Goal: Transaction & Acquisition: Purchase product/service

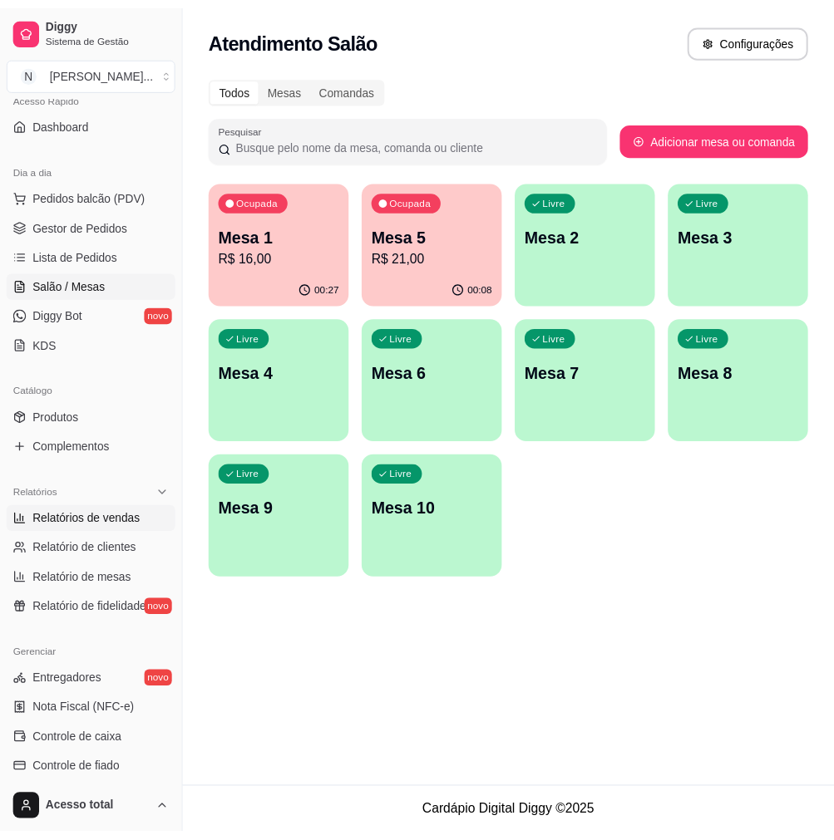
scroll to position [238, 0]
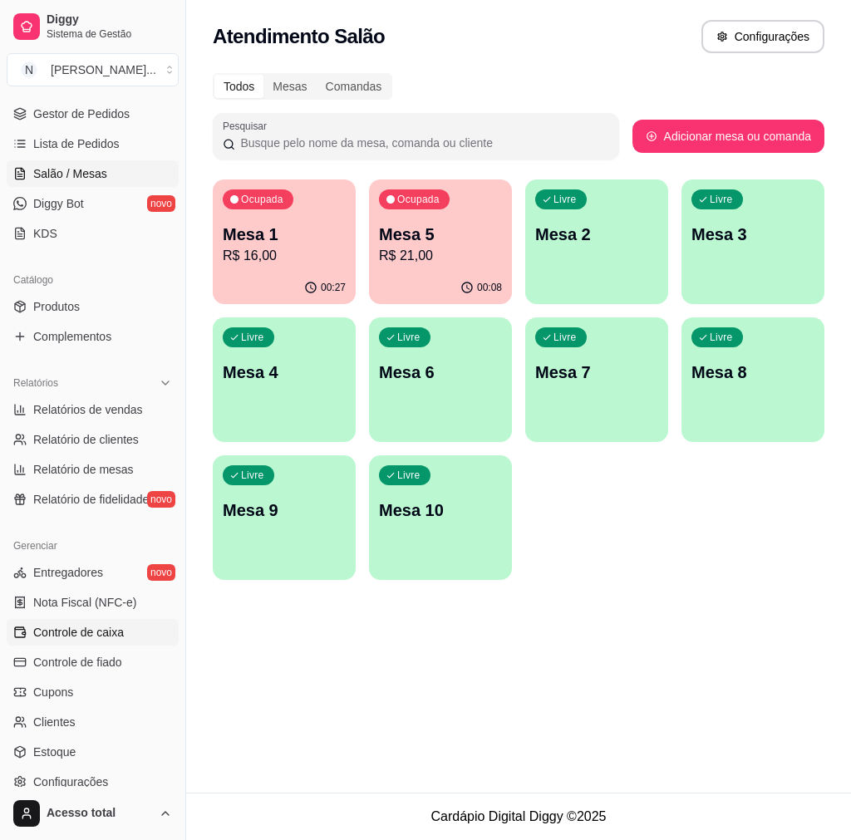
click at [96, 631] on span "Controle de caixa" at bounding box center [78, 632] width 91 height 17
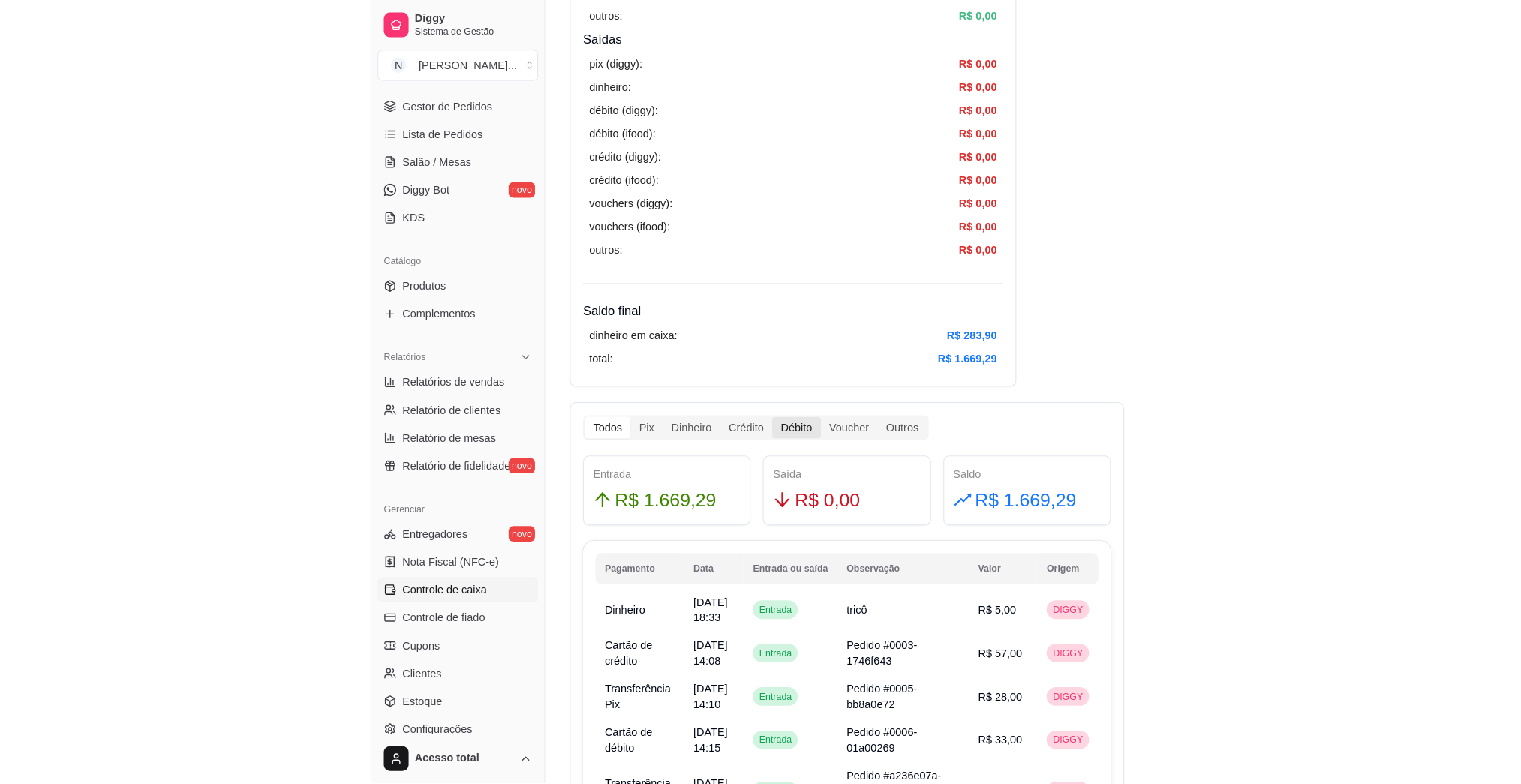
scroll to position [600, 0]
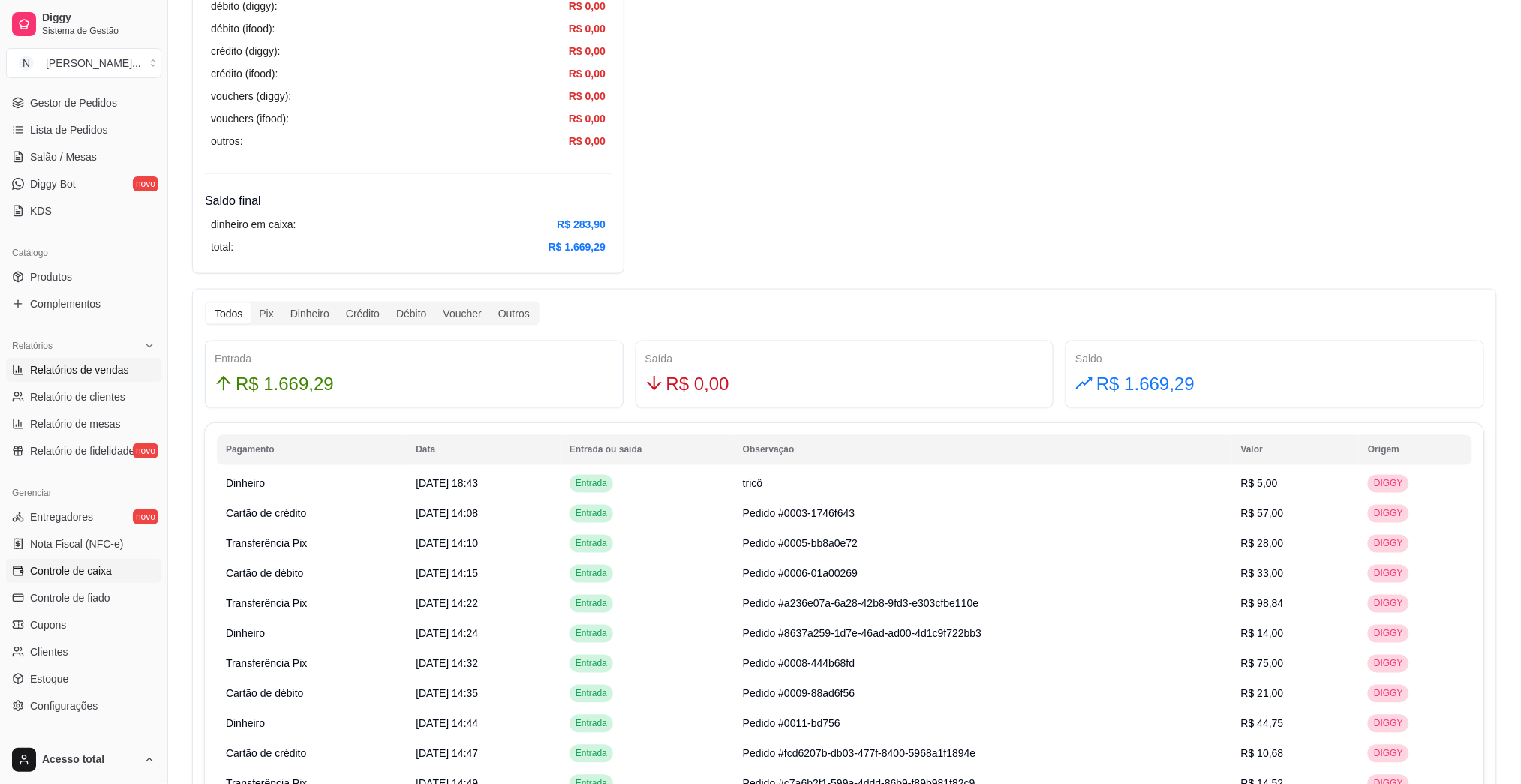
click at [79, 375] on span "Relatórios de vendas" at bounding box center [79, 370] width 99 height 15
select select "ALL"
select select "0"
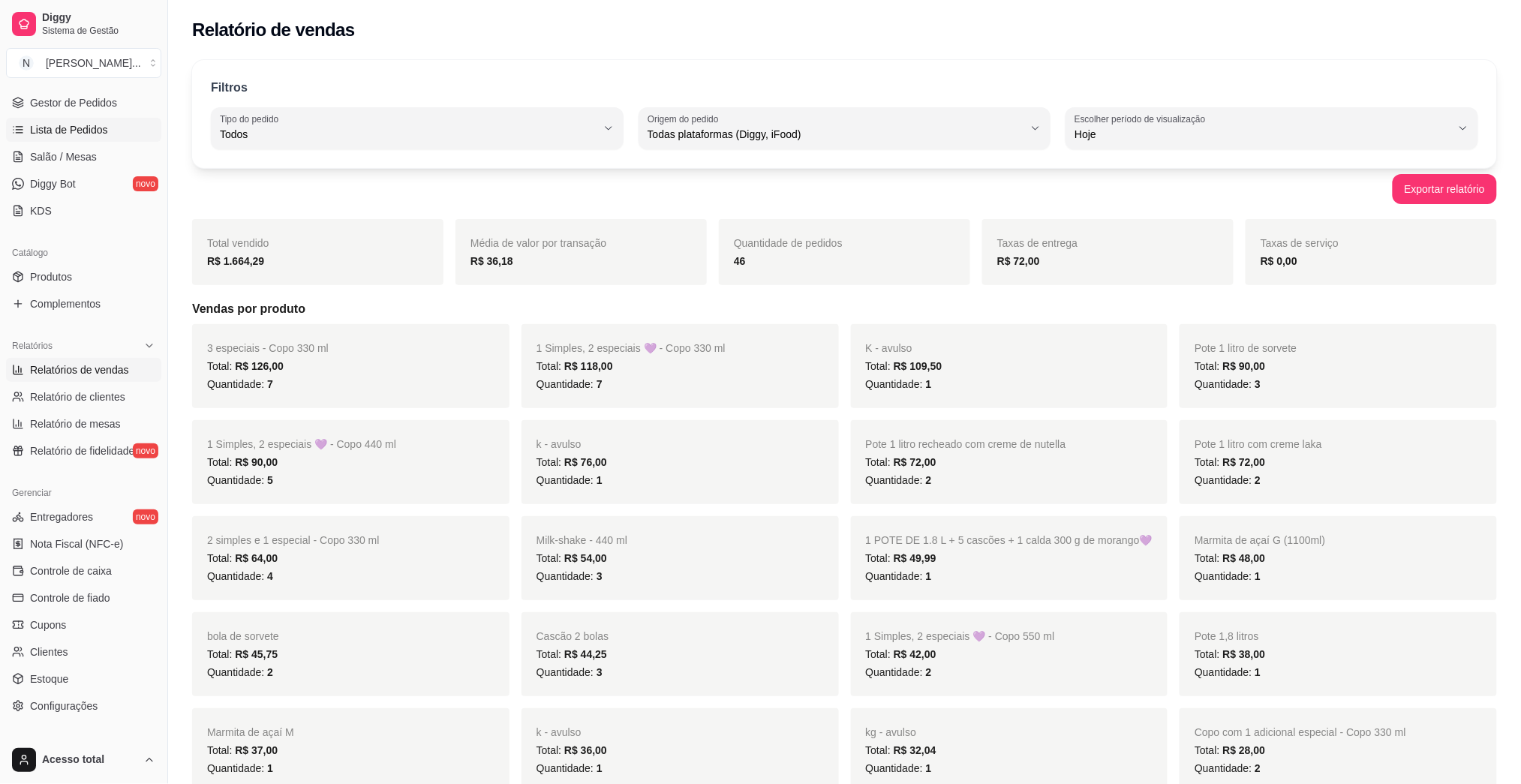
click at [80, 132] on span "Lista de Pedidos" at bounding box center [69, 130] width 78 height 15
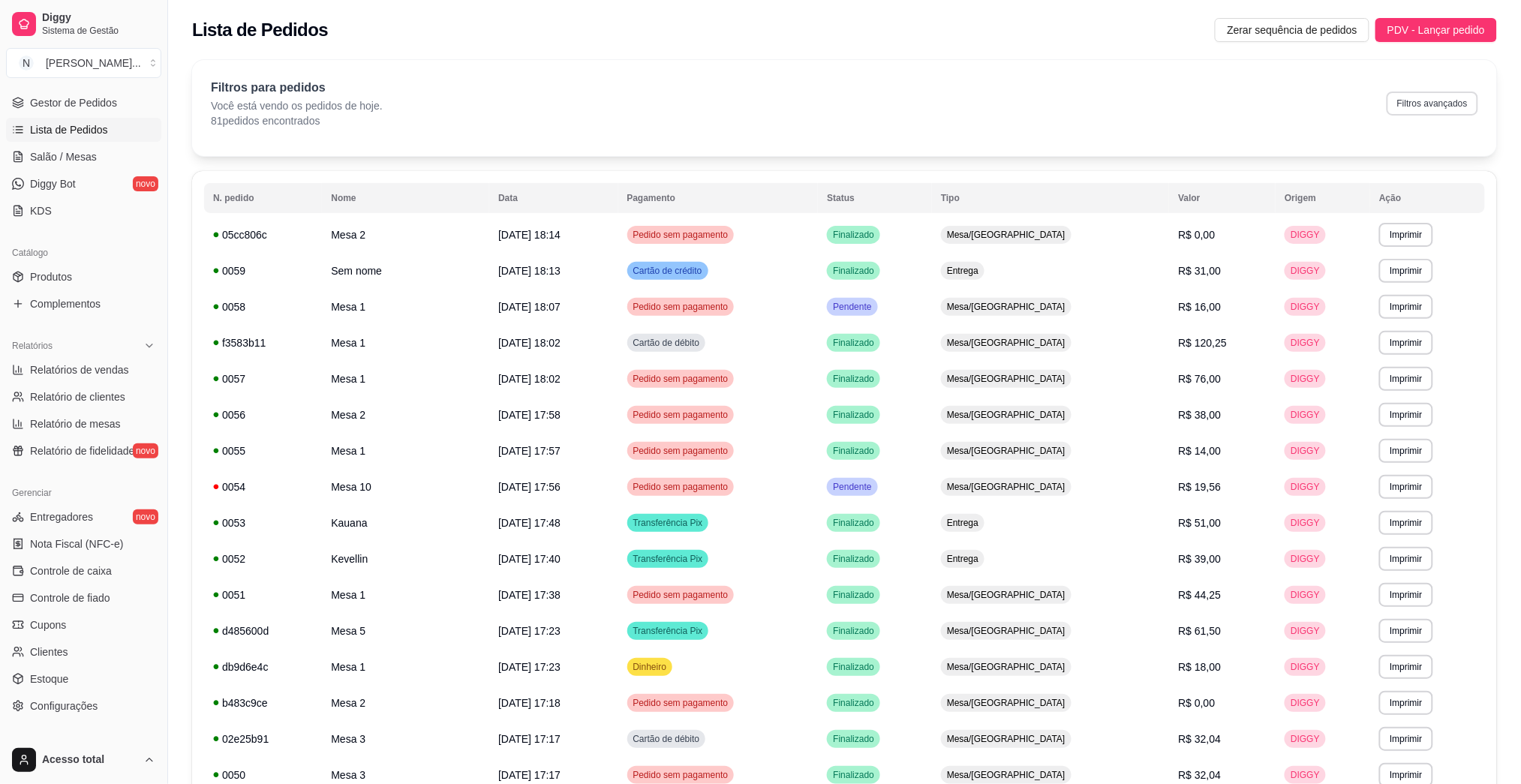
click at [767, 100] on button "Filtros avançados" at bounding box center [1432, 103] width 91 height 24
select select "0"
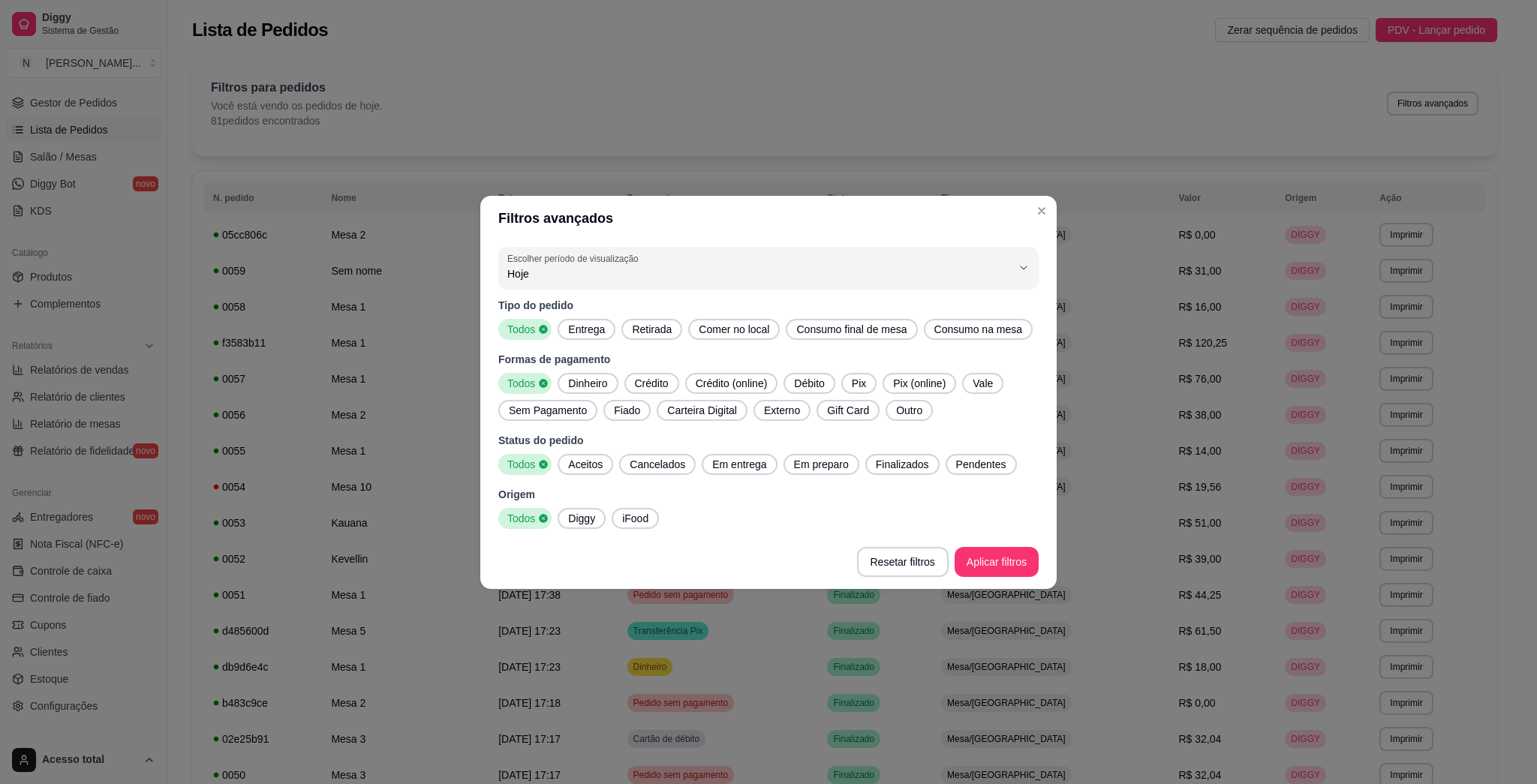
click at [580, 337] on div "Entrega" at bounding box center [587, 328] width 58 height 21
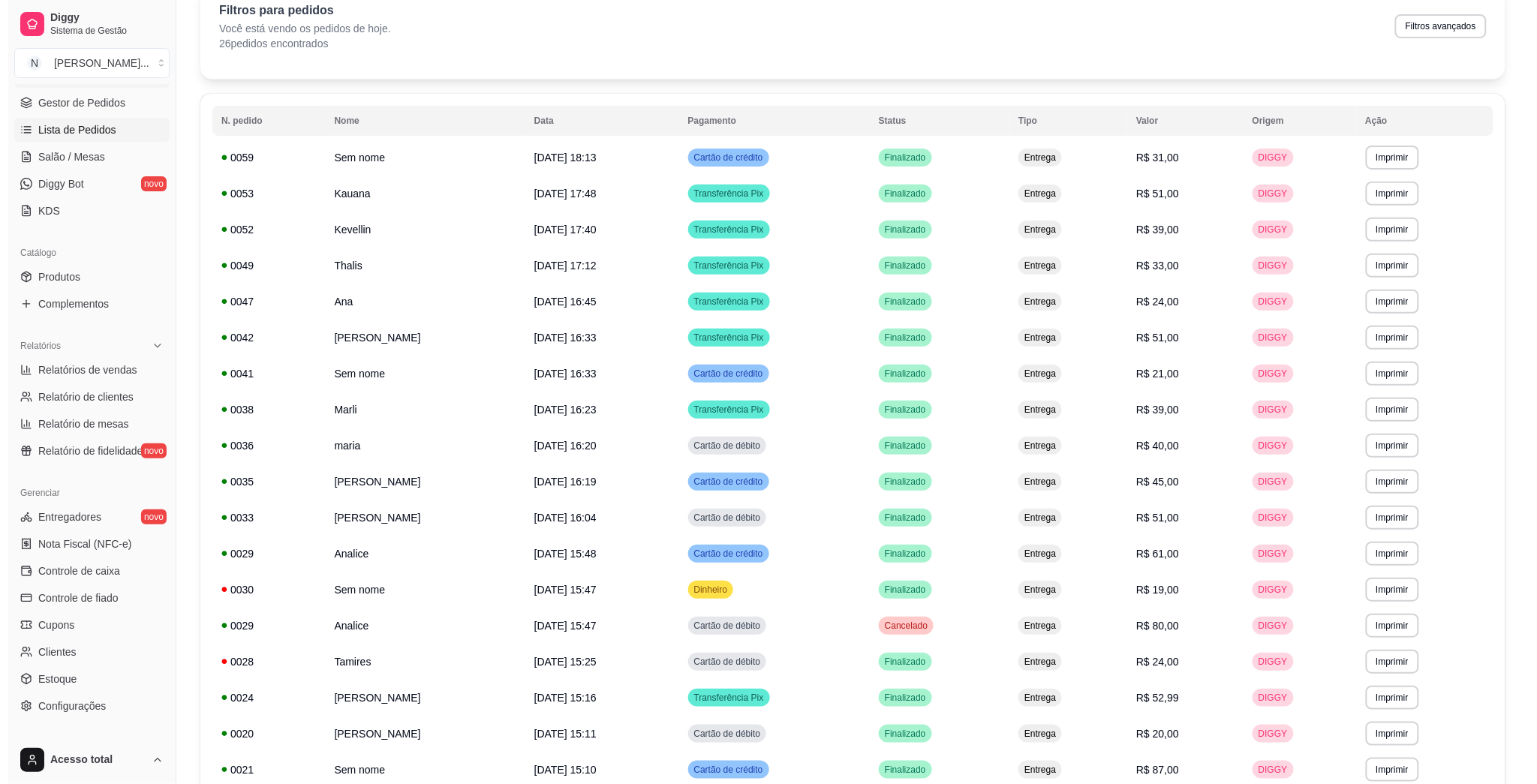
scroll to position [115, 0]
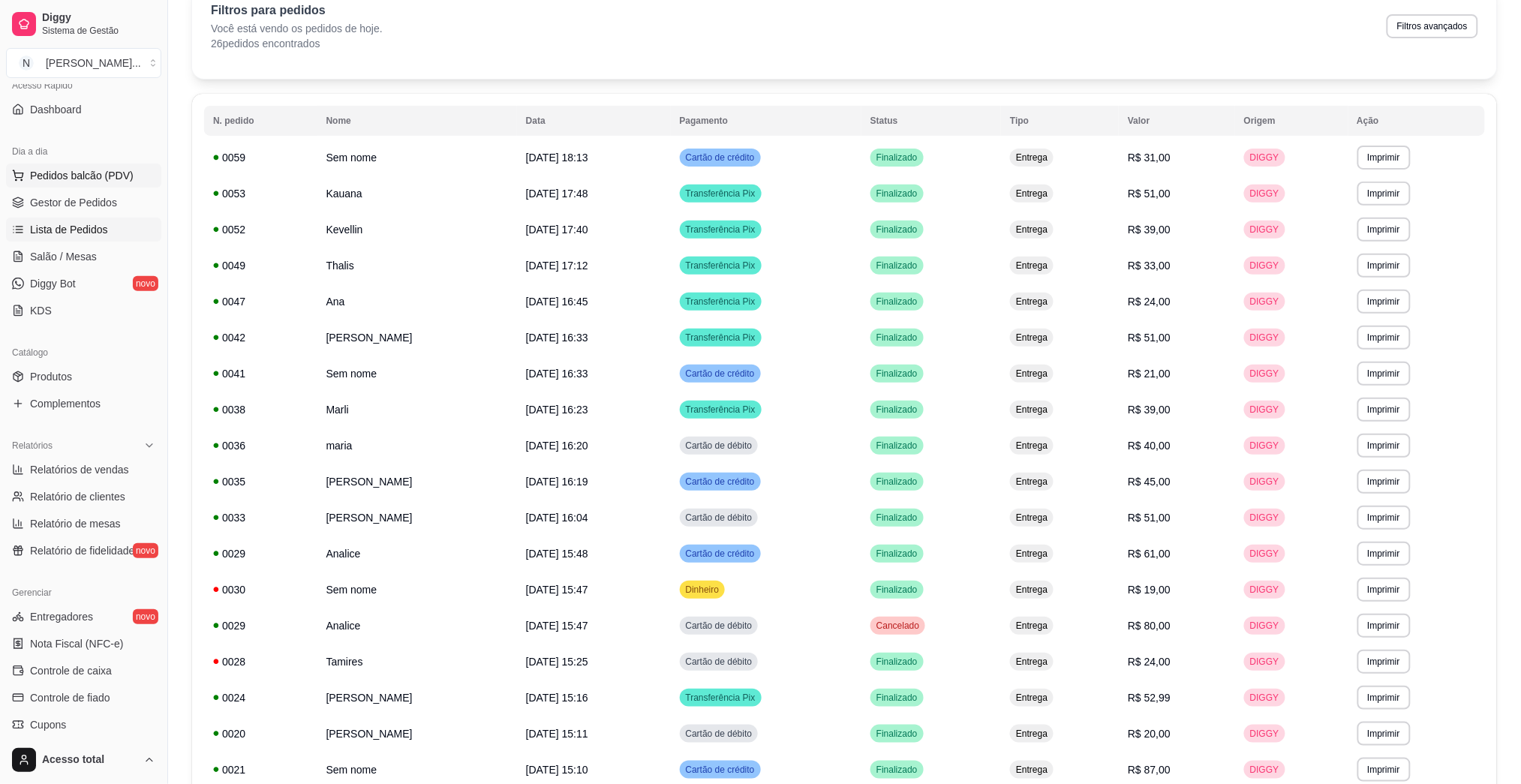
click at [76, 176] on span "Pedidos balcão (PDV)" at bounding box center [81, 175] width 104 height 15
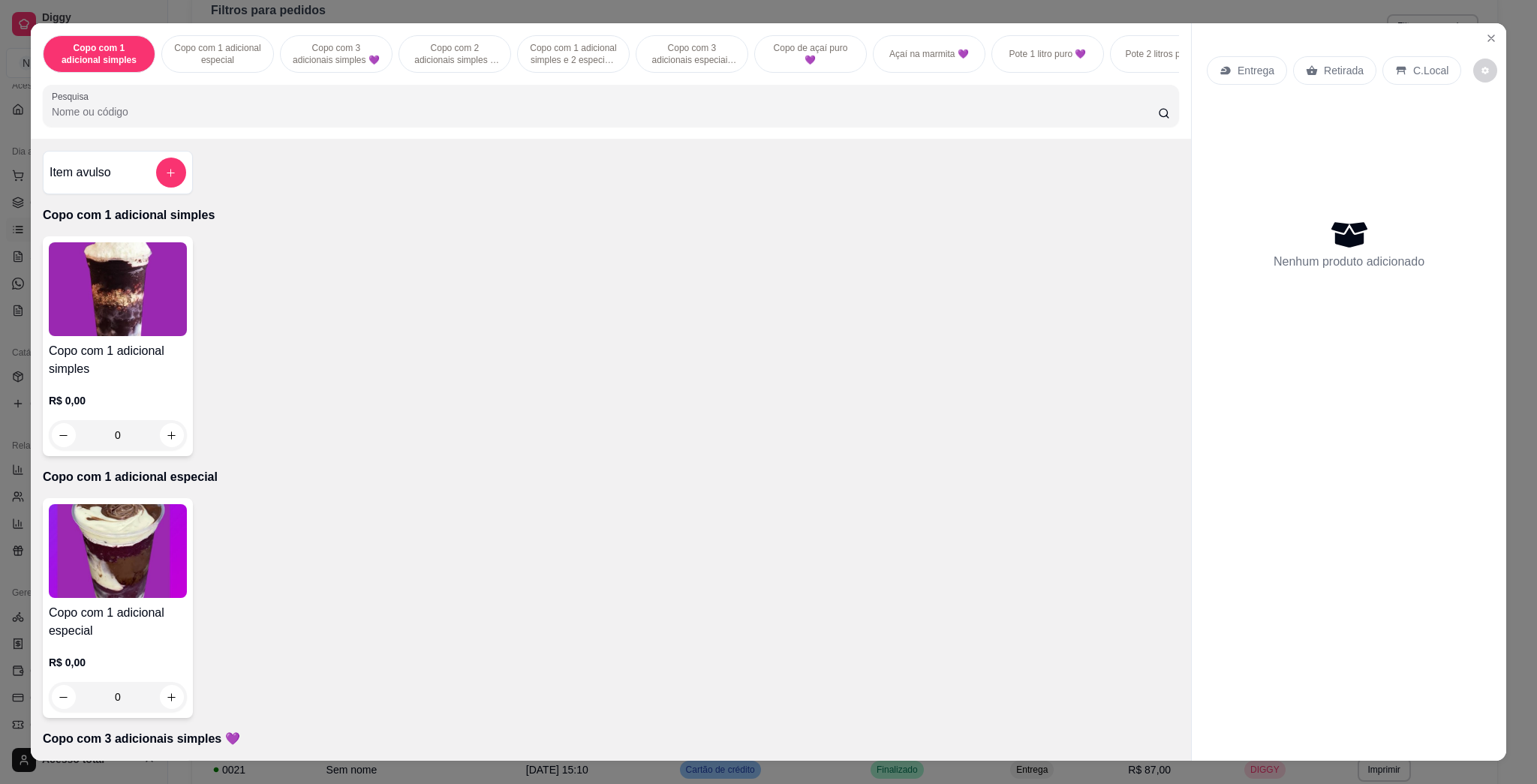
click at [487, 126] on div "Pesquisa" at bounding box center [610, 106] width 1136 height 42
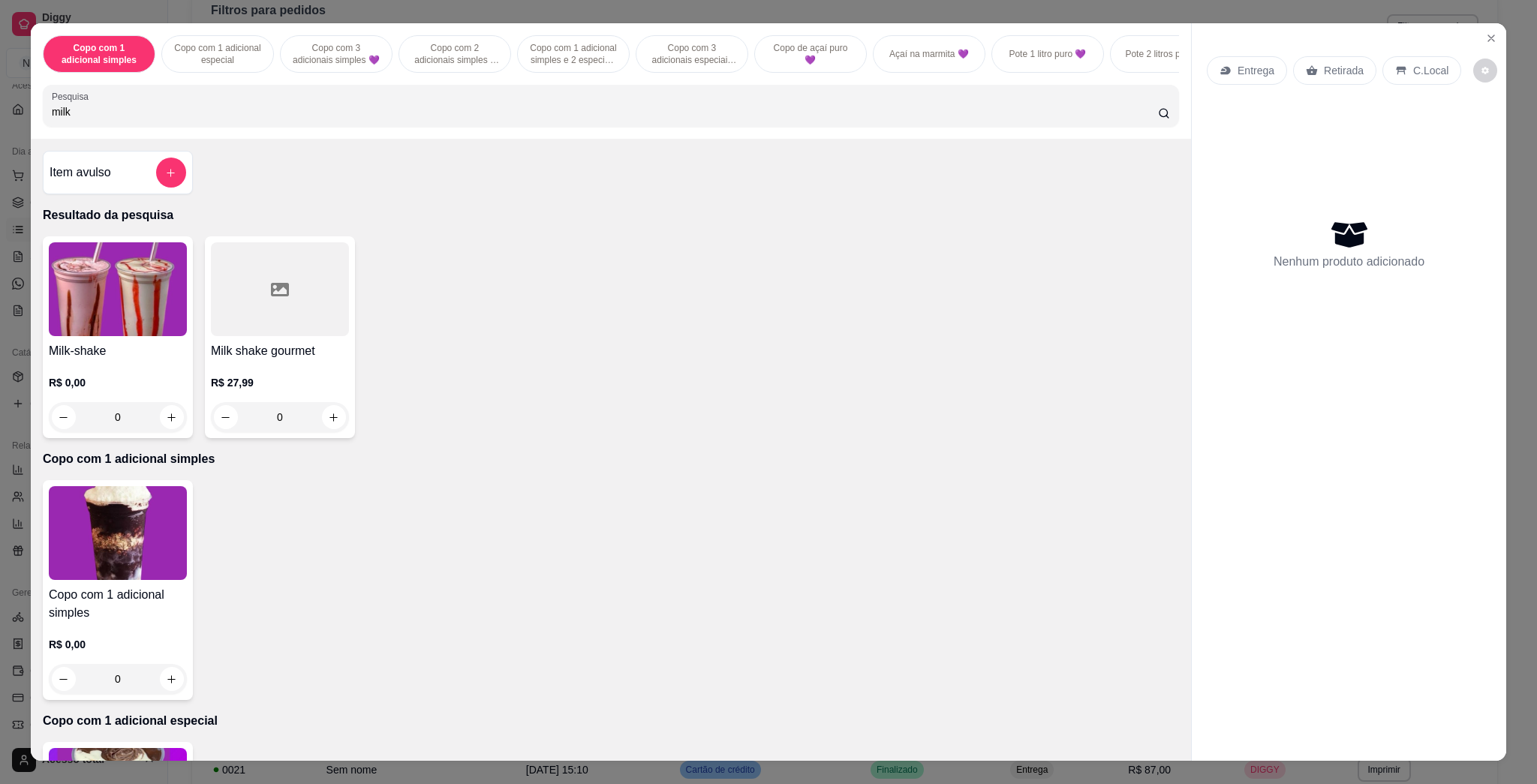
type input "milk"
click at [134, 334] on img at bounding box center [117, 290] width 138 height 94
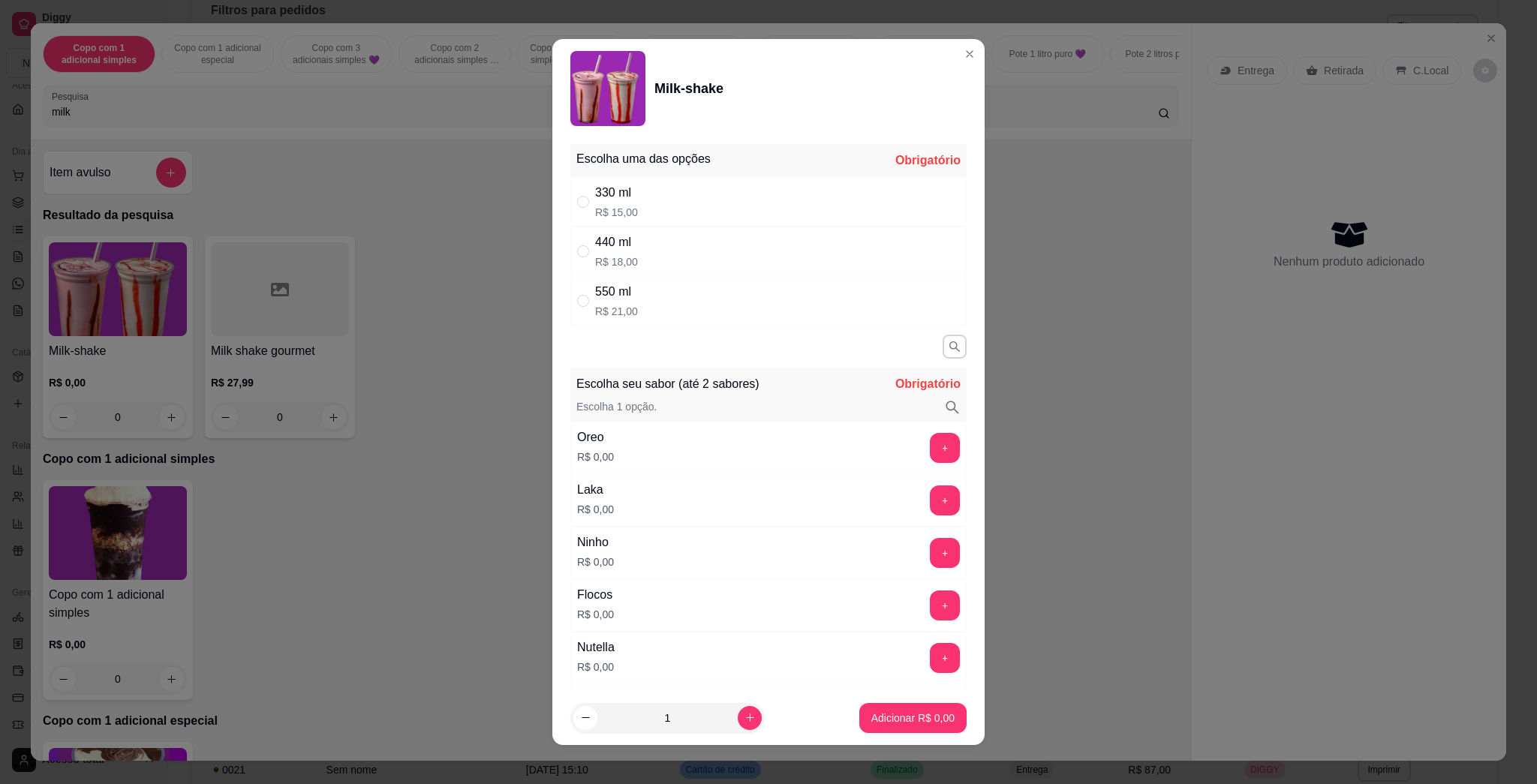
click at [655, 208] on div "330 ml R$ 15,00" at bounding box center [768, 201] width 396 height 50
radio input "true"
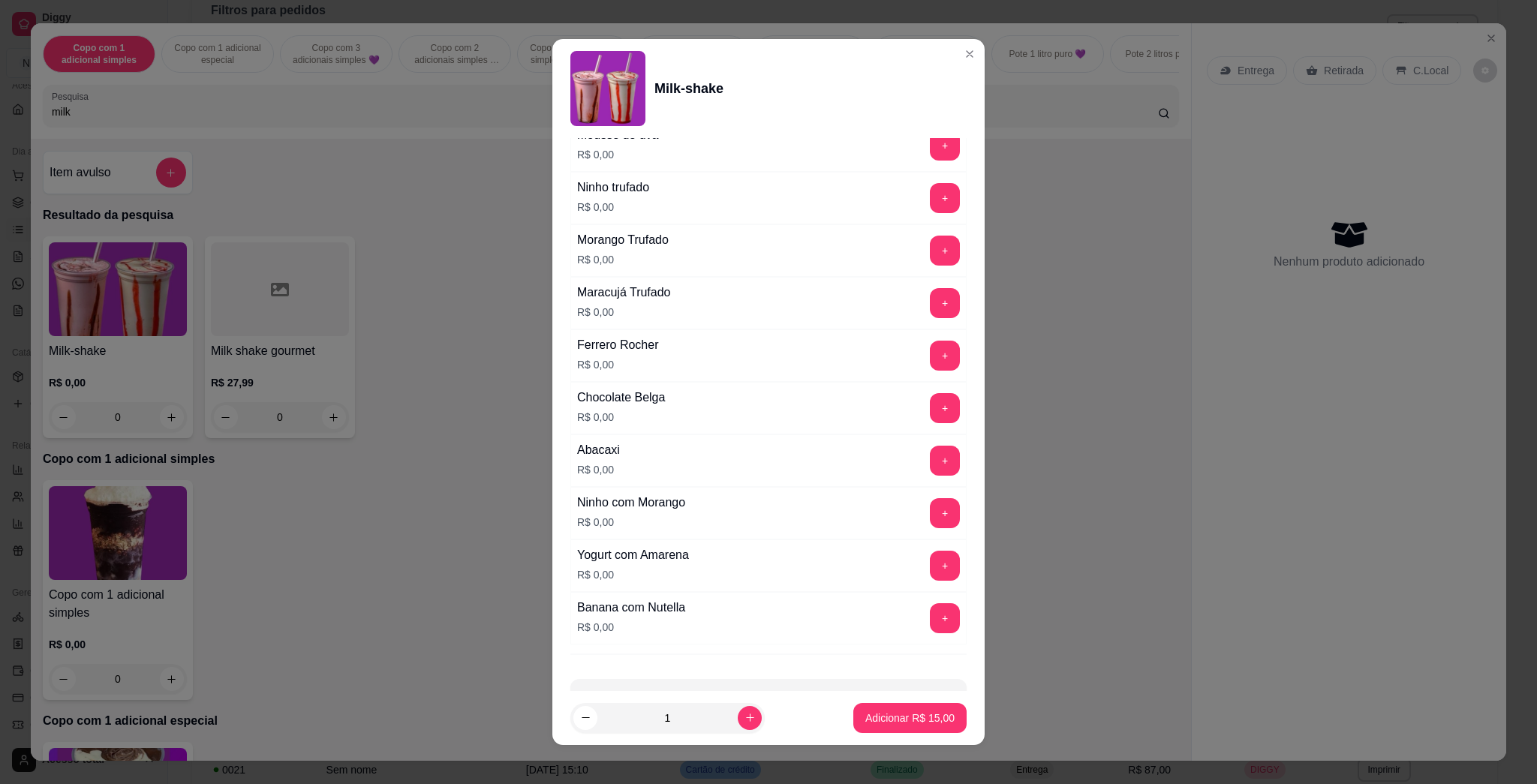
scroll to position [1353, 0]
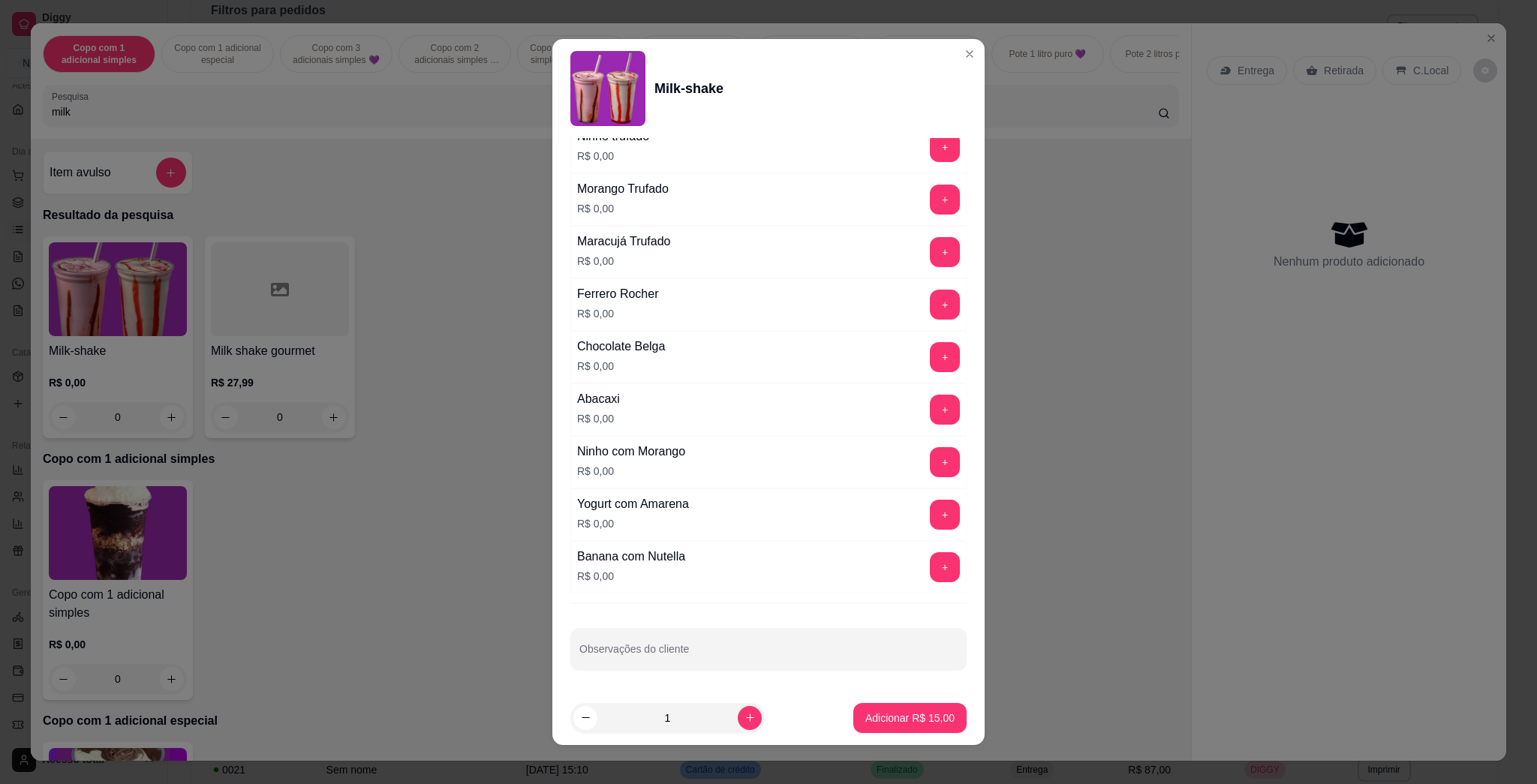
click at [767, 561] on div "+" at bounding box center [944, 567] width 42 height 30
click at [767, 571] on button "+" at bounding box center [945, 567] width 29 height 29
click at [767, 715] on p "Adicionar R$ 15,00" at bounding box center [909, 717] width 89 height 15
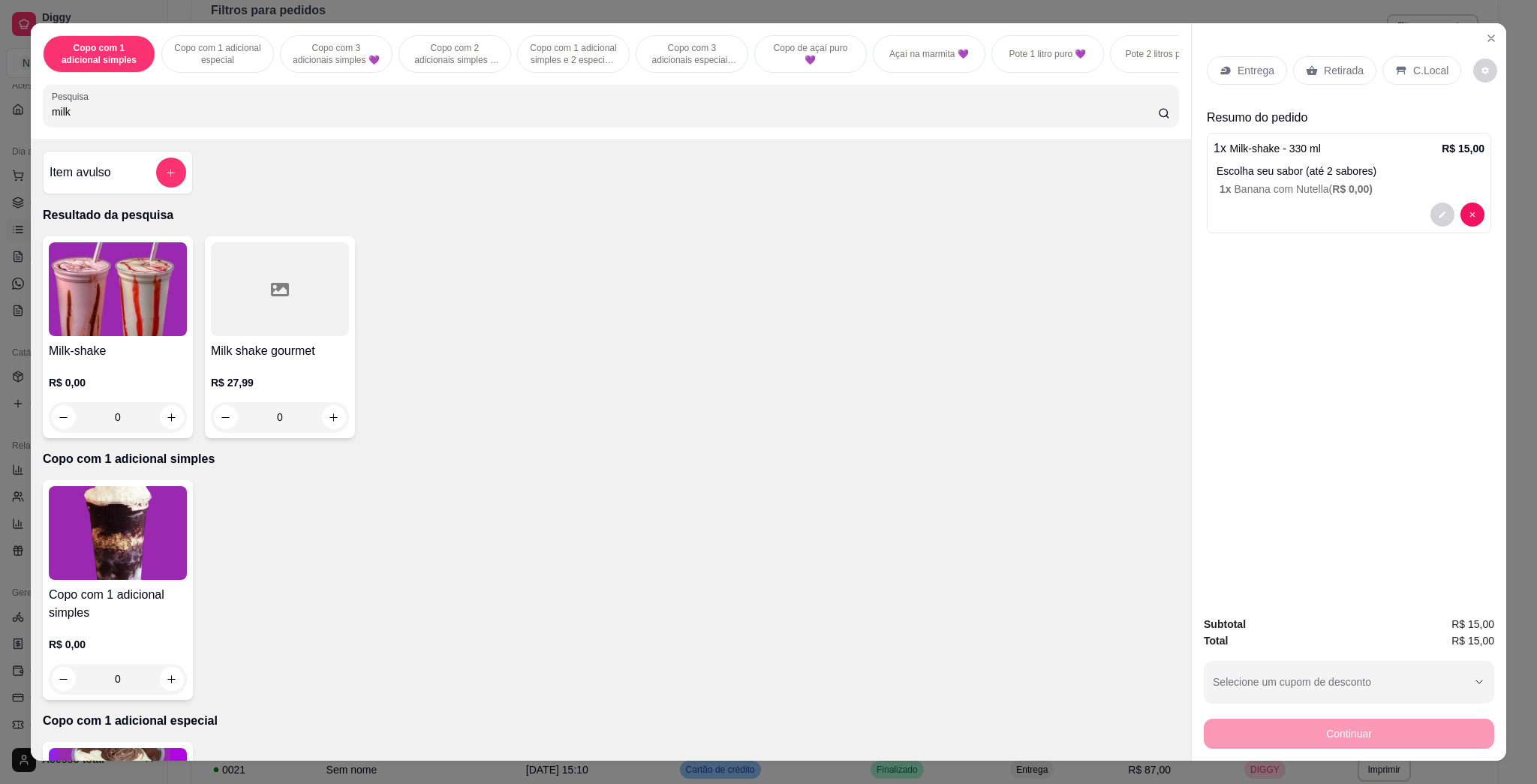
click at [125, 280] on img at bounding box center [117, 290] width 138 height 94
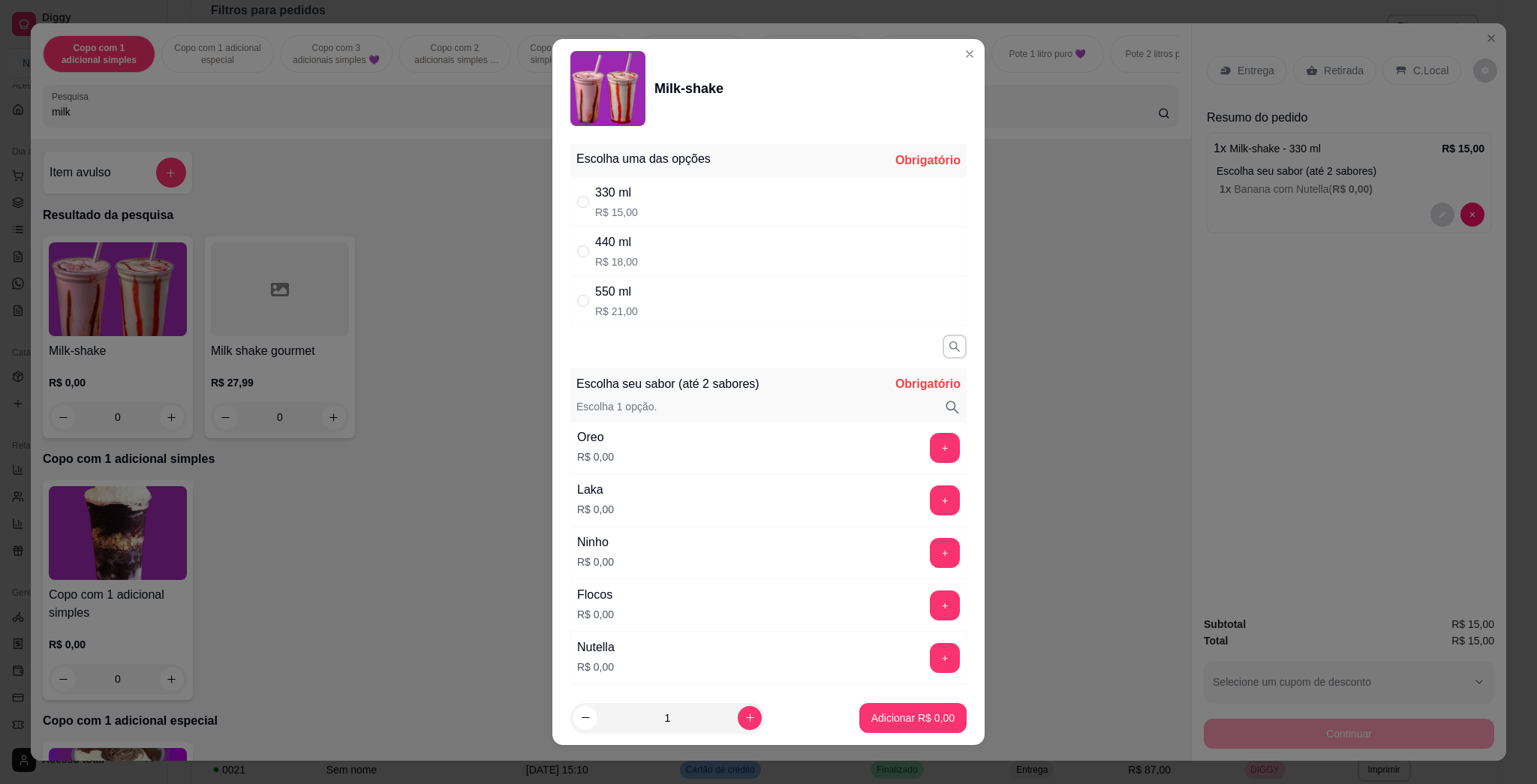
click at [674, 202] on div "330 ml R$ 15,00" at bounding box center [768, 201] width 396 height 50
radio input "true"
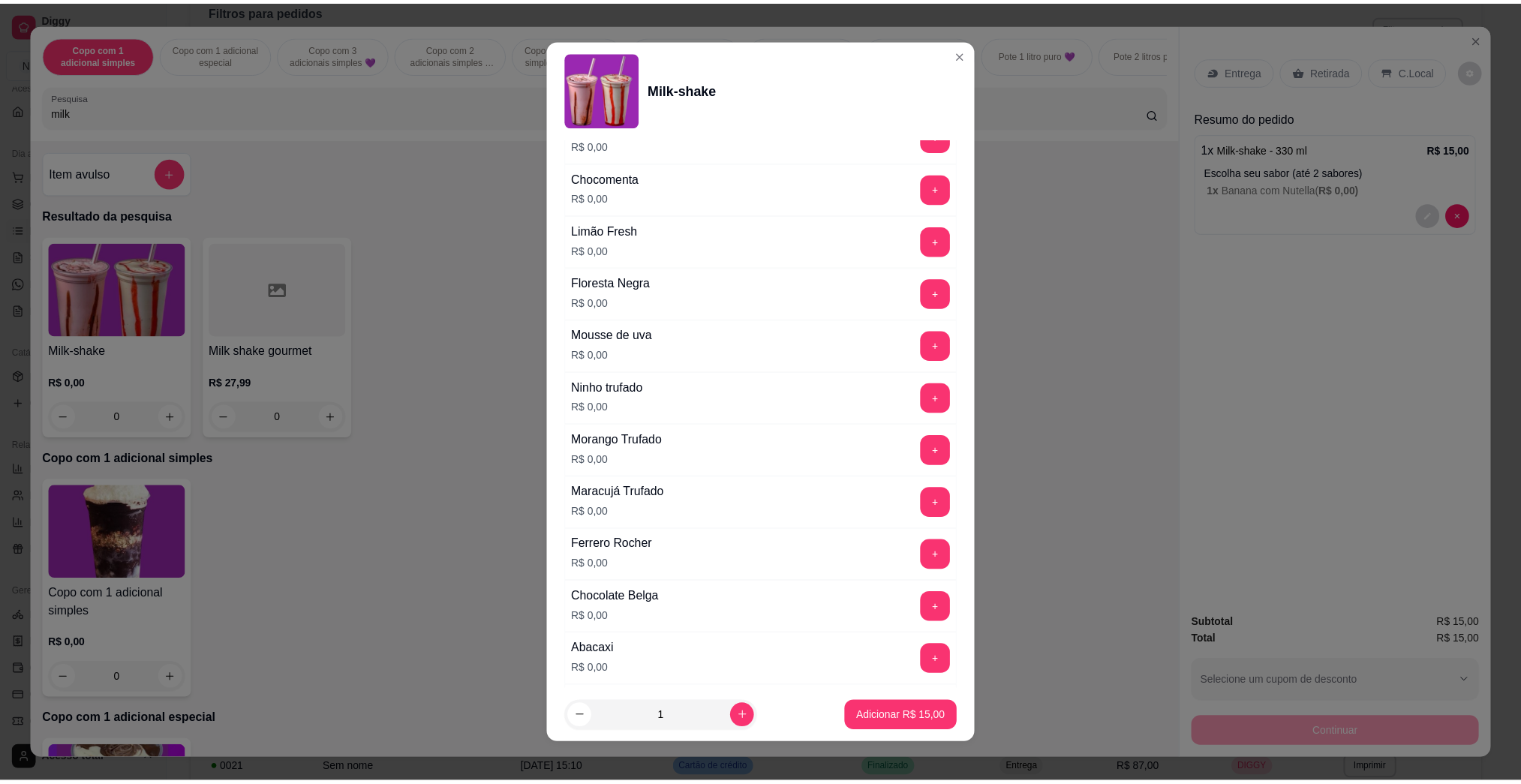
scroll to position [1200, 0]
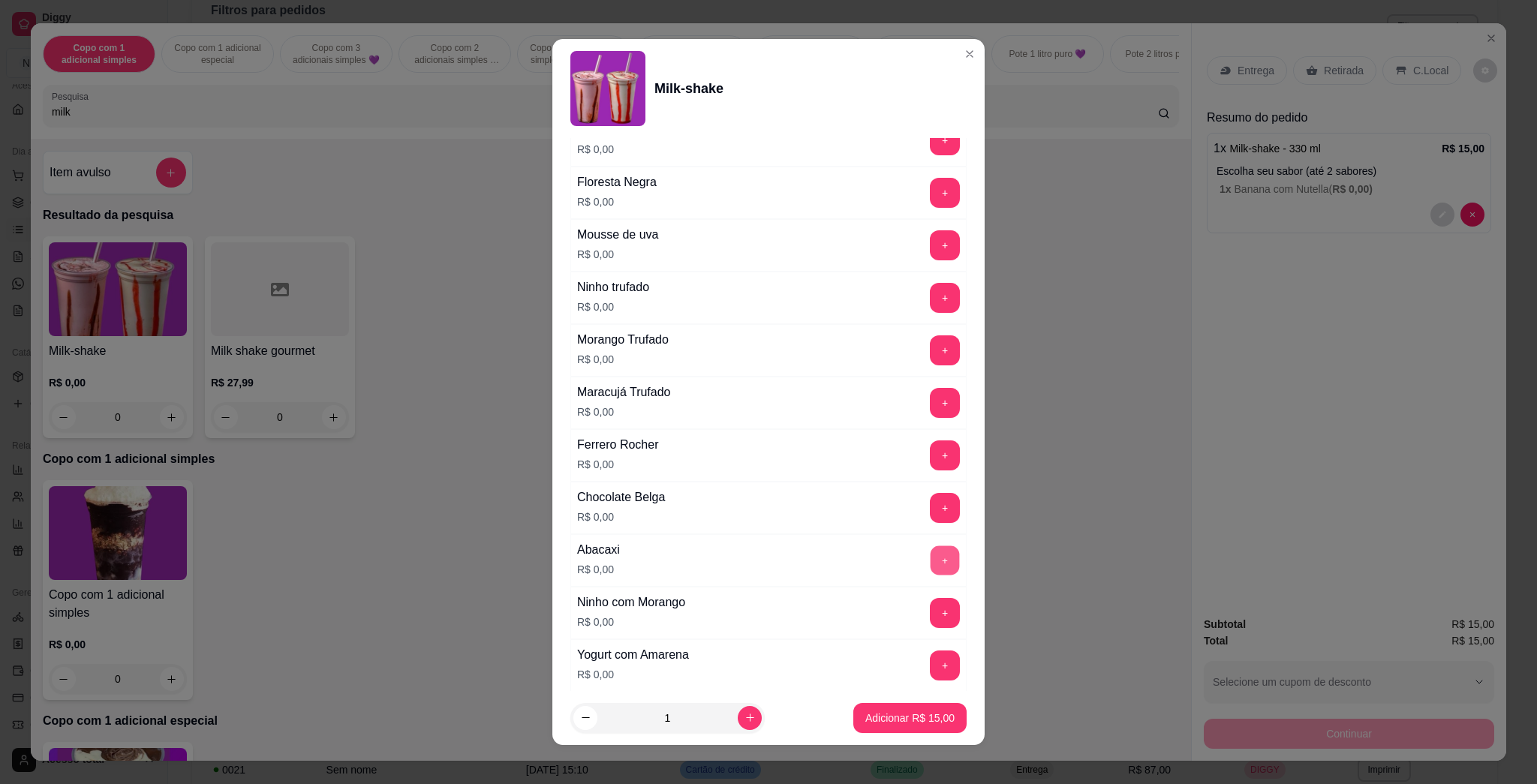
click at [767, 557] on button "+" at bounding box center [945, 560] width 29 height 29
click at [767, 716] on p "Adicionar R$ 15,00" at bounding box center [909, 717] width 89 height 15
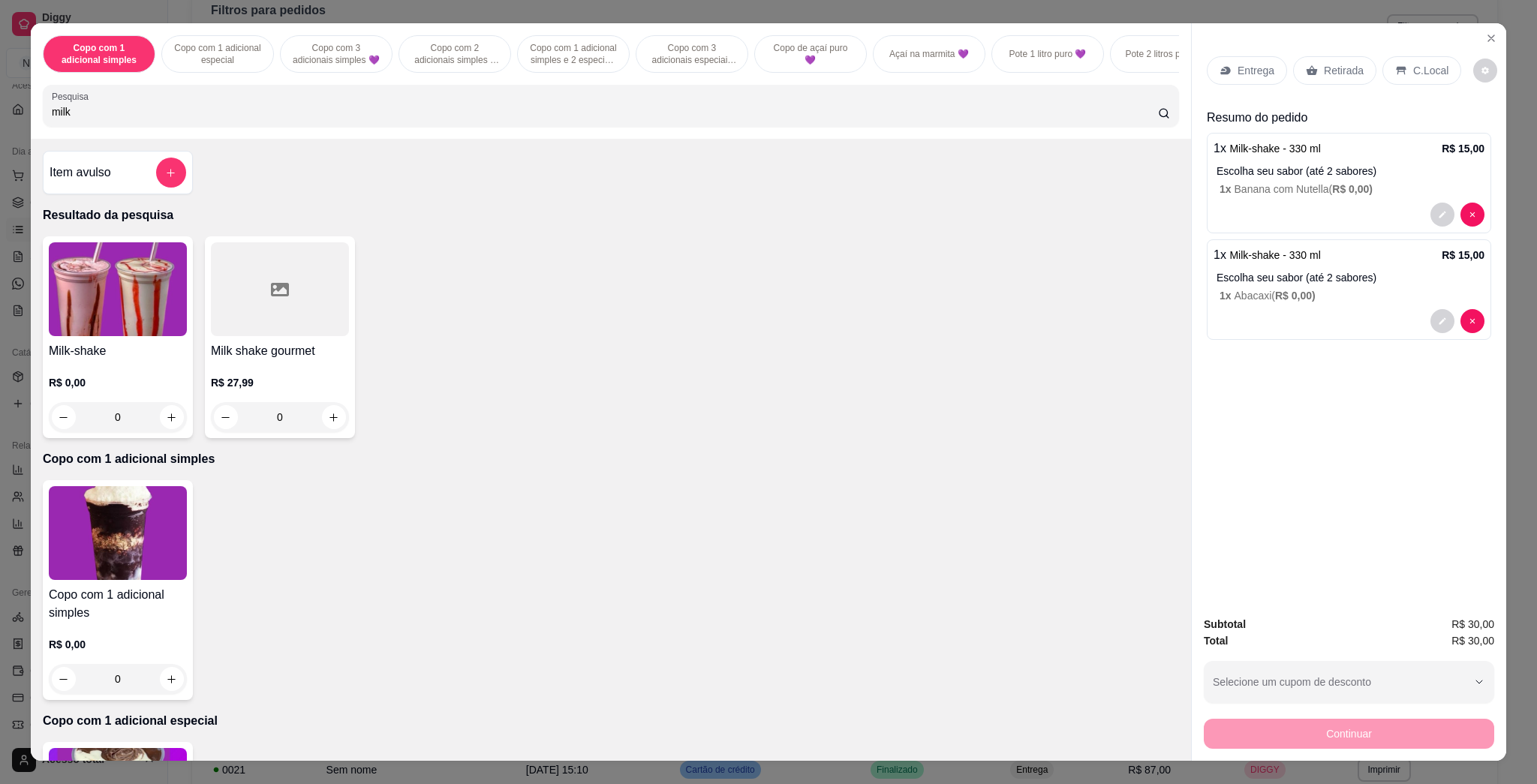
click at [767, 225] on p "Resultado da pesquisa" at bounding box center [610, 216] width 1136 height 18
click at [767, 41] on icon "Close" at bounding box center [1490, 38] width 12 height 12
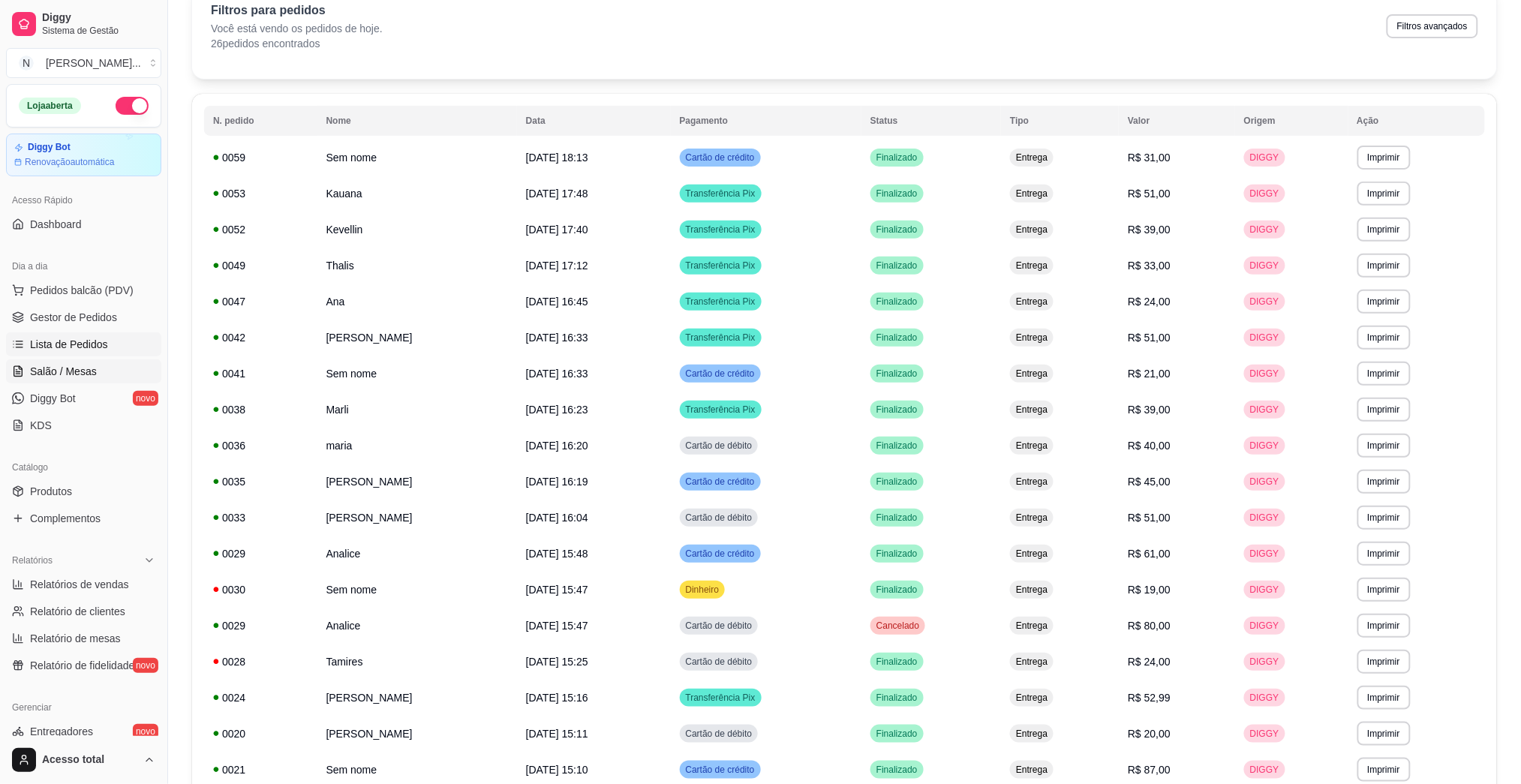
click at [87, 379] on link "Salão / Mesas" at bounding box center [84, 371] width 155 height 24
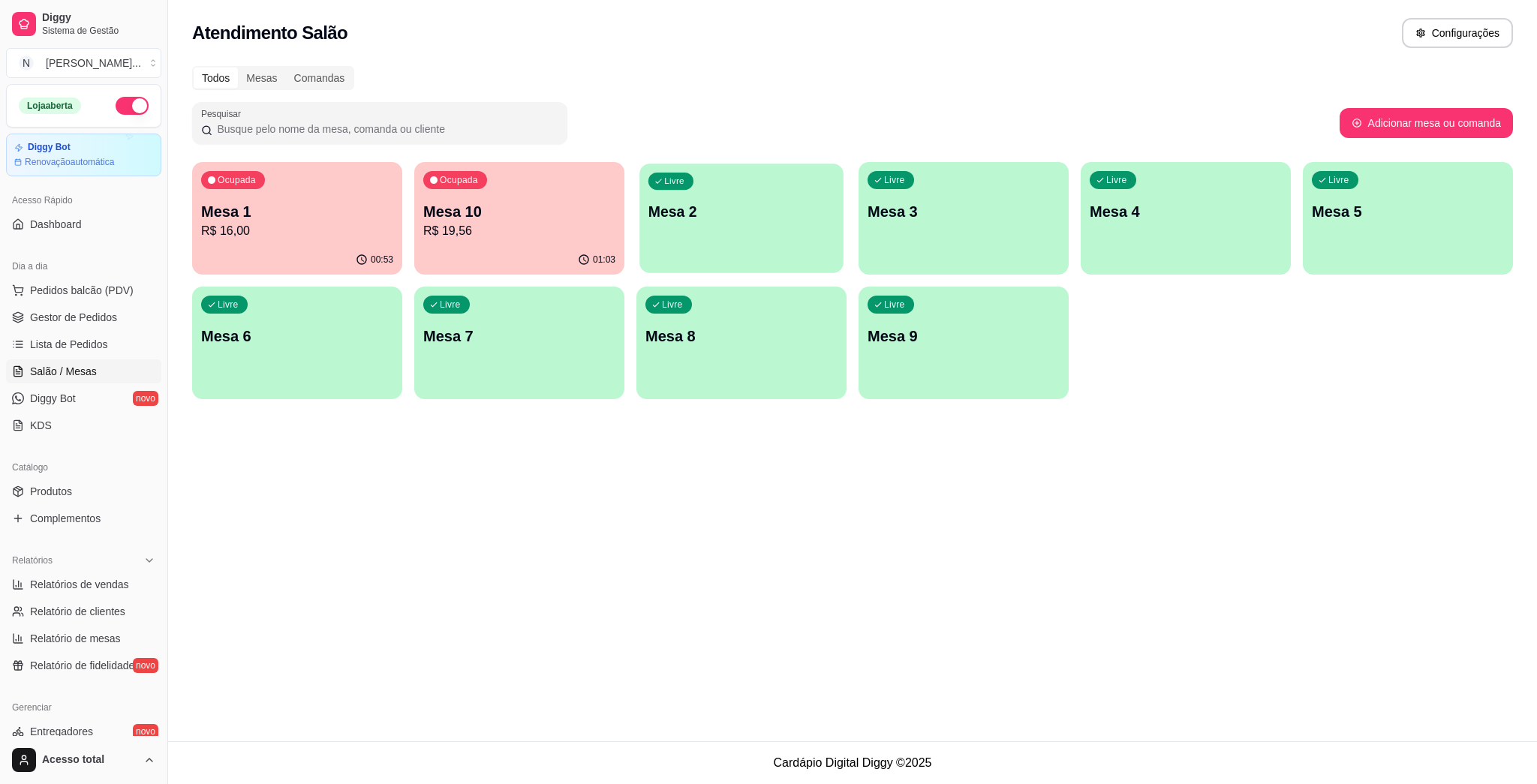
click at [680, 233] on div "Livre Mesa 2" at bounding box center [741, 208] width 204 height 91
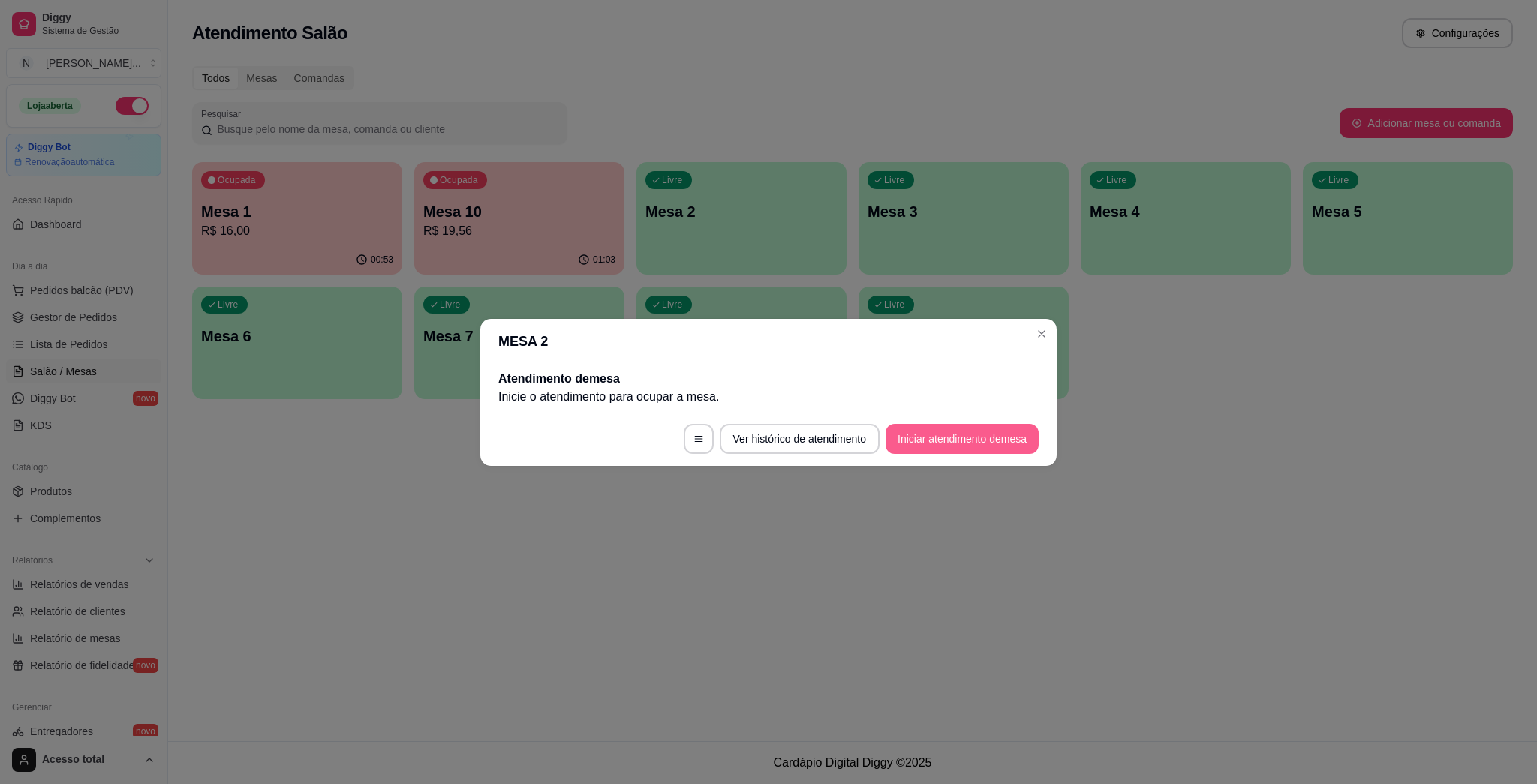
click at [767, 441] on button "Iniciar atendimento de mesa" at bounding box center [962, 438] width 153 height 30
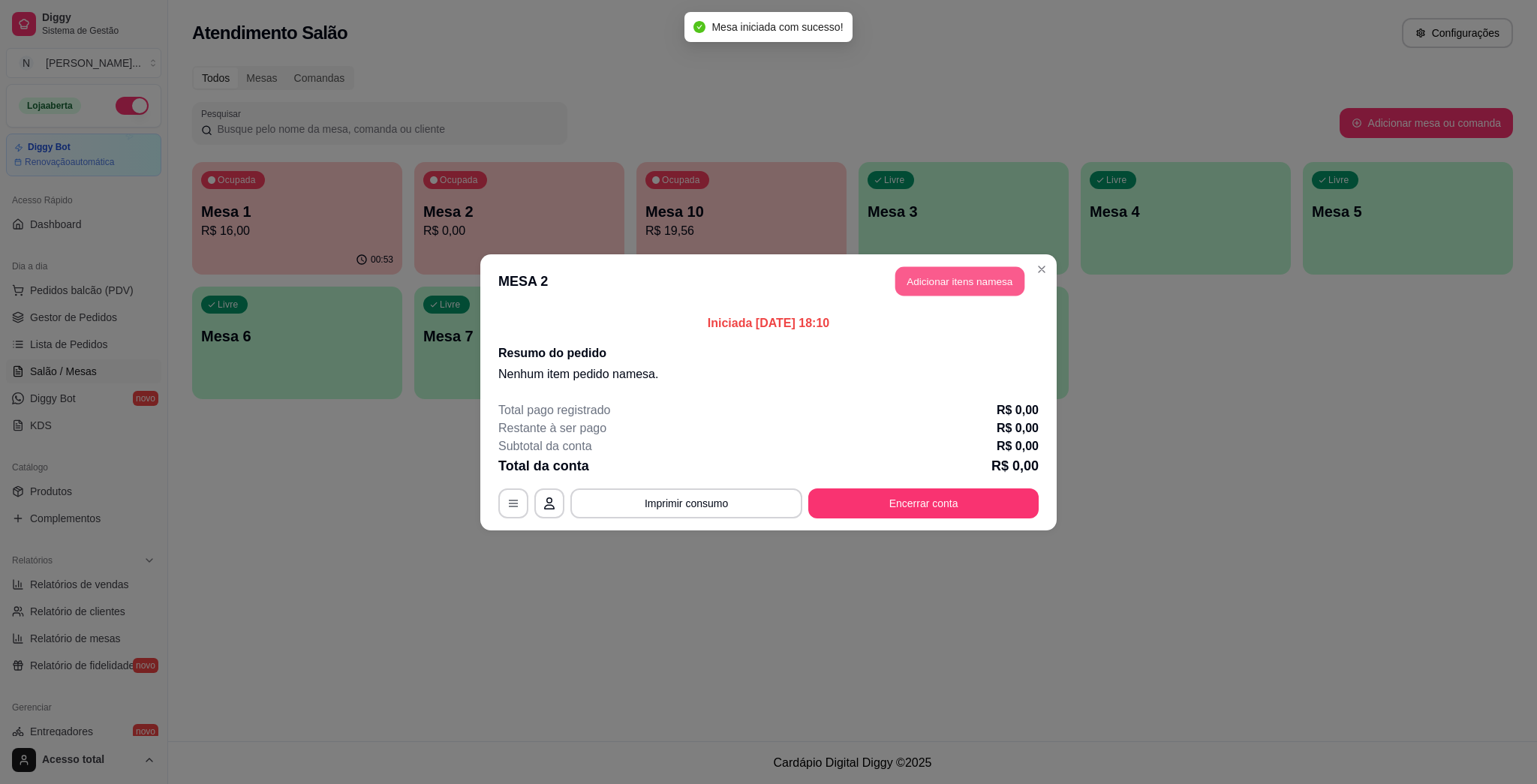
click at [767, 283] on button "Adicionar itens na mesa" at bounding box center [959, 281] width 129 height 29
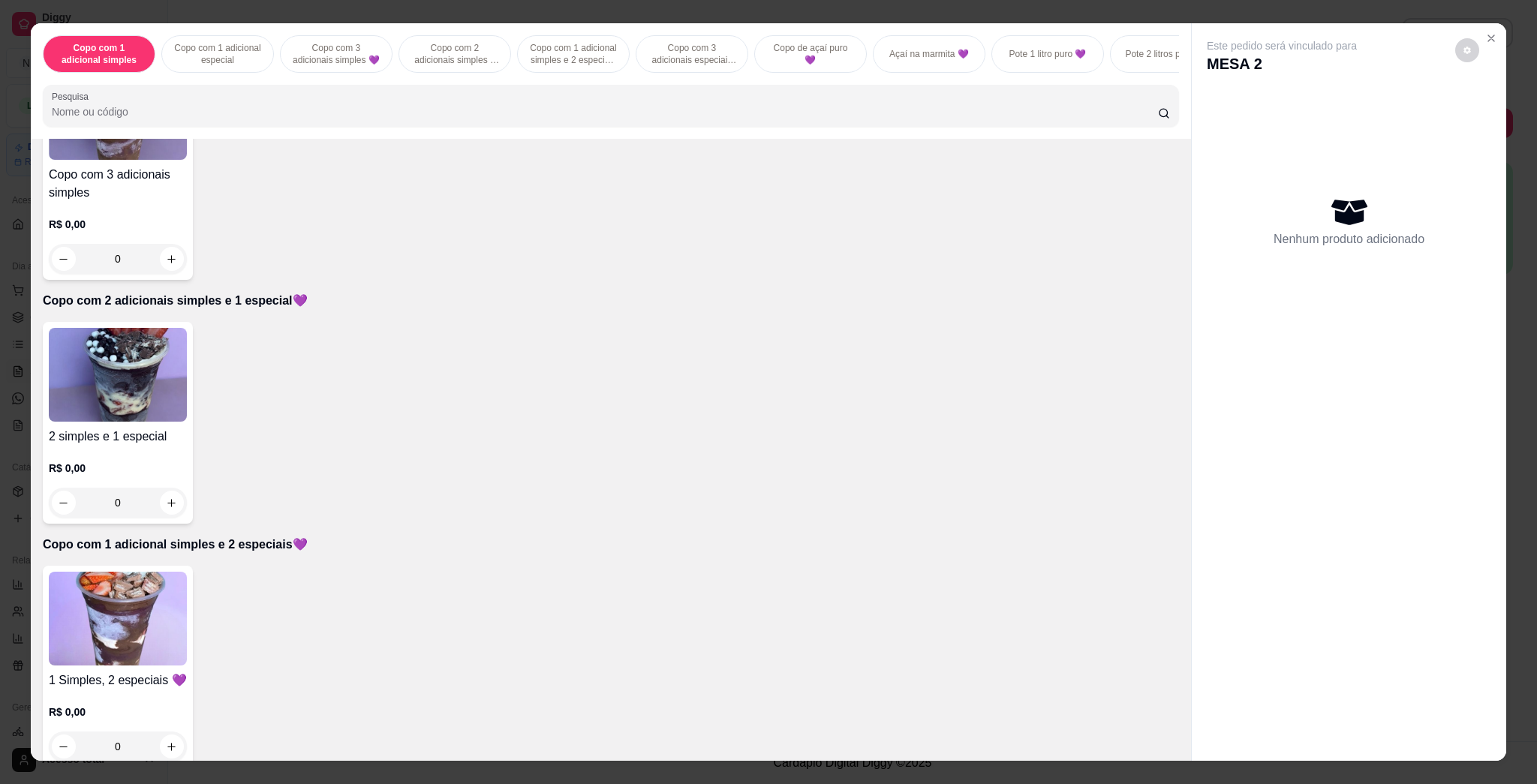
scroll to position [900, 0]
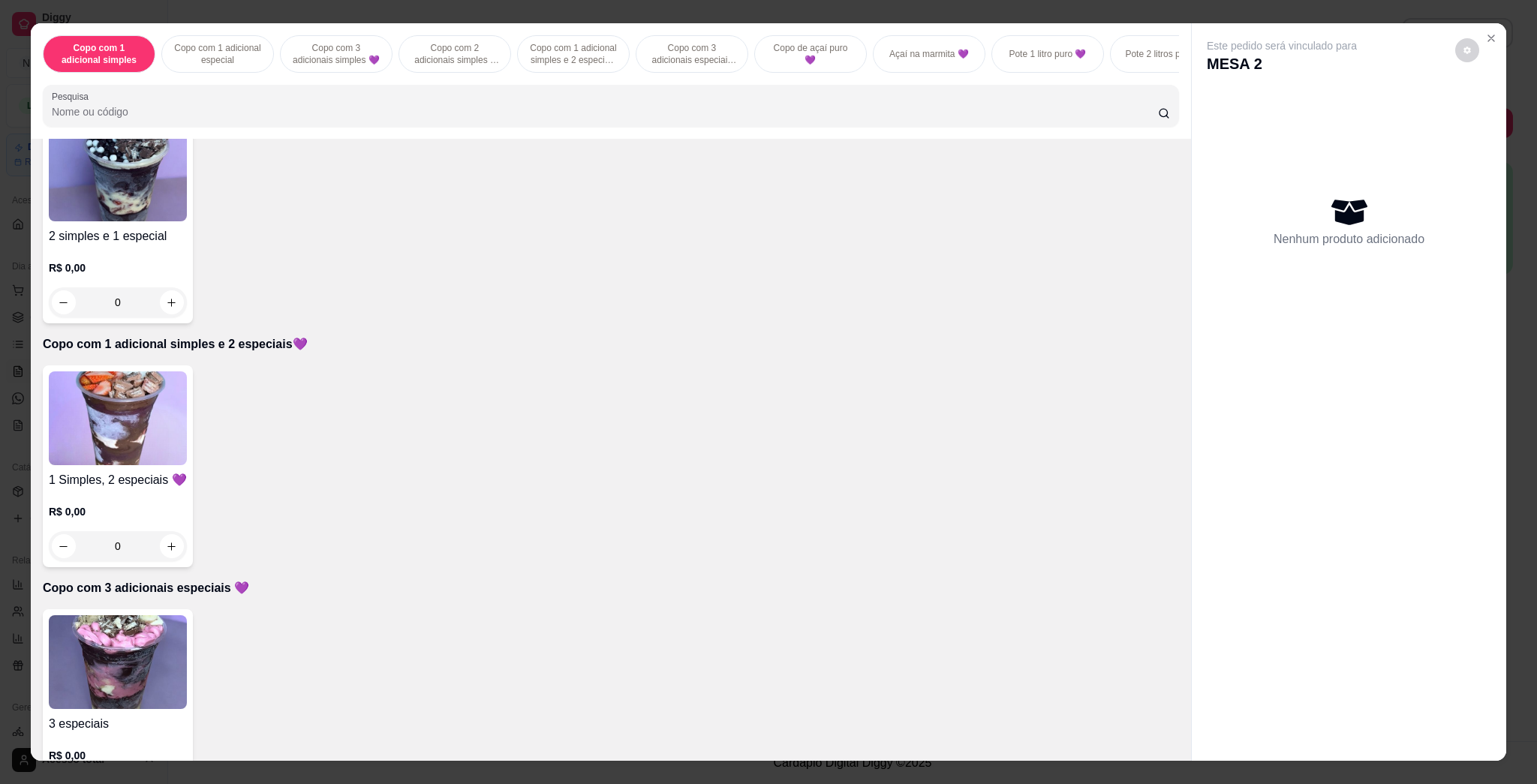
click at [153, 429] on img at bounding box center [117, 418] width 138 height 94
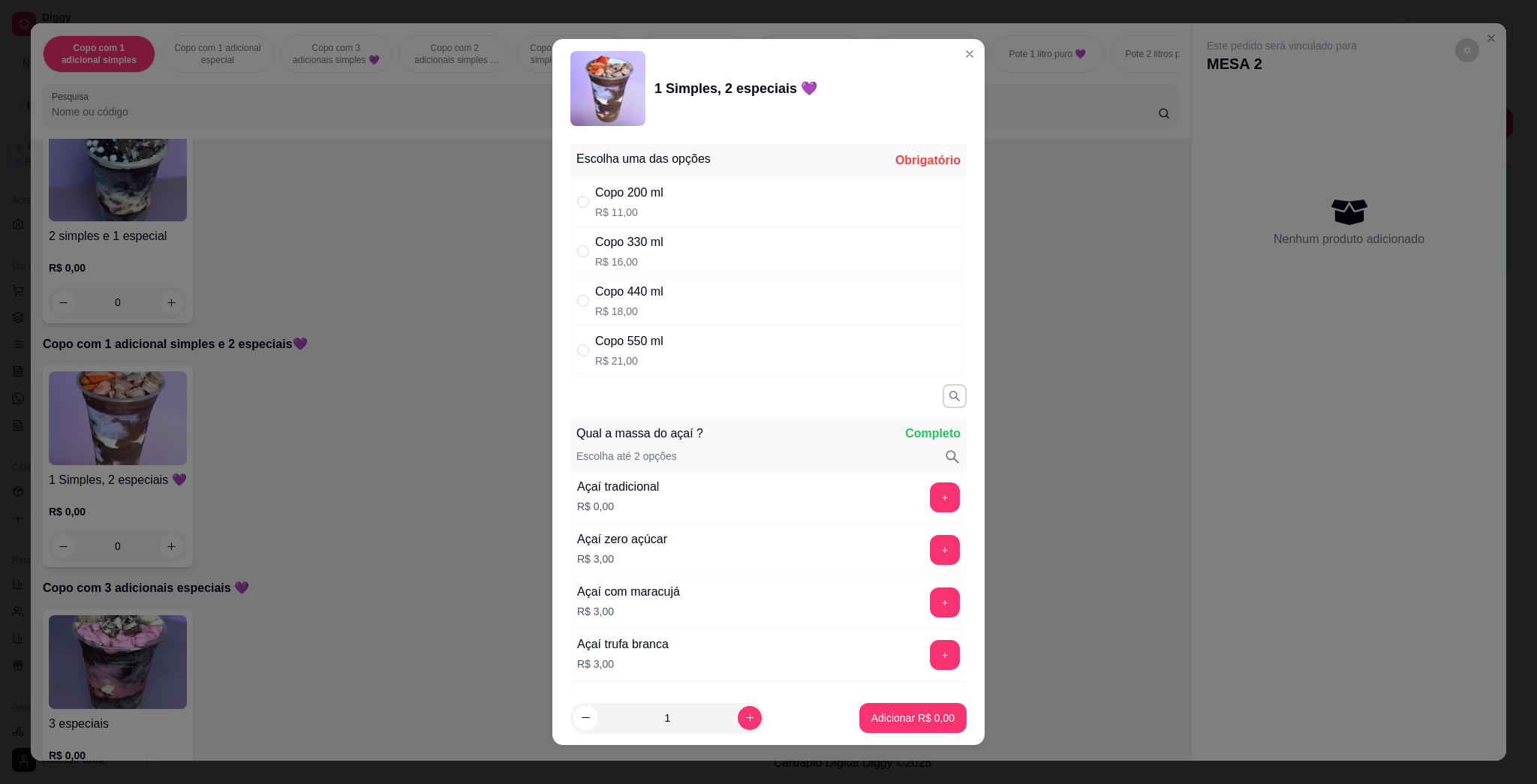
click at [697, 316] on div "Copo 440 ml R$ 18,00" at bounding box center [768, 300] width 396 height 50
radio input "true"
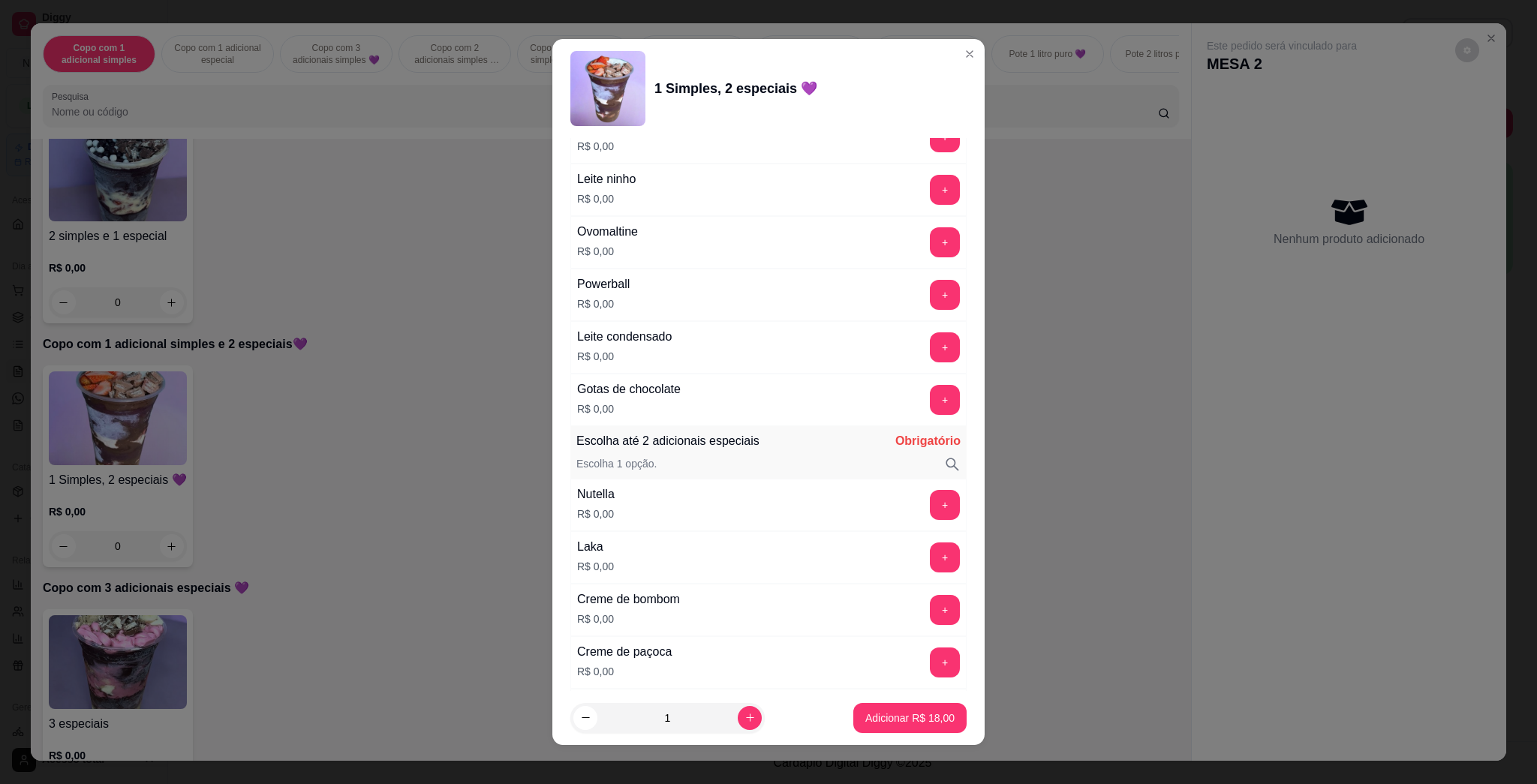
scroll to position [1300, 0]
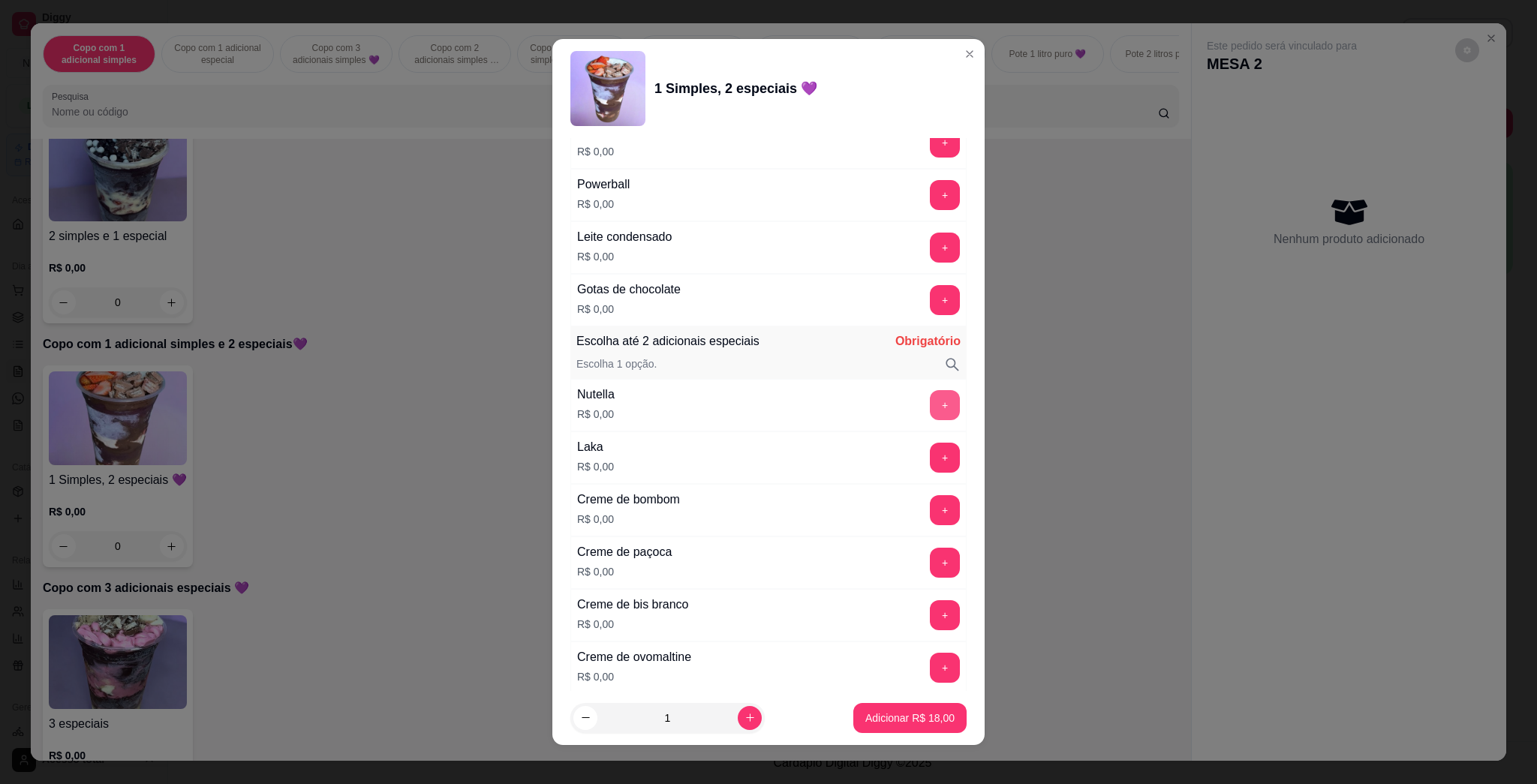
click at [767, 407] on button "+" at bounding box center [944, 404] width 30 height 30
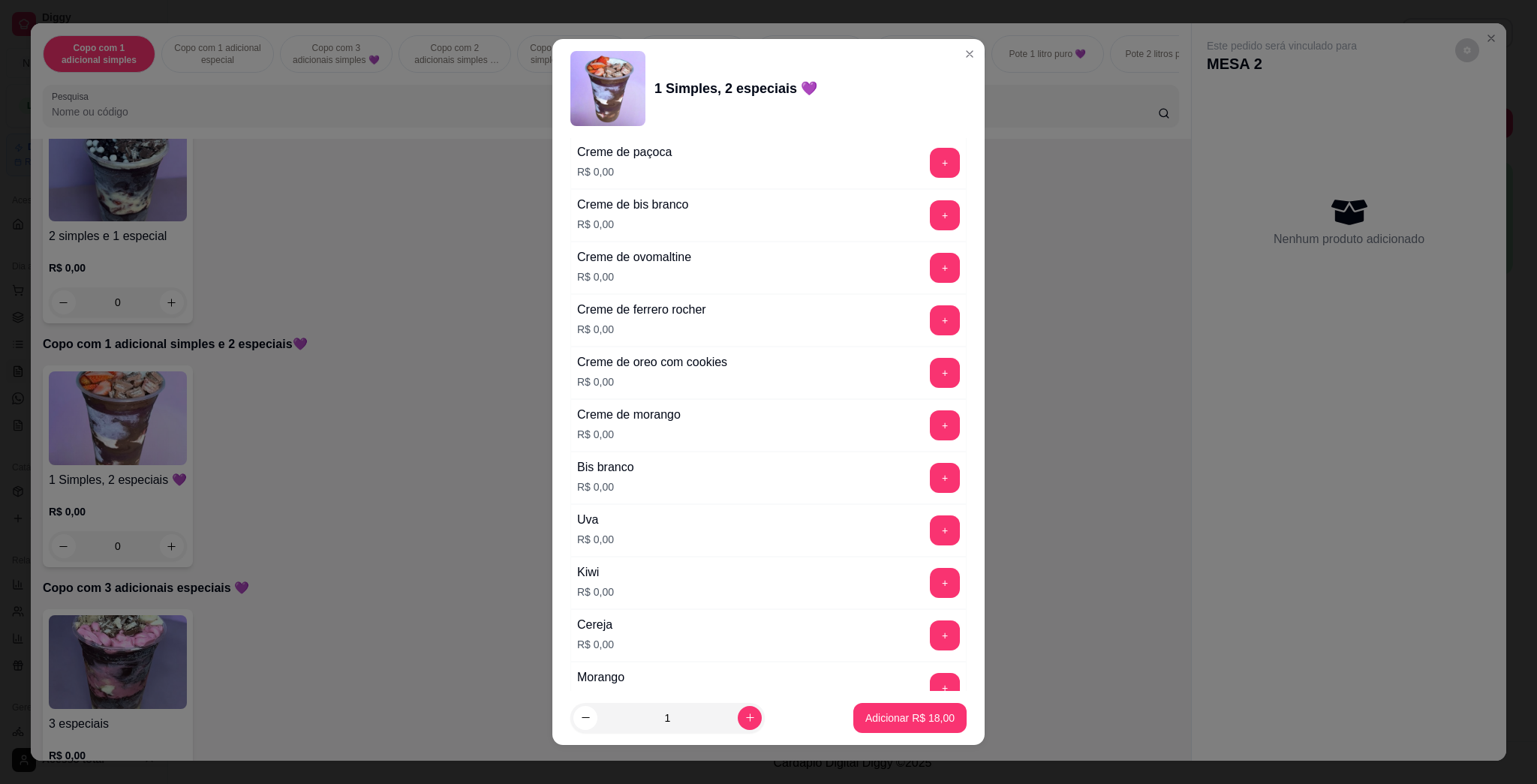
scroll to position [1800, 0]
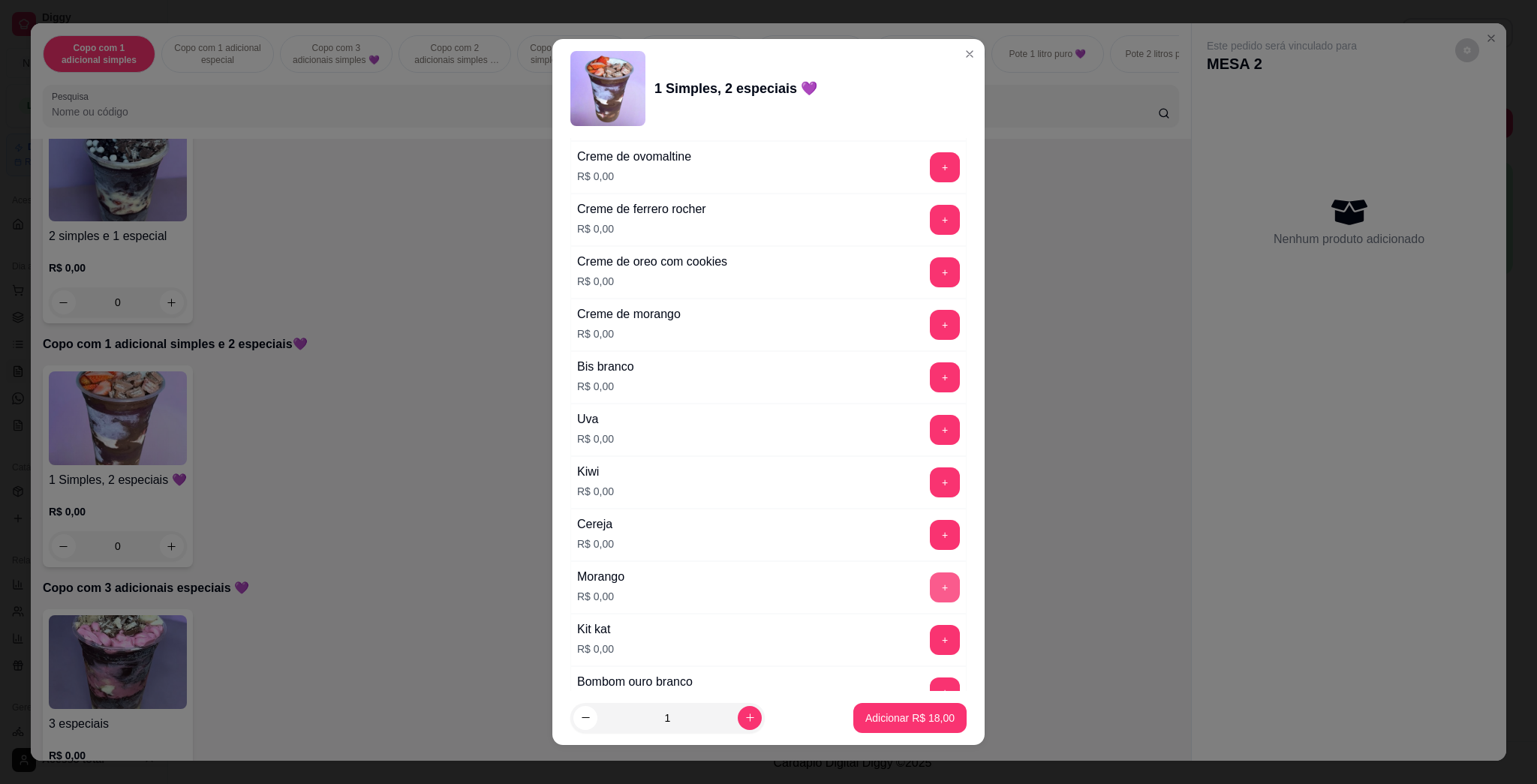
click at [767, 596] on button "+" at bounding box center [944, 586] width 30 height 30
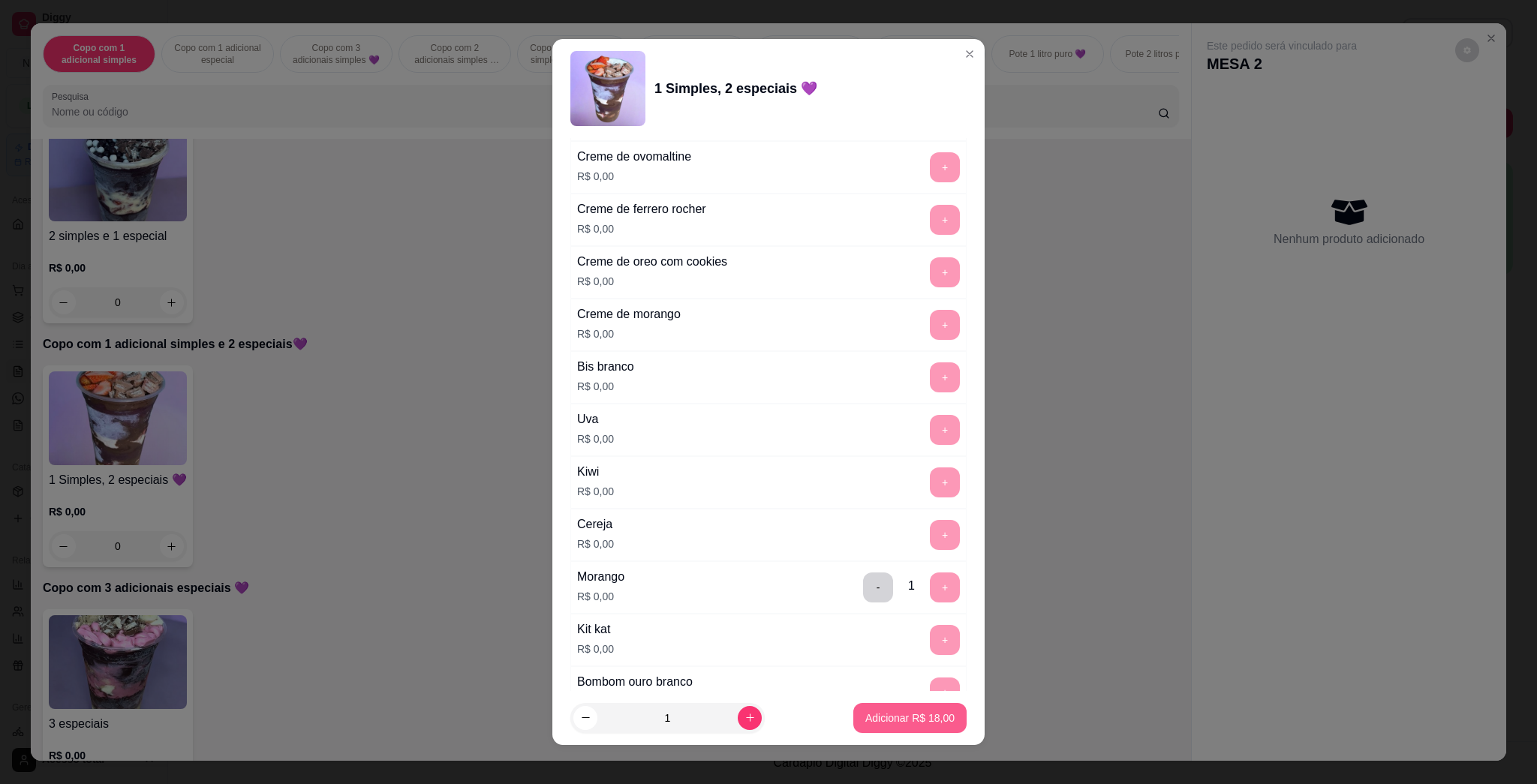
click at [767, 723] on p "Adicionar R$ 18,00" at bounding box center [909, 717] width 89 height 15
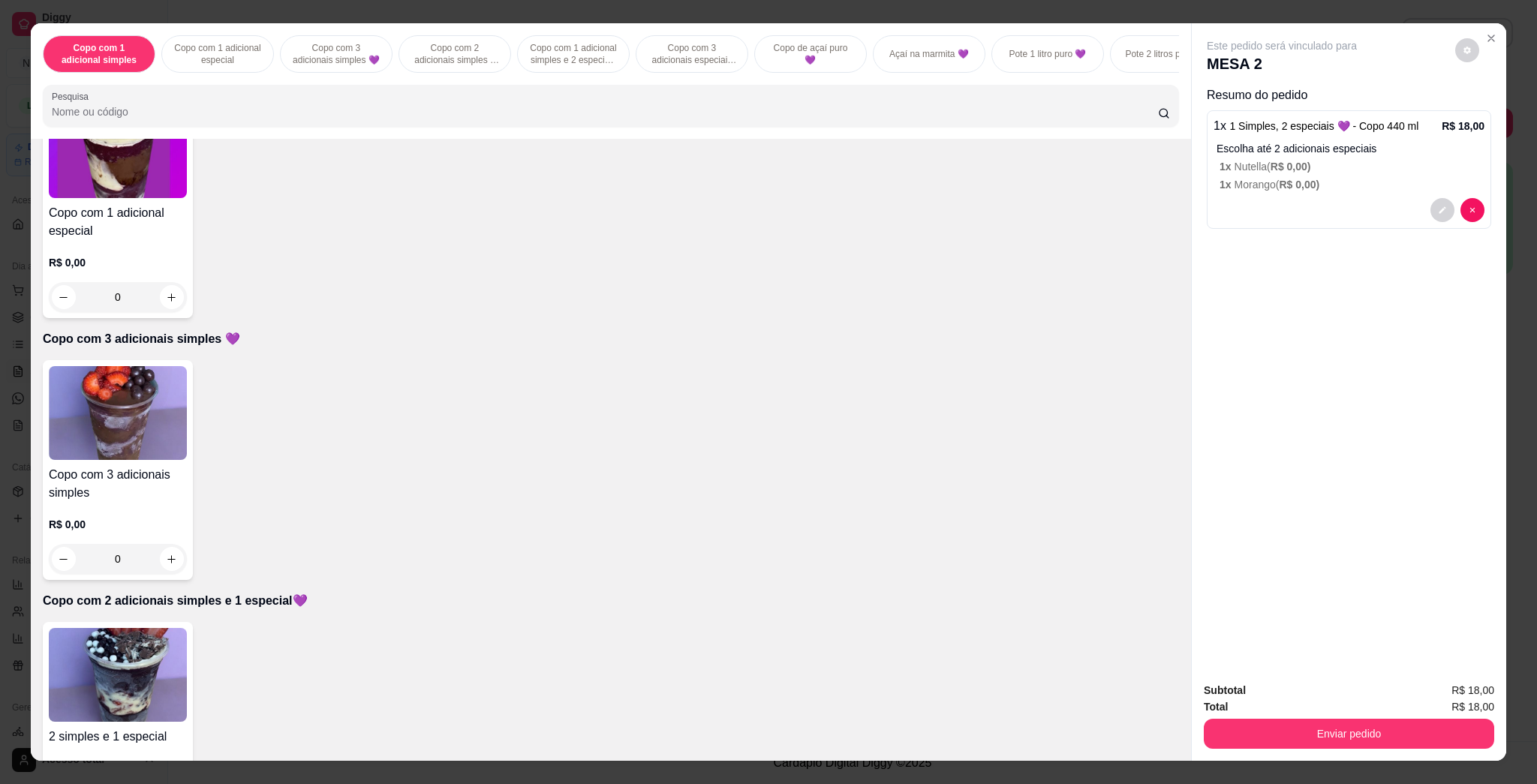
scroll to position [700, 0]
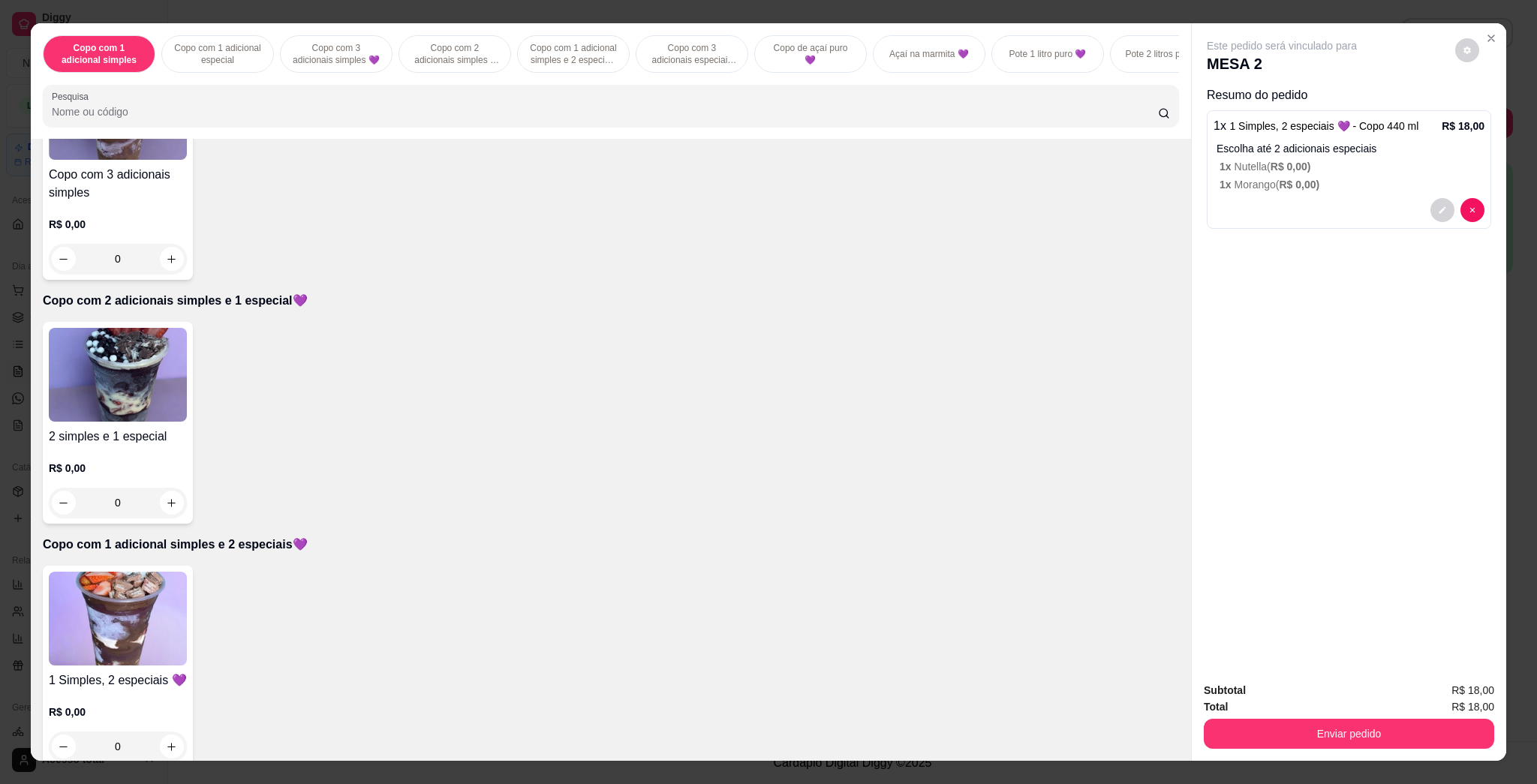
click at [120, 398] on img at bounding box center [117, 374] width 138 height 94
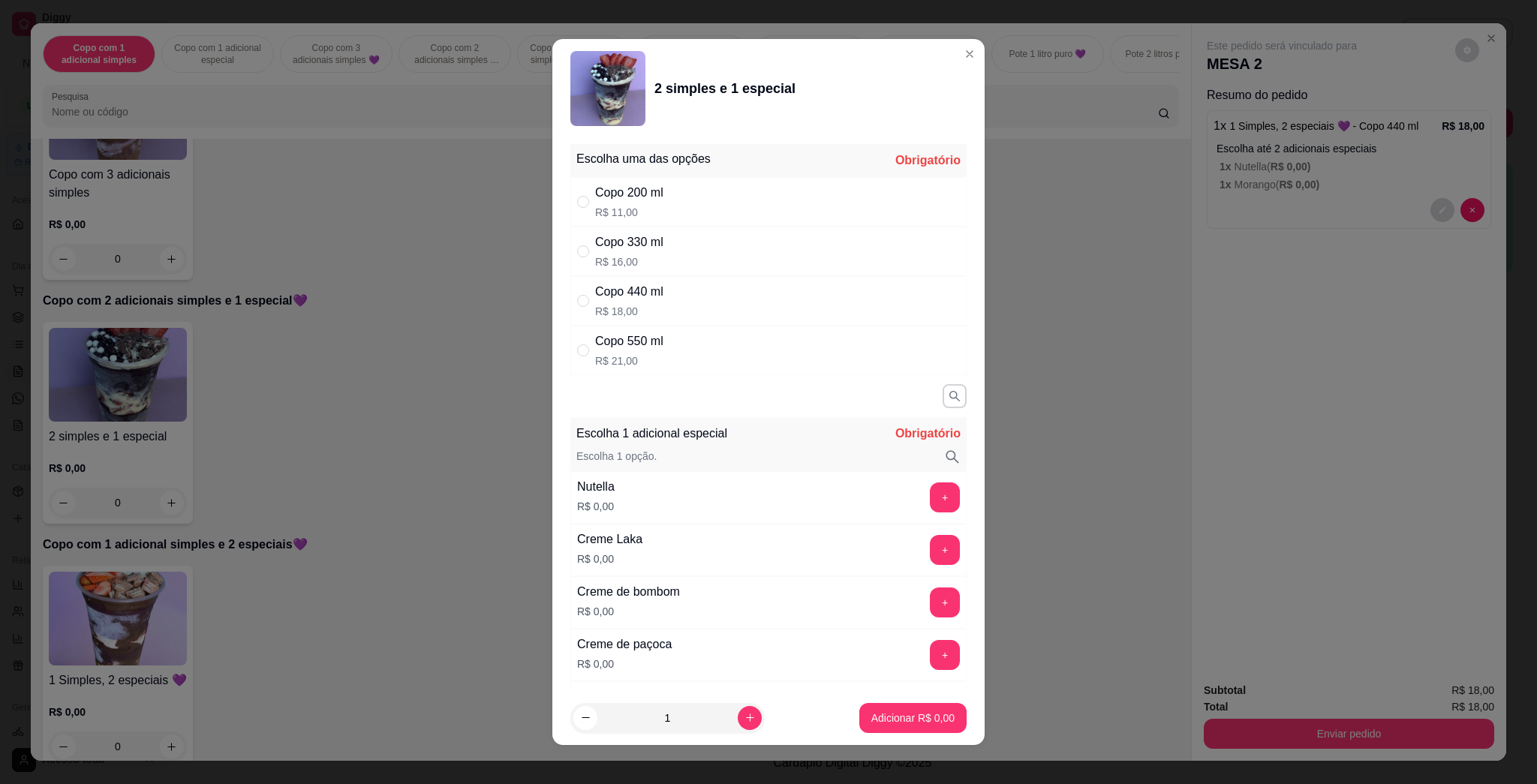
click at [639, 295] on div "Copo 440 ml" at bounding box center [629, 291] width 69 height 18
radio input "true"
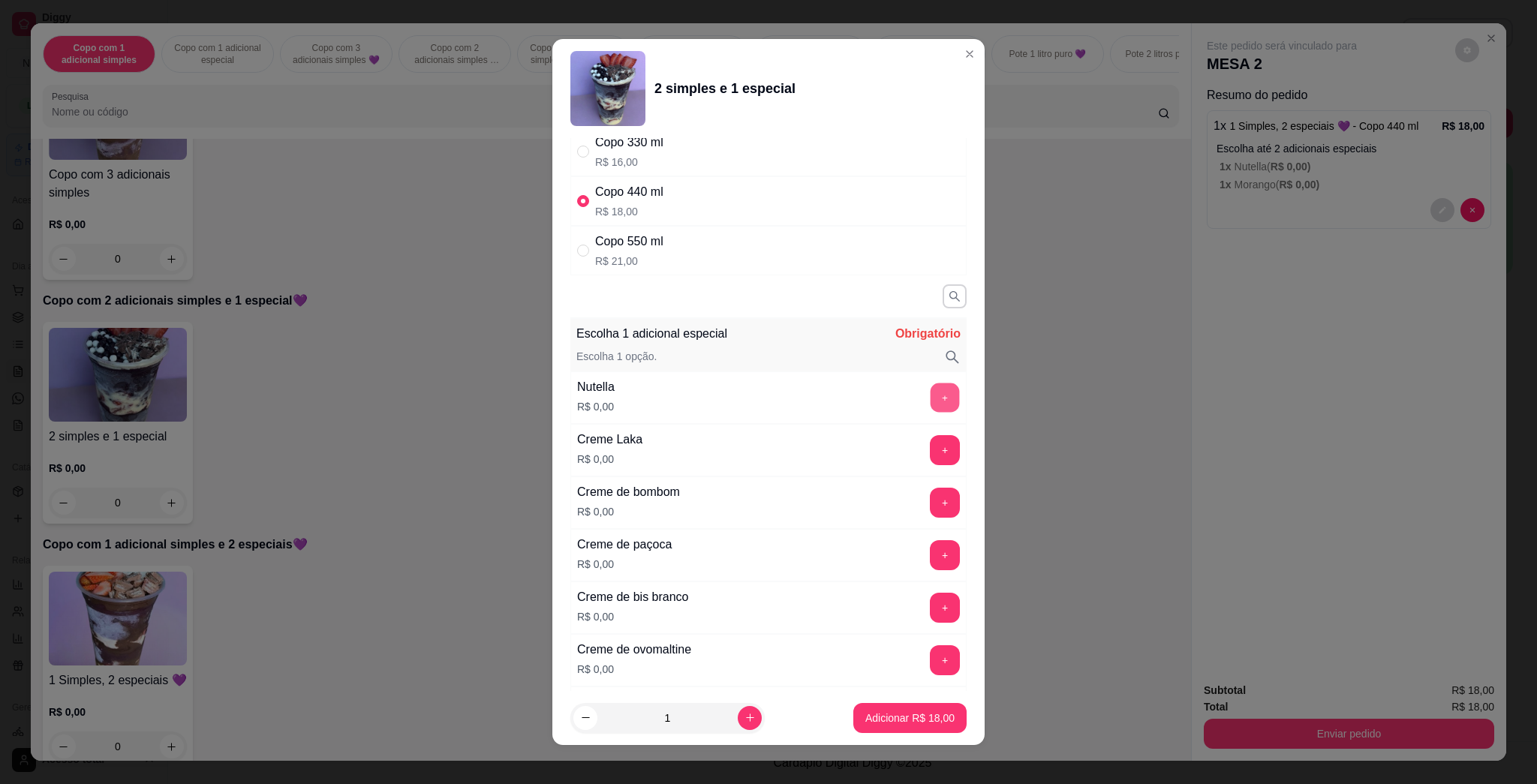
click at [767, 393] on button "+" at bounding box center [945, 398] width 29 height 29
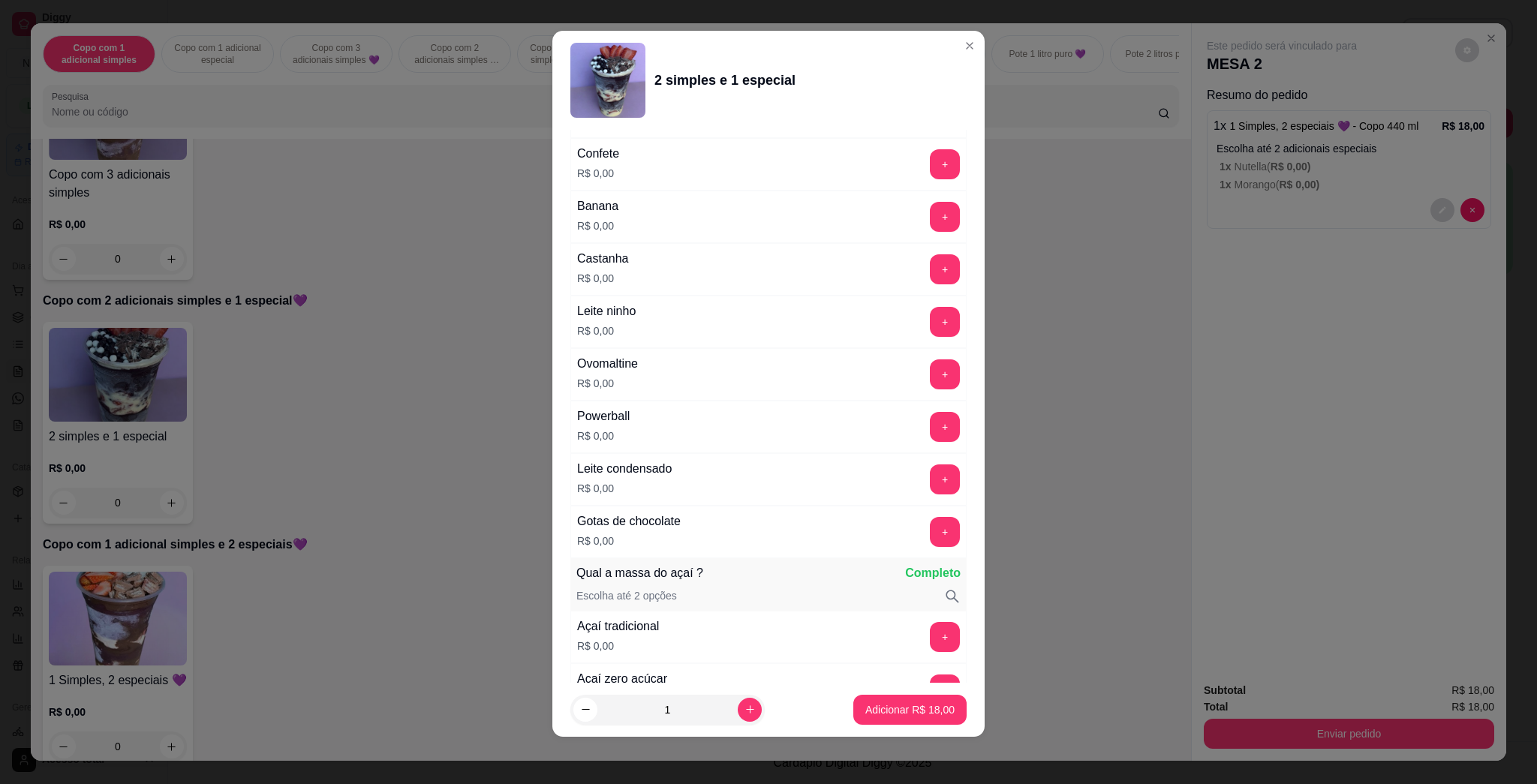
scroll to position [1433, 0]
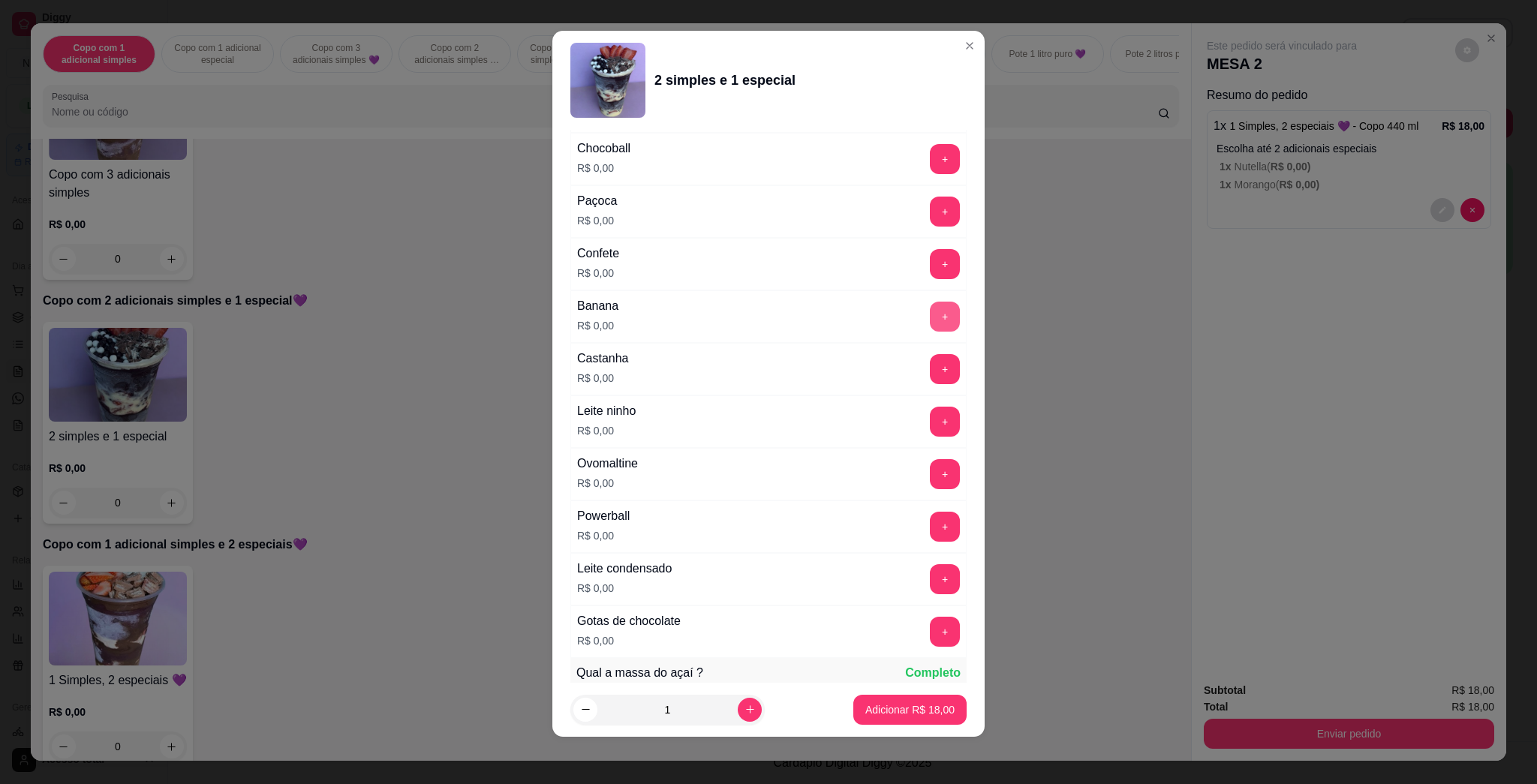
click at [767, 318] on button "+" at bounding box center [944, 316] width 30 height 30
click at [767, 709] on p "Adicionar R$ 18,00" at bounding box center [909, 709] width 89 height 15
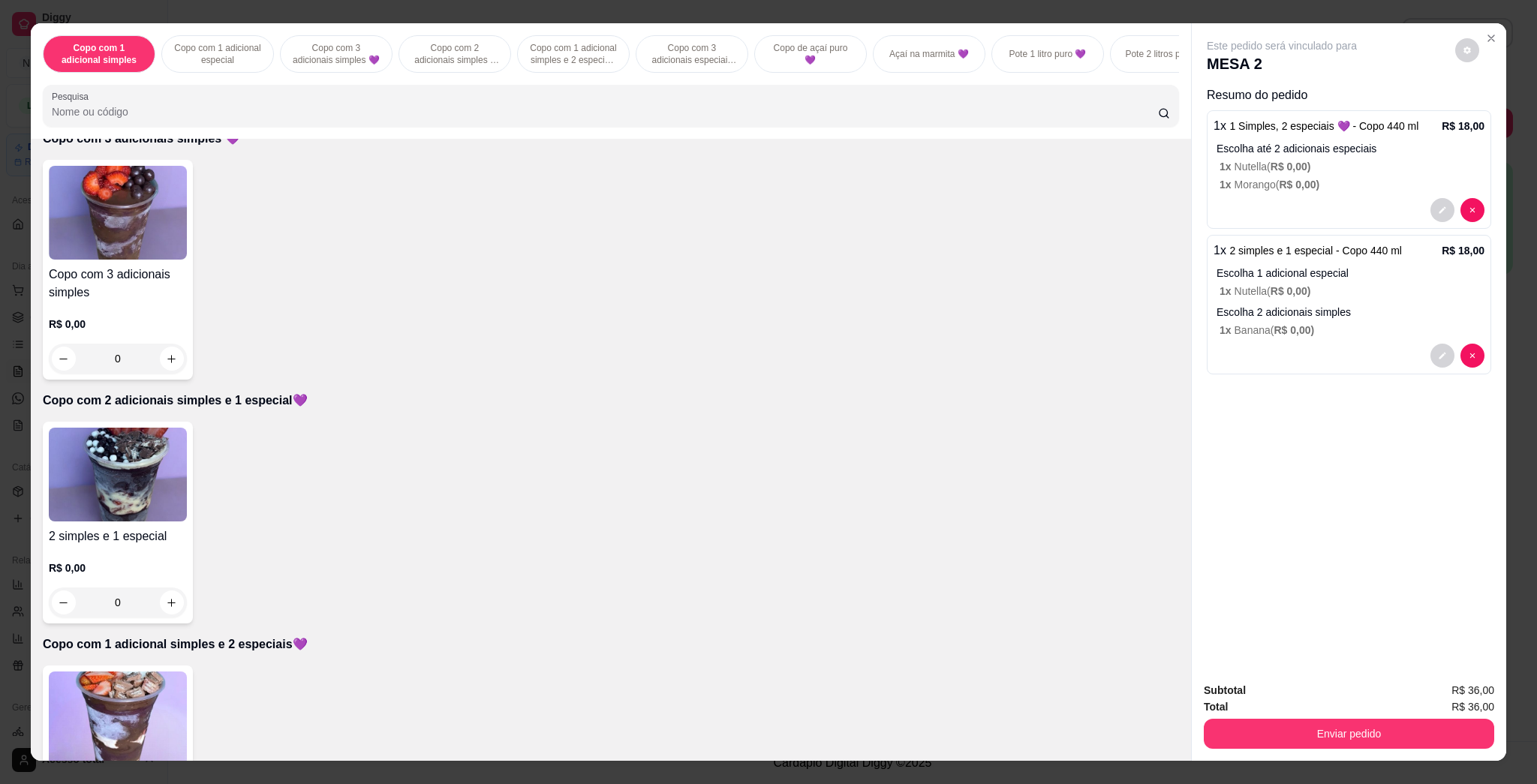
scroll to position [700, 0]
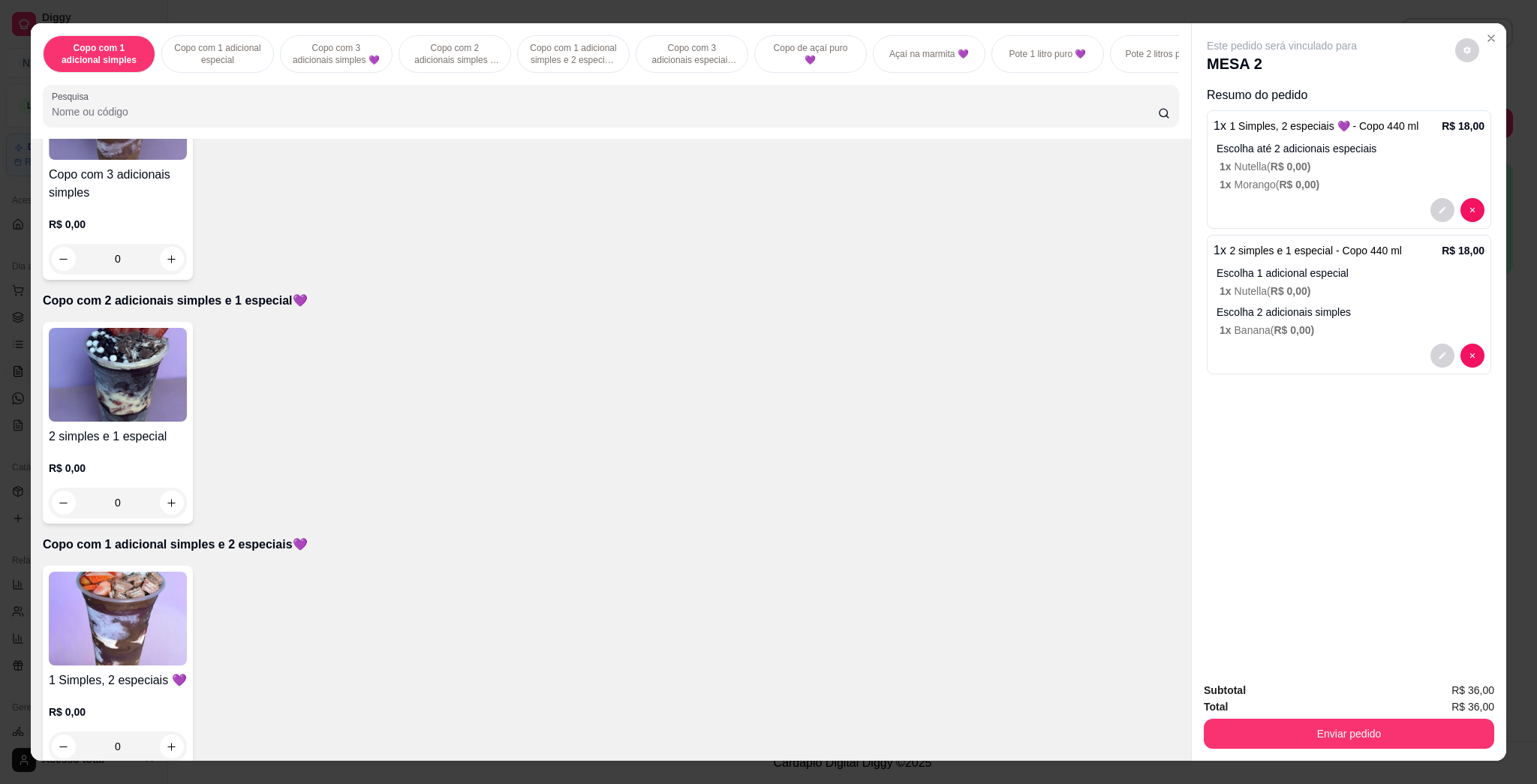
click at [142, 629] on img at bounding box center [117, 618] width 138 height 94
click at [600, 238] on div "Copo 330 ml" at bounding box center [629, 243] width 69 height 18
radio input "true"
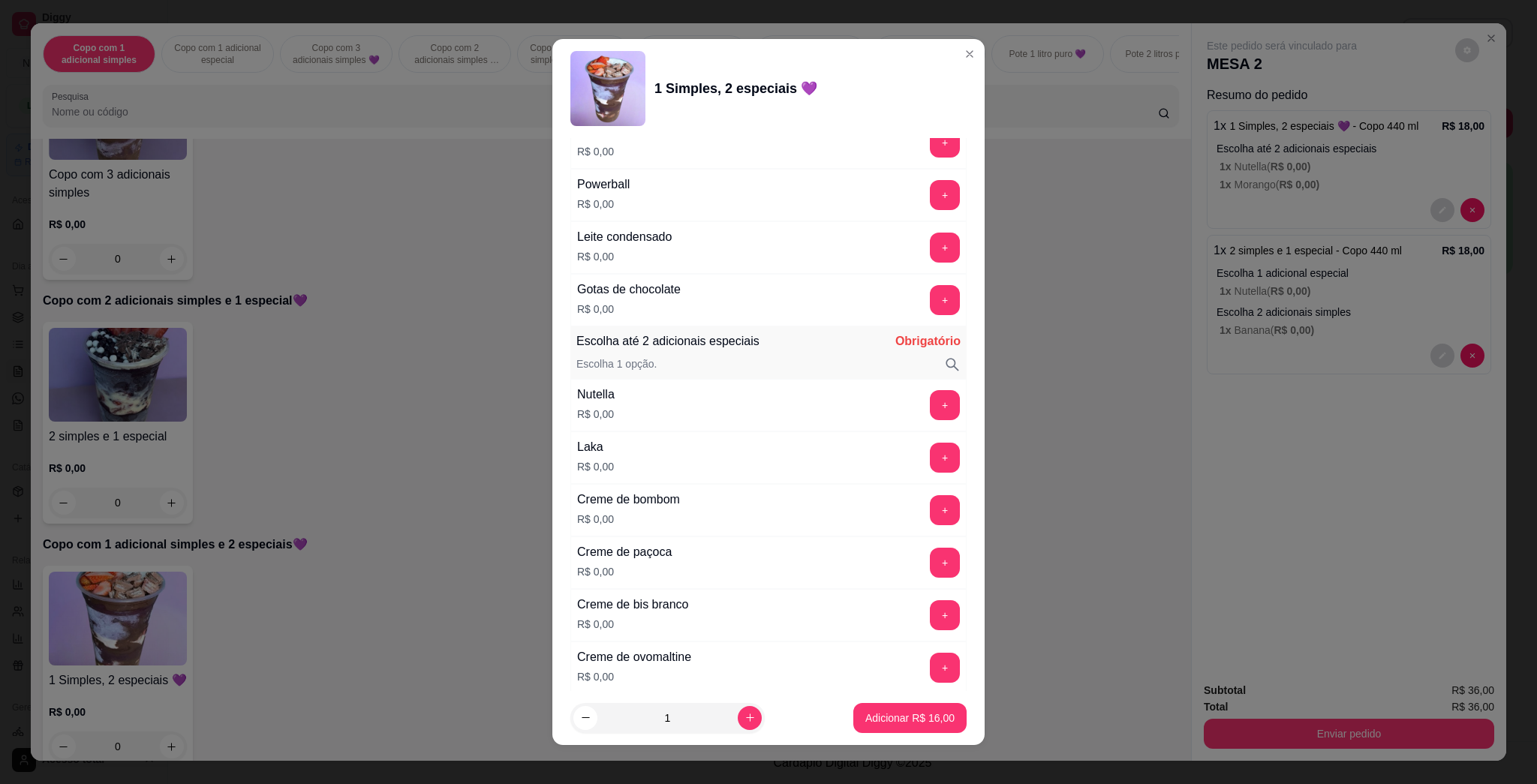
scroll to position [1399, 0]
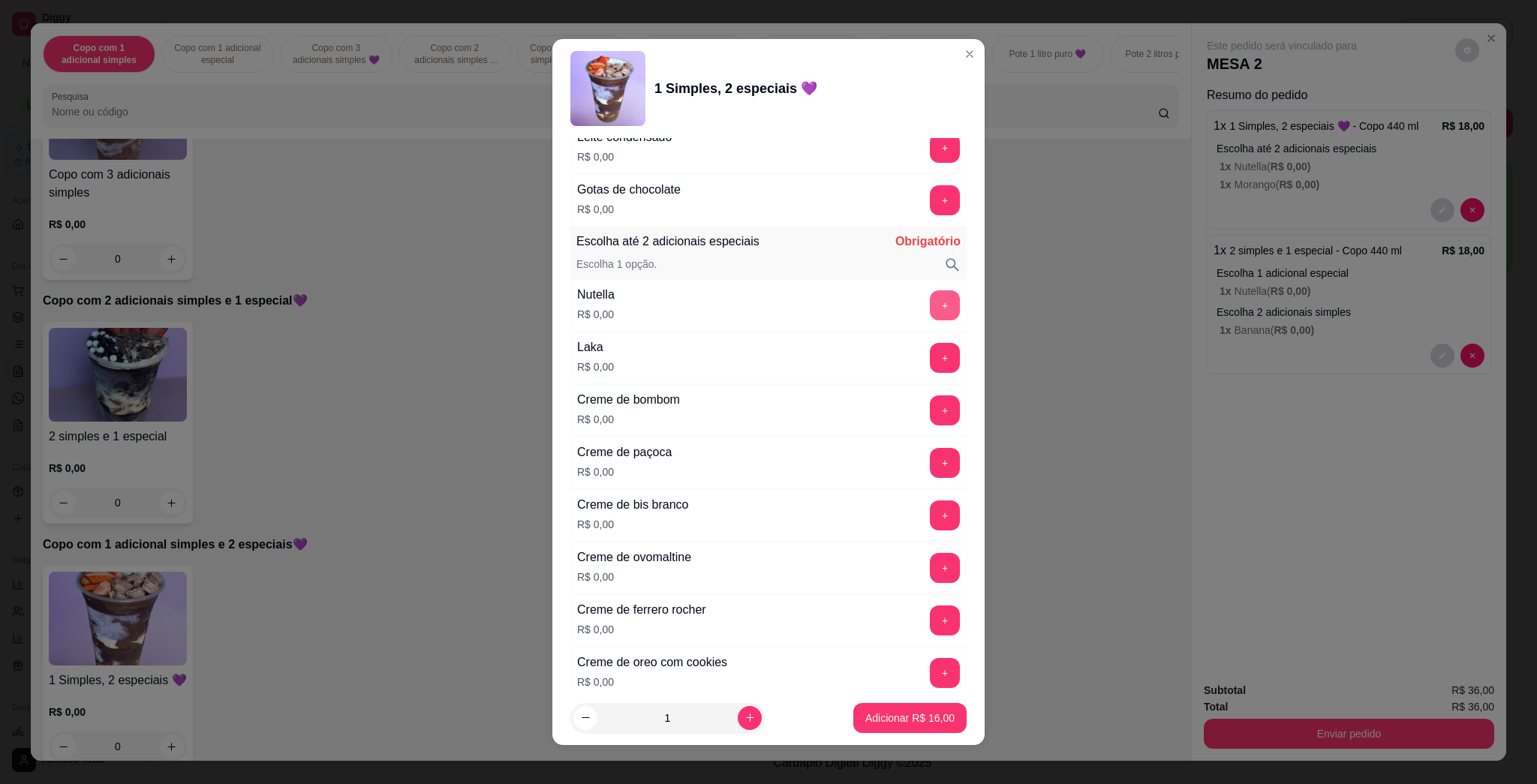
click at [767, 306] on button "+" at bounding box center [944, 305] width 30 height 30
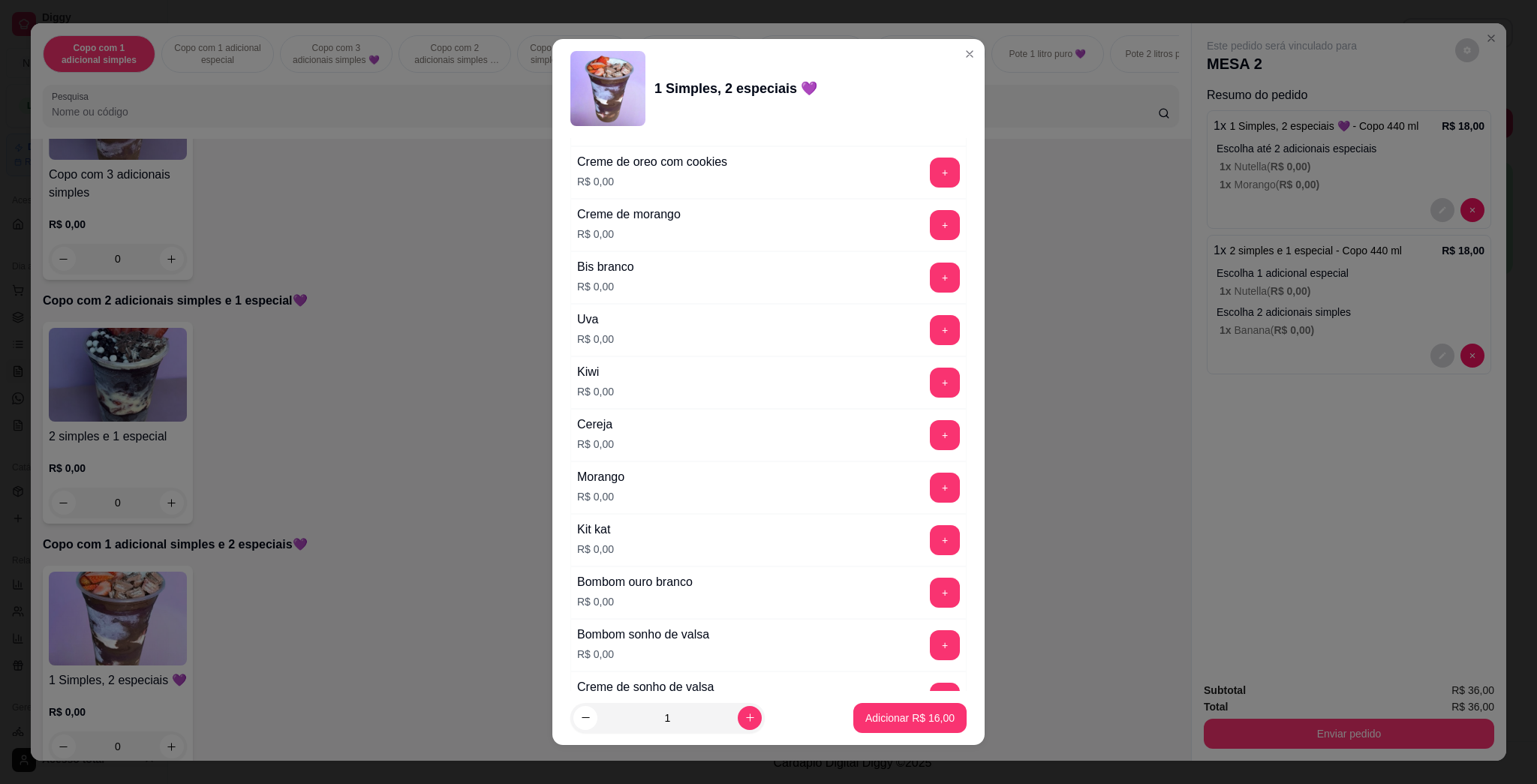
scroll to position [1999, 0]
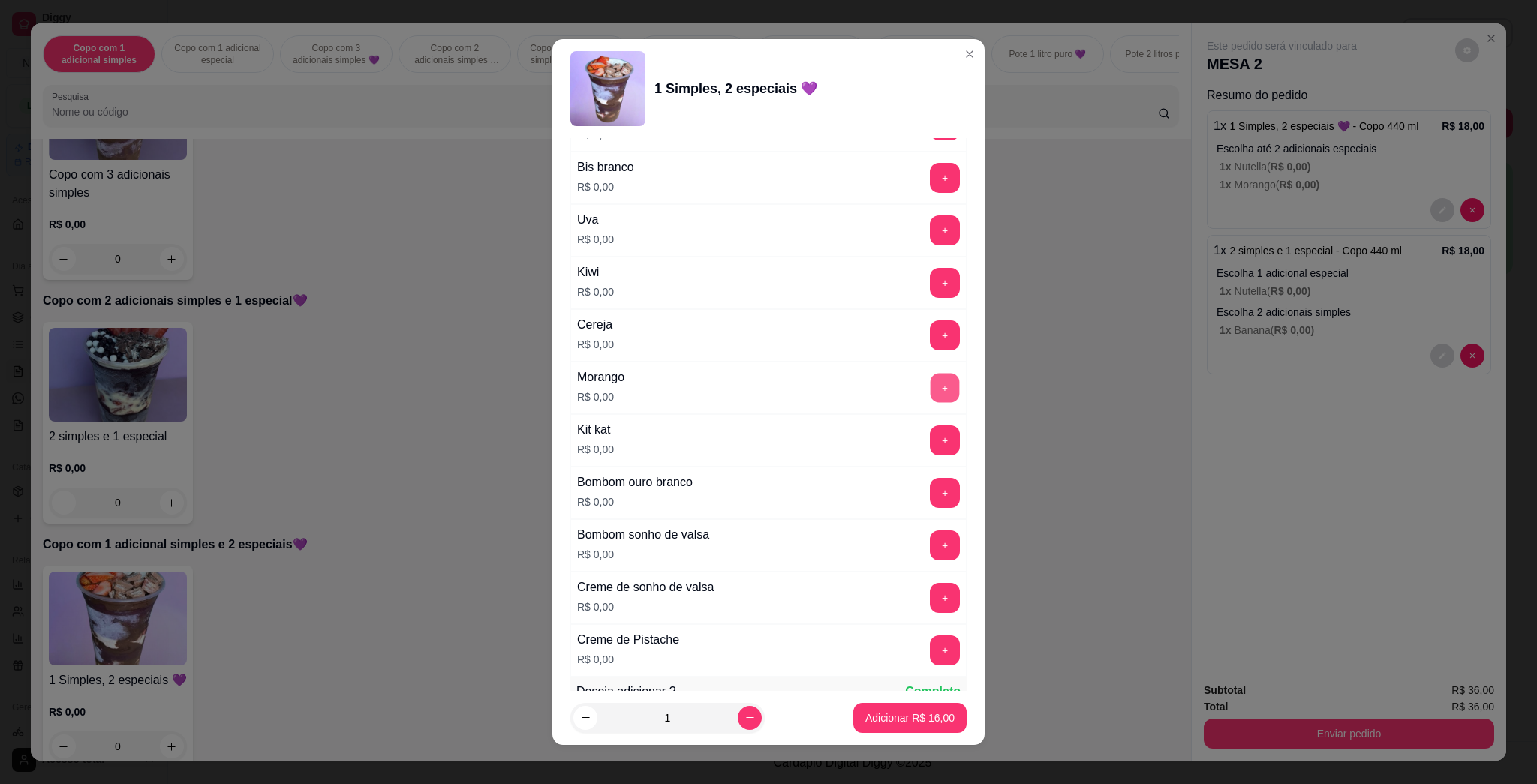
click at [767, 389] on button "+" at bounding box center [945, 388] width 29 height 29
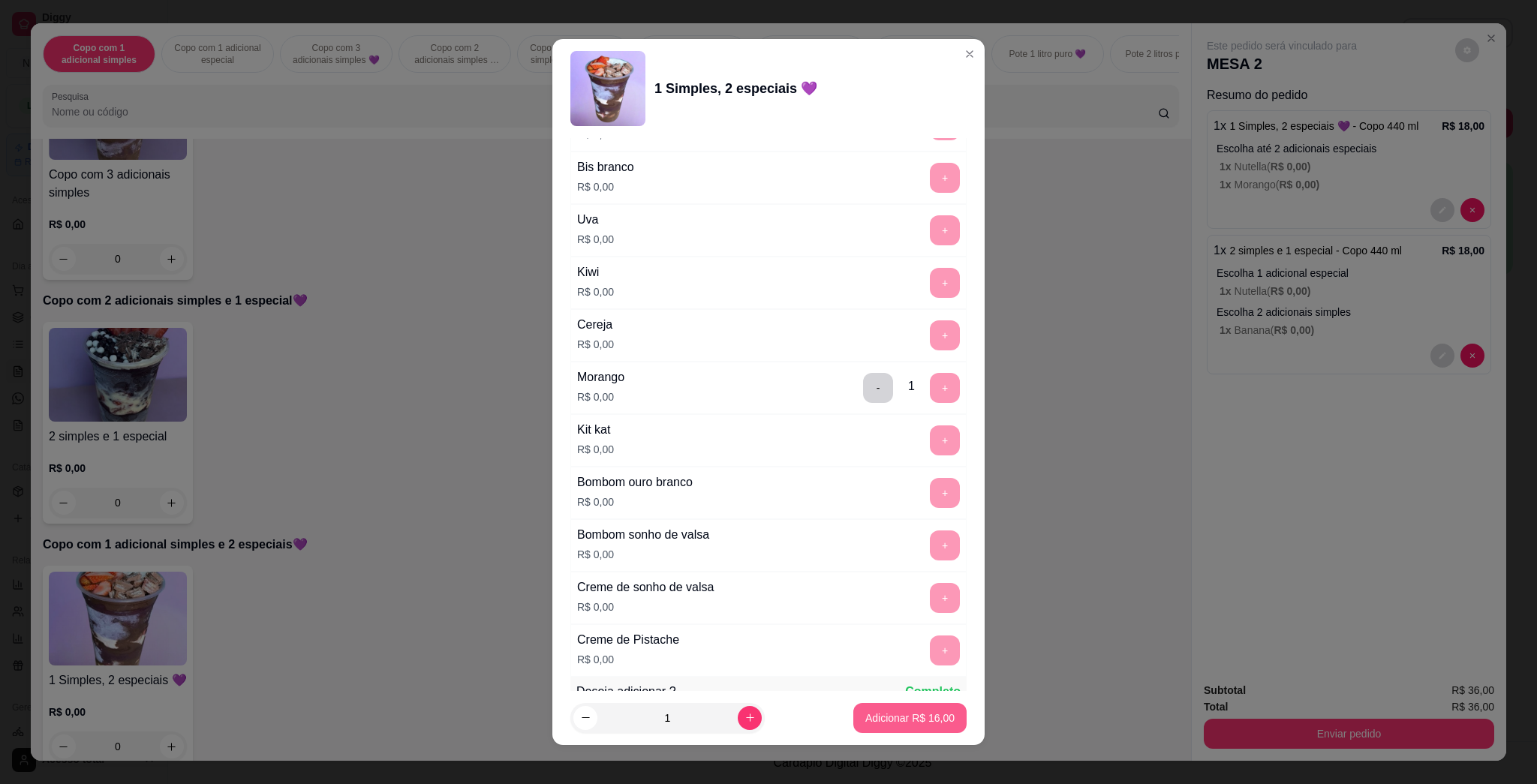
click at [767, 716] on p "Adicionar R$ 16,00" at bounding box center [909, 717] width 89 height 15
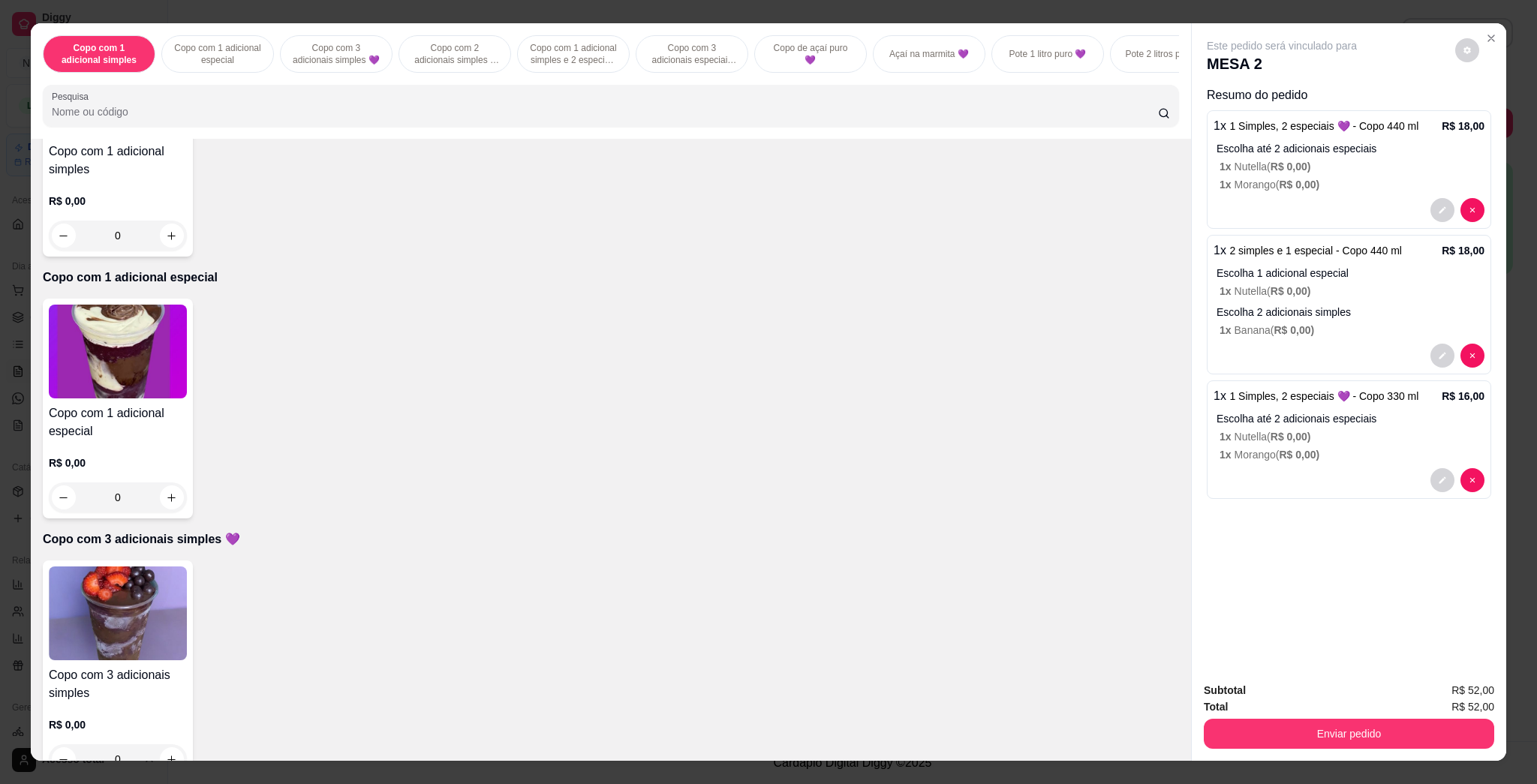
scroll to position [0, 0]
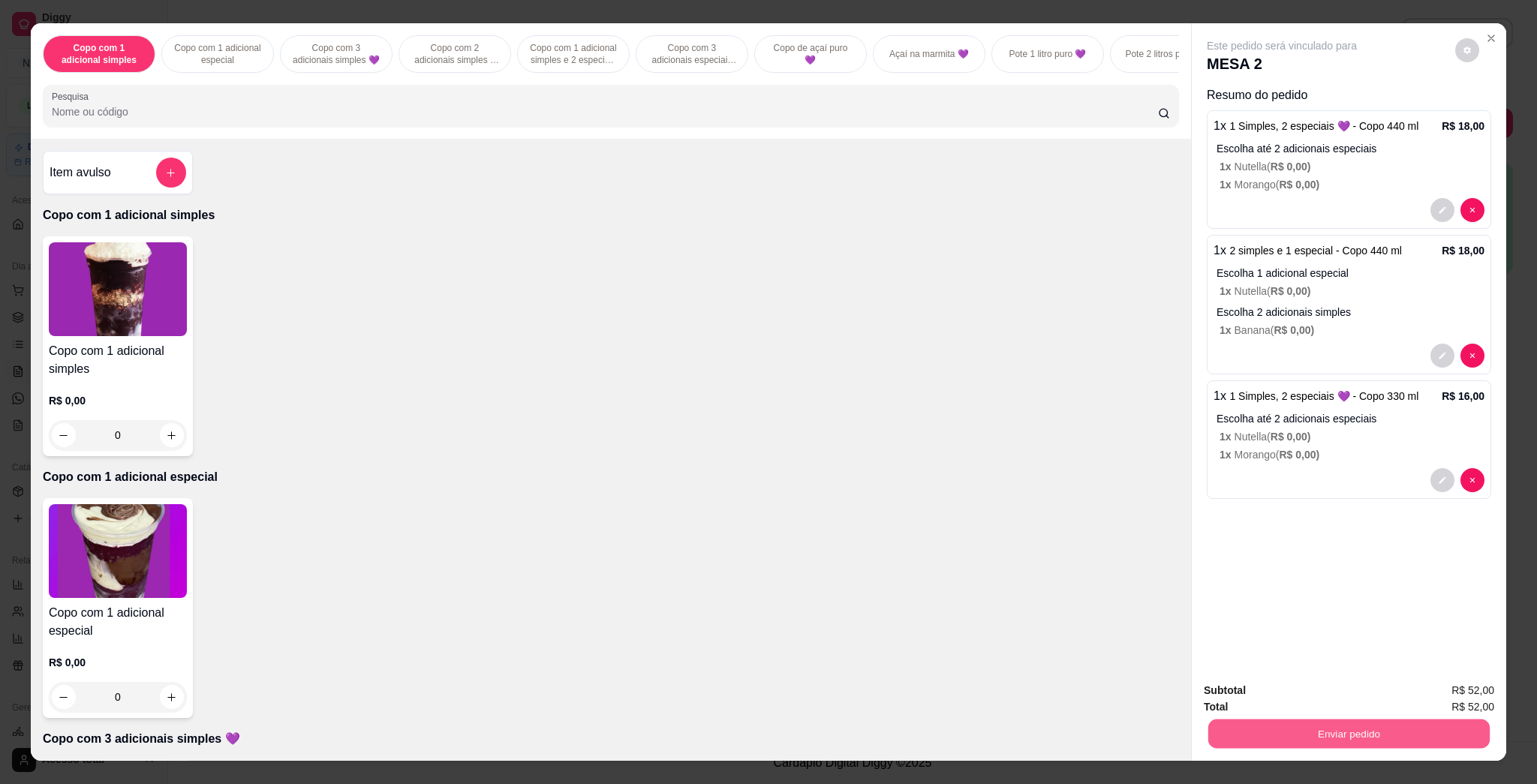
click at [767, 724] on button "Enviar pedido" at bounding box center [1348, 733] width 282 height 29
click at [767, 416] on p "Escolha até 2 adicionais especiais" at bounding box center [1350, 419] width 268 height 15
click at [767, 485] on button "decrease-product-quantity" at bounding box center [1441, 480] width 24 height 24
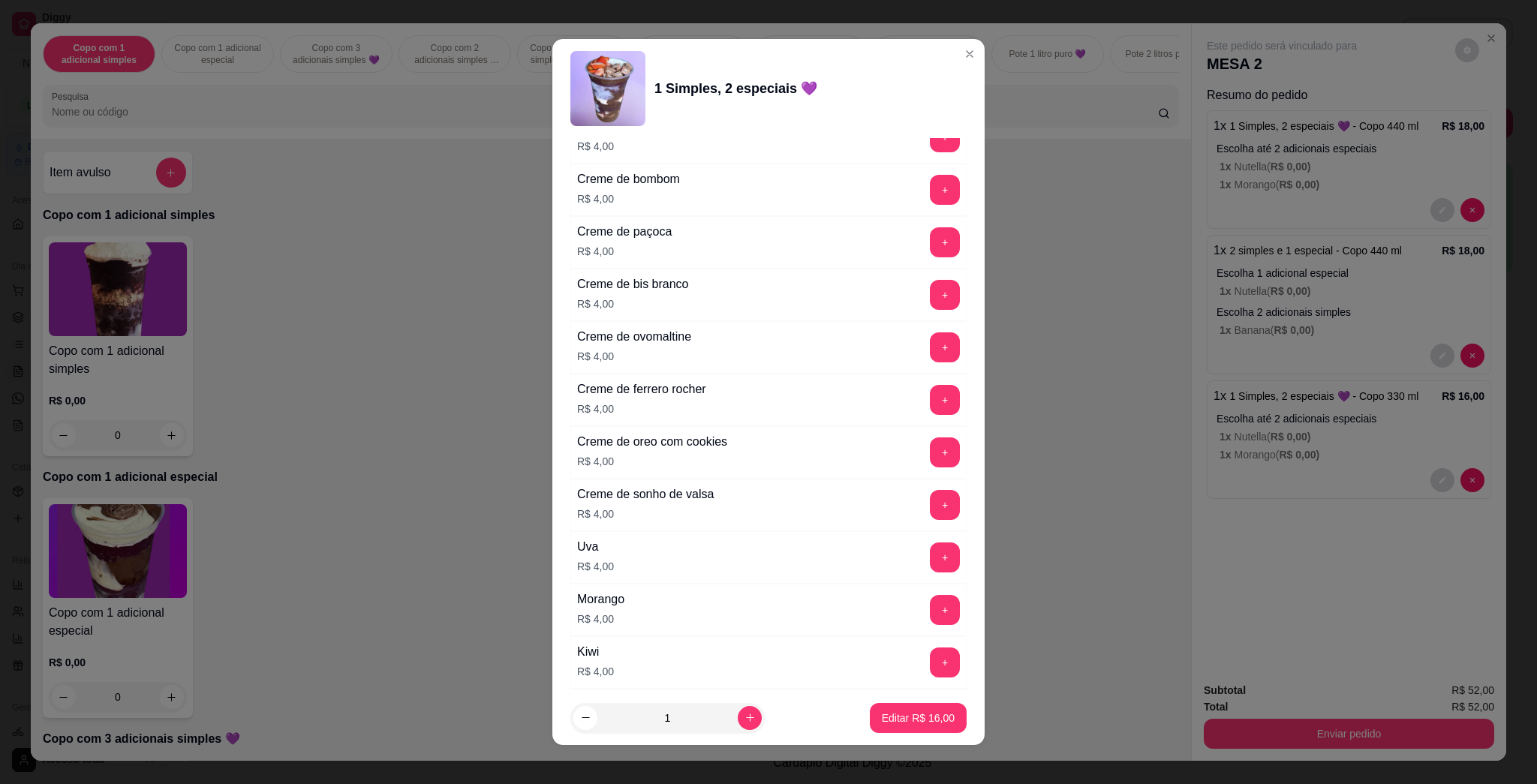
scroll to position [3717, 0]
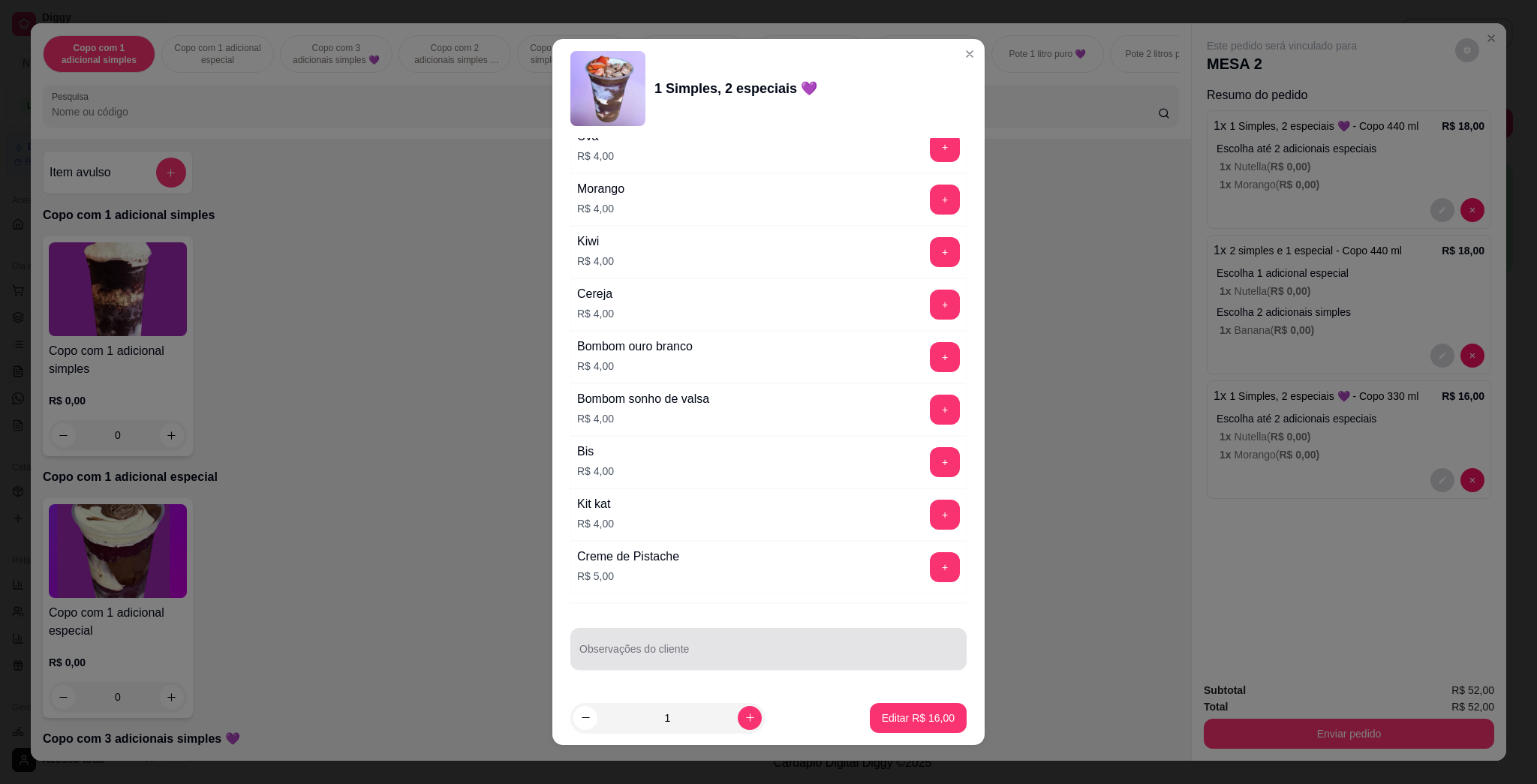
click at [705, 650] on input "Observações do cliente" at bounding box center [768, 654] width 378 height 15
type input "COMER"
click at [767, 733] on footer "1 Editar R$ 16,00" at bounding box center [768, 718] width 432 height 54
click at [767, 710] on p "Editar R$ 16,00" at bounding box center [918, 717] width 73 height 15
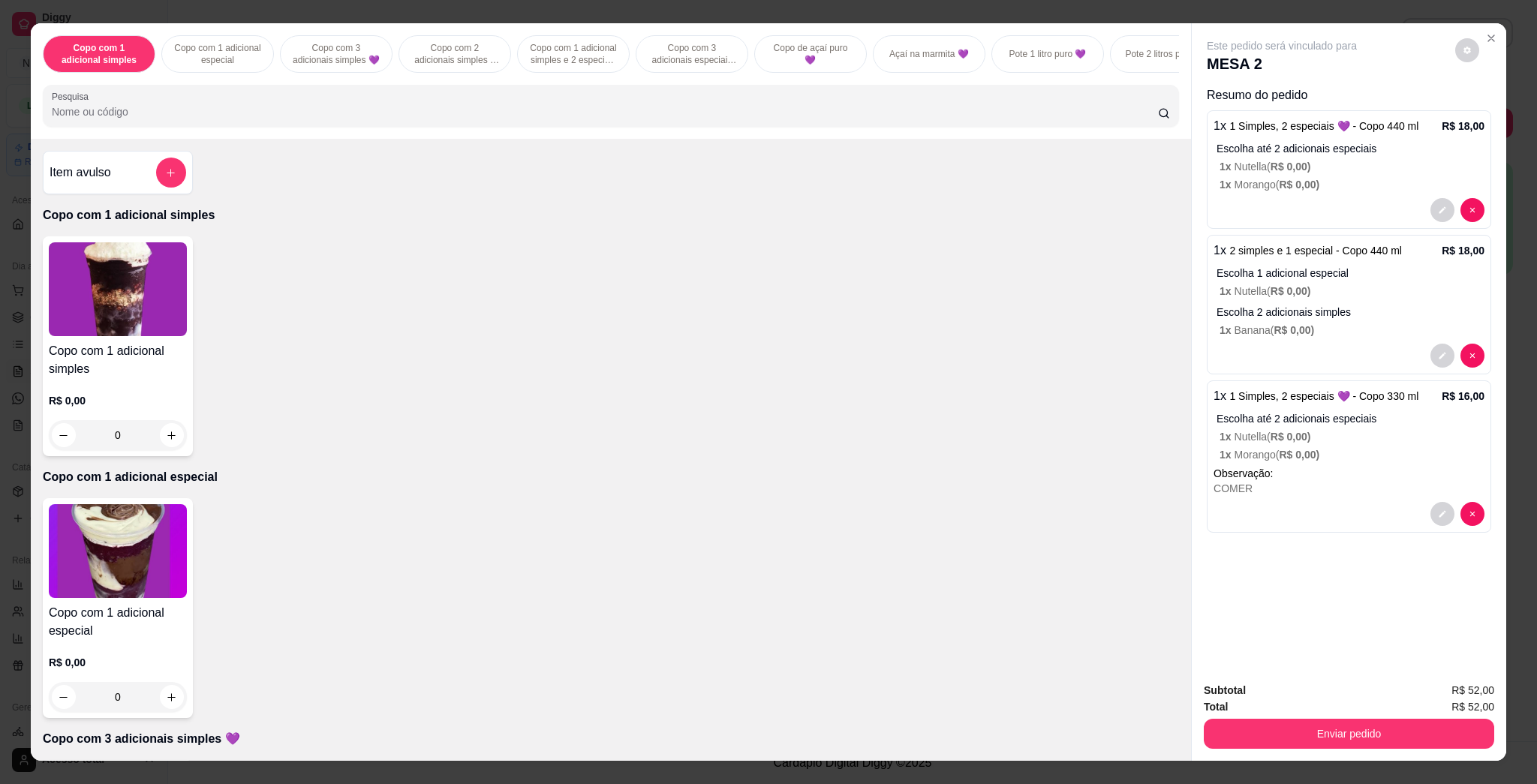
click at [767, 748] on div "Subtotal R$ 52,00 Total R$ 52,00 Enviar pedido" at bounding box center [1348, 715] width 314 height 91
click at [767, 742] on button "Enviar pedido" at bounding box center [1348, 733] width 291 height 30
click at [767, 693] on button "Enviar pedido" at bounding box center [1453, 696] width 85 height 29
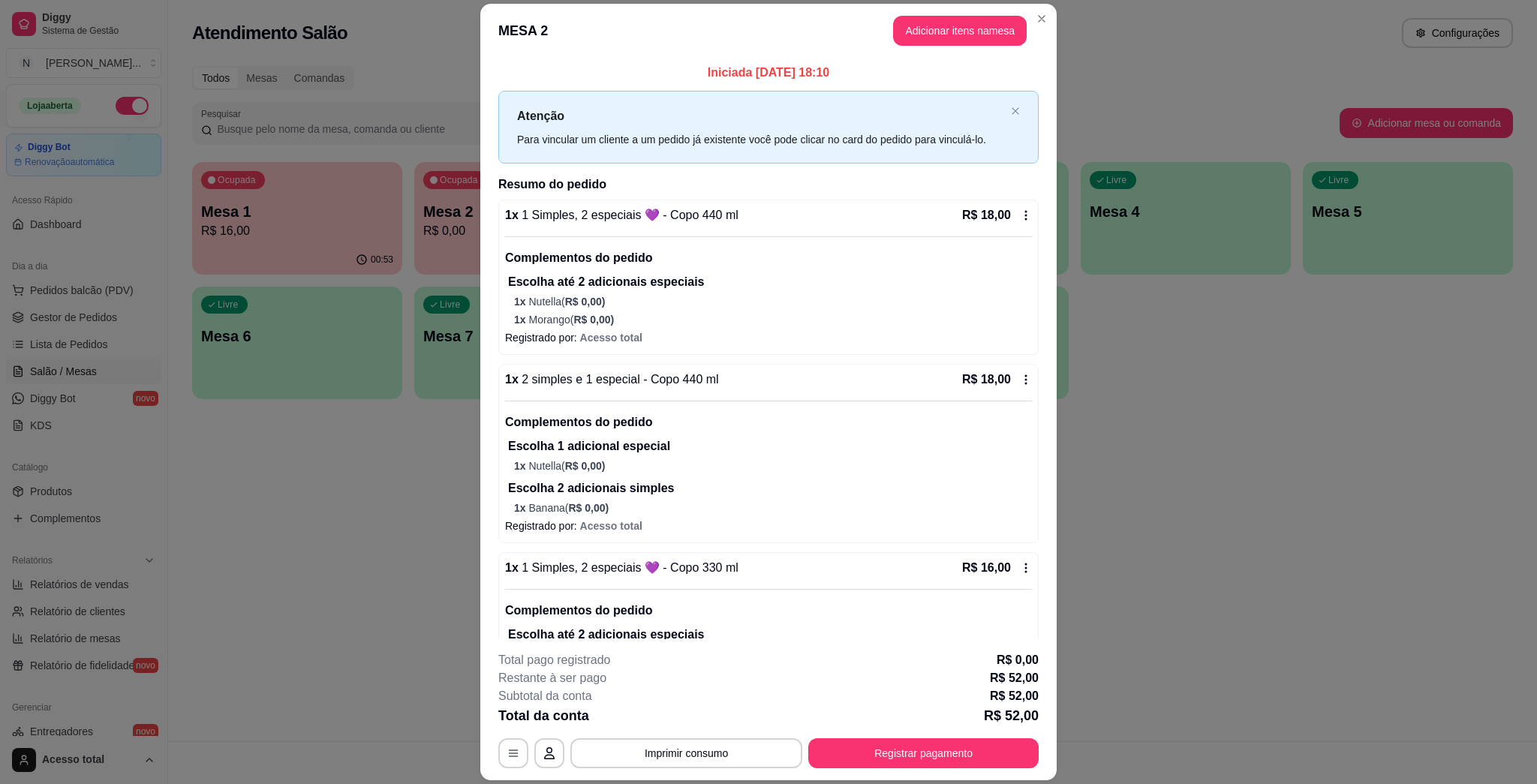
scroll to position [126, 0]
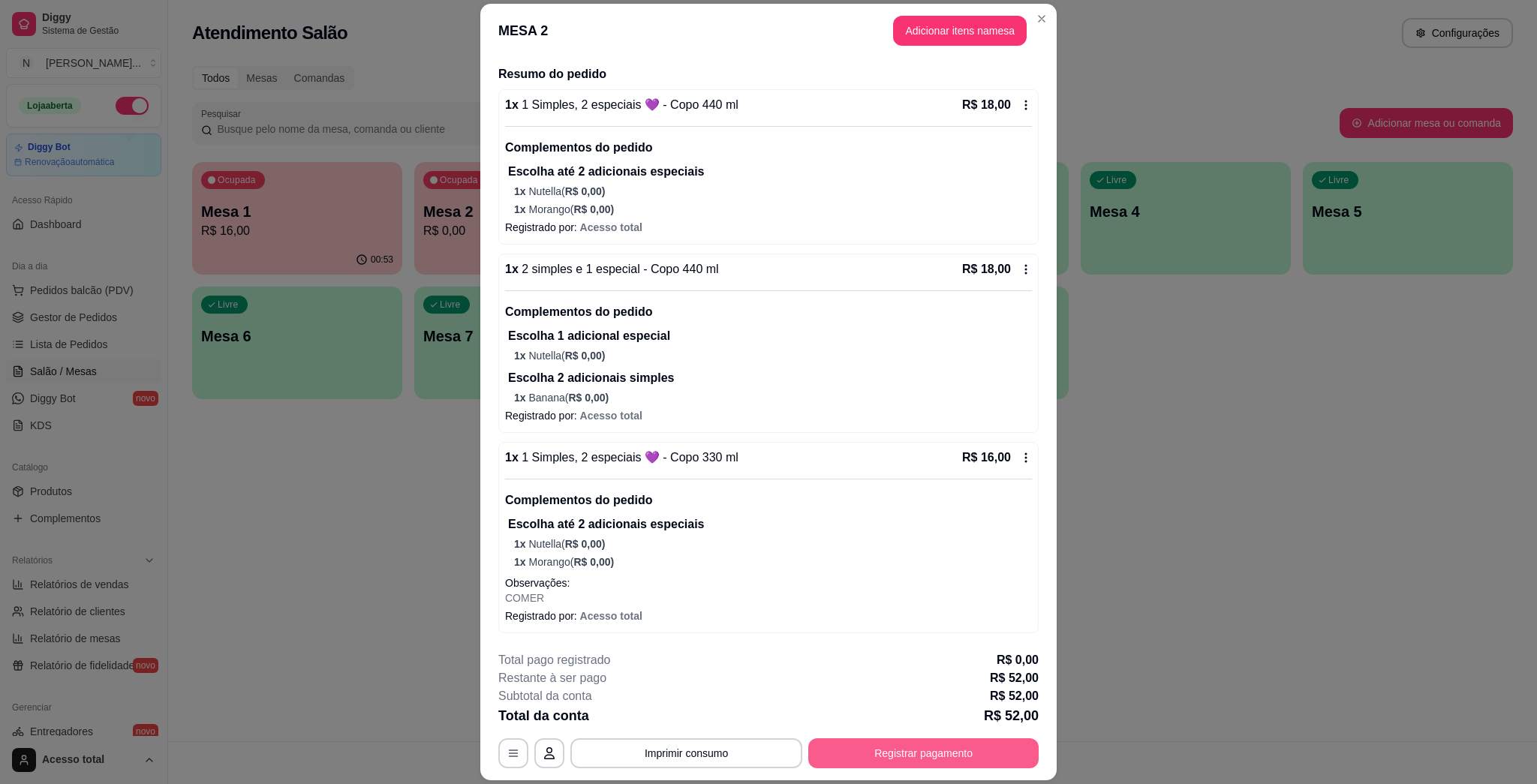
click at [767, 748] on button "Registrar pagamento" at bounding box center [922, 752] width 230 height 30
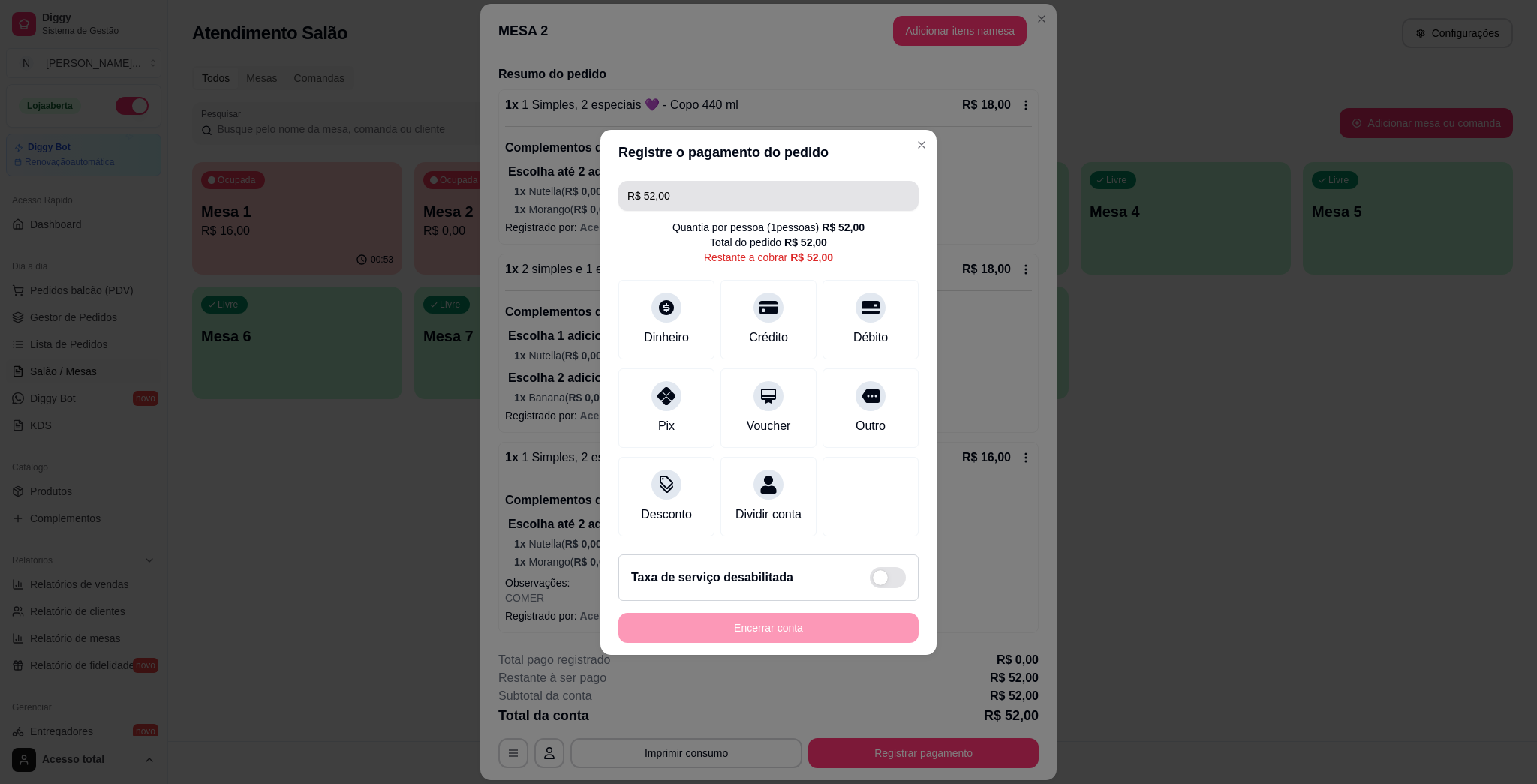
click at [714, 180] on input "R$ 52,00" at bounding box center [768, 195] width 282 height 30
click at [677, 305] on div "Dinheiro" at bounding box center [666, 316] width 106 height 88
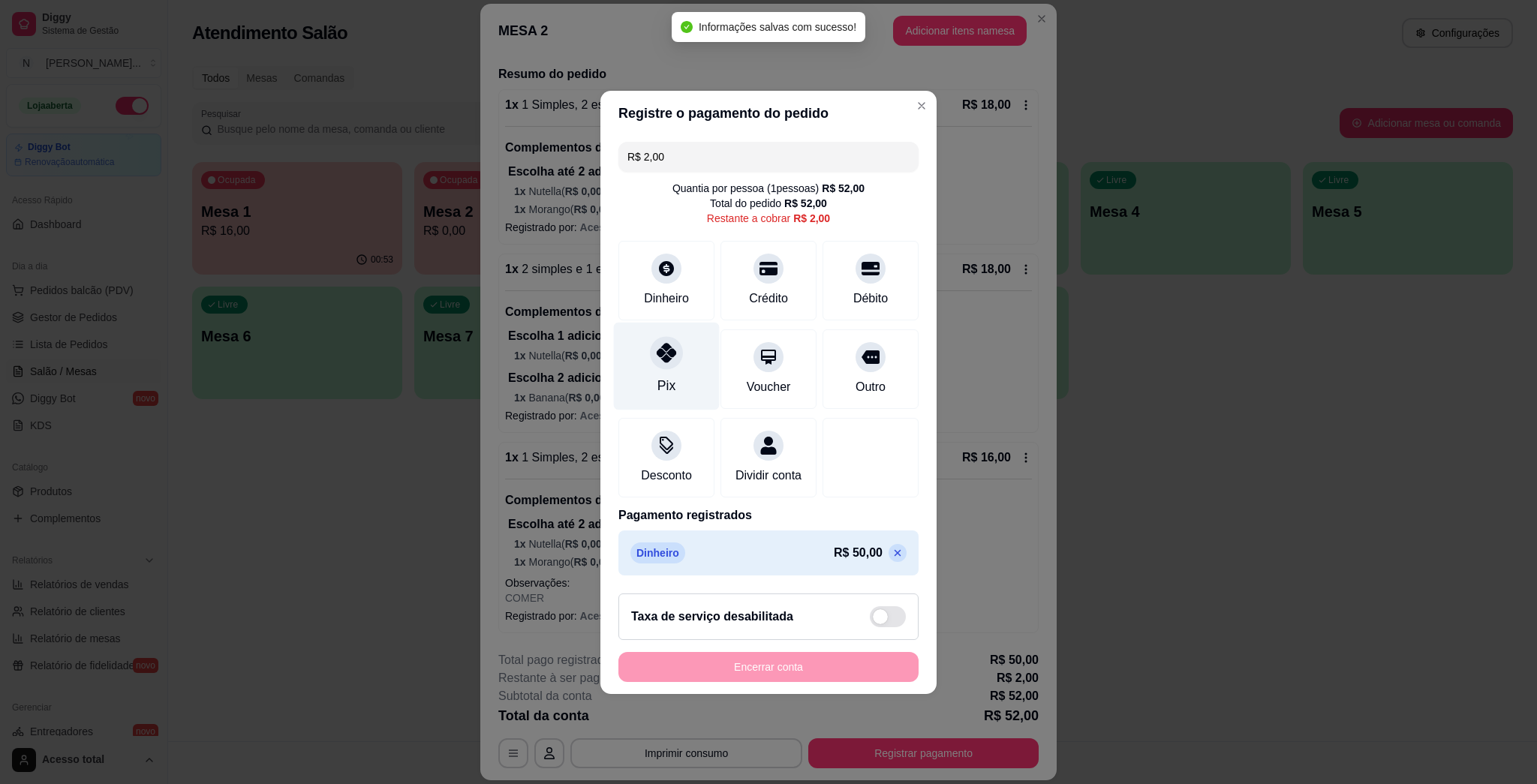
click at [670, 354] on div at bounding box center [666, 352] width 33 height 33
type input "R$ 0,00"
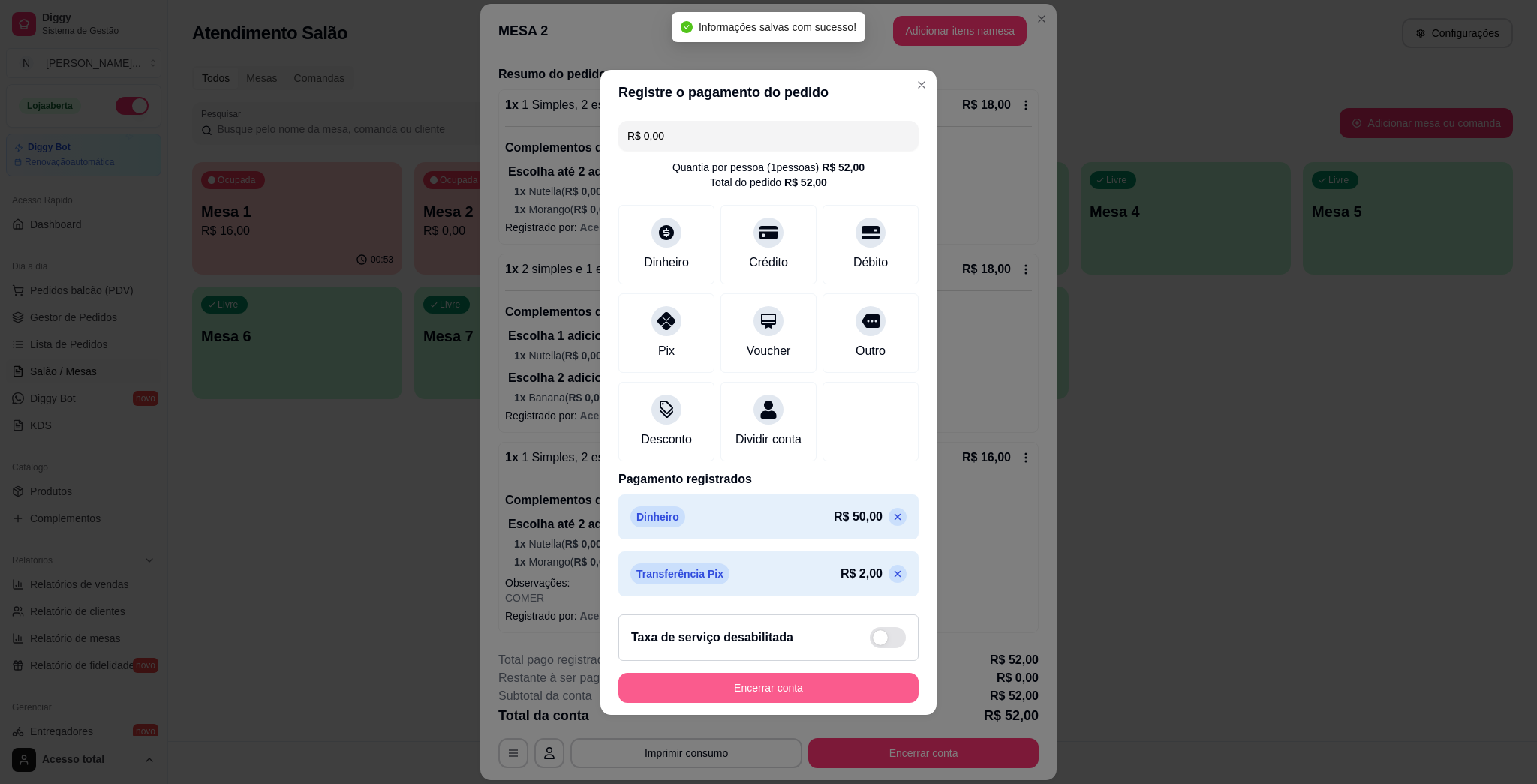
click at [763, 700] on button "Encerrar conta" at bounding box center [768, 687] width 301 height 30
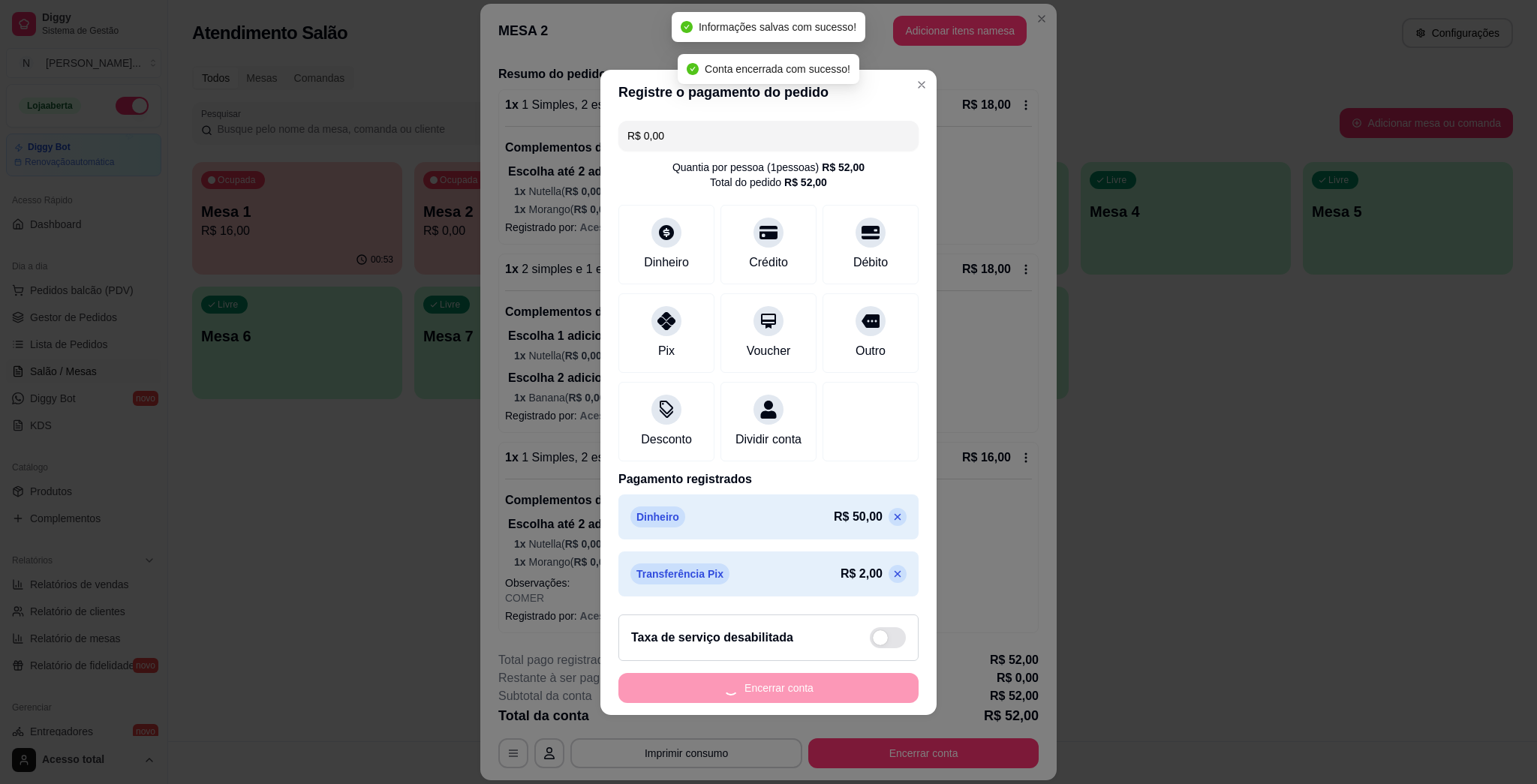
scroll to position [0, 0]
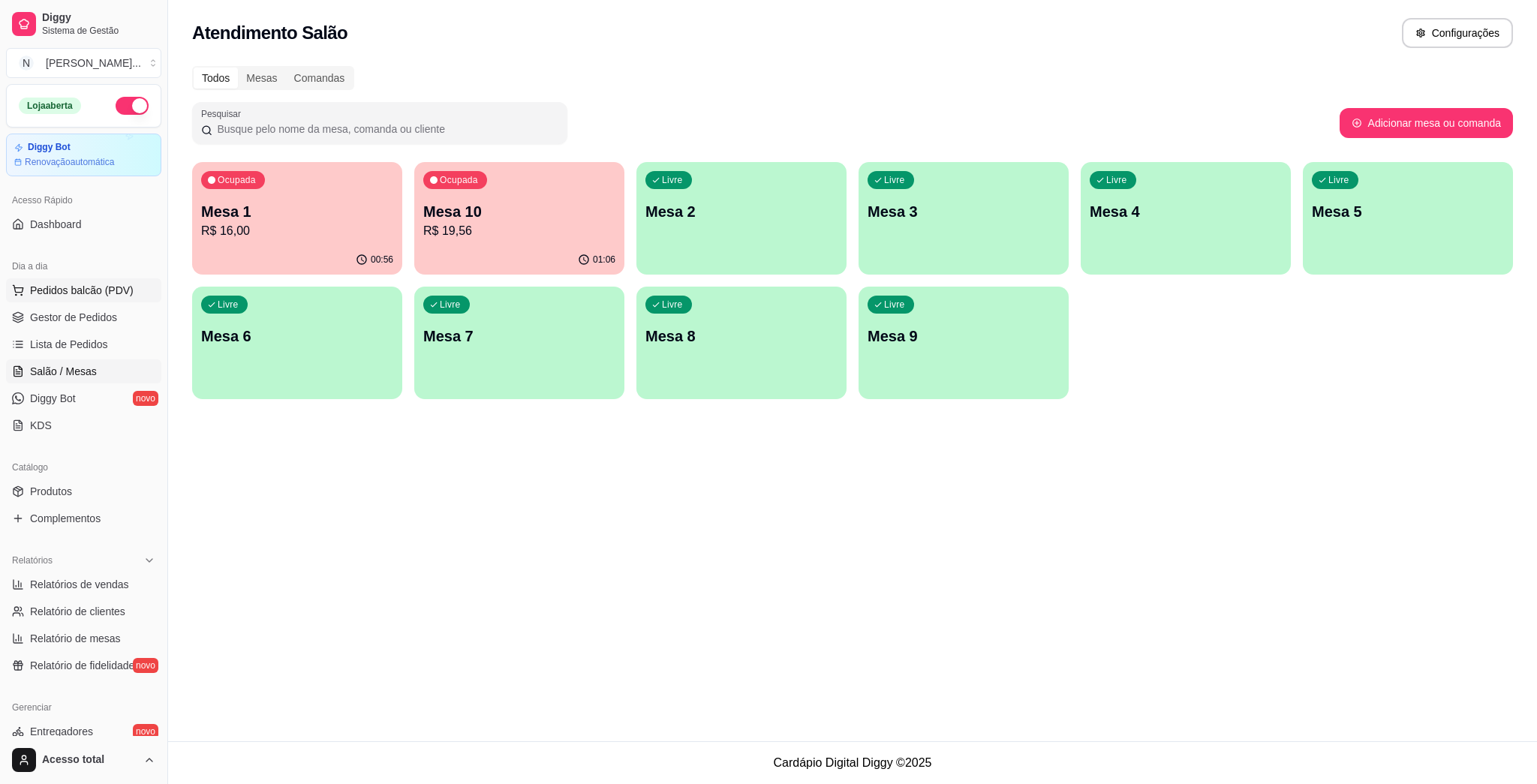
click at [69, 283] on span "Pedidos balcão (PDV)" at bounding box center [81, 290] width 104 height 15
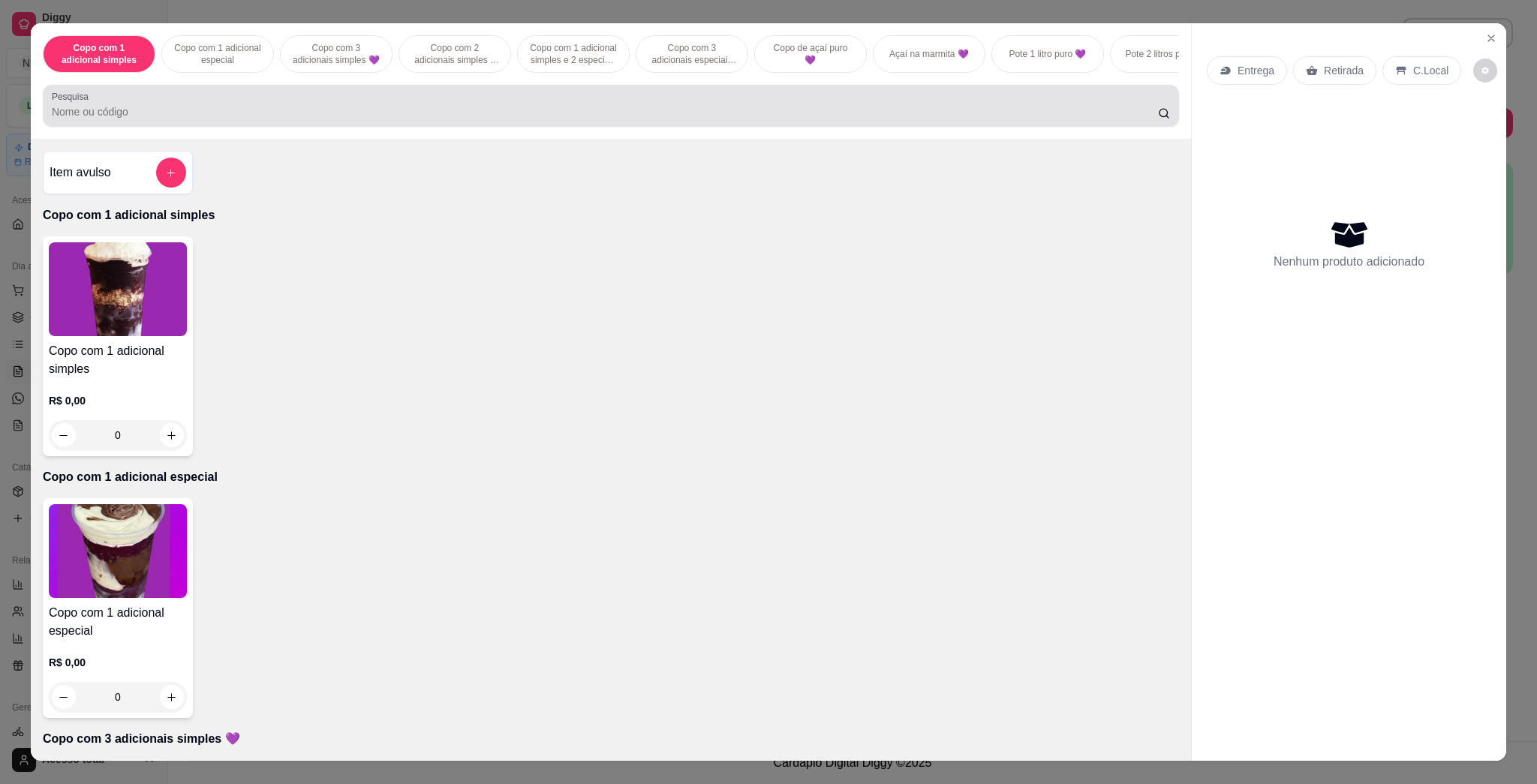
click at [552, 113] on div at bounding box center [610, 106] width 1118 height 30
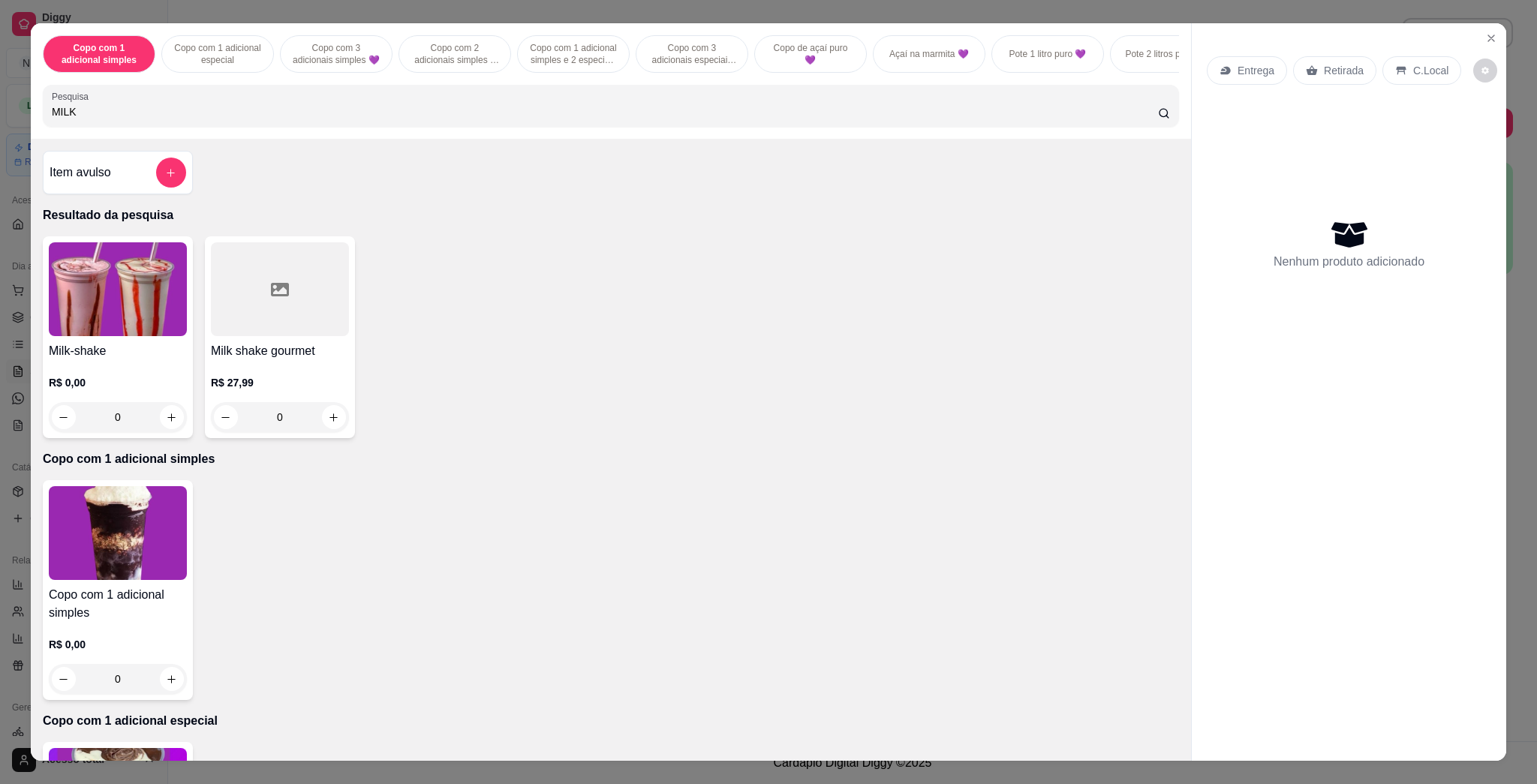
type input "MILK"
click at [114, 287] on img at bounding box center [117, 290] width 138 height 94
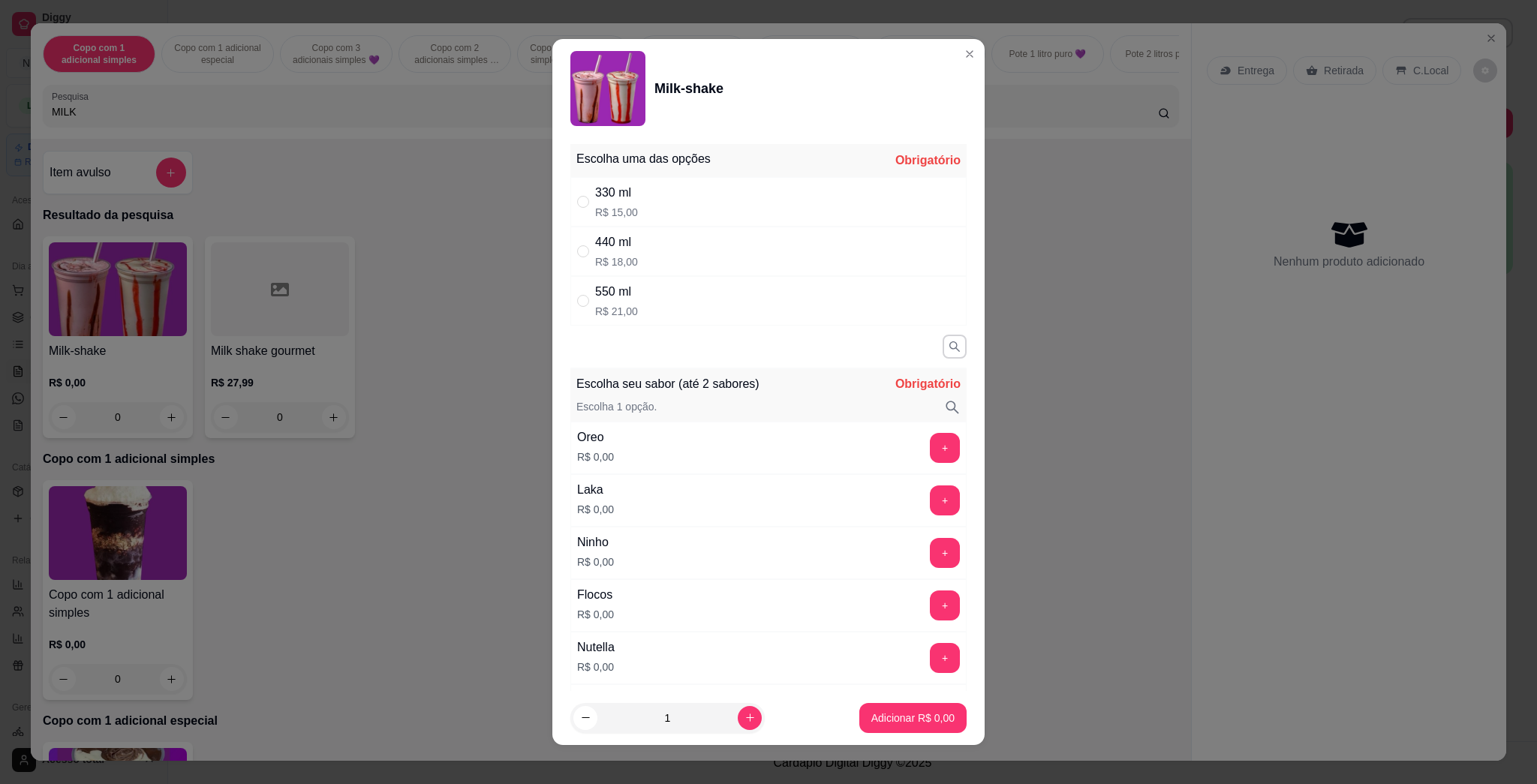
click at [647, 198] on div "330 ml R$ 15,00" at bounding box center [768, 201] width 396 height 50
radio input "true"
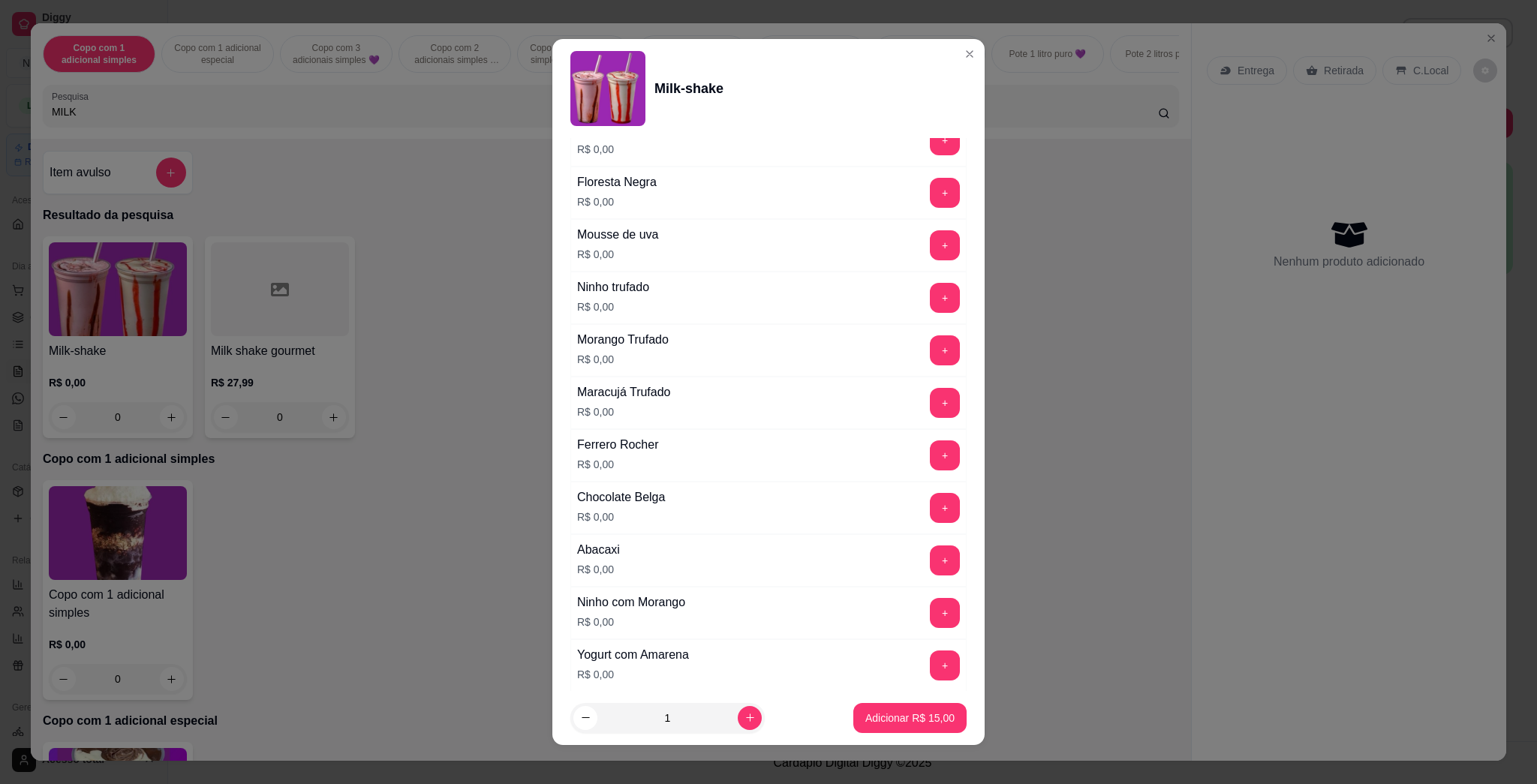
scroll to position [1353, 0]
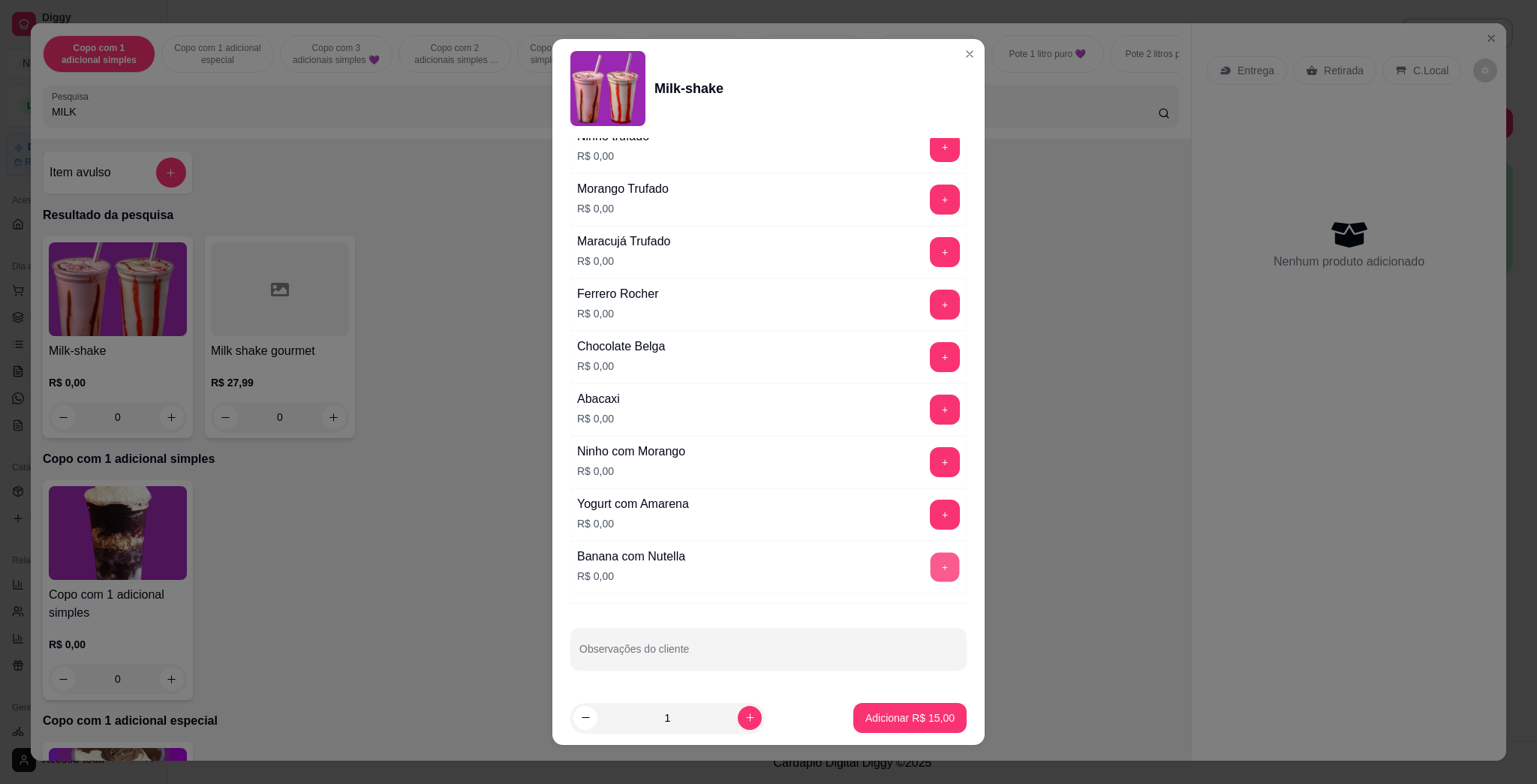
click at [767, 580] on button "+" at bounding box center [945, 567] width 29 height 29
click at [767, 710] on p "Adicionar R$ 15,00" at bounding box center [909, 717] width 89 height 15
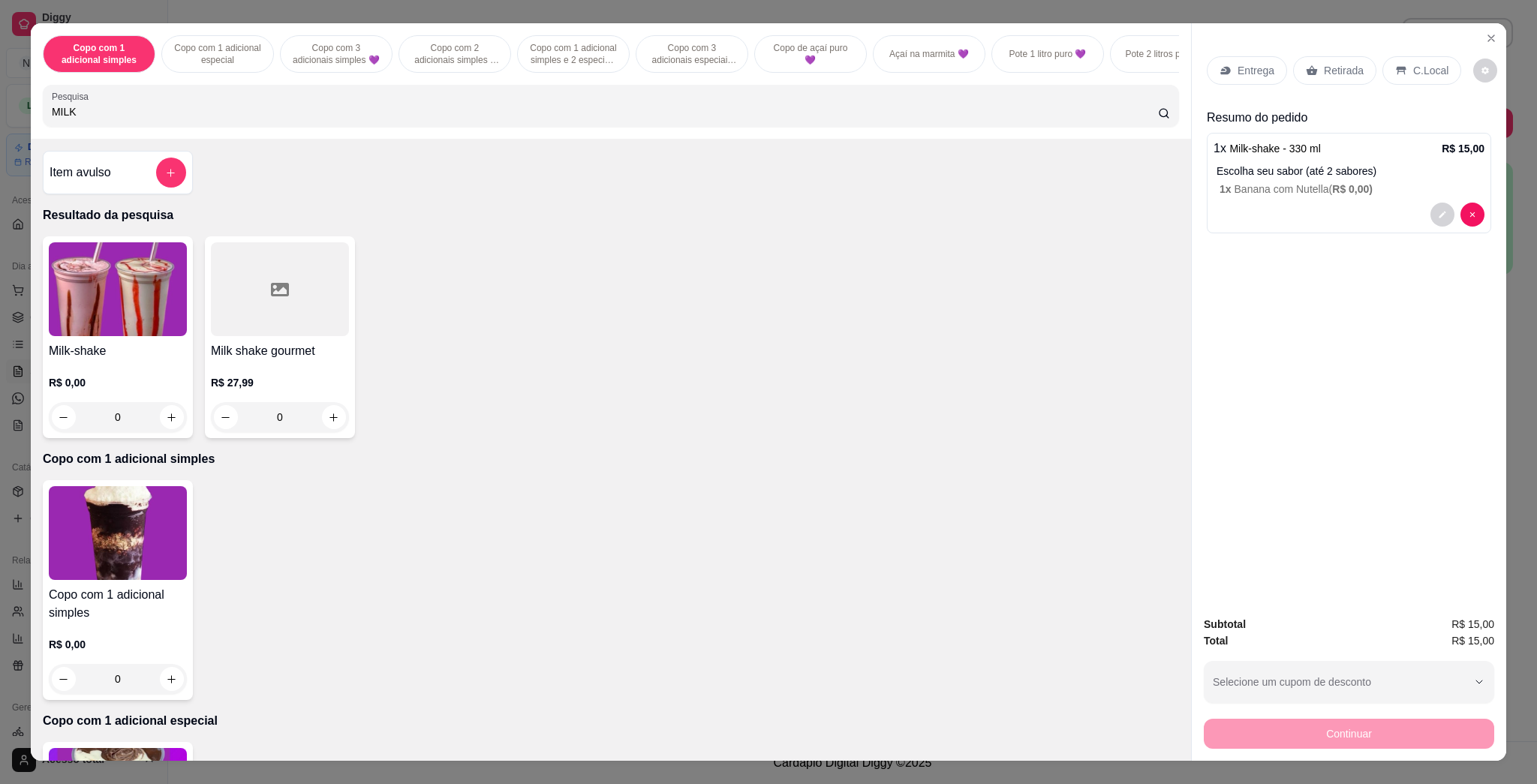
click at [116, 300] on img at bounding box center [117, 290] width 138 height 94
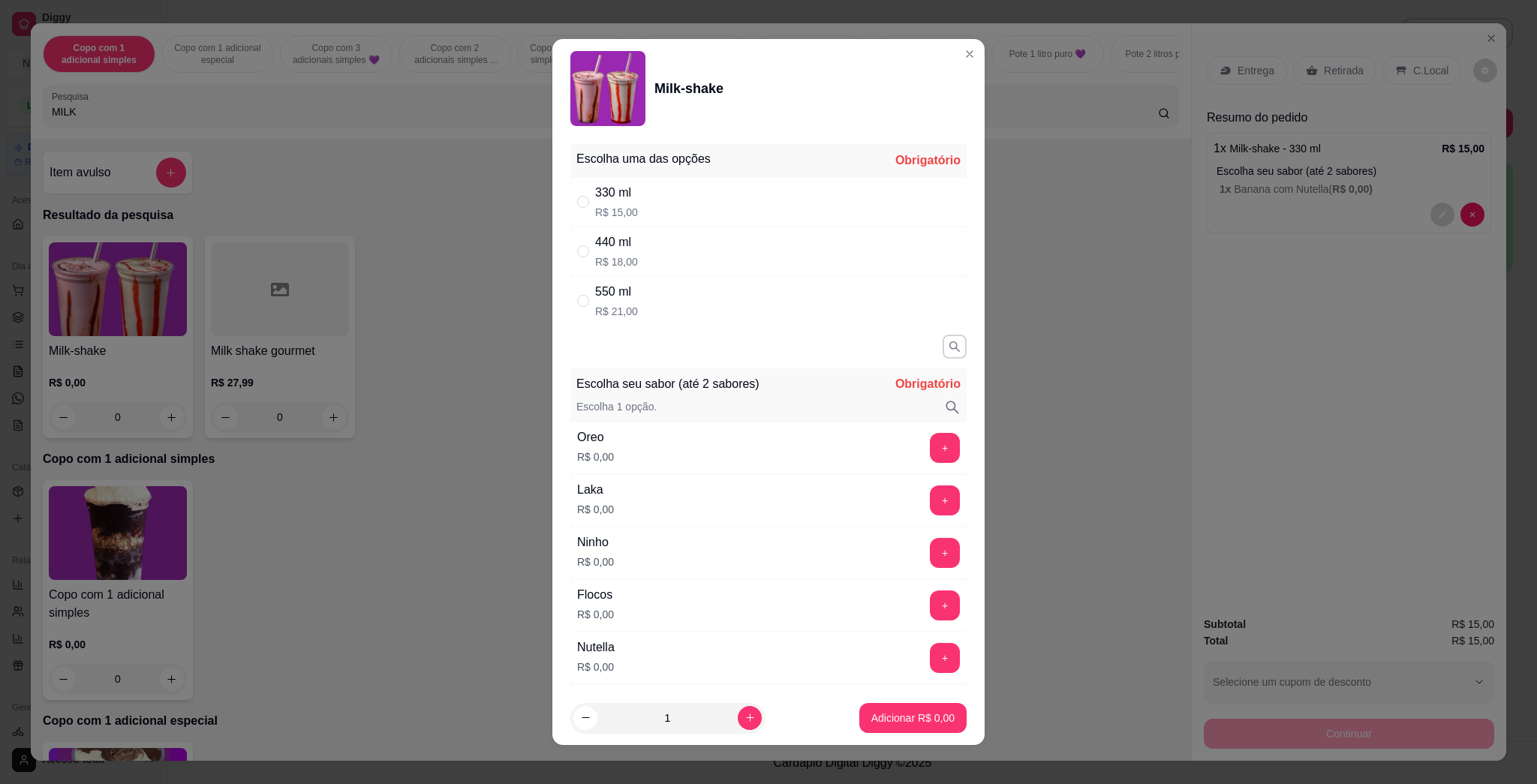
click at [695, 196] on div "330 ml R$ 15,00" at bounding box center [768, 201] width 396 height 50
radio input "true"
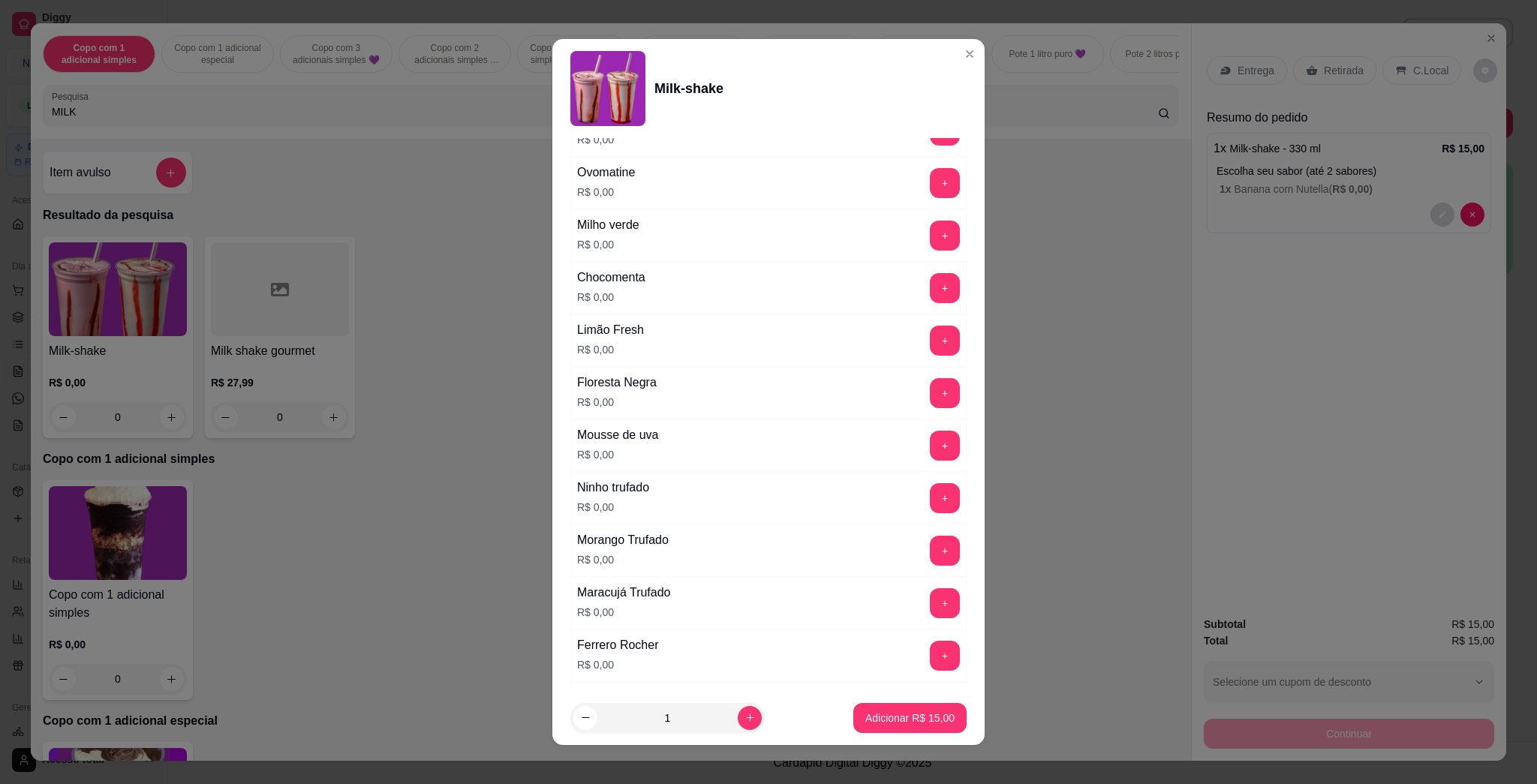
scroll to position [1200, 0]
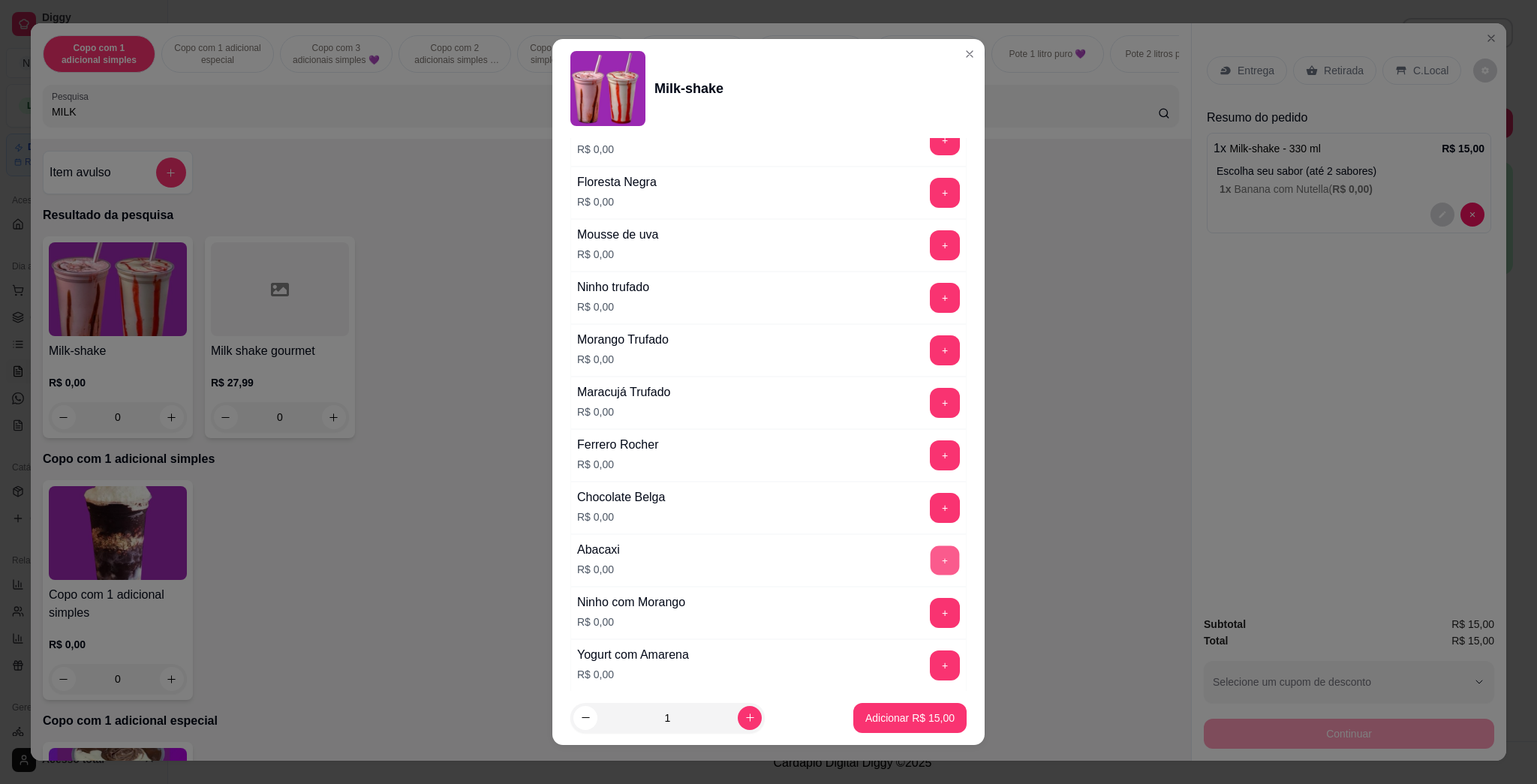
click at [767, 565] on button "+" at bounding box center [945, 560] width 29 height 29
click at [767, 730] on button "Adicionar R$ 15,00" at bounding box center [910, 717] width 114 height 30
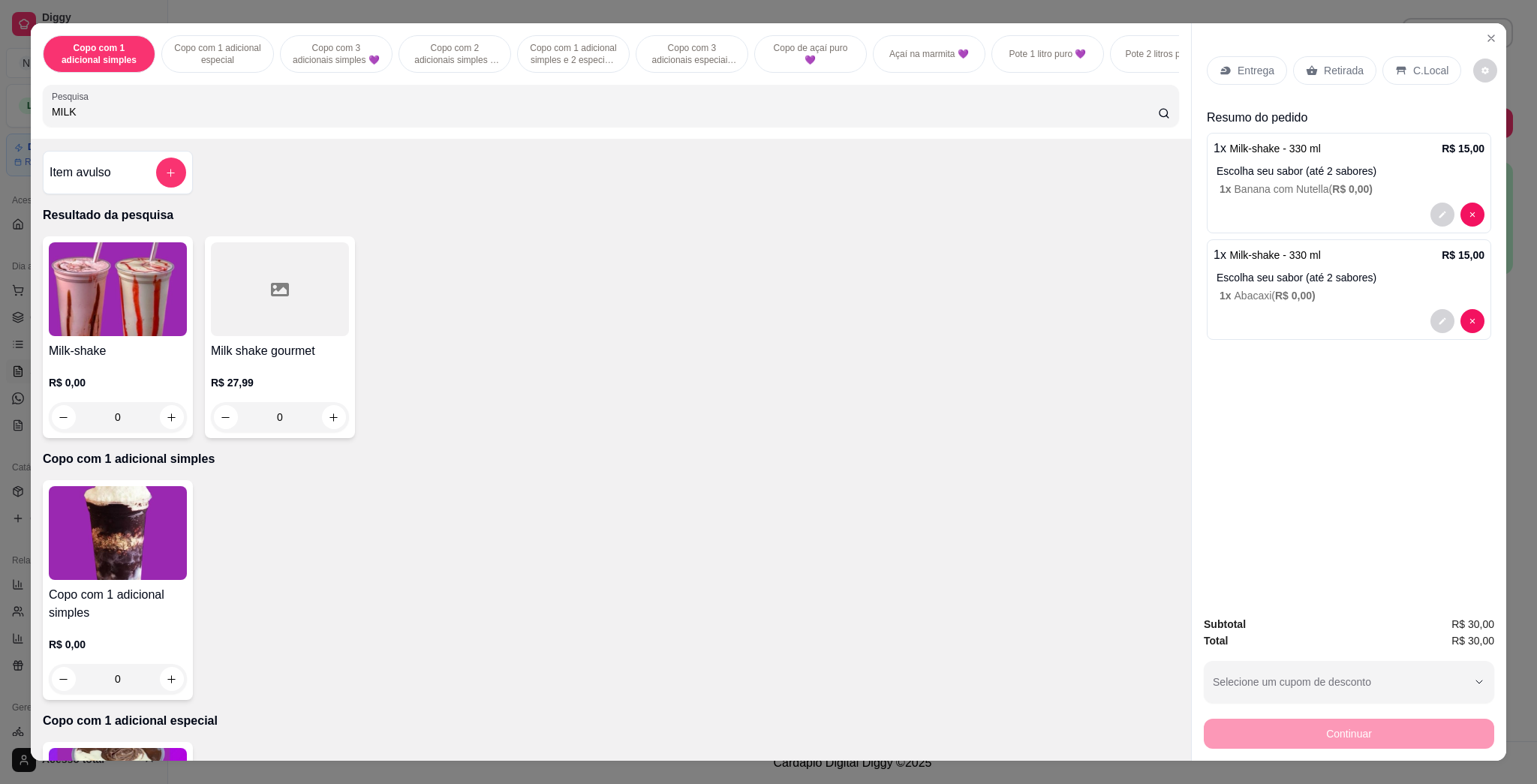
click at [767, 72] on p "Entrega" at bounding box center [1255, 70] width 37 height 15
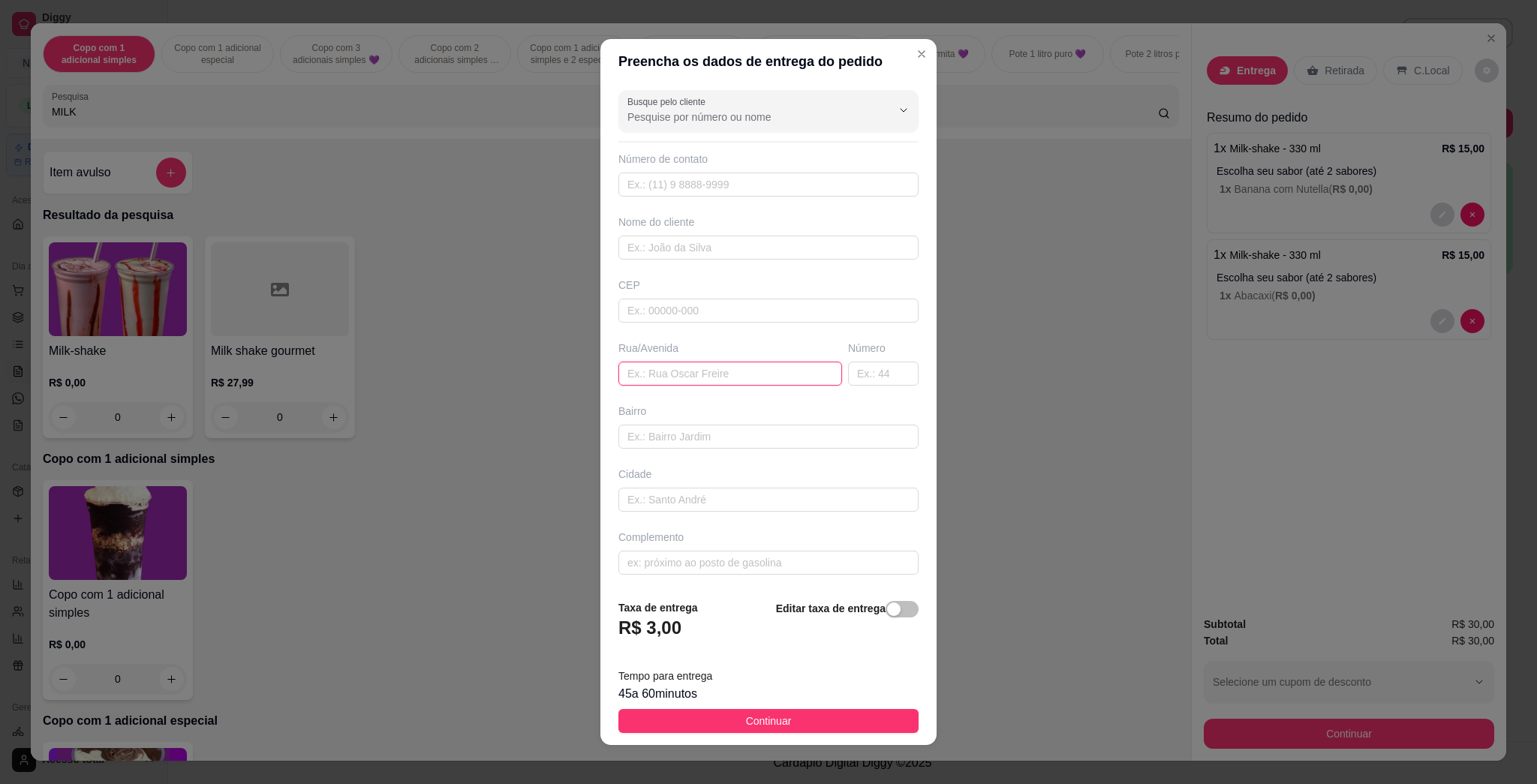
click at [714, 375] on input "text" at bounding box center [730, 374] width 224 height 24
type input "[PERSON_NAME]"
type input "84"
click at [767, 722] on button "Continuar" at bounding box center [768, 721] width 301 height 24
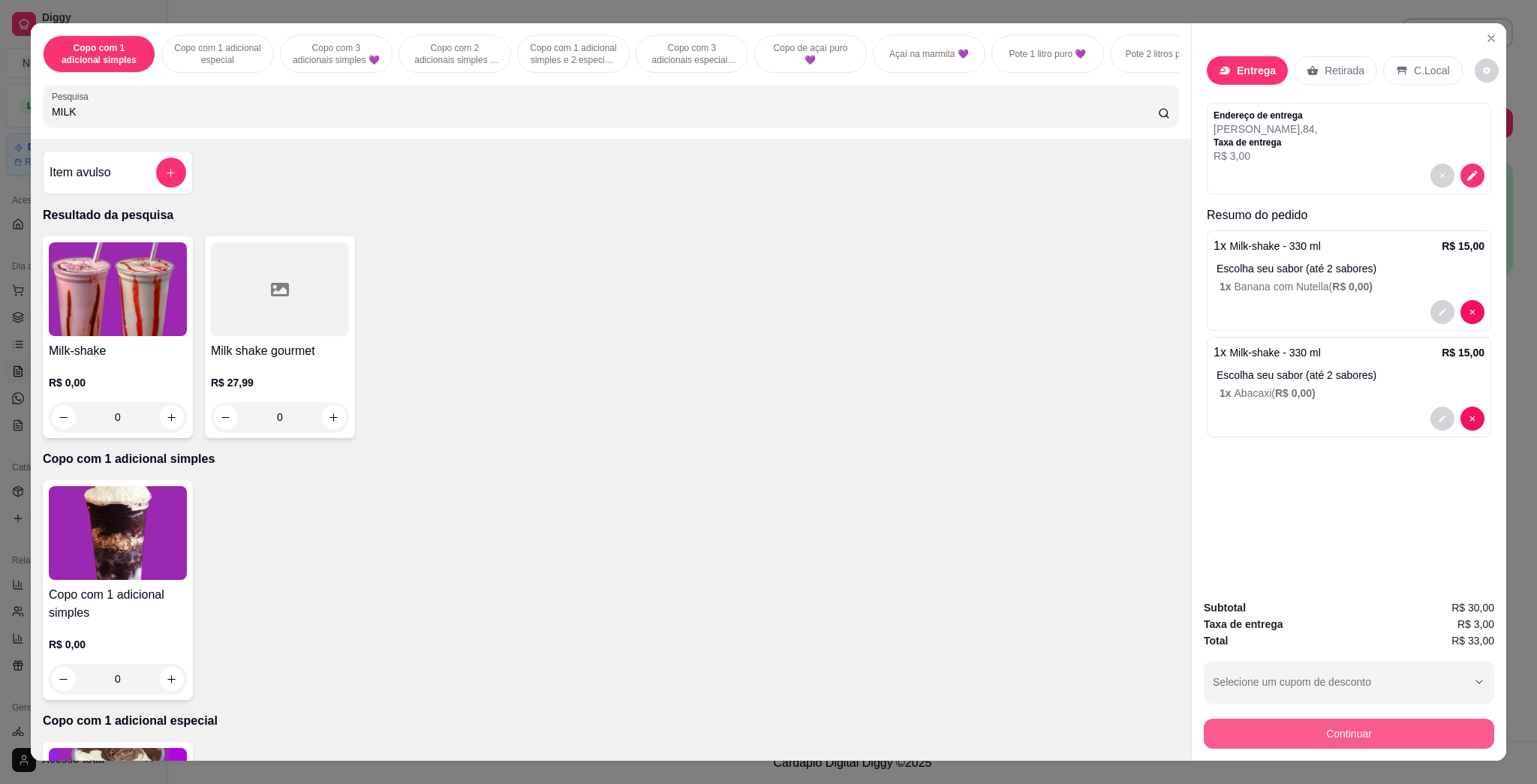
click at [767, 733] on button "Continuar" at bounding box center [1348, 733] width 291 height 30
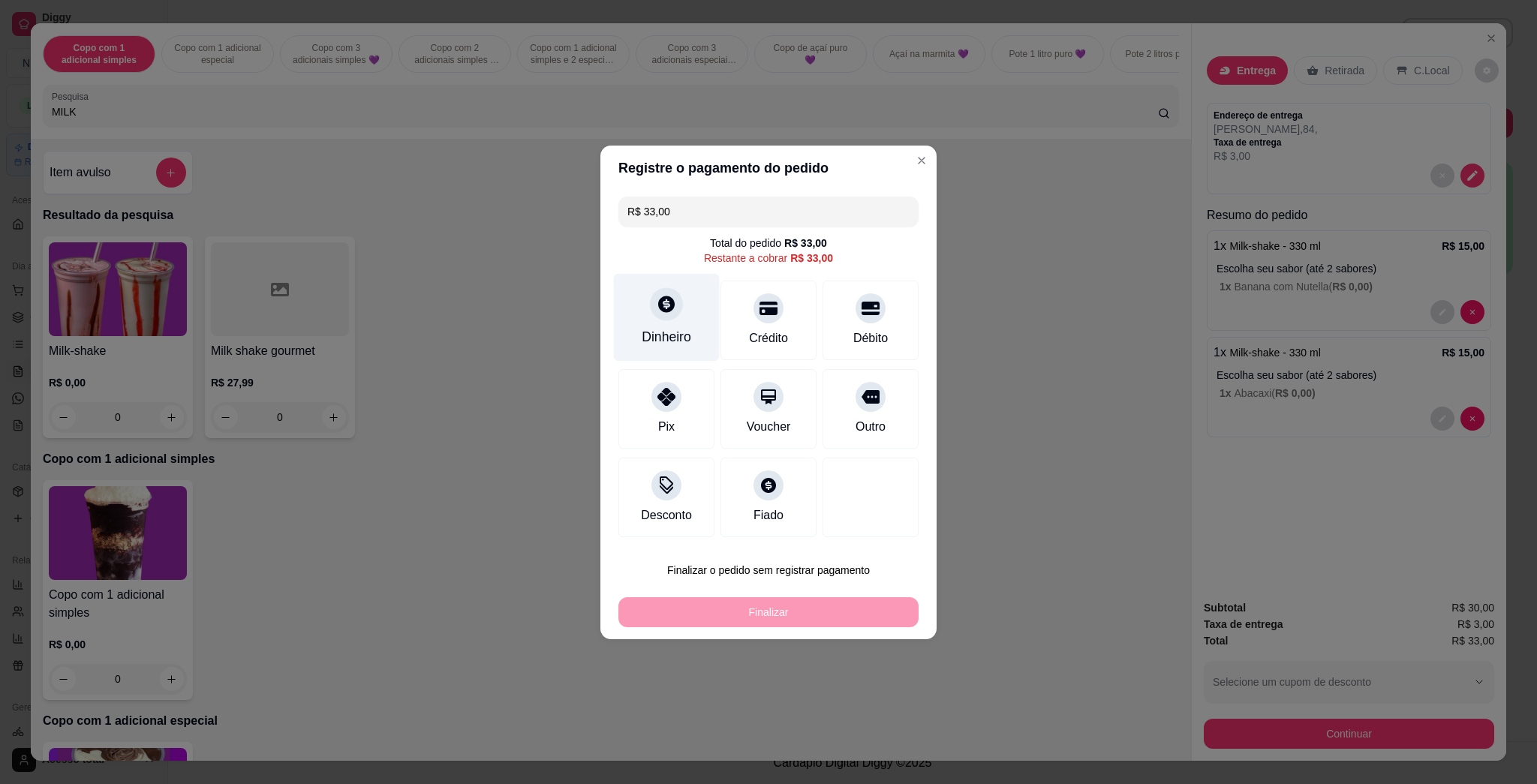
click at [657, 297] on div at bounding box center [666, 303] width 33 height 33
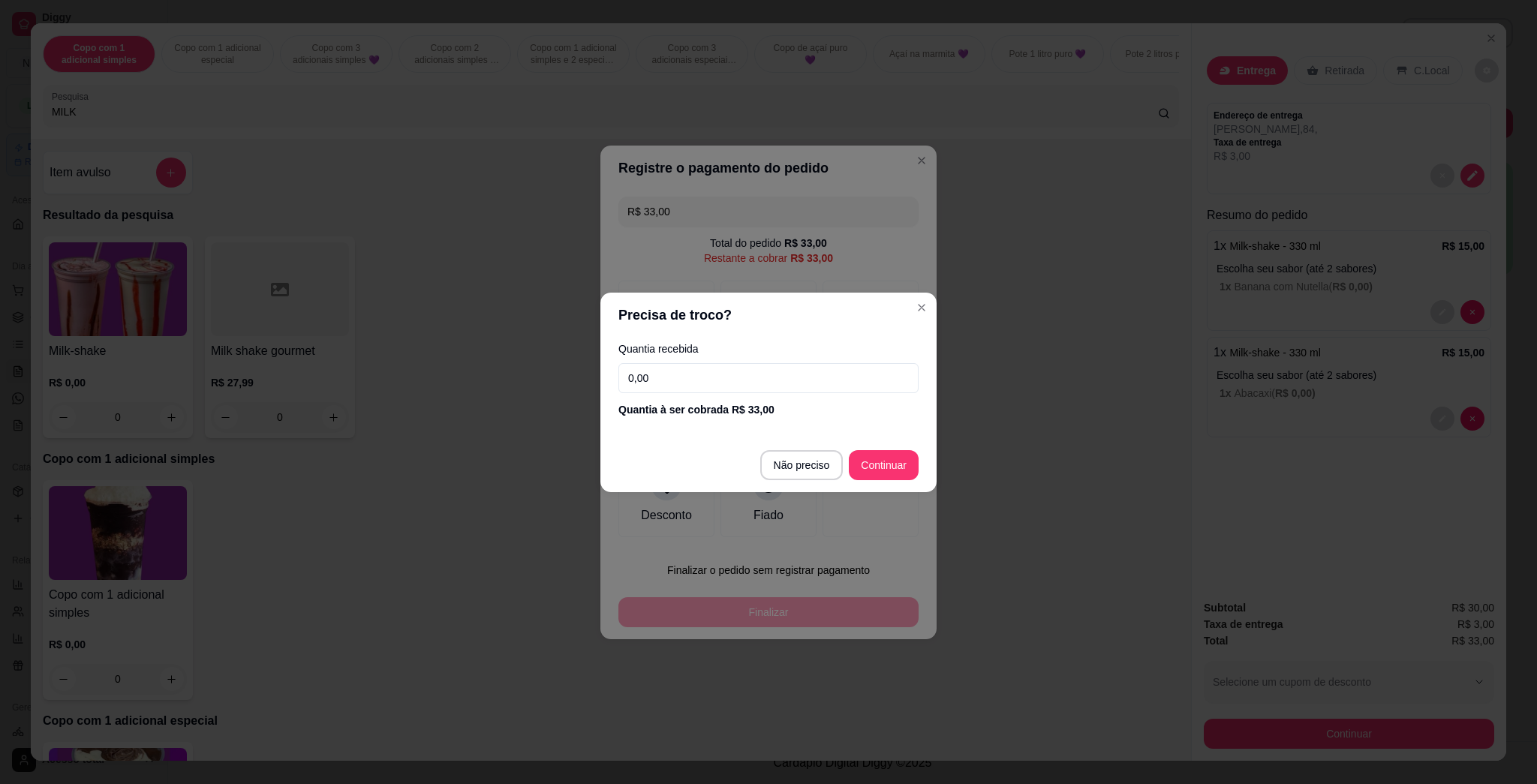
click at [767, 374] on input "0,00" at bounding box center [768, 377] width 301 height 30
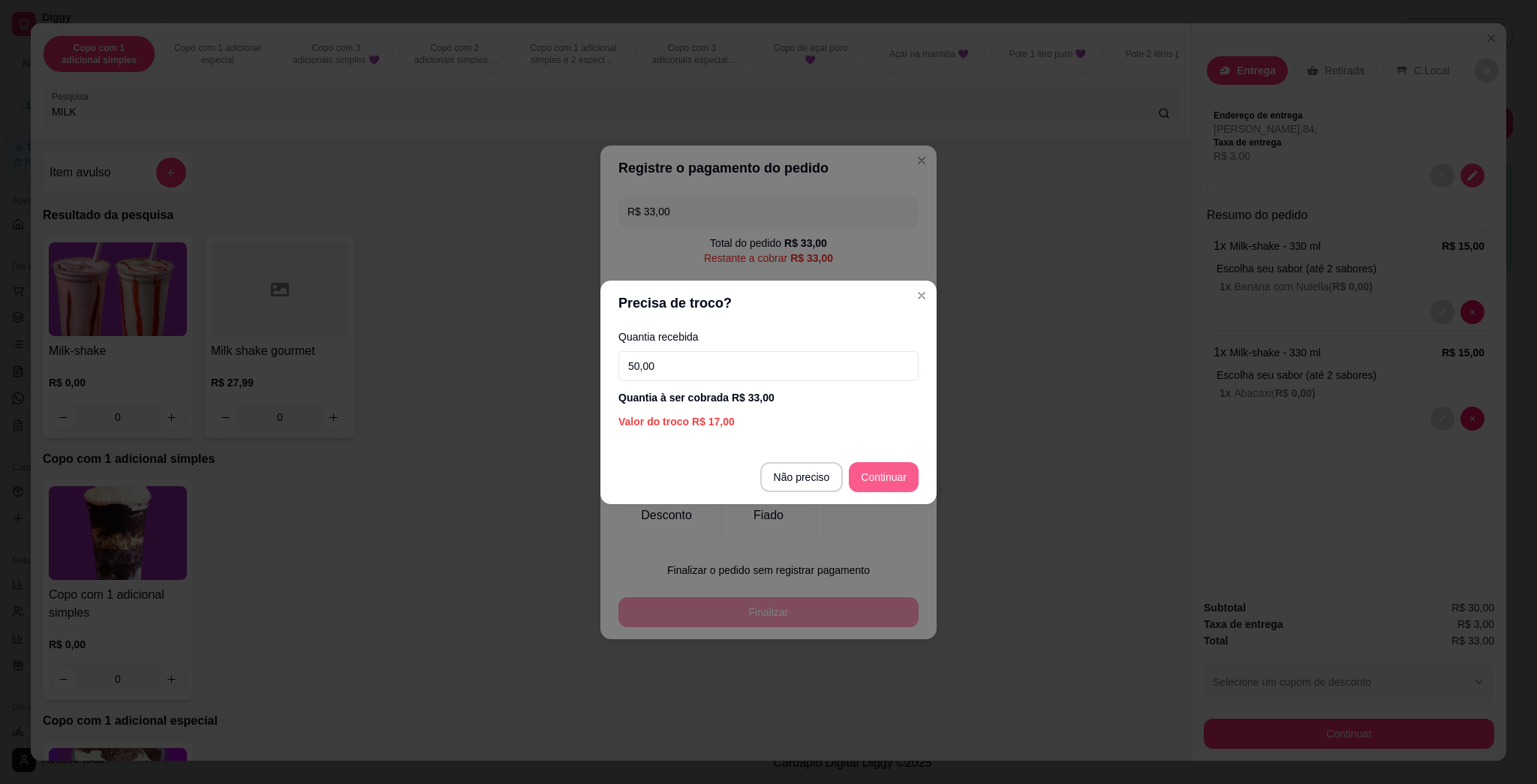
type input "50,00"
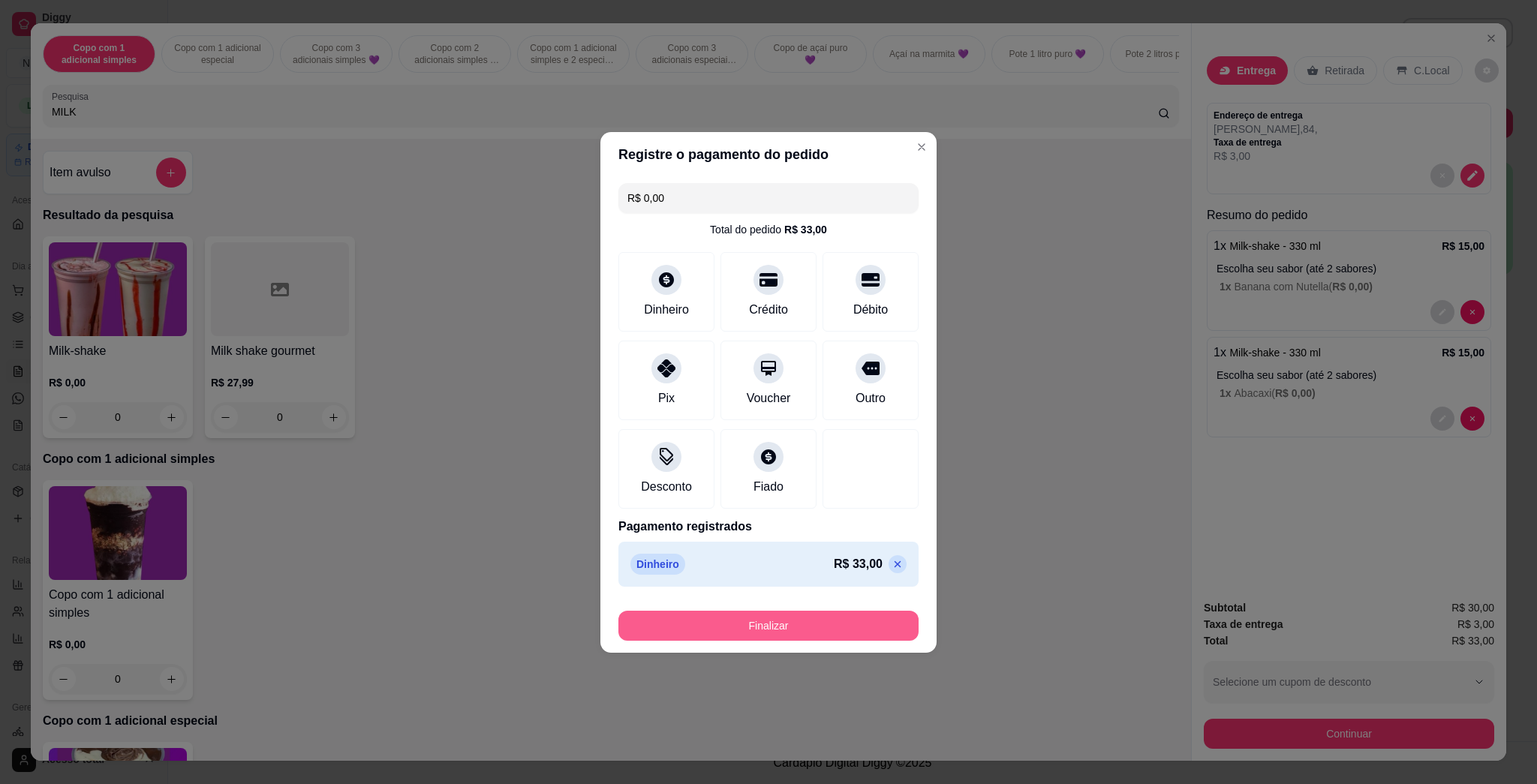
click at [767, 622] on button "Finalizar" at bounding box center [768, 625] width 301 height 30
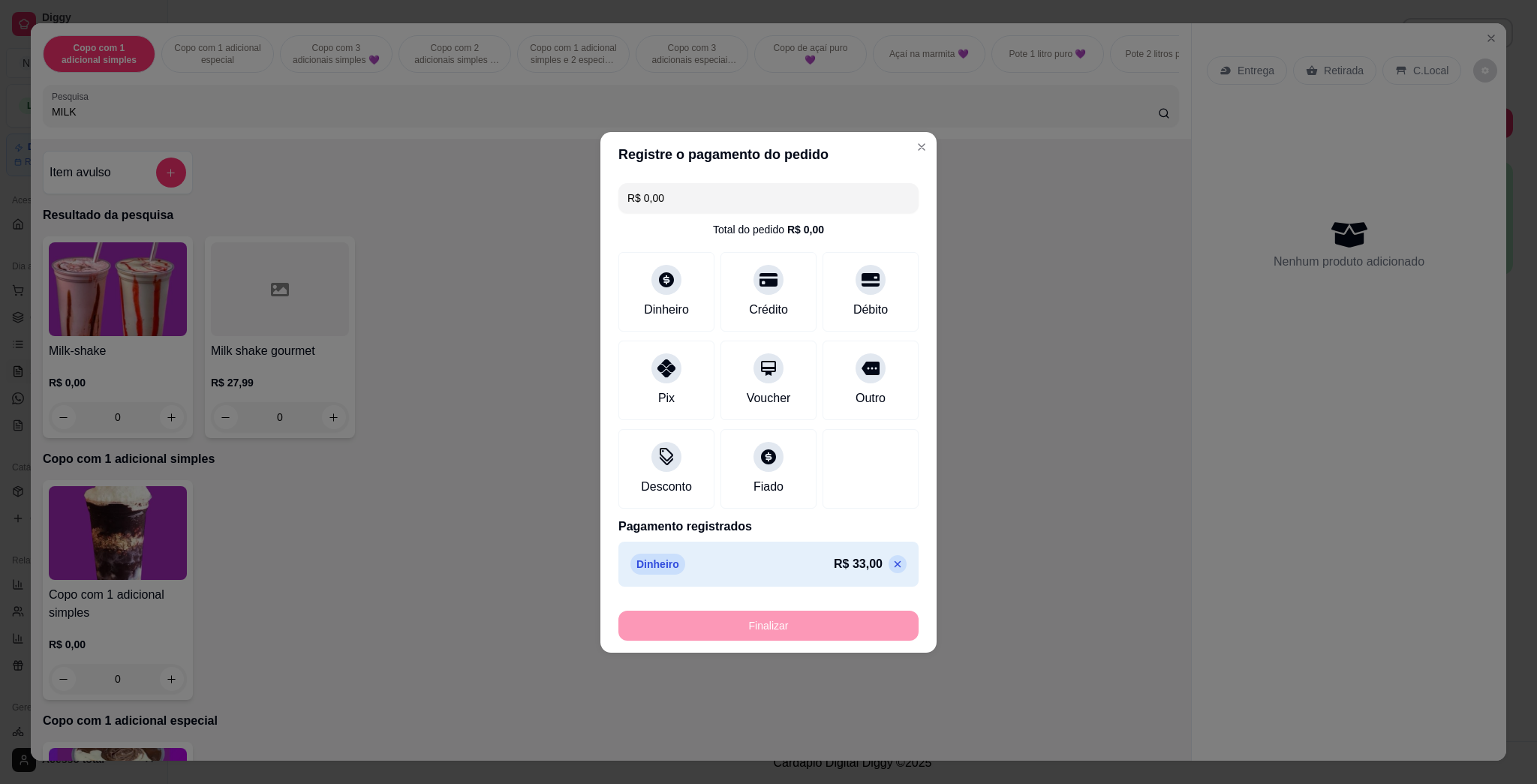
type input "-R$ 33,00"
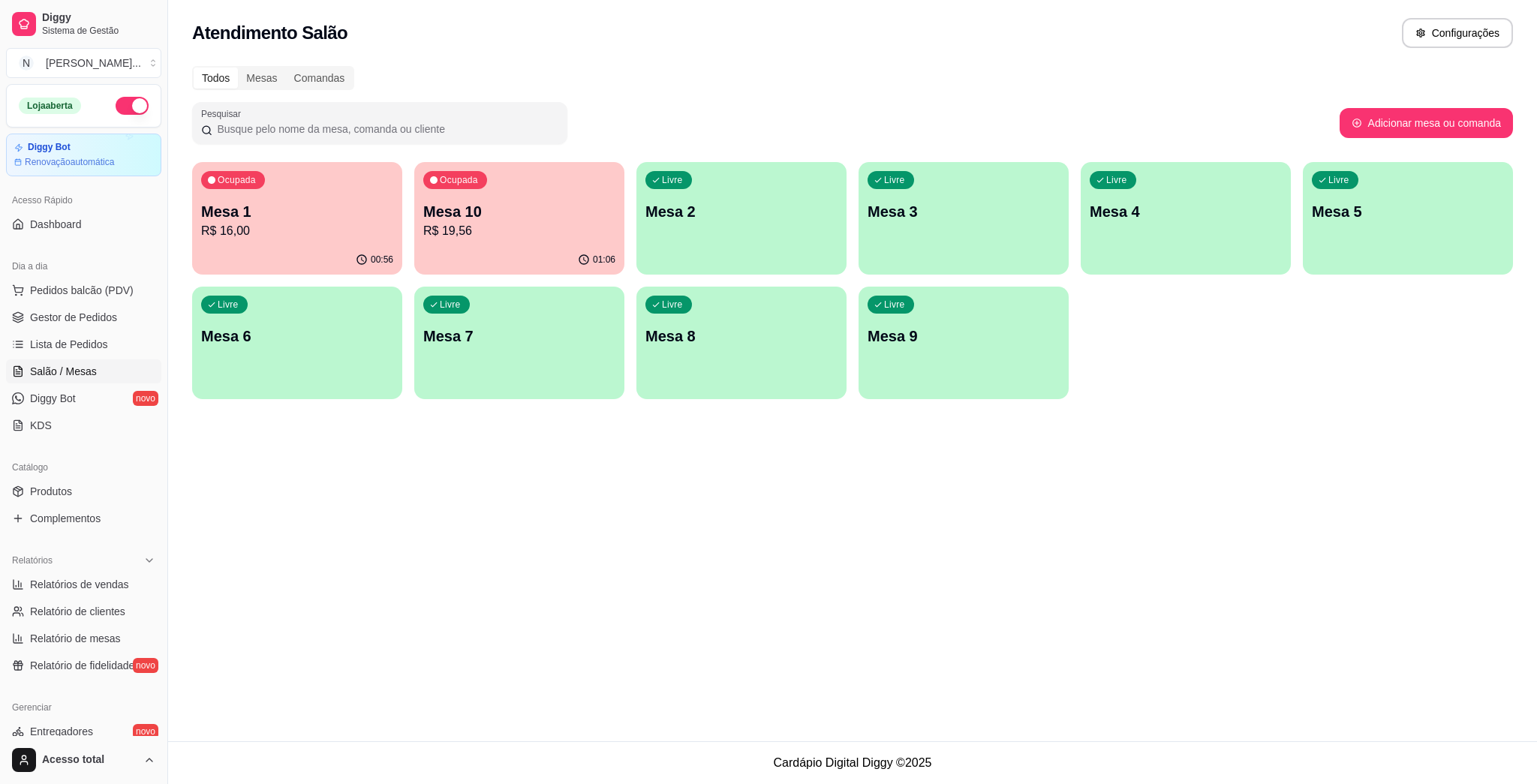
click at [701, 213] on p "Mesa 2" at bounding box center [741, 211] width 192 height 21
click at [329, 246] on div "00:57" at bounding box center [297, 260] width 210 height 29
click at [513, 224] on p "R$ 19,56" at bounding box center [519, 230] width 186 height 17
click at [718, 229] on div "Livre Mesa 2" at bounding box center [741, 209] width 210 height 95
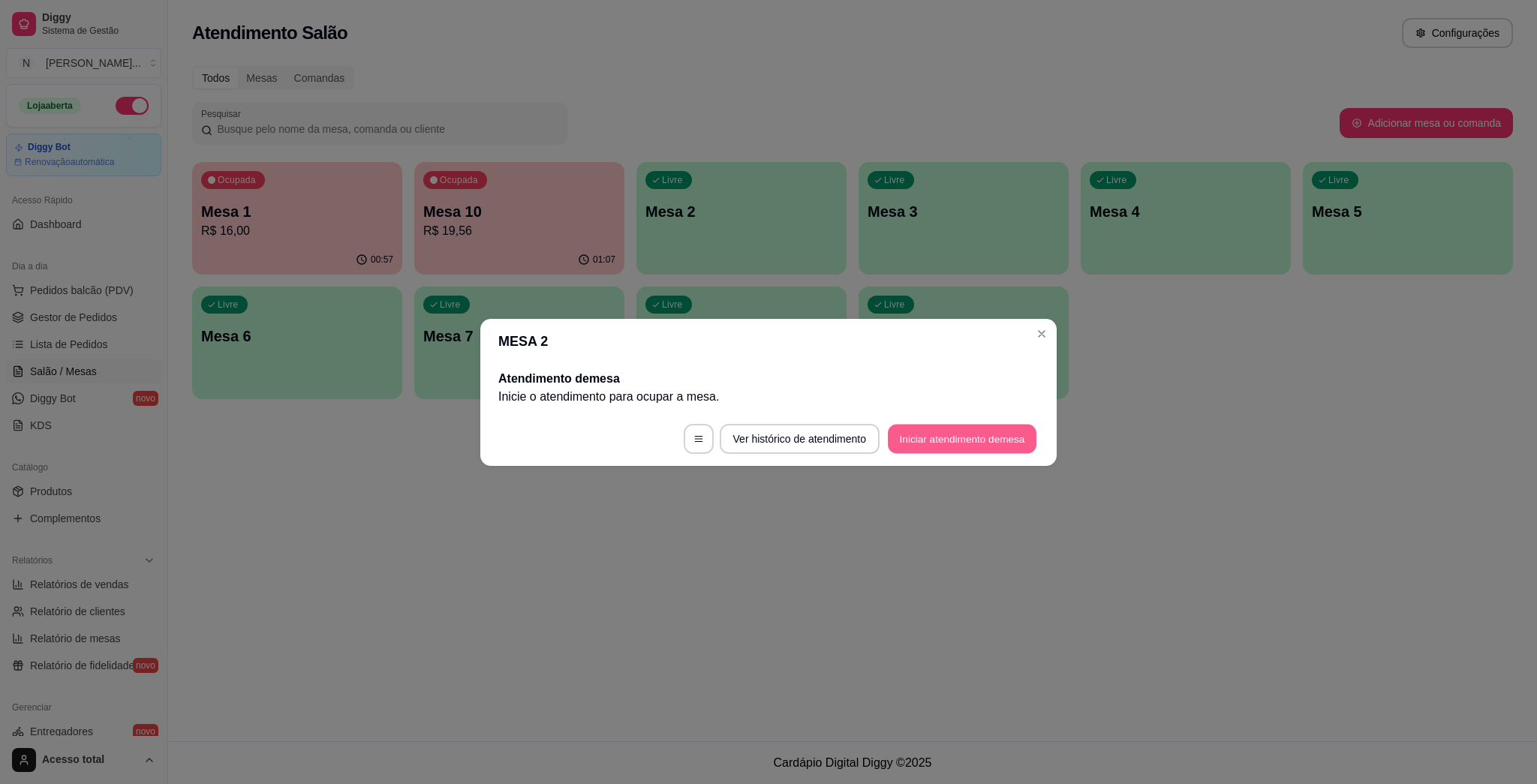
click at [767, 437] on button "Iniciar atendimento de mesa" at bounding box center [961, 438] width 149 height 29
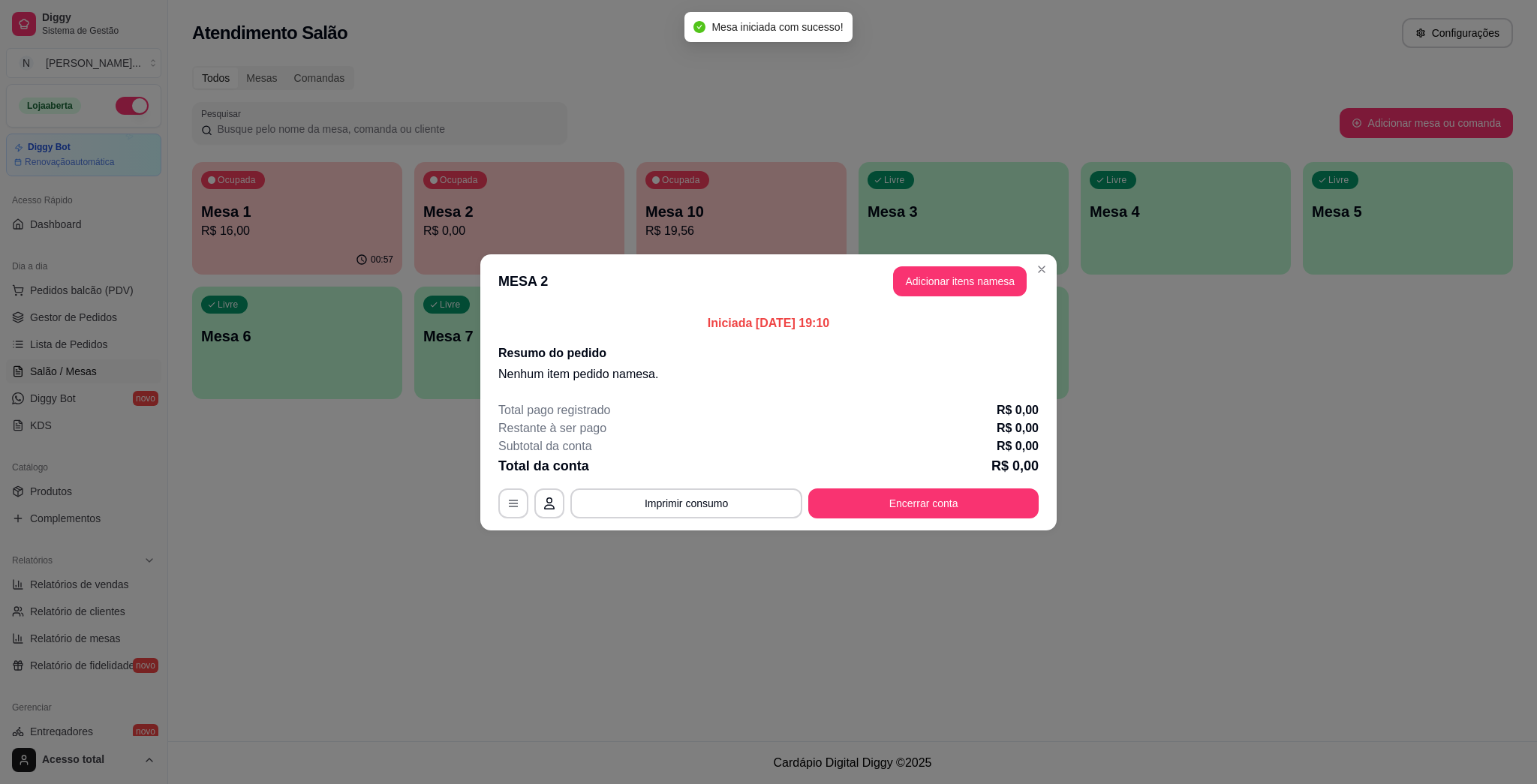
click at [767, 289] on button "Adicionar itens na mesa" at bounding box center [959, 281] width 134 height 30
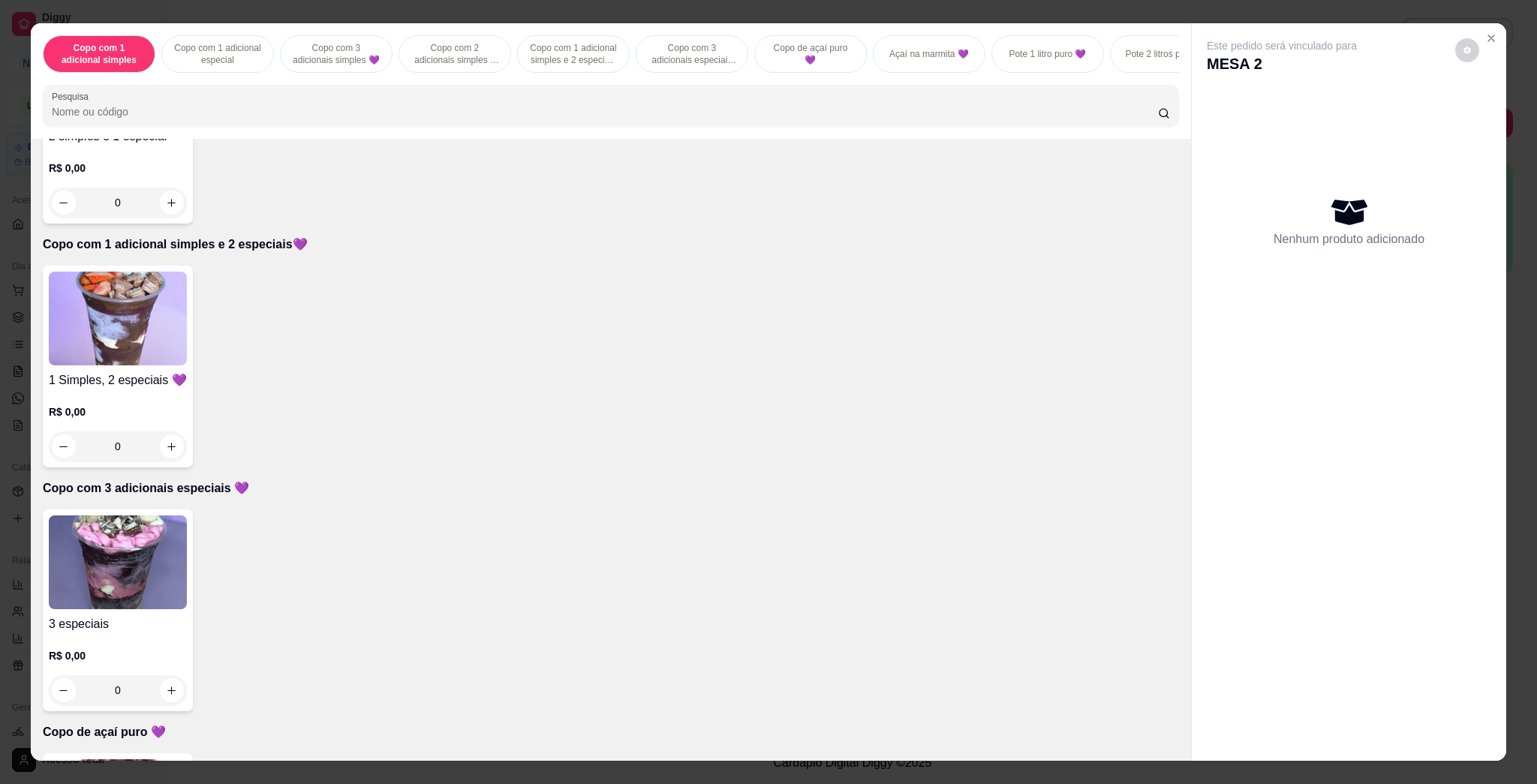
scroll to position [700, 0]
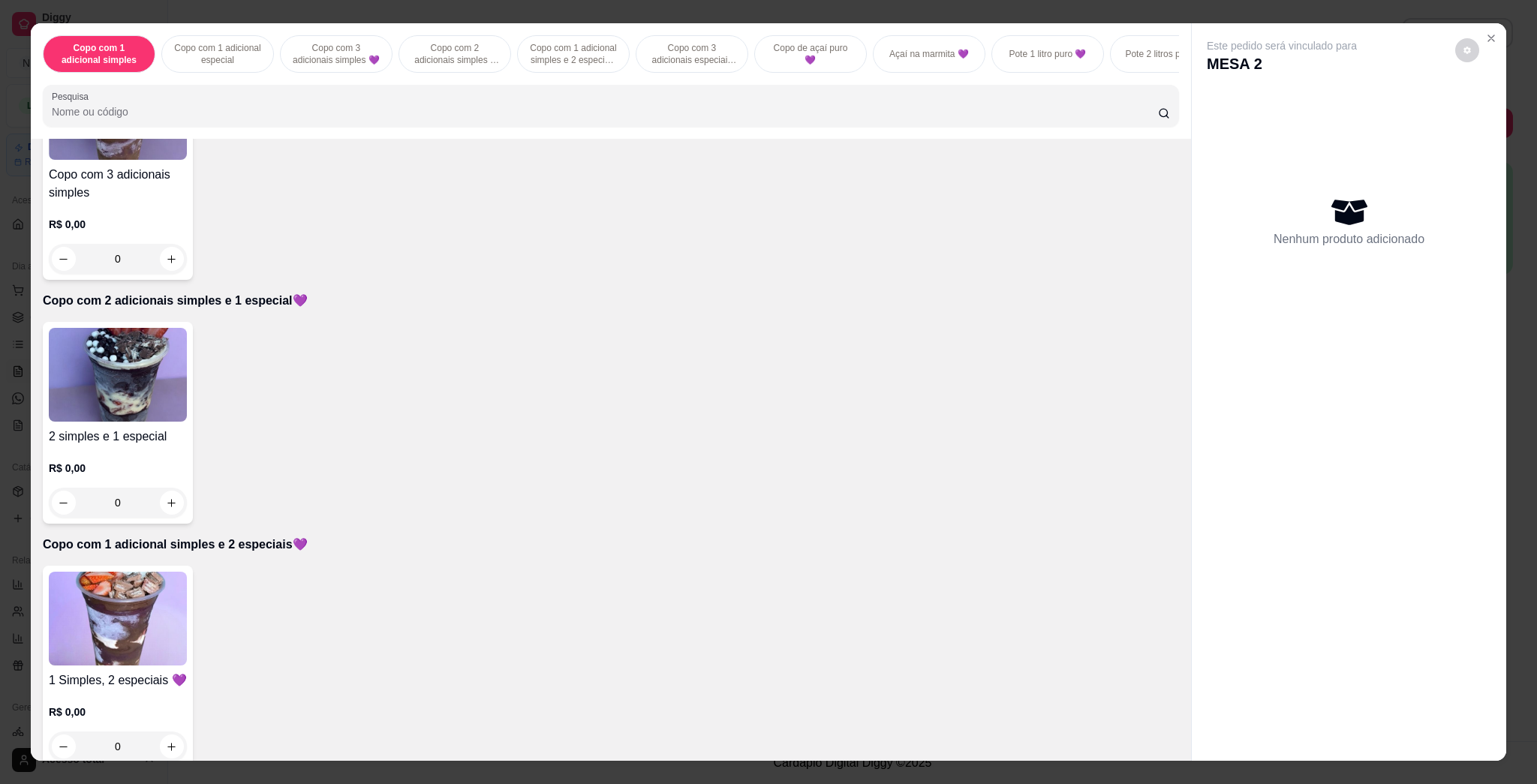
click at [125, 367] on img at bounding box center [117, 374] width 138 height 94
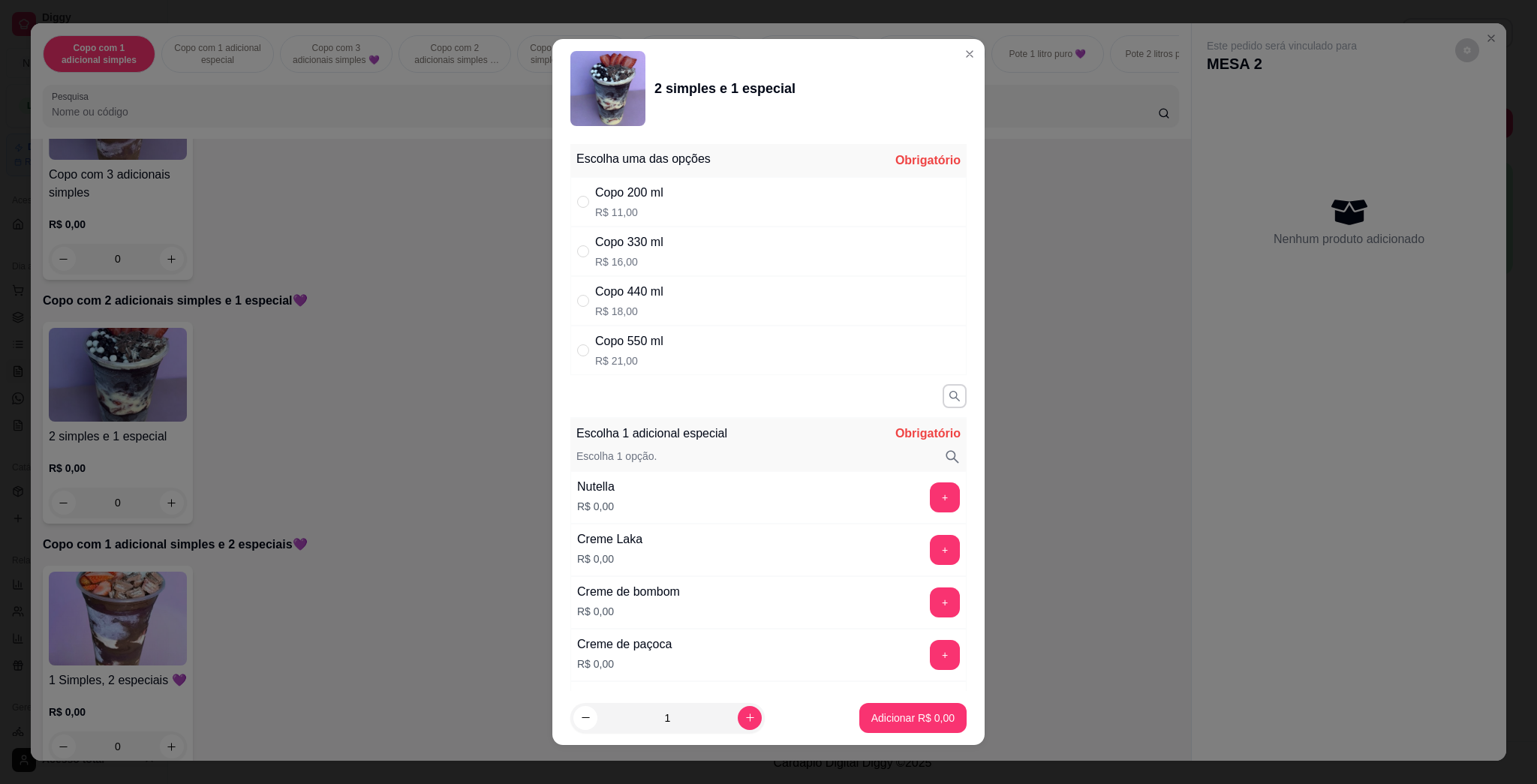
click at [638, 291] on div "Copo 440 ml" at bounding box center [629, 291] width 69 height 18
radio input "true"
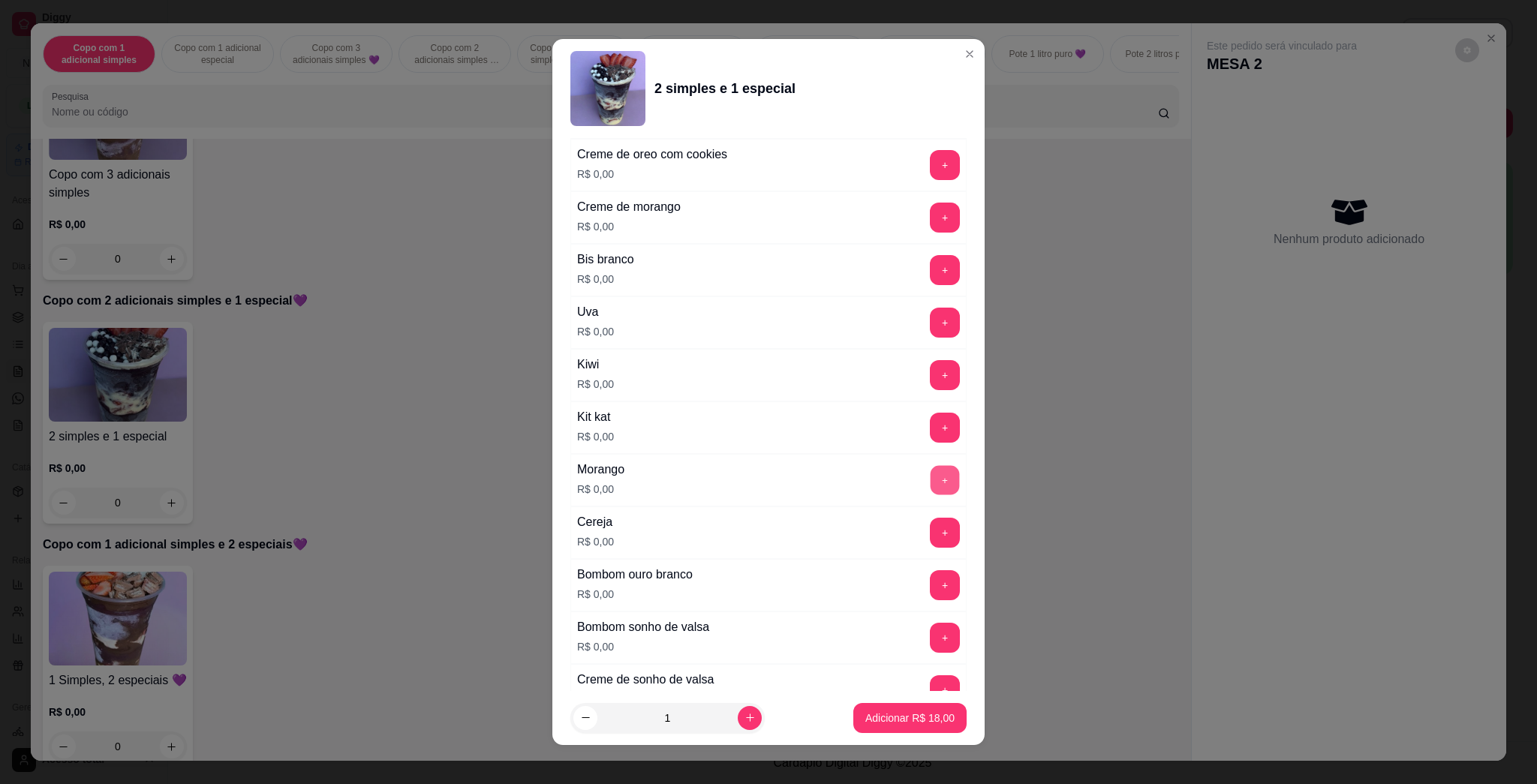
click at [767, 484] on button "+" at bounding box center [945, 480] width 29 height 29
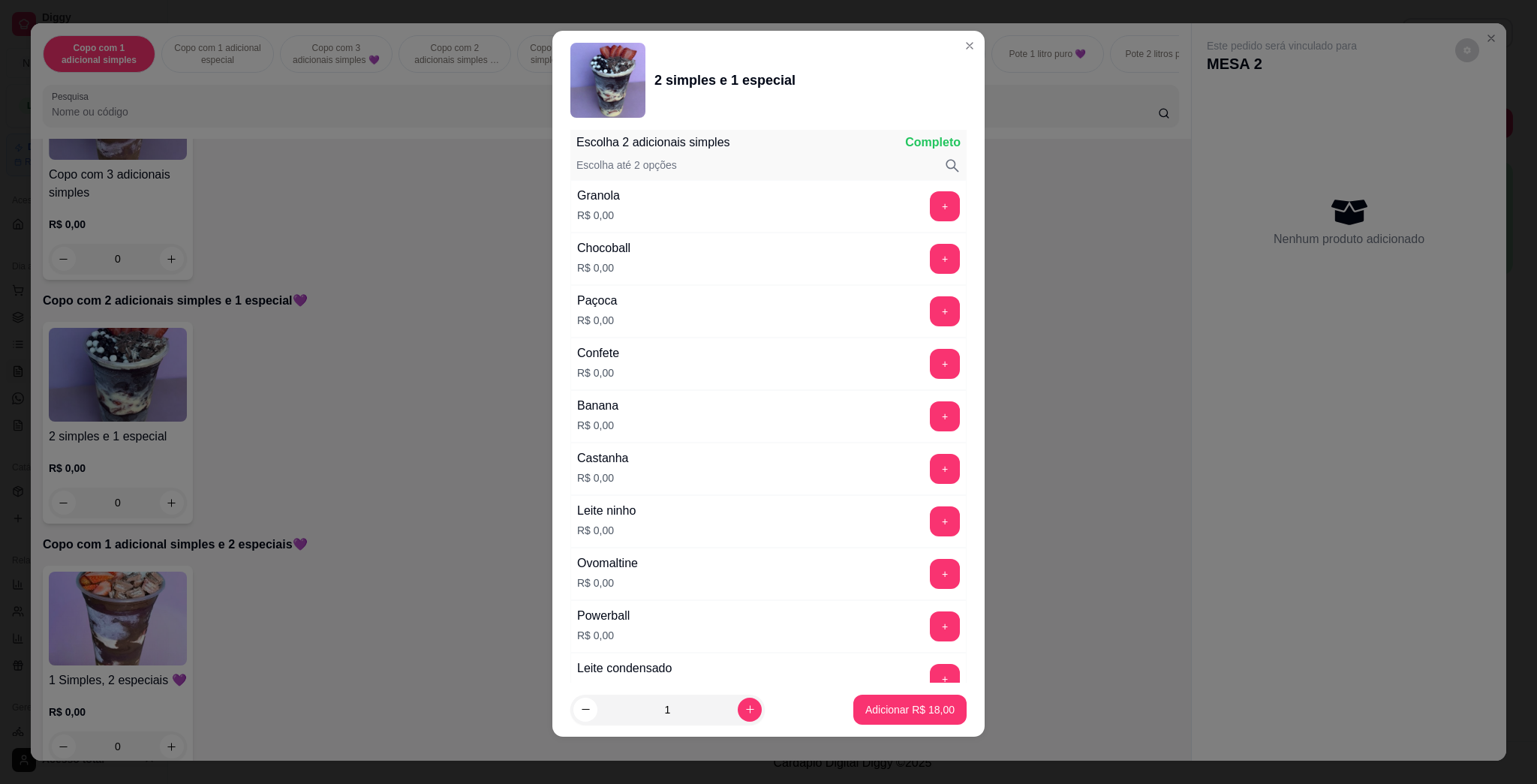
scroll to position [1433, 0]
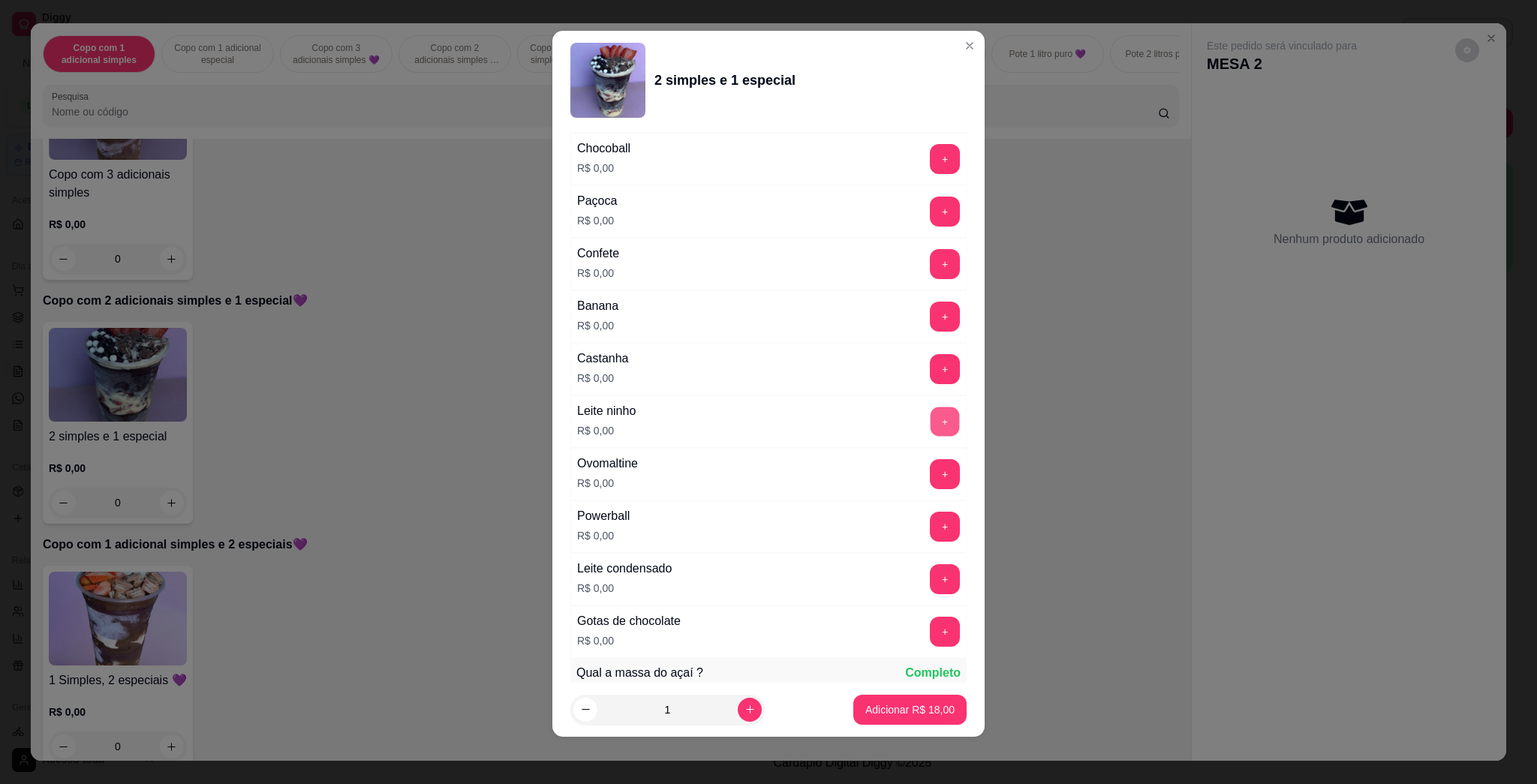
click at [767, 427] on button "+" at bounding box center [945, 421] width 29 height 29
click at [767, 577] on button "+" at bounding box center [944, 578] width 30 height 30
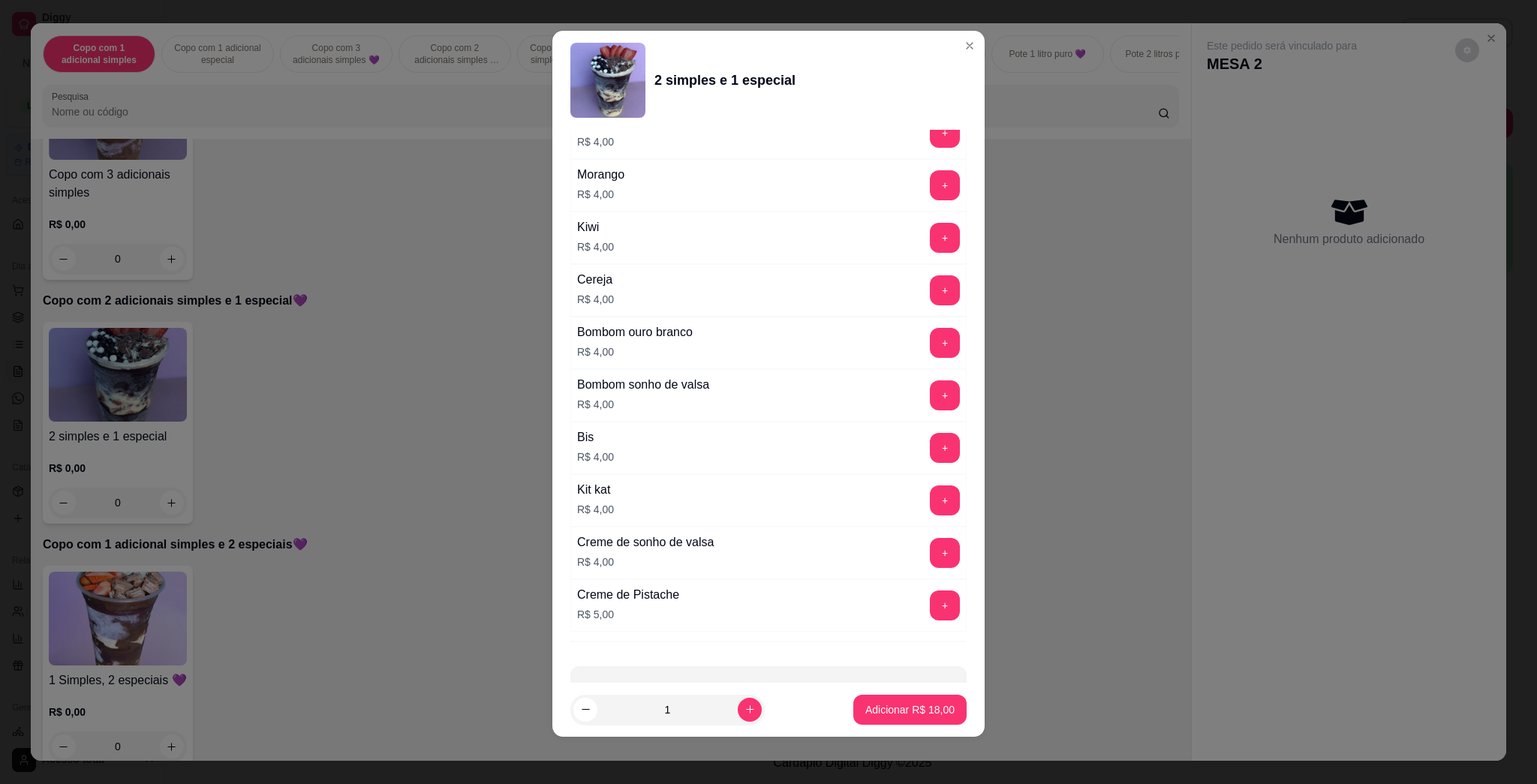
scroll to position [3717, 0]
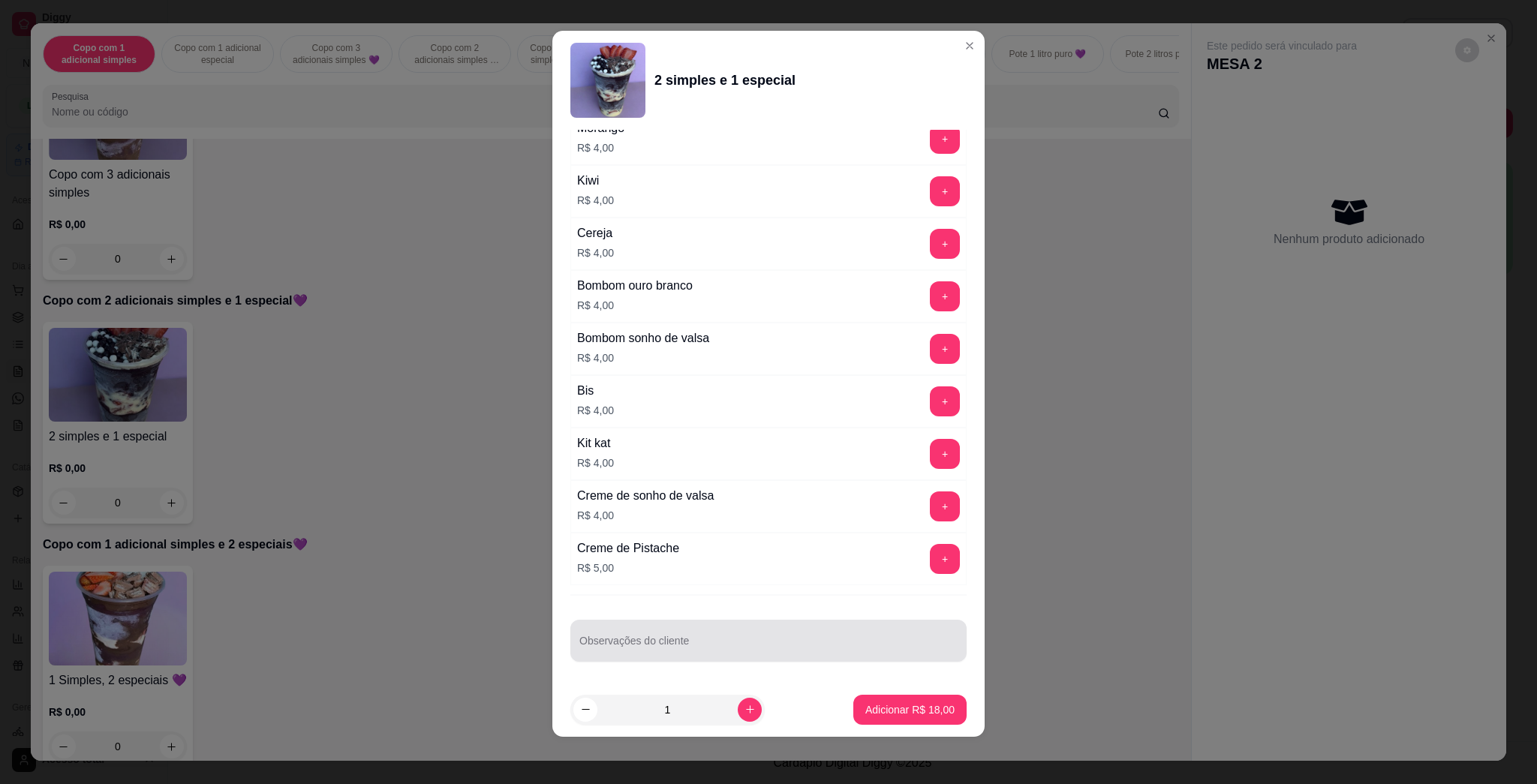
click at [751, 658] on div "Observações do cliente" at bounding box center [768, 641] width 396 height 42
type input "Kaio LEVAR"
click at [767, 709] on p "Adicionar R$ 18,00" at bounding box center [910, 709] width 87 height 14
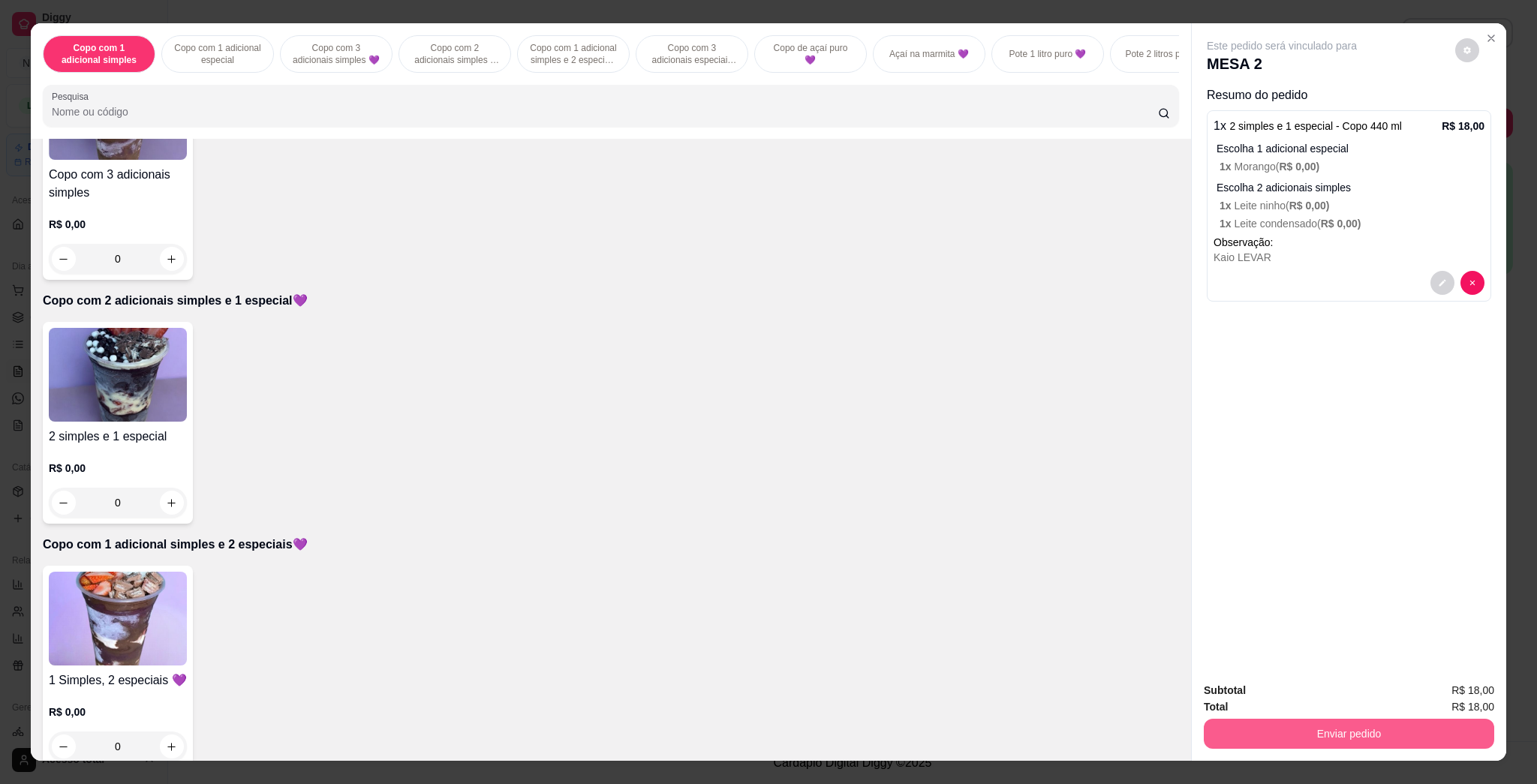
click at [767, 733] on button "Enviar pedido" at bounding box center [1348, 733] width 291 height 30
click at [767, 698] on button "Enviar pedido" at bounding box center [1453, 696] width 82 height 28
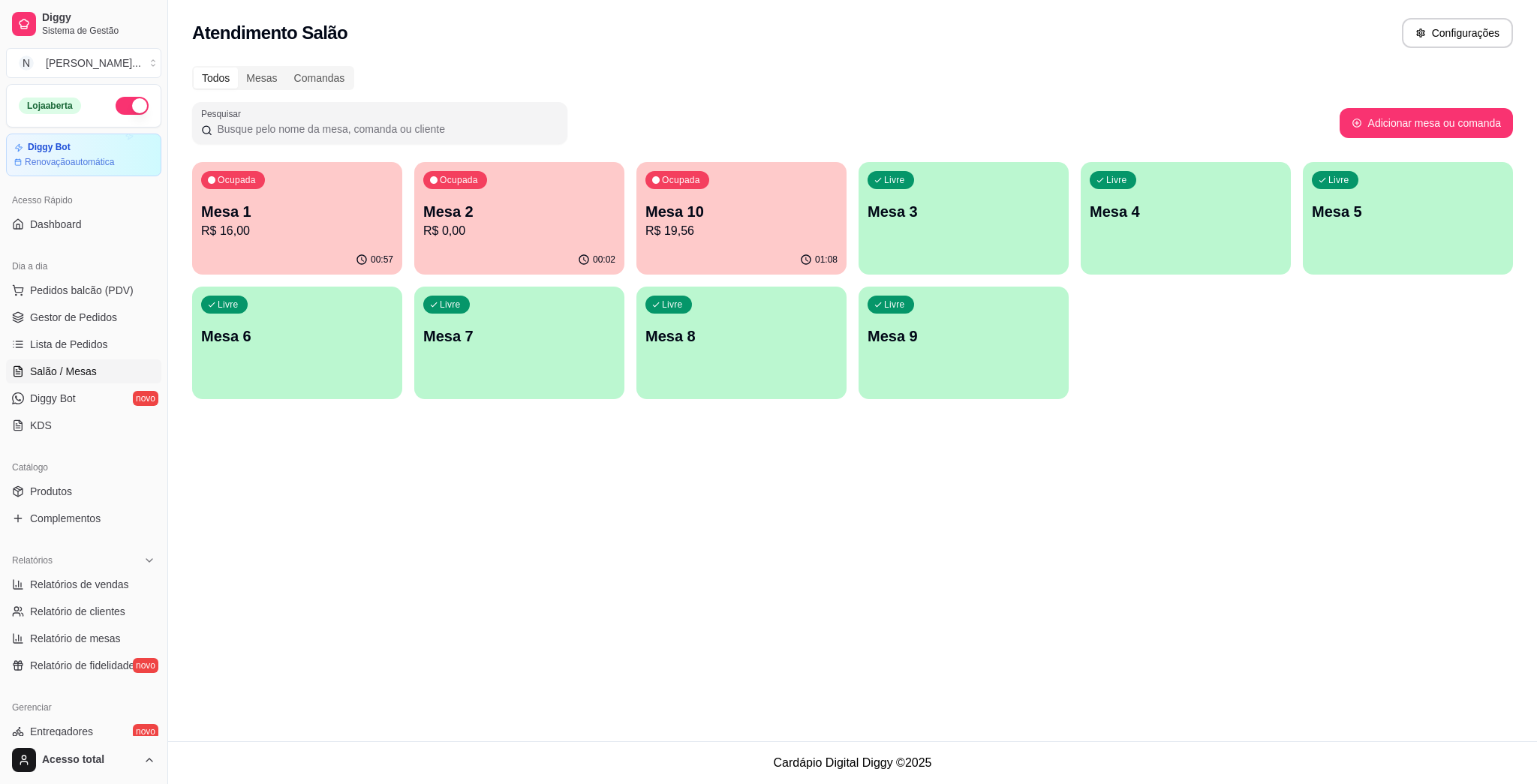
click at [767, 229] on div "Livre Mesa 3" at bounding box center [963, 209] width 210 height 95
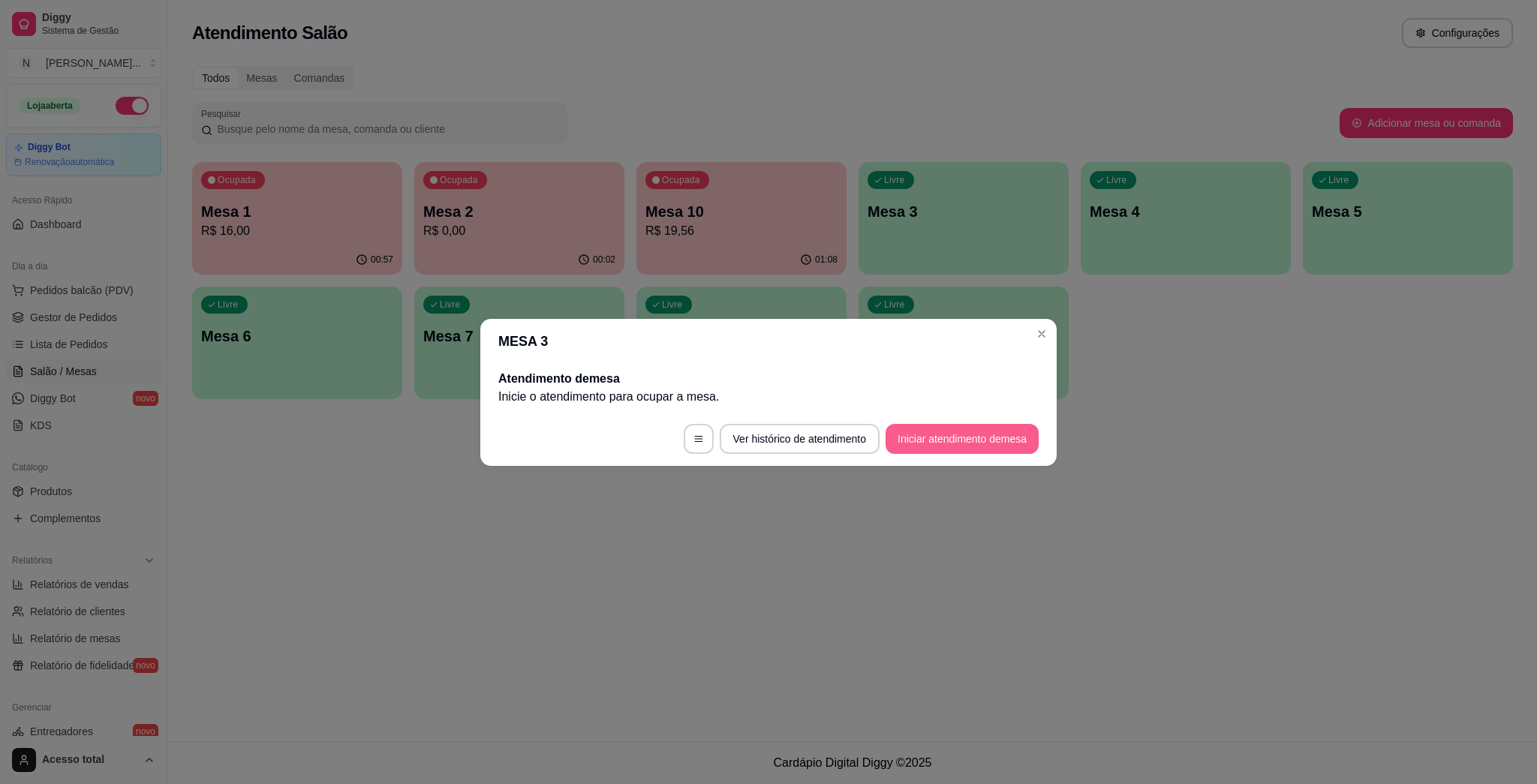
click at [767, 430] on button "Iniciar atendimento de mesa" at bounding box center [962, 438] width 153 height 30
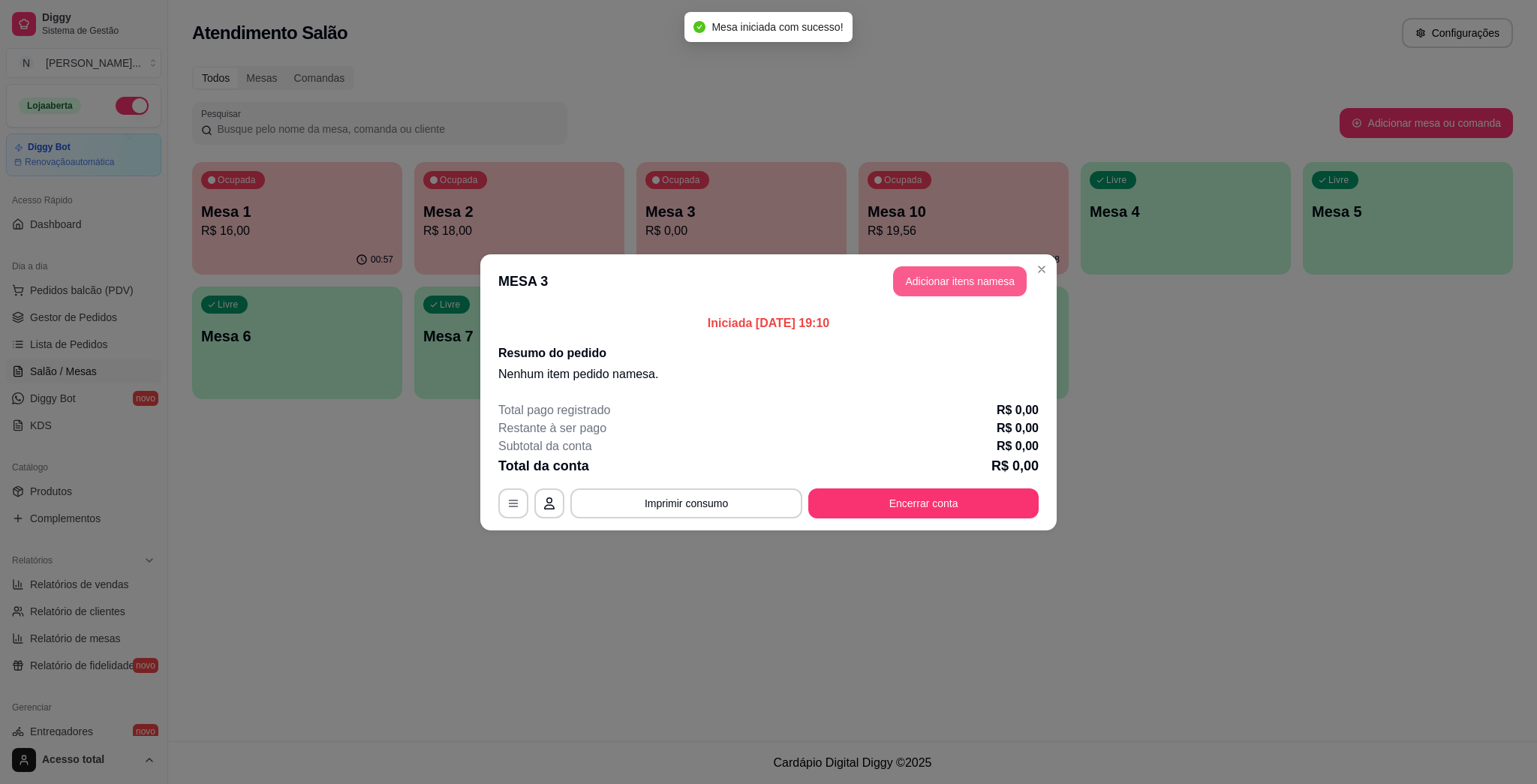
click at [767, 281] on button "Adicionar itens na mesa" at bounding box center [959, 281] width 134 height 30
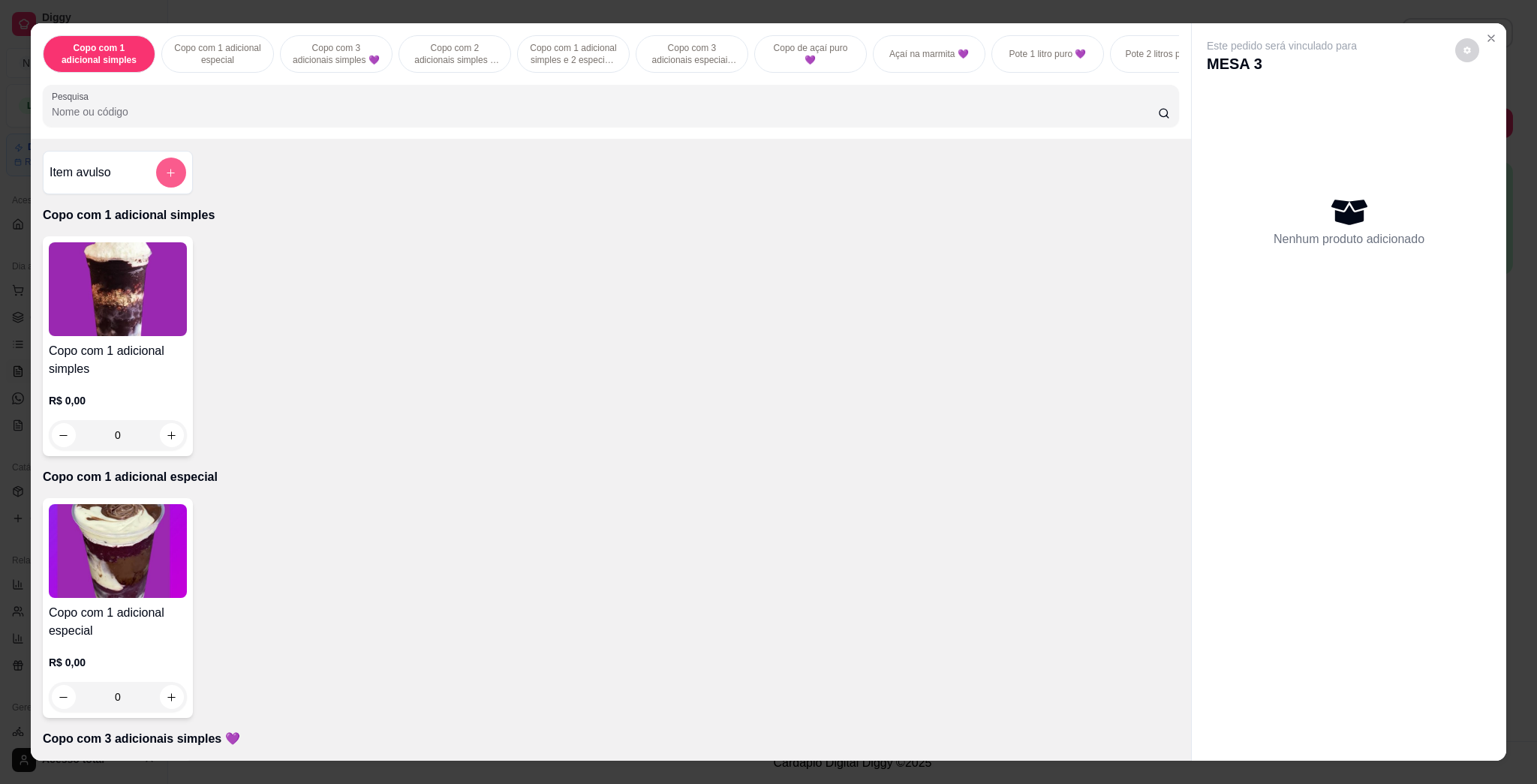
click at [156, 186] on button "add-separate-item" at bounding box center [171, 172] width 30 height 30
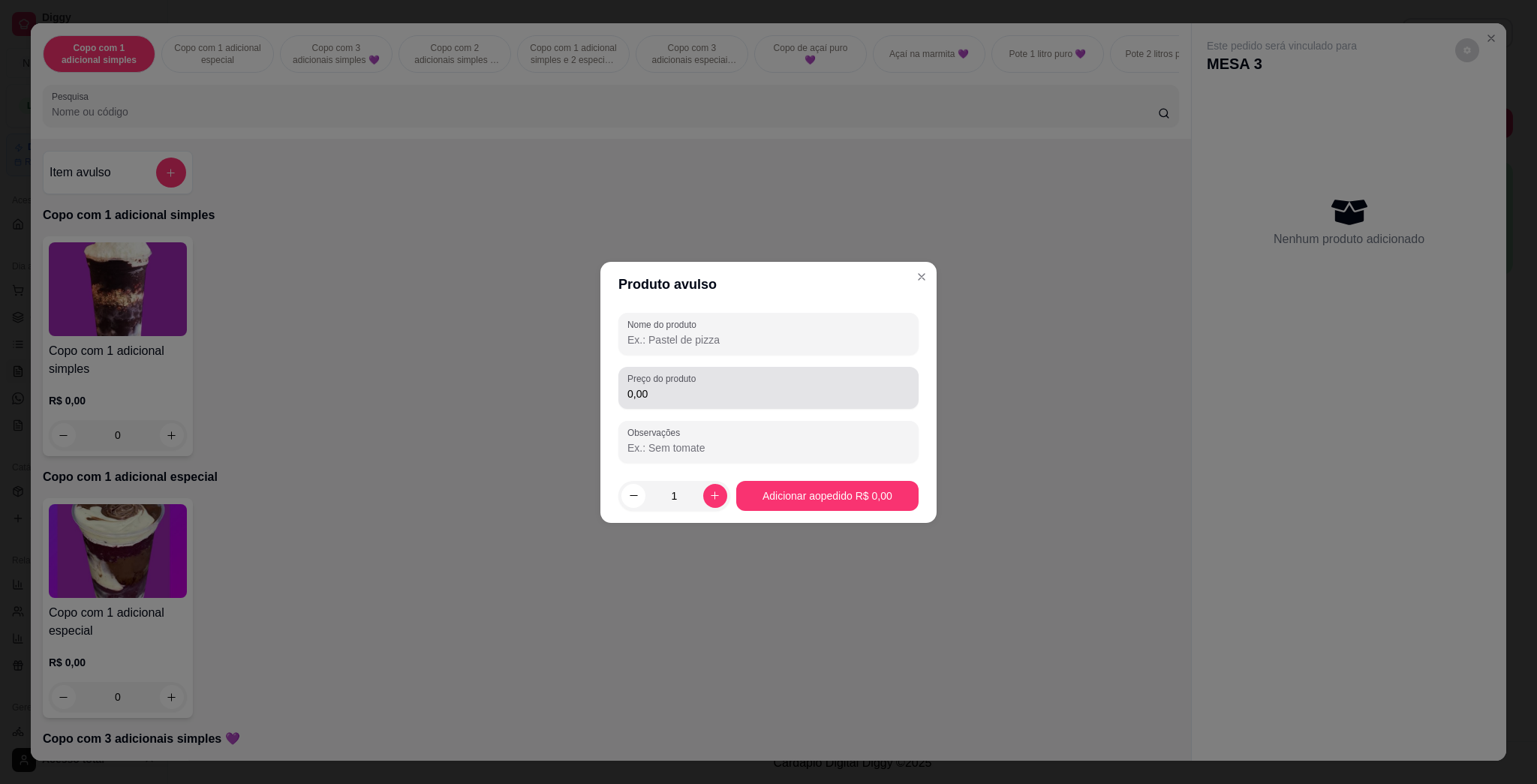
click at [658, 376] on label "Preço do produto" at bounding box center [663, 378] width 73 height 13
click at [658, 386] on input "0,00" at bounding box center [768, 393] width 282 height 15
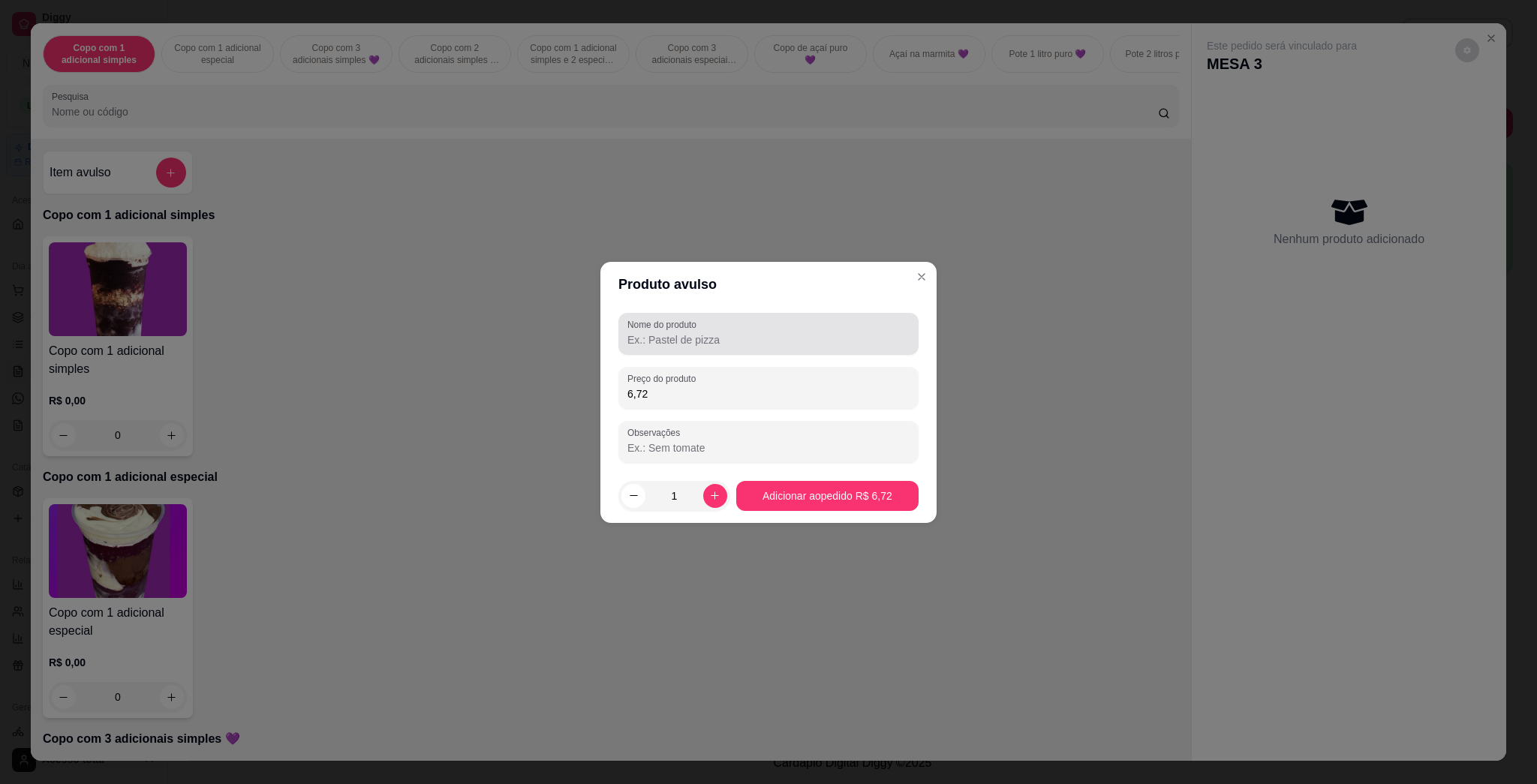
type input "6,72"
click at [703, 340] on input "Nome do produto" at bounding box center [768, 339] width 282 height 15
type input "kg"
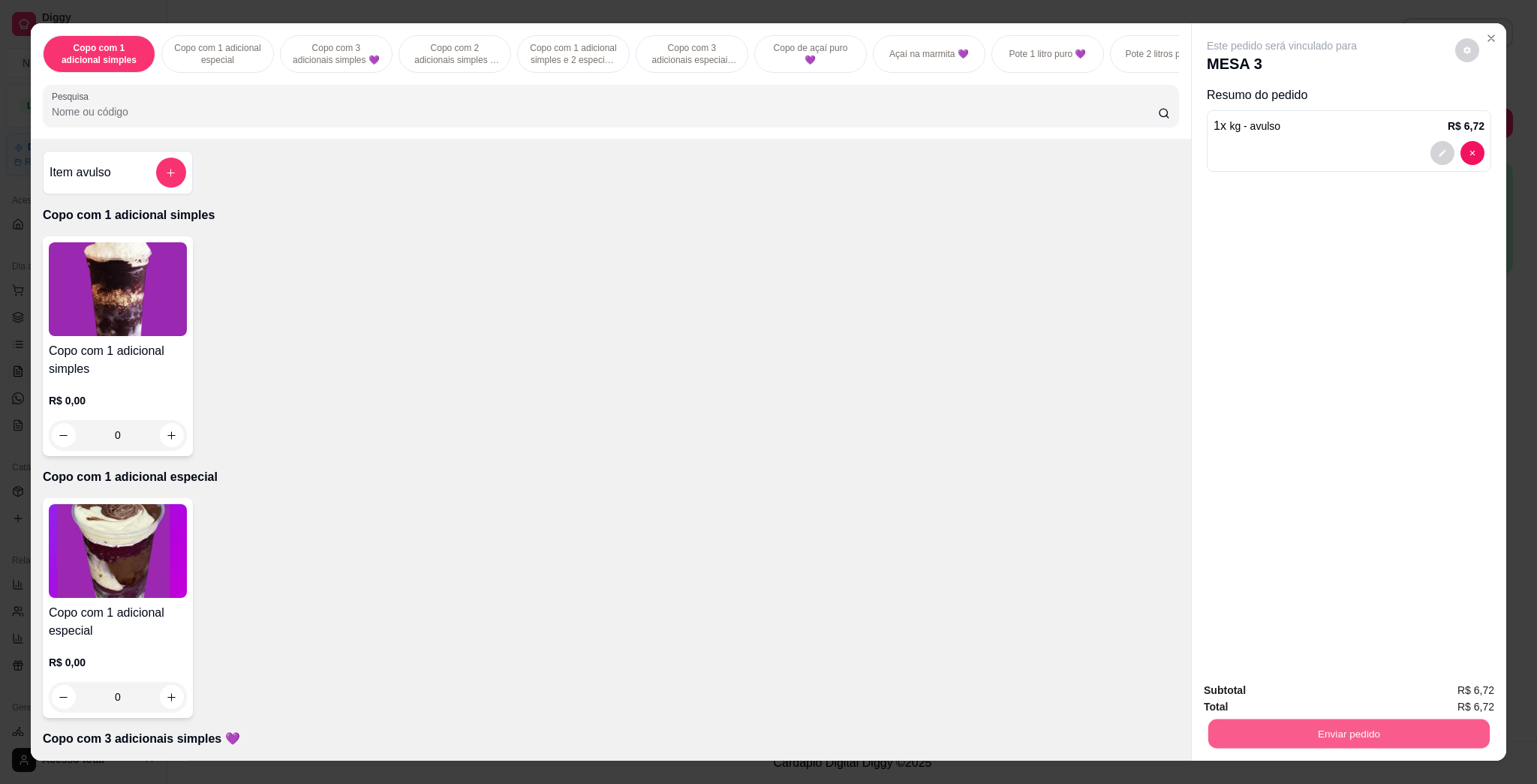
click at [767, 731] on button "Enviar pedido" at bounding box center [1348, 733] width 282 height 29
click at [767, 691] on button "Enviar pedido" at bounding box center [1453, 696] width 85 height 29
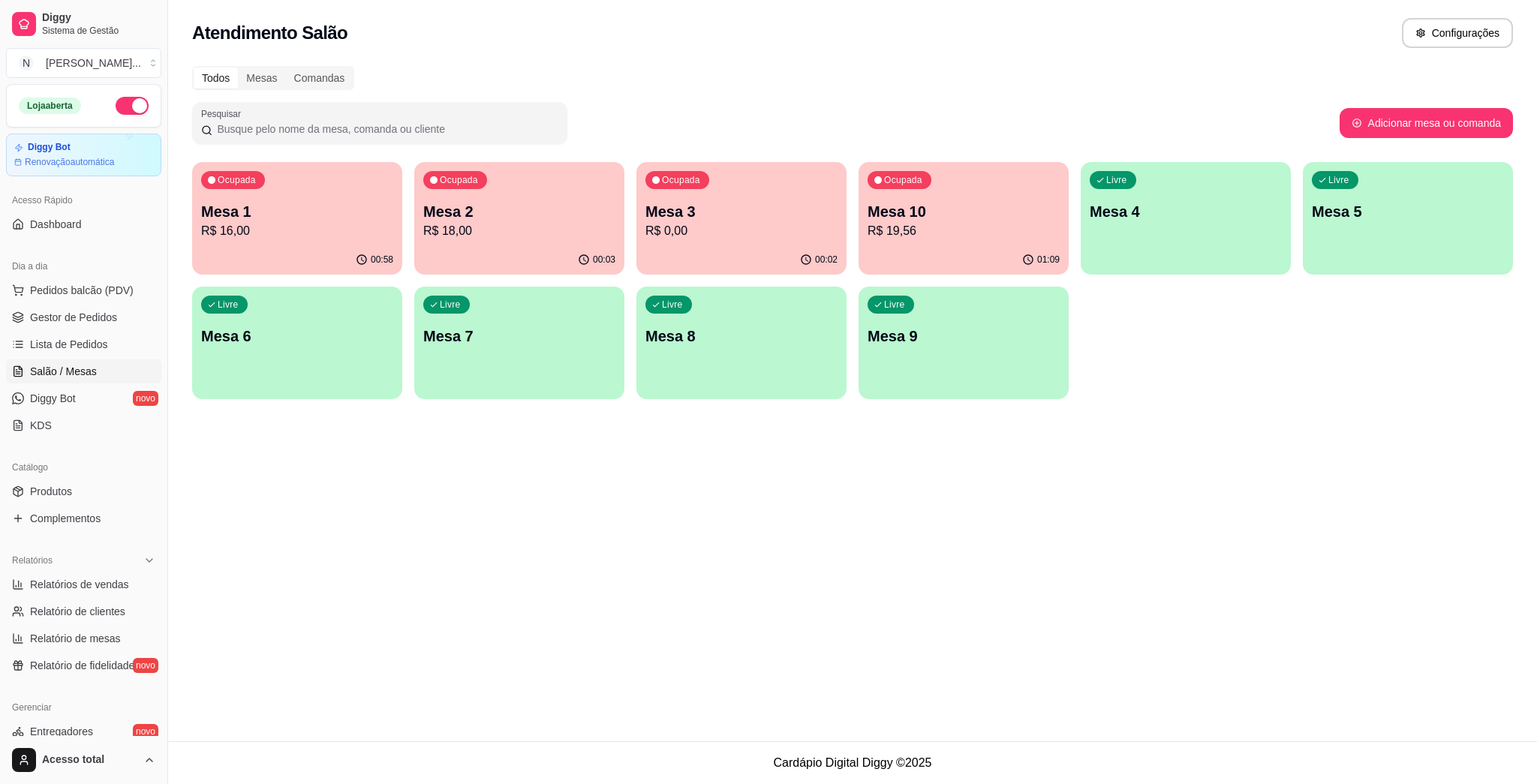
click at [767, 264] on div "button" at bounding box center [1185, 265] width 210 height 18
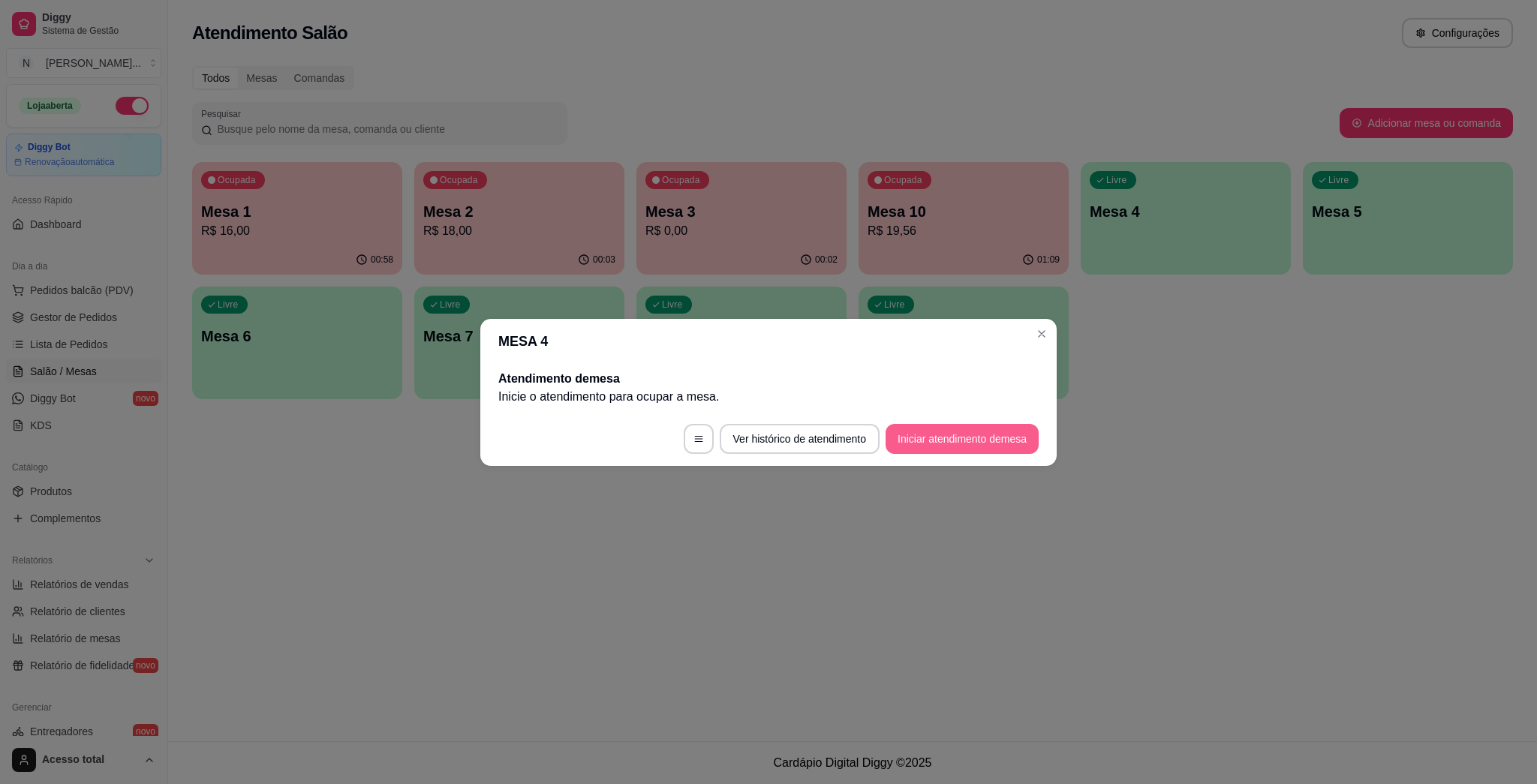
click at [767, 438] on button "Iniciar atendimento de mesa" at bounding box center [962, 438] width 153 height 30
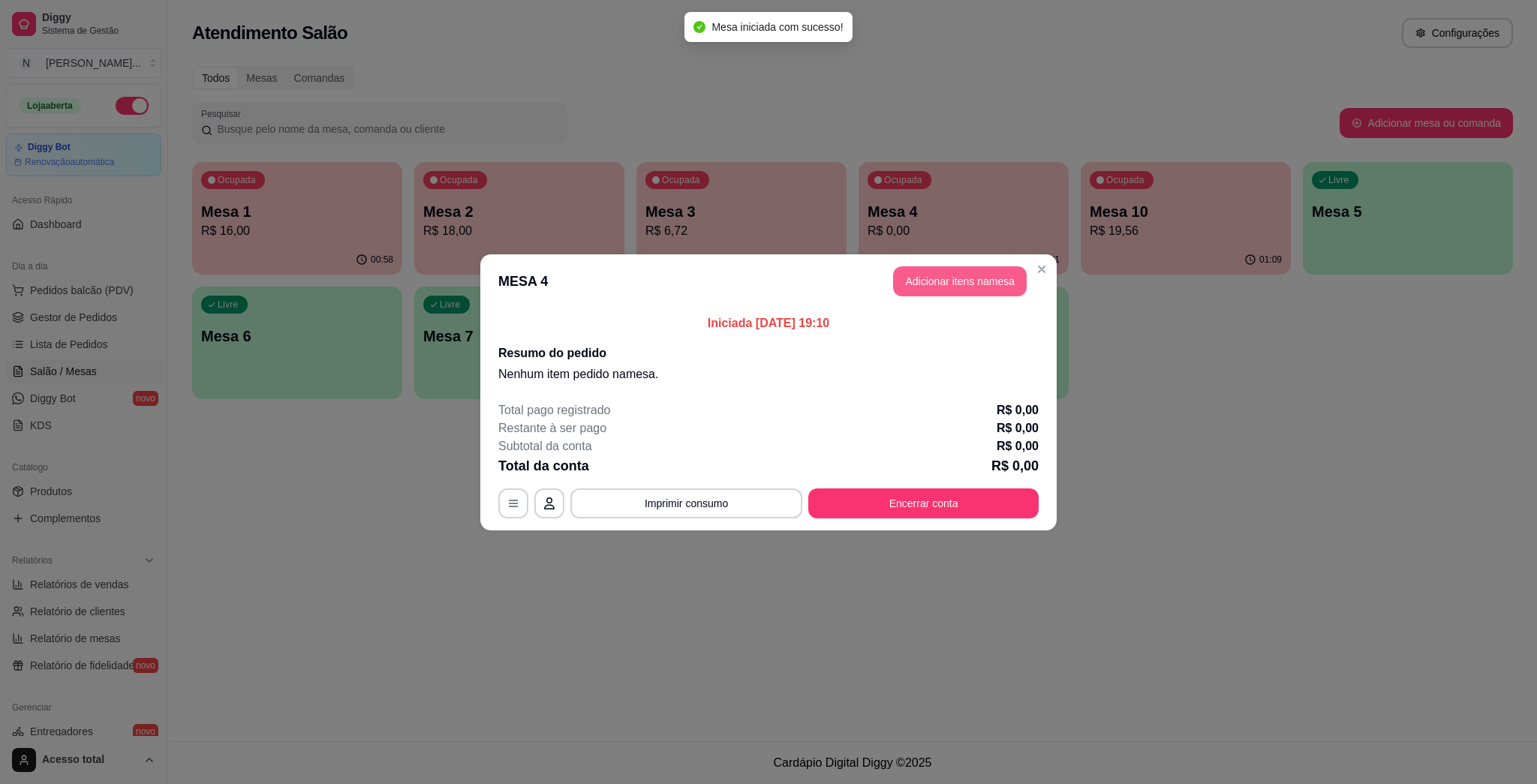
click at [767, 285] on button "Adicionar itens na mesa" at bounding box center [959, 281] width 134 height 30
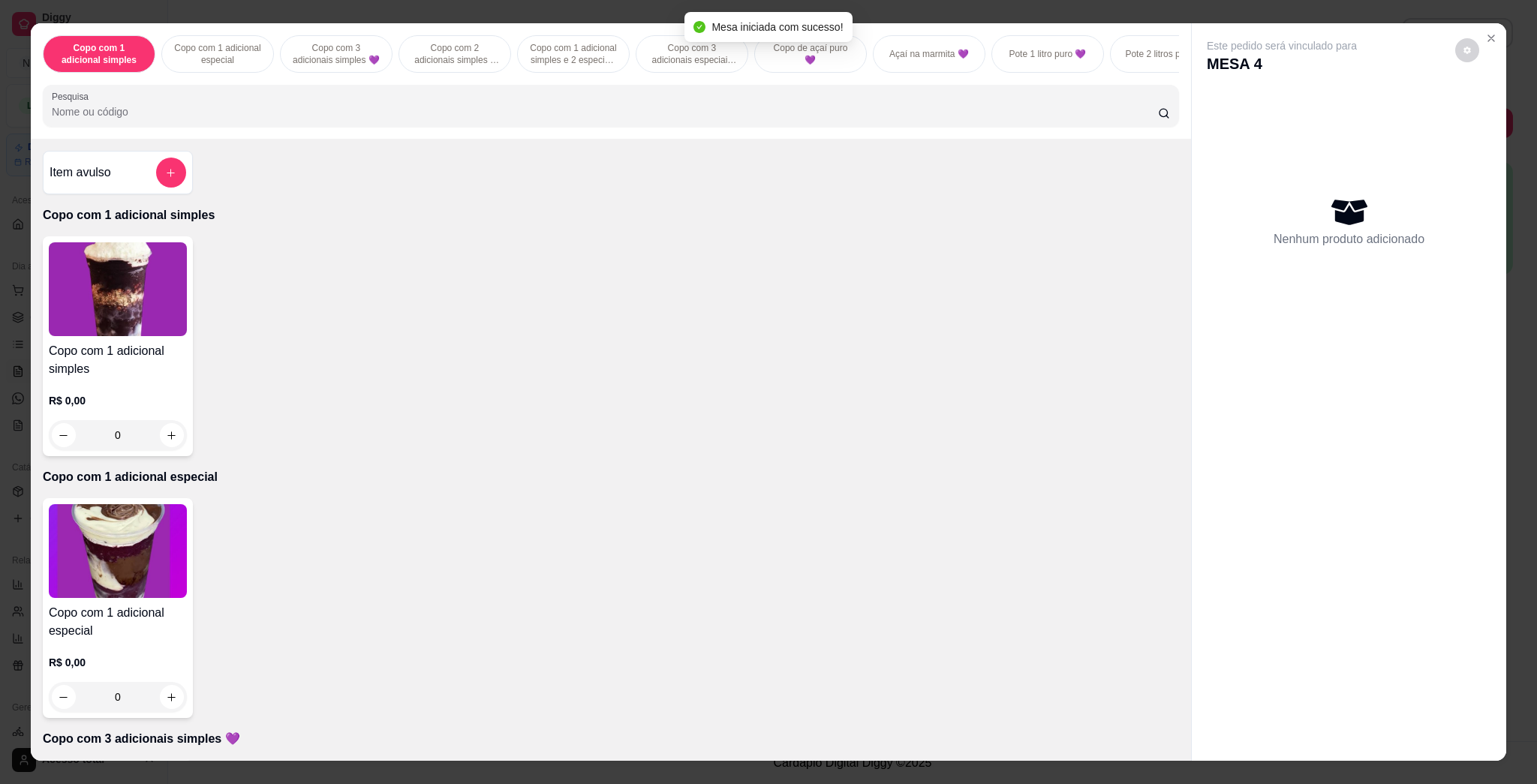
click at [165, 179] on icon "add-separate-item" at bounding box center [171, 172] width 11 height 11
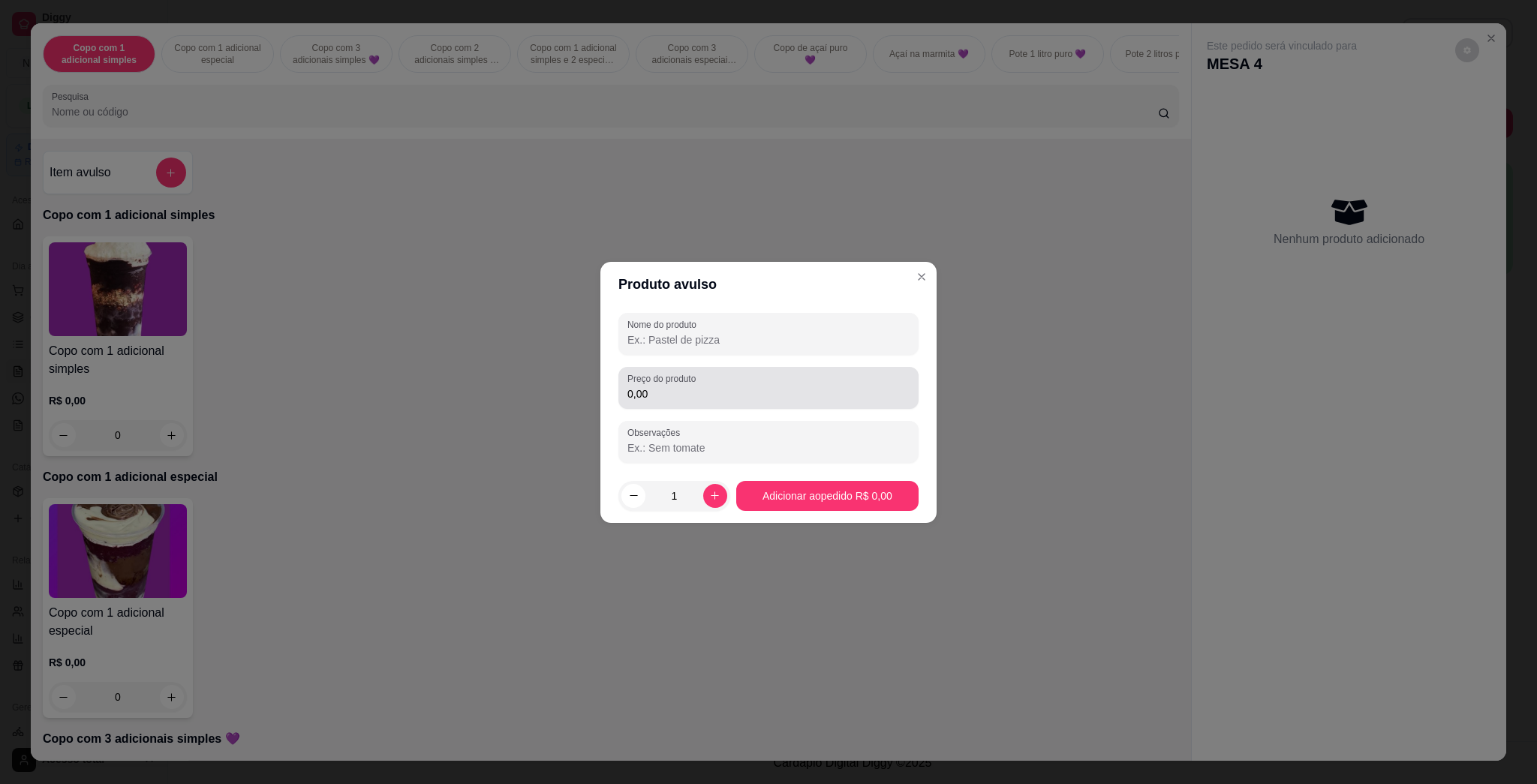
click at [677, 392] on input "0,00" at bounding box center [768, 393] width 282 height 15
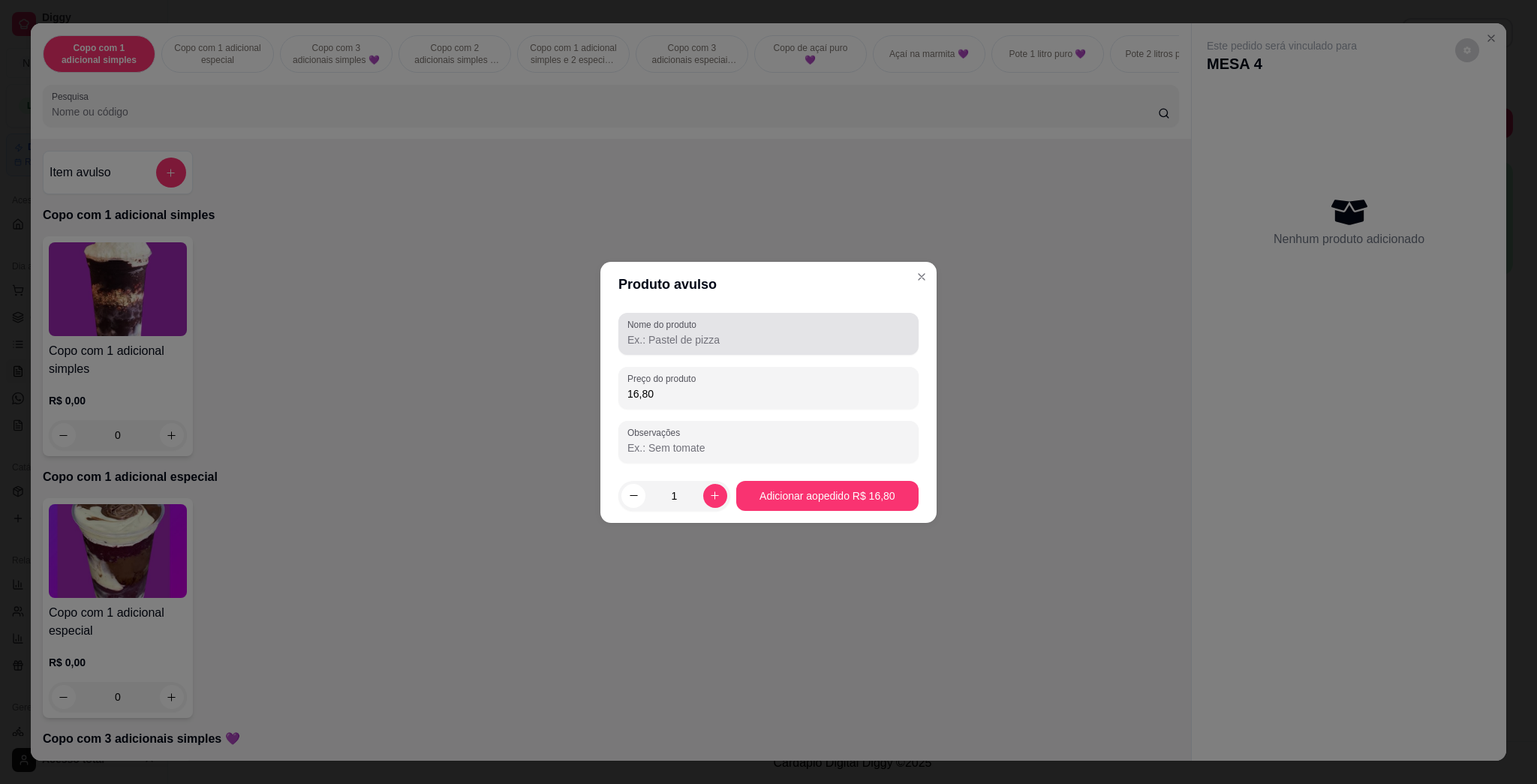
type input "16,80"
click at [684, 346] on div at bounding box center [768, 333] width 282 height 30
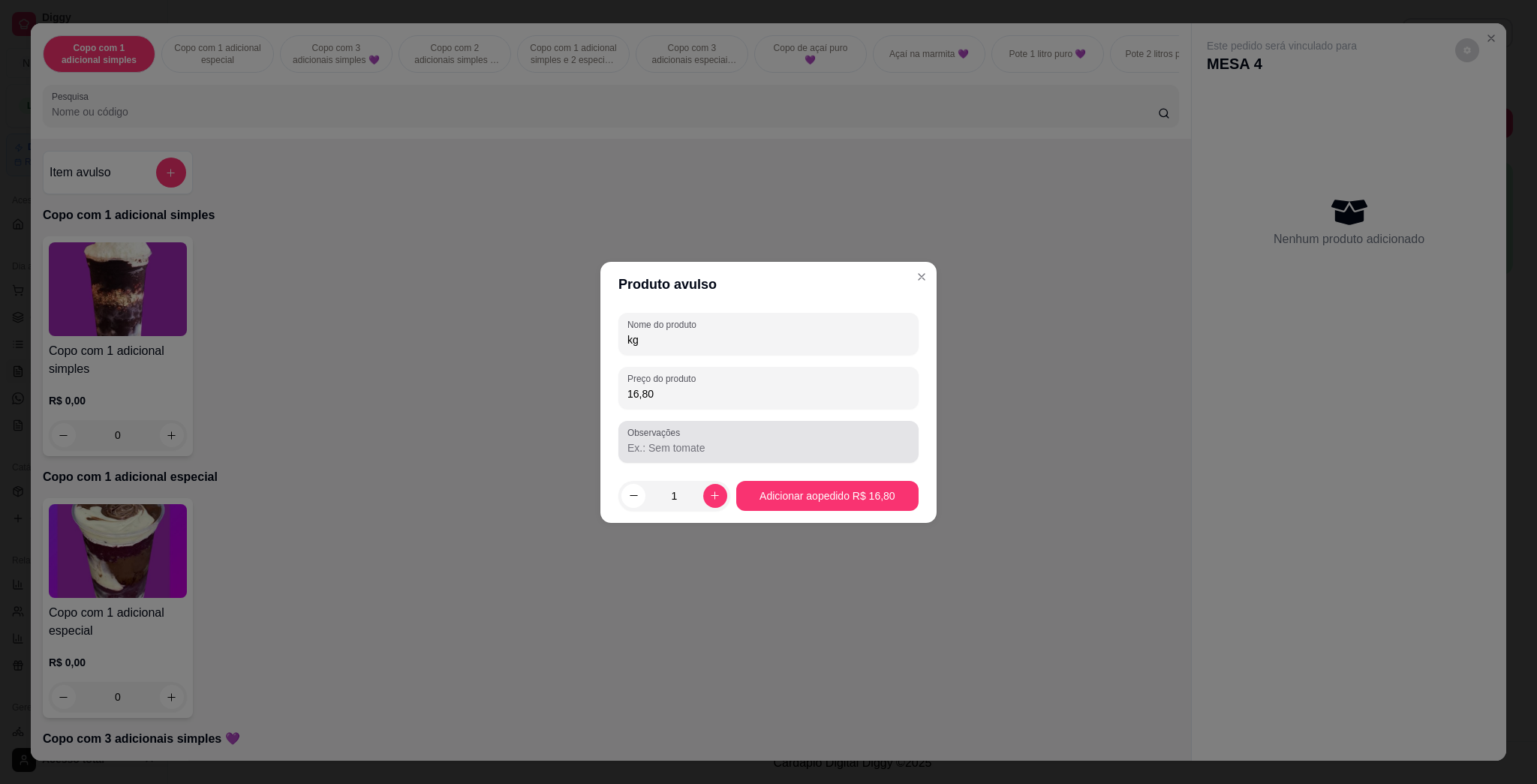
type input "kg"
click at [767, 447] on input "Observações" at bounding box center [768, 447] width 282 height 15
type input "[PERSON_NAME]"
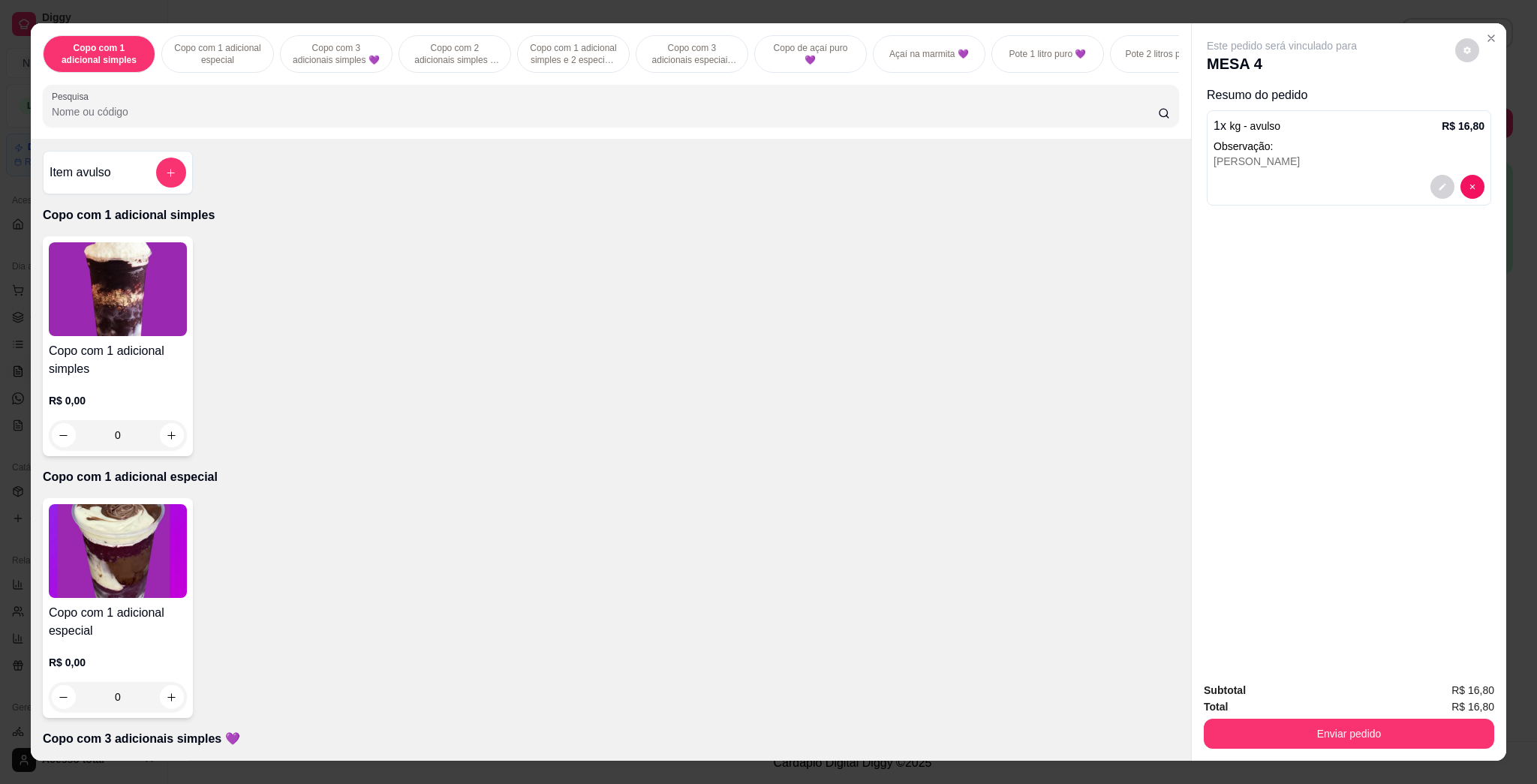
click at [767, 715] on div "Enviar pedido" at bounding box center [1348, 731] width 291 height 33
click at [767, 730] on button "Enviar pedido" at bounding box center [1348, 733] width 282 height 29
click at [767, 708] on button "Enviar pedido" at bounding box center [1453, 696] width 85 height 29
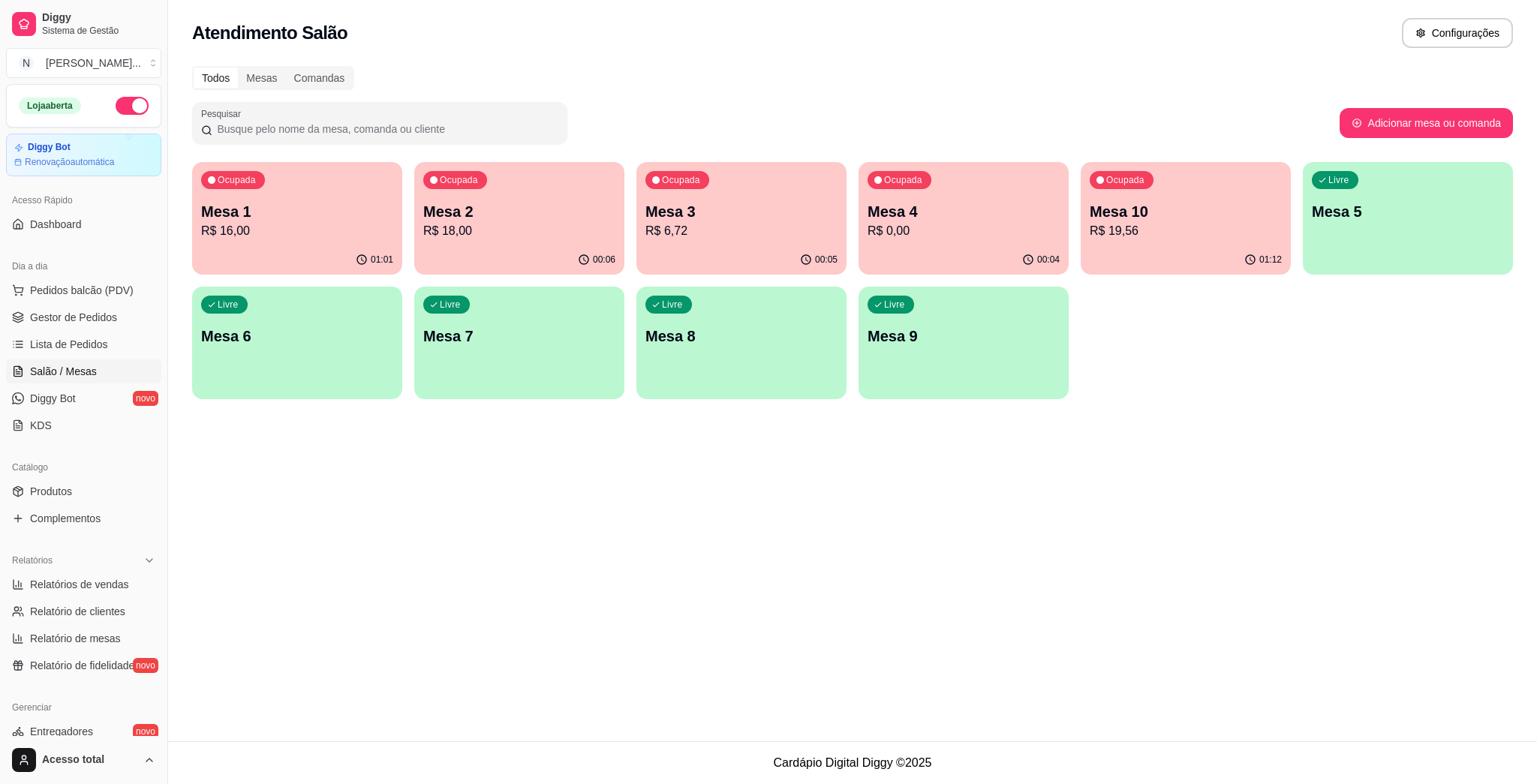
click at [767, 247] on div "00:05" at bounding box center [741, 260] width 210 height 29
click at [518, 228] on p "R$ 18,00" at bounding box center [519, 231] width 192 height 18
click at [767, 264] on div "00:04" at bounding box center [963, 260] width 210 height 29
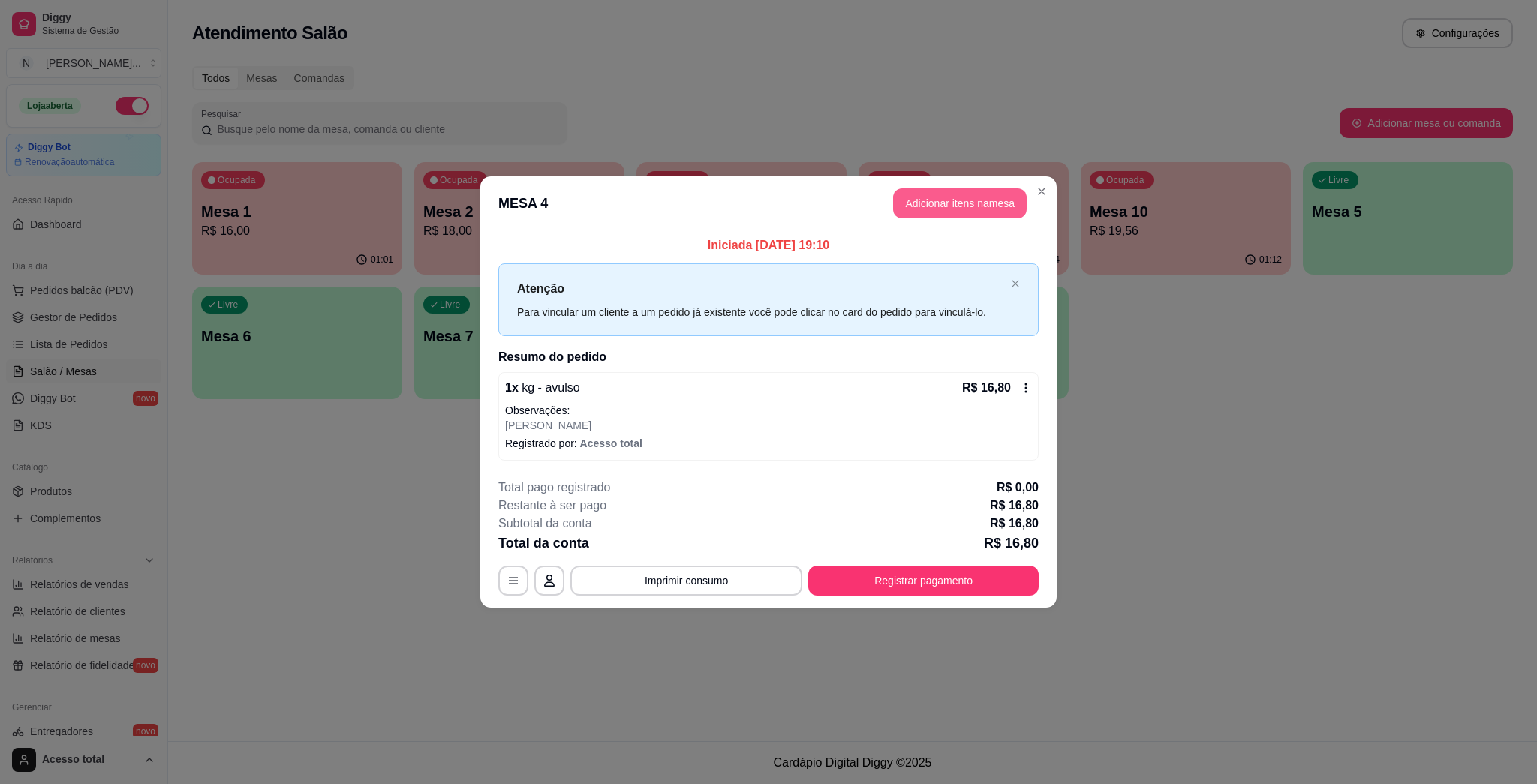
click at [767, 190] on button "Adicionar itens na mesa" at bounding box center [959, 203] width 134 height 30
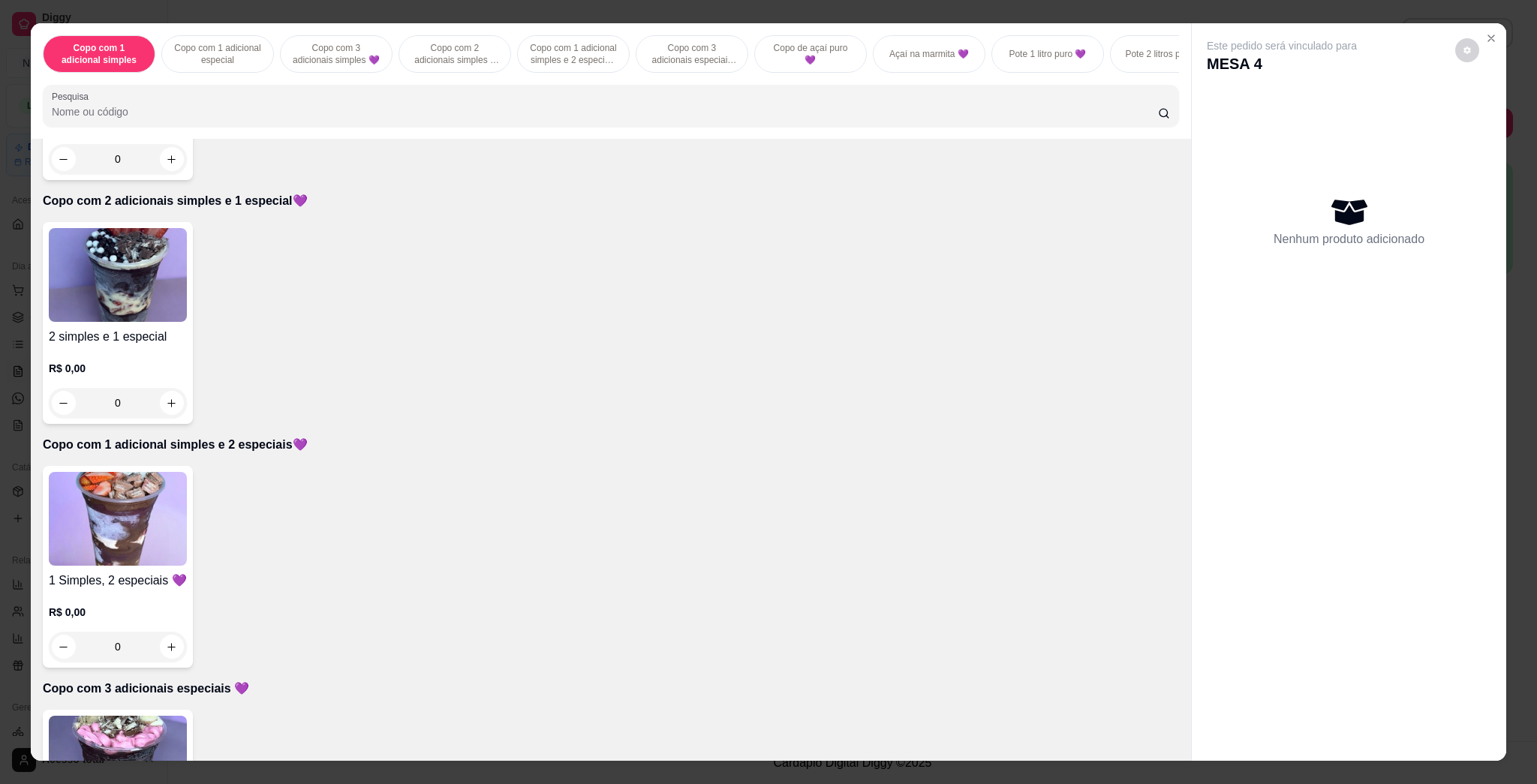
scroll to position [900, 0]
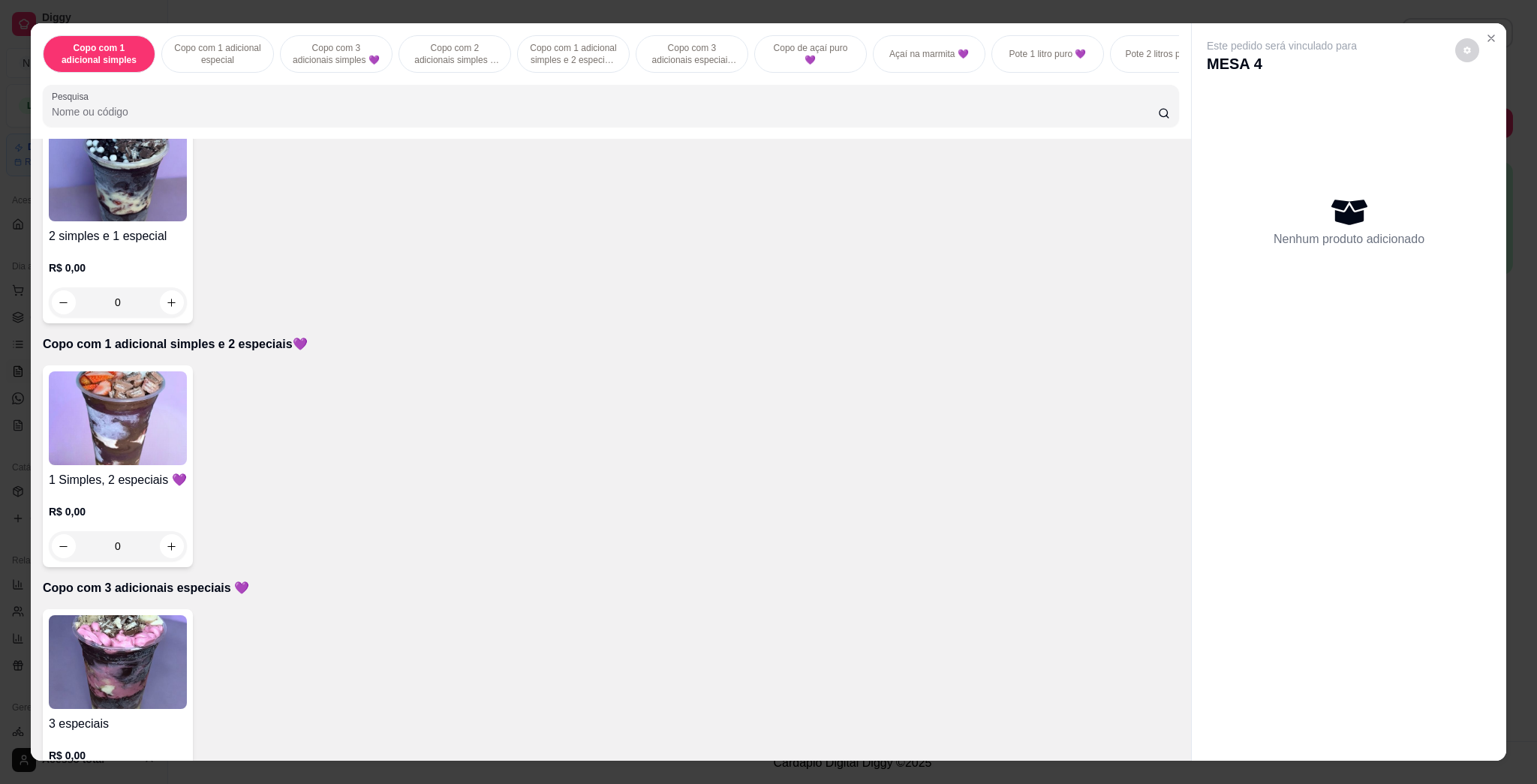
click at [109, 430] on img at bounding box center [117, 418] width 138 height 94
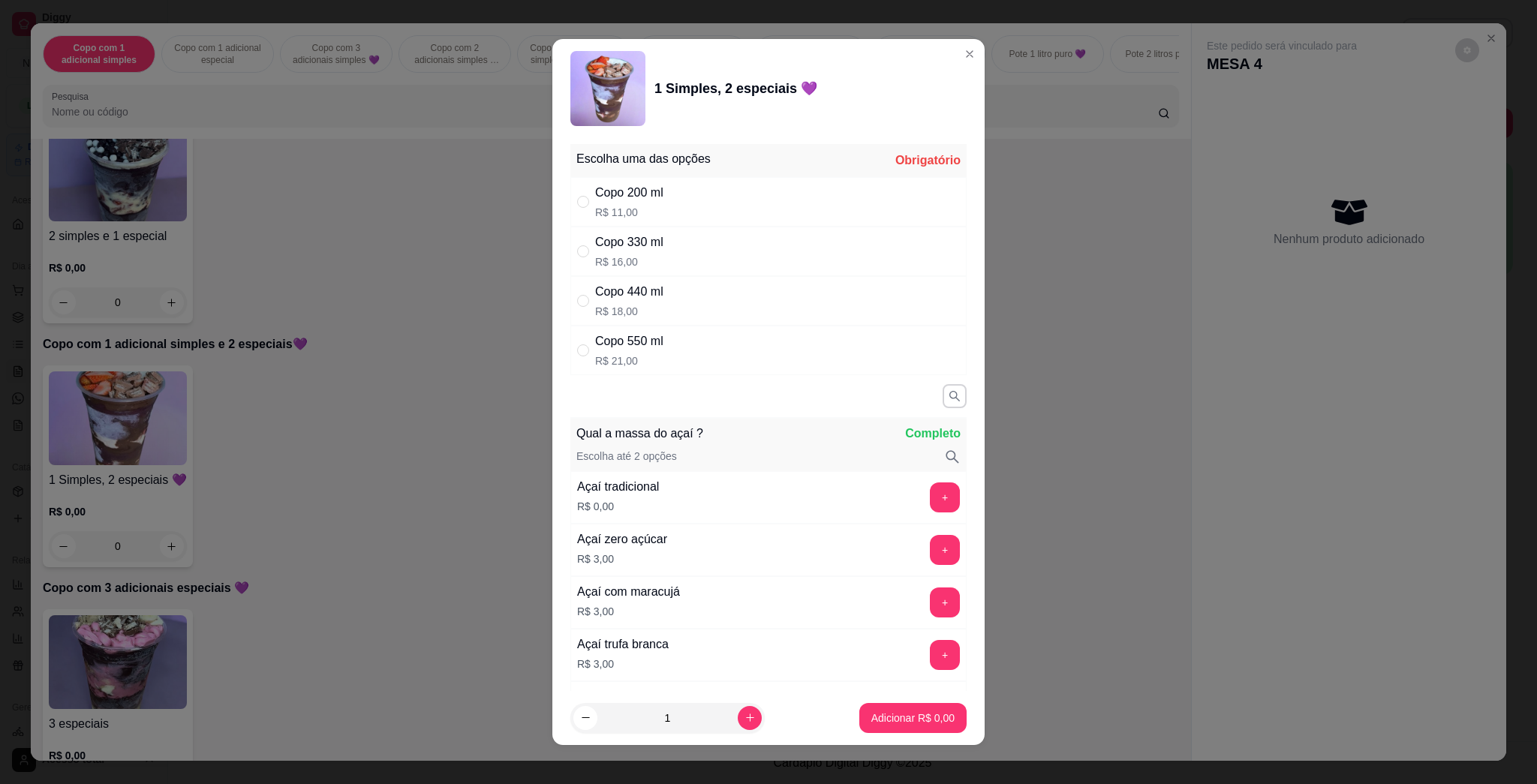
click at [650, 254] on div "Copo 330 ml R$ 16,00" at bounding box center [629, 252] width 69 height 36
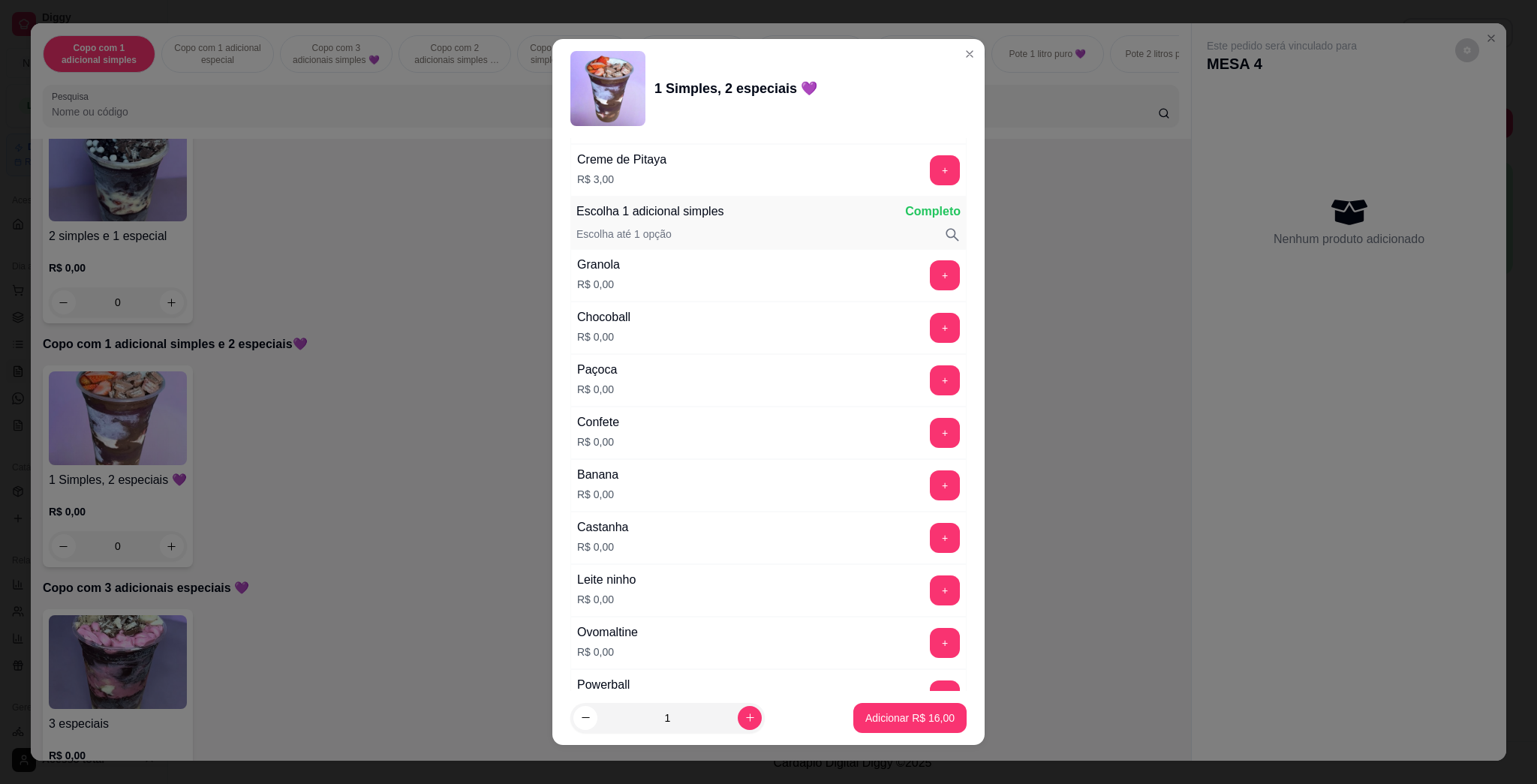
scroll to position [1100, 0]
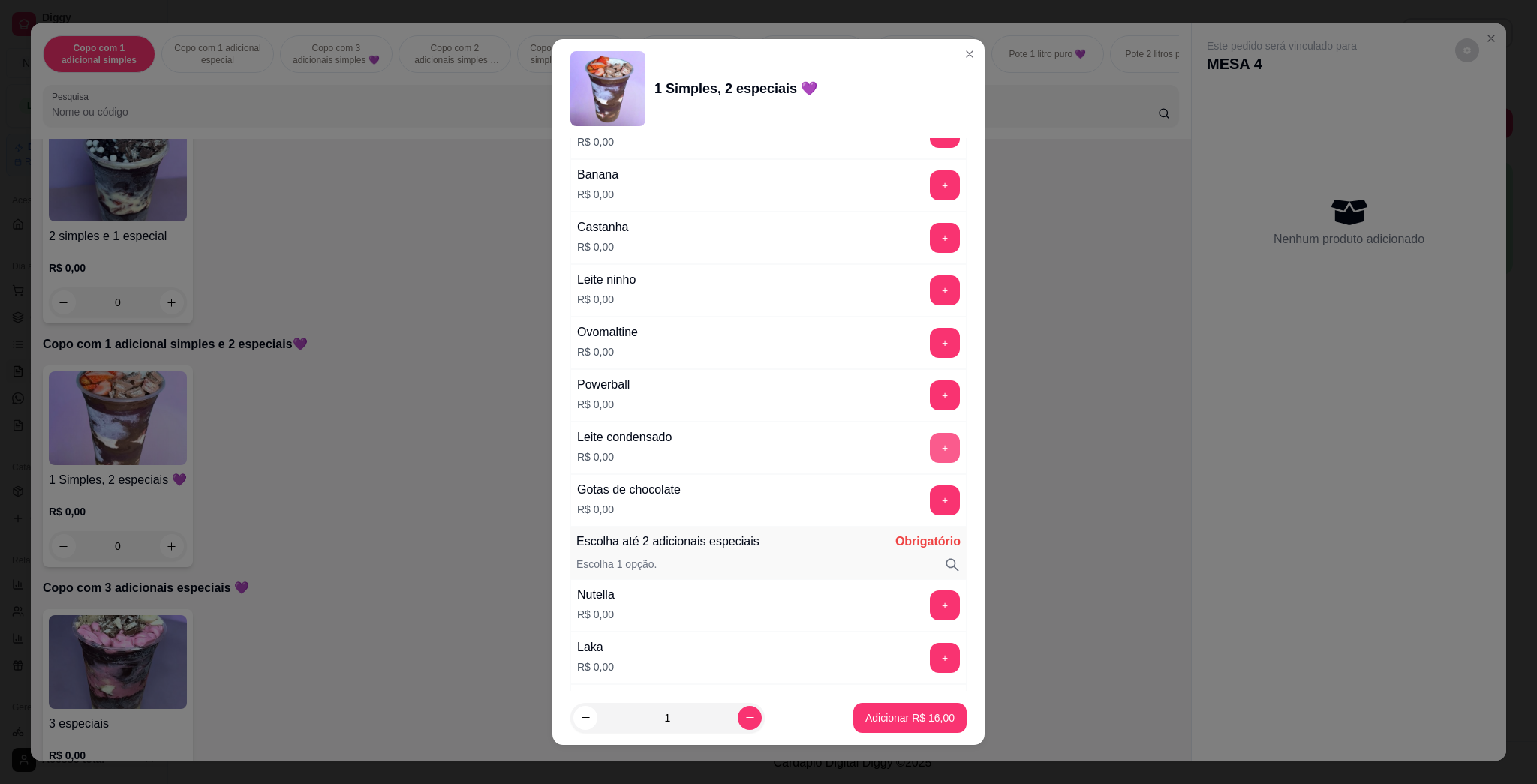
click at [767, 447] on button "+" at bounding box center [944, 447] width 30 height 30
click at [767, 606] on button "+" at bounding box center [945, 605] width 29 height 29
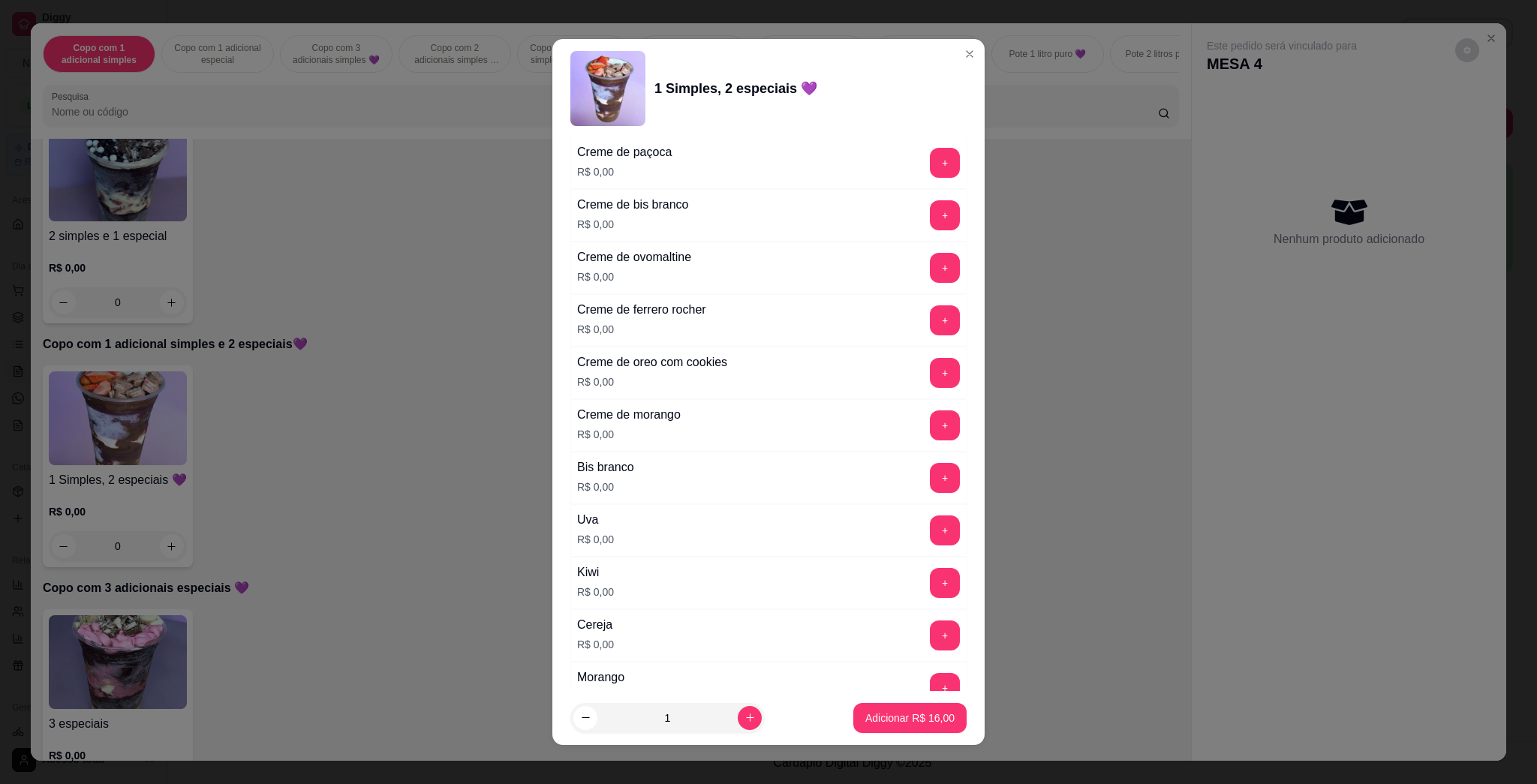
scroll to position [1800, 0]
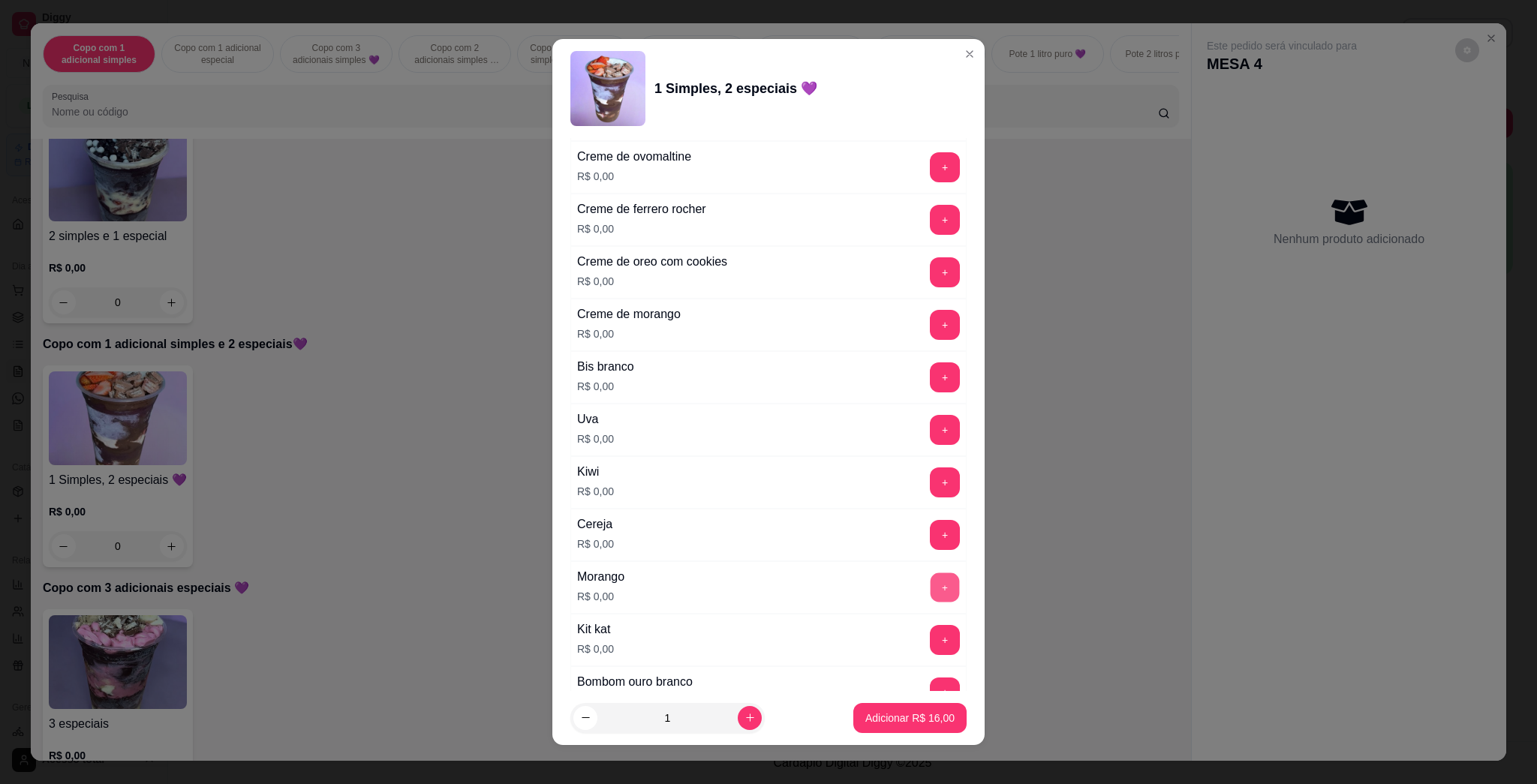
click at [767, 593] on button "+" at bounding box center [945, 587] width 29 height 29
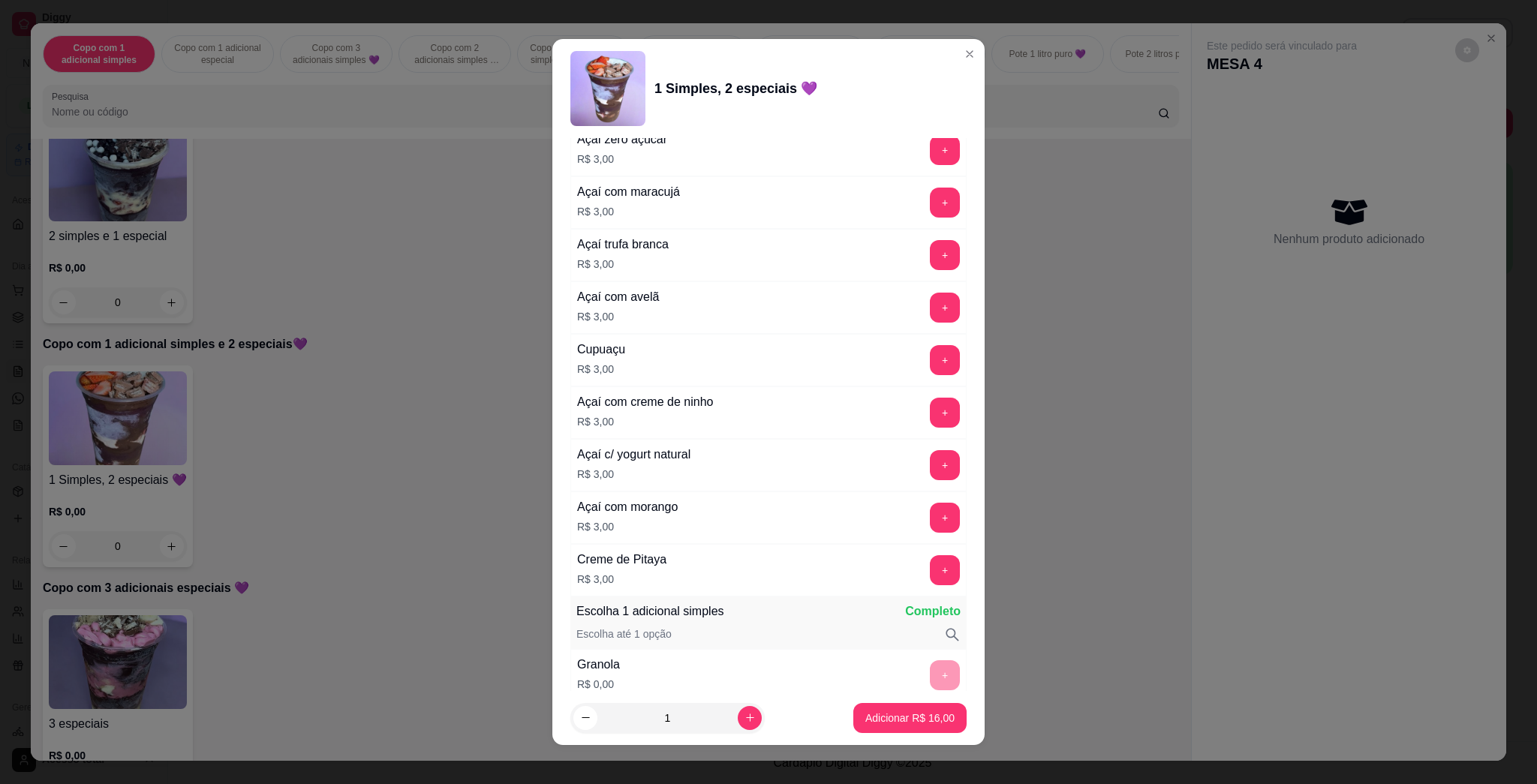
scroll to position [0, 0]
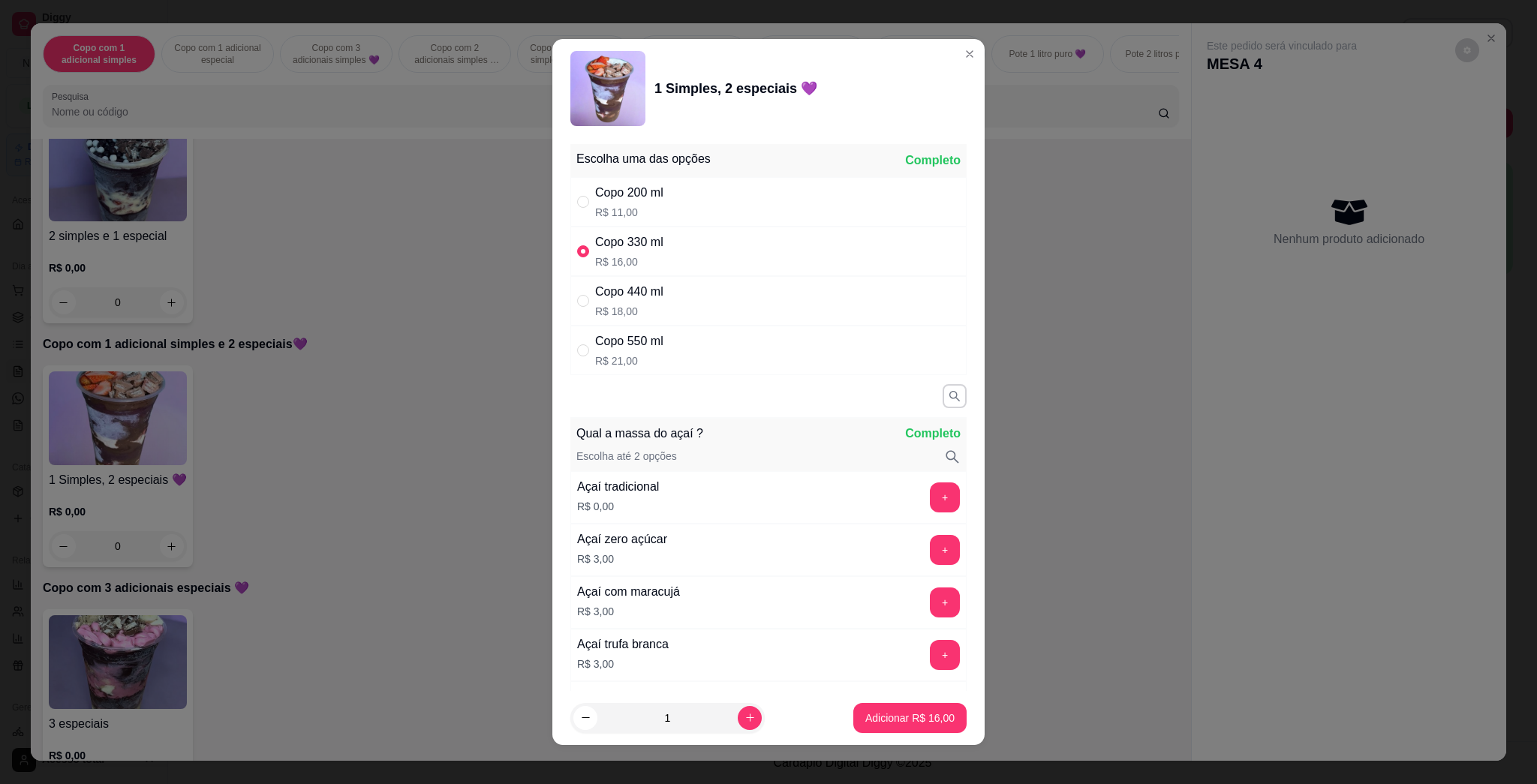
click at [767, 355] on div "Copo 550 ml R$ 21,00" at bounding box center [768, 350] width 396 height 50
radio input "false"
radio input "true"
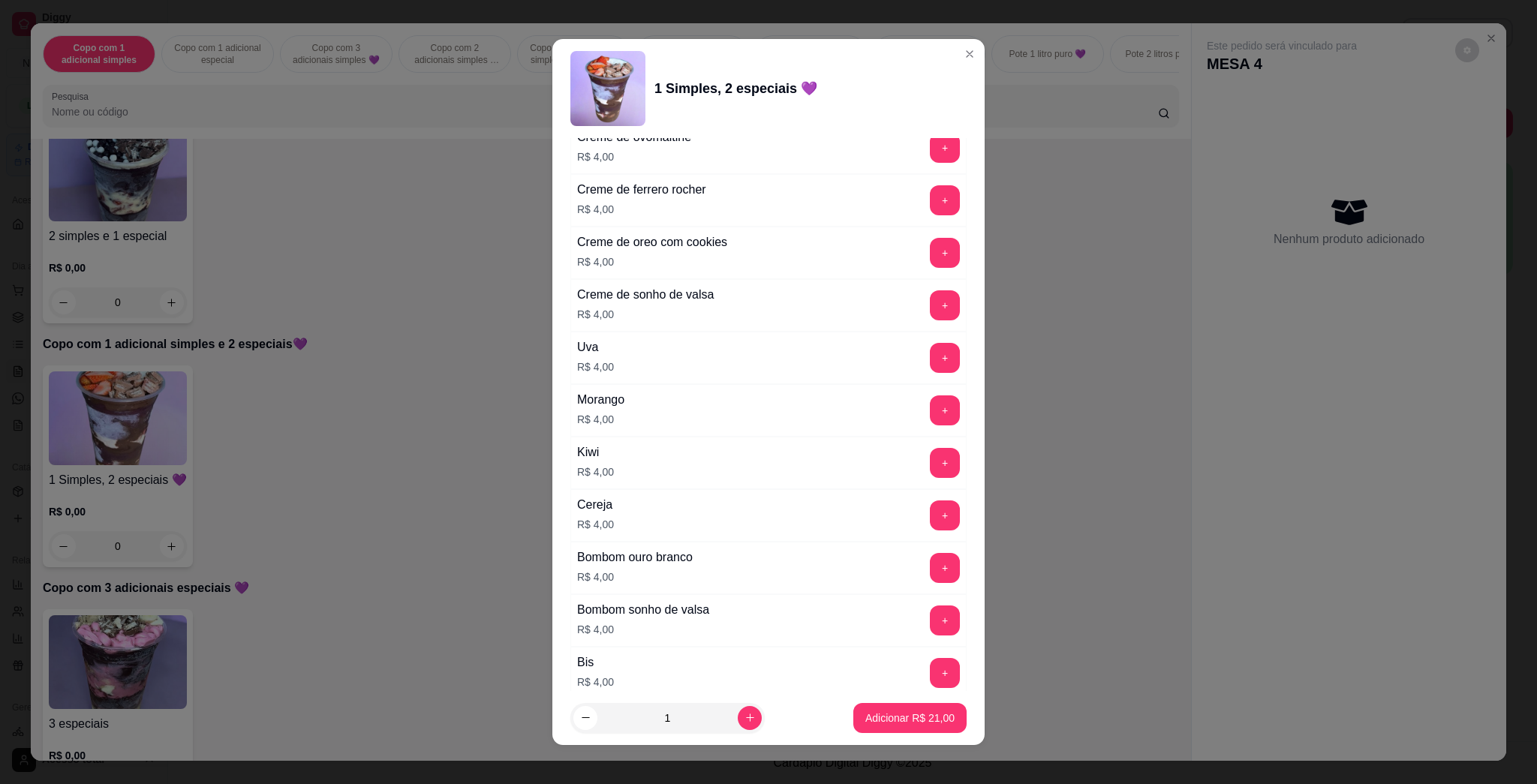
scroll to position [3717, 0]
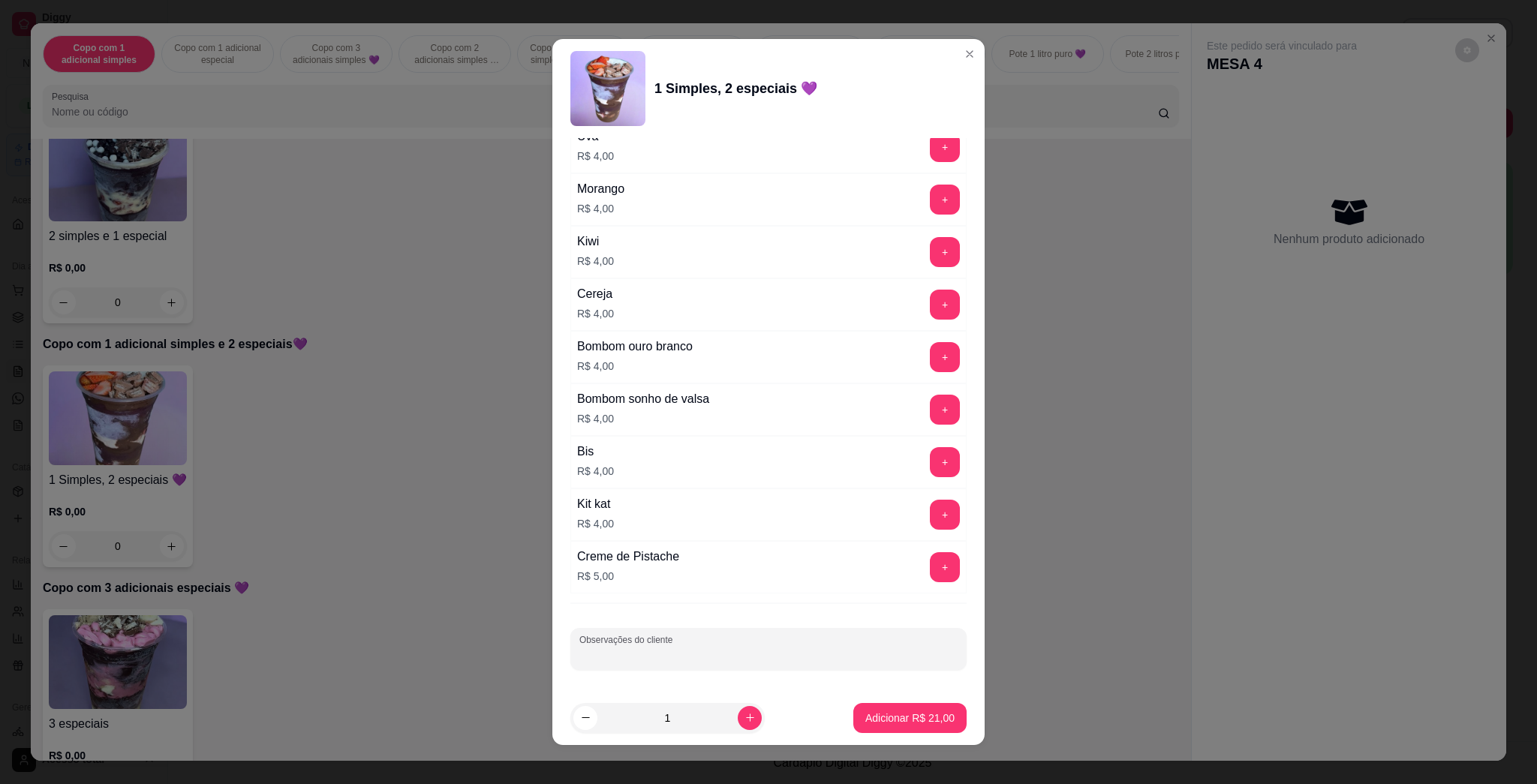
click at [767, 656] on input "Observações do cliente" at bounding box center [768, 654] width 378 height 15
type input "COMER"
click at [767, 728] on button "Adicionar R$ 21,00" at bounding box center [910, 717] width 110 height 29
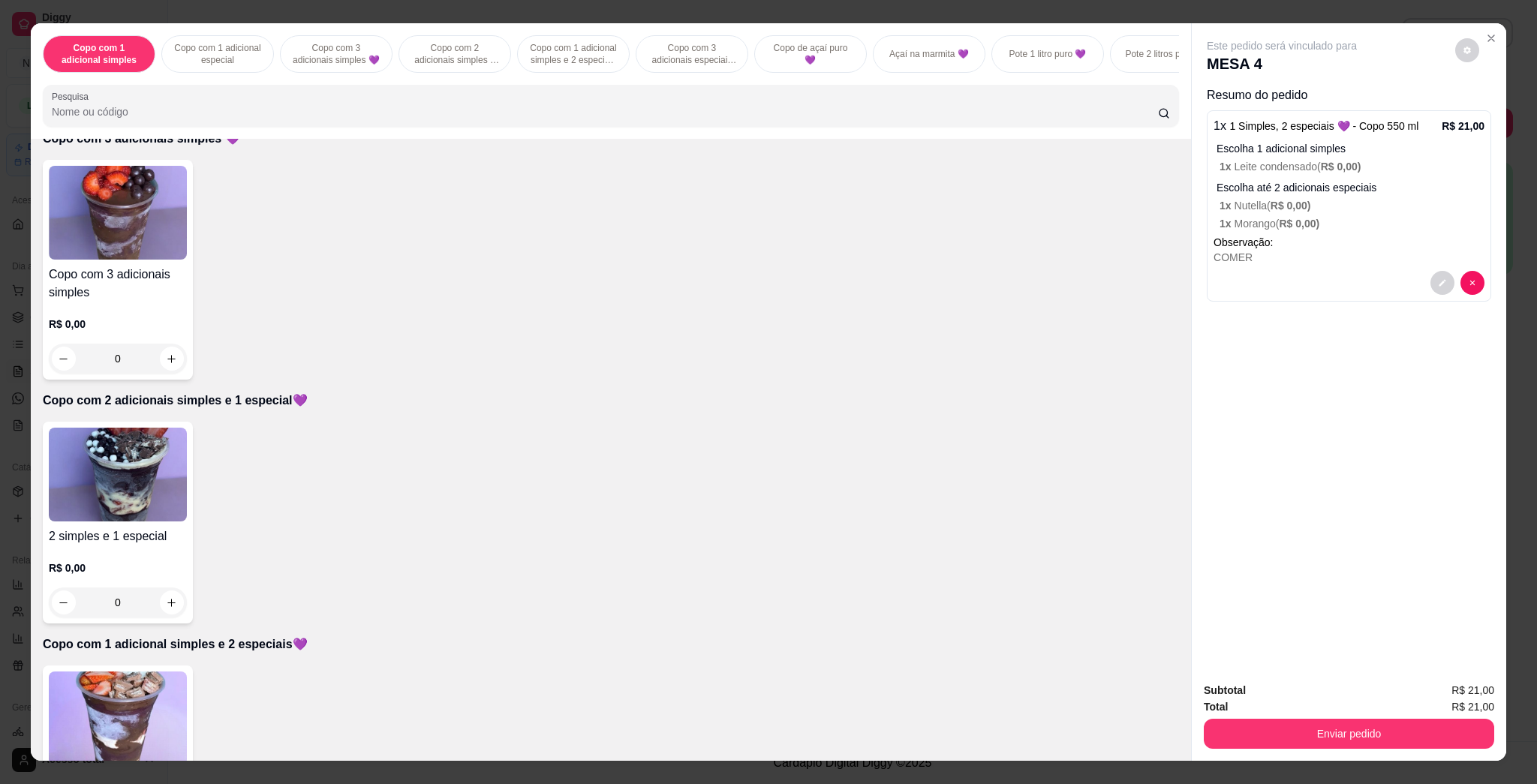
scroll to position [700, 0]
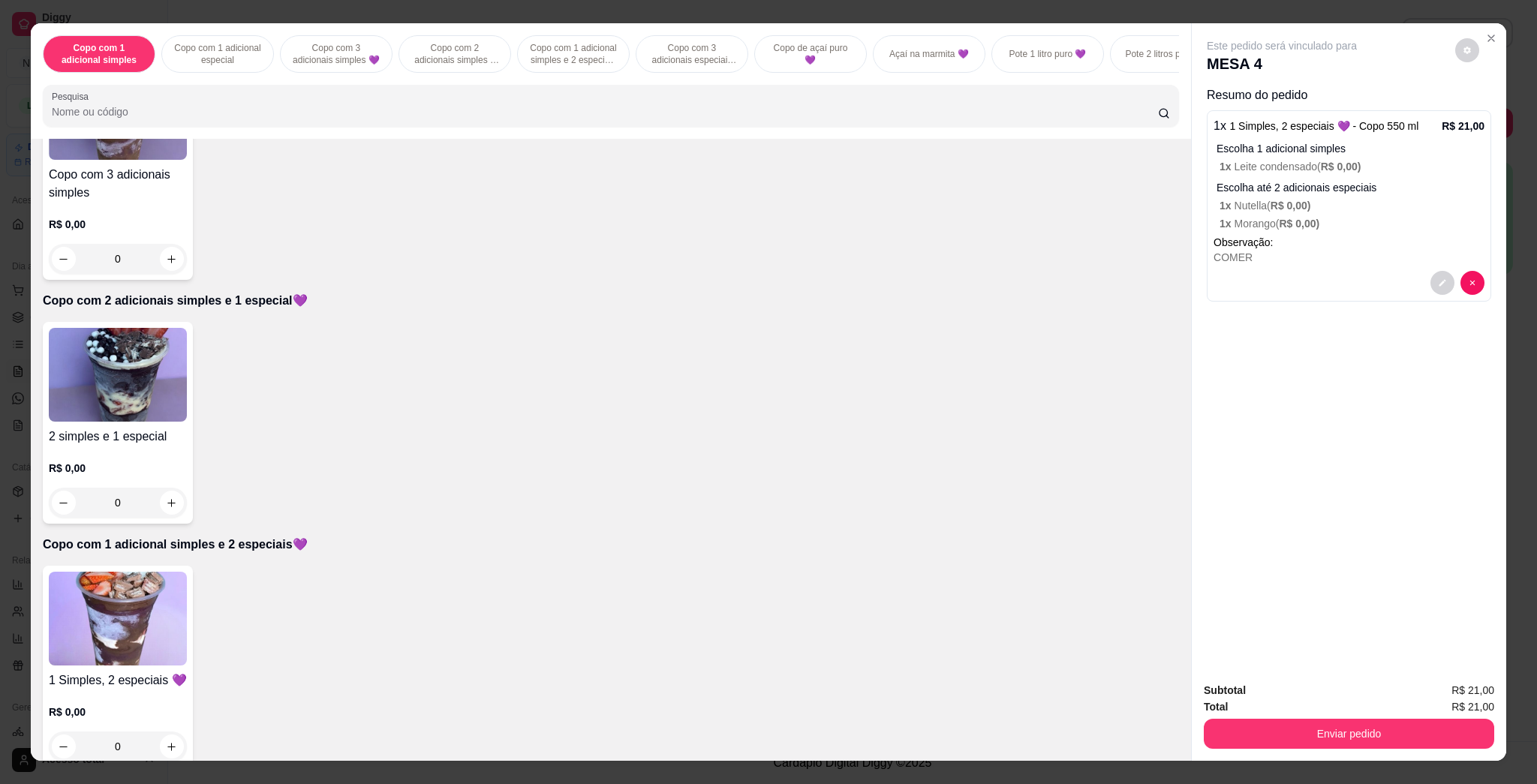
click at [136, 620] on img at bounding box center [117, 618] width 138 height 94
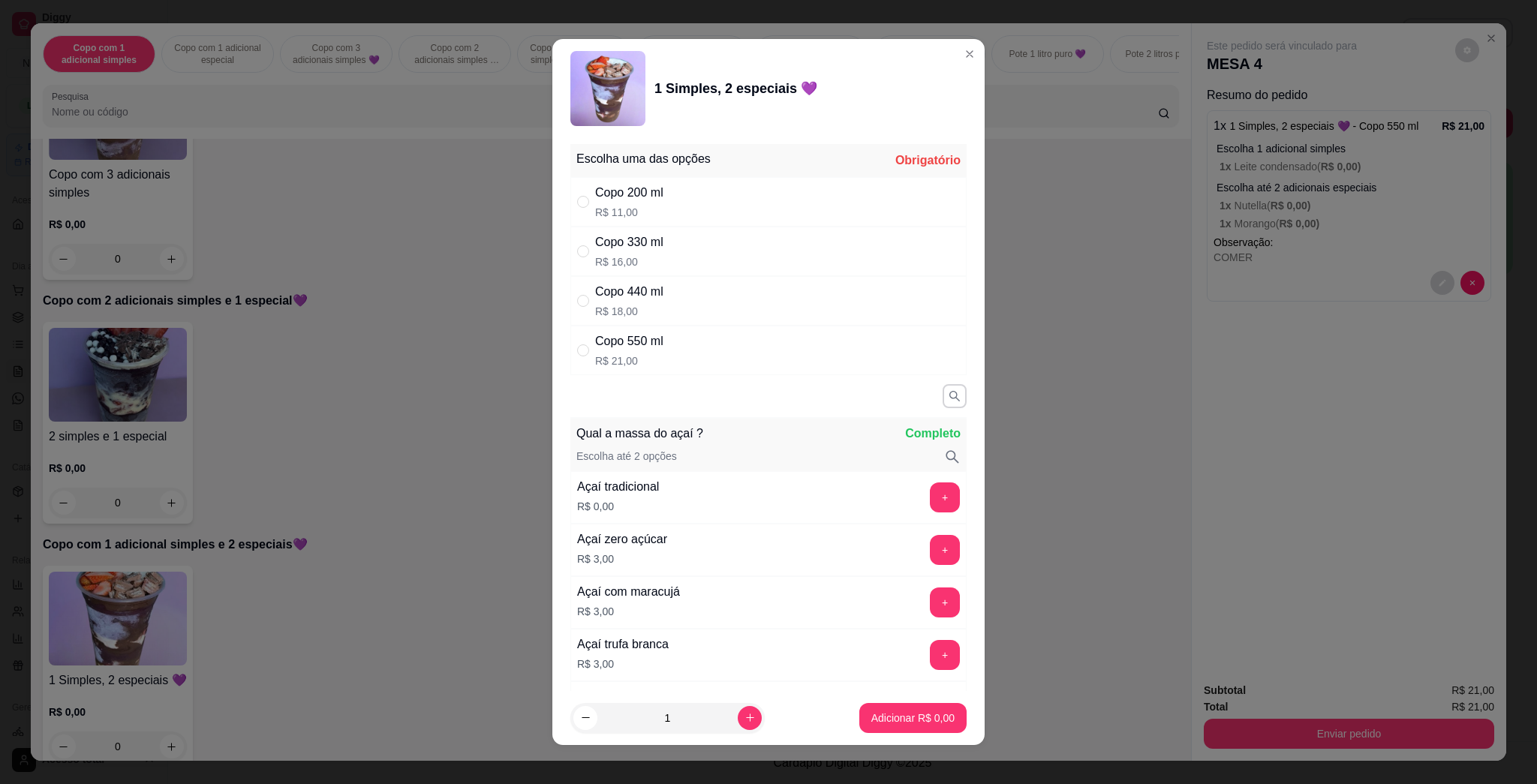
click at [659, 248] on div "Copo 330 ml R$ 16,00" at bounding box center [768, 251] width 396 height 50
radio input "true"
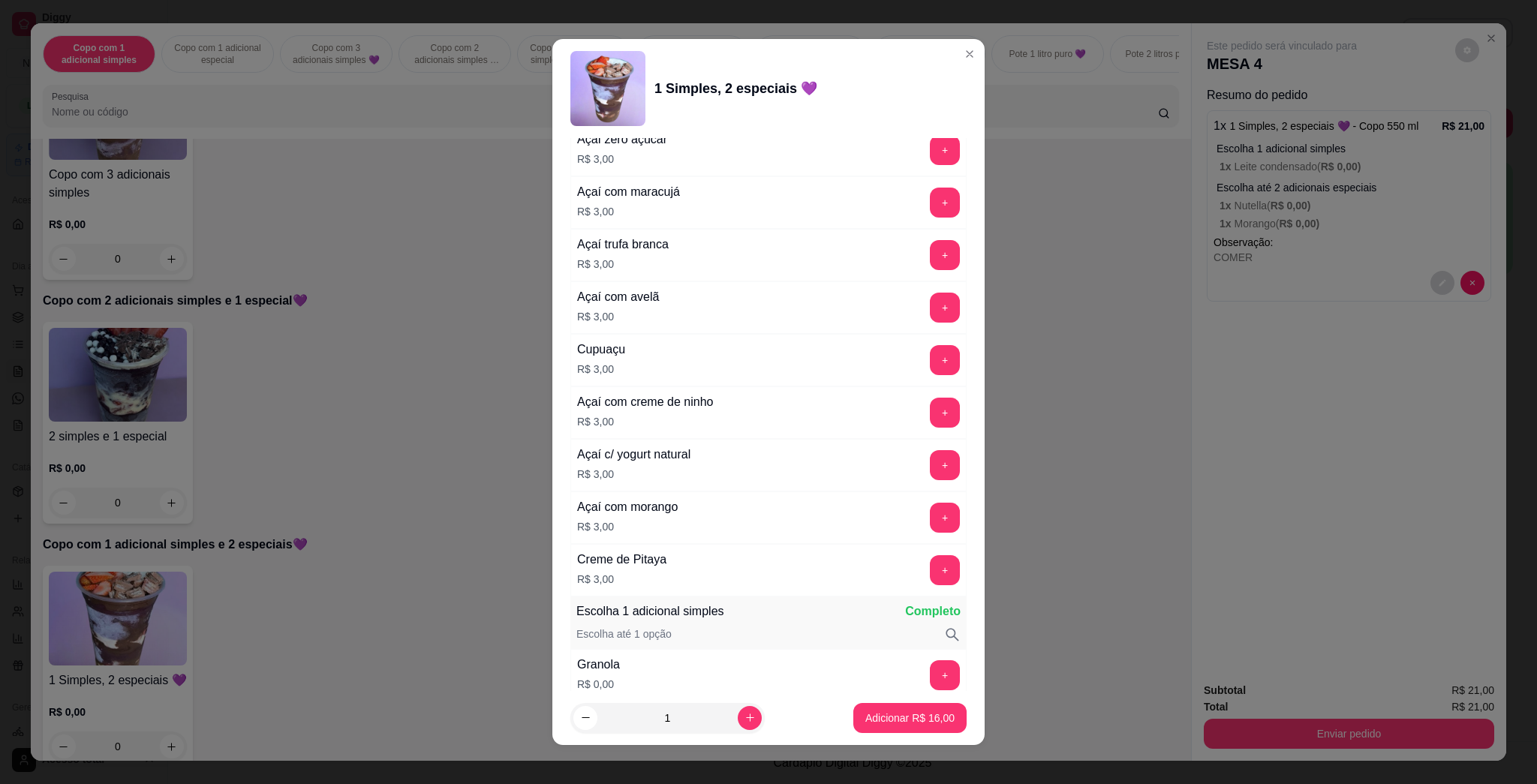
scroll to position [900, 0]
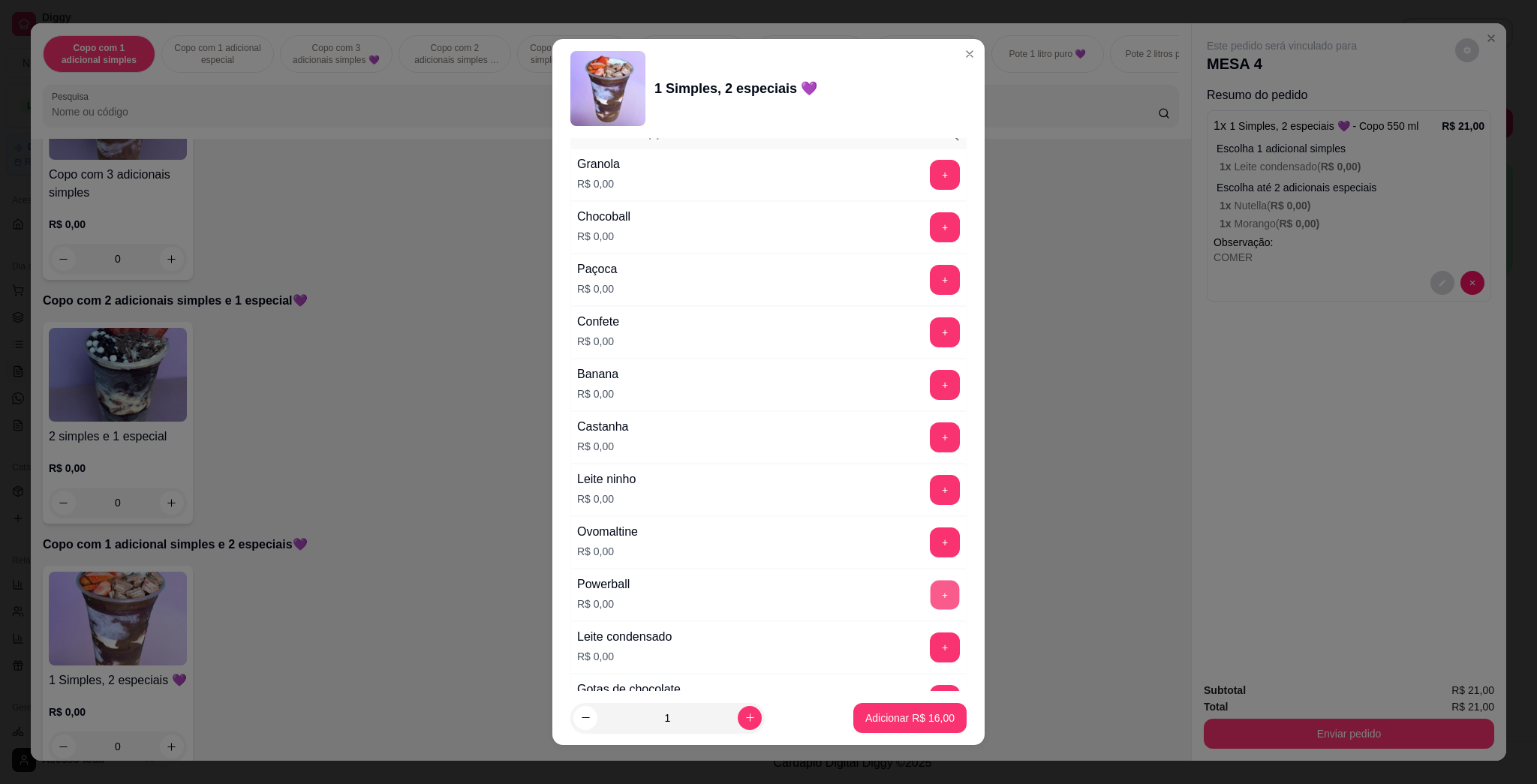
click at [767, 595] on button "+" at bounding box center [945, 595] width 29 height 29
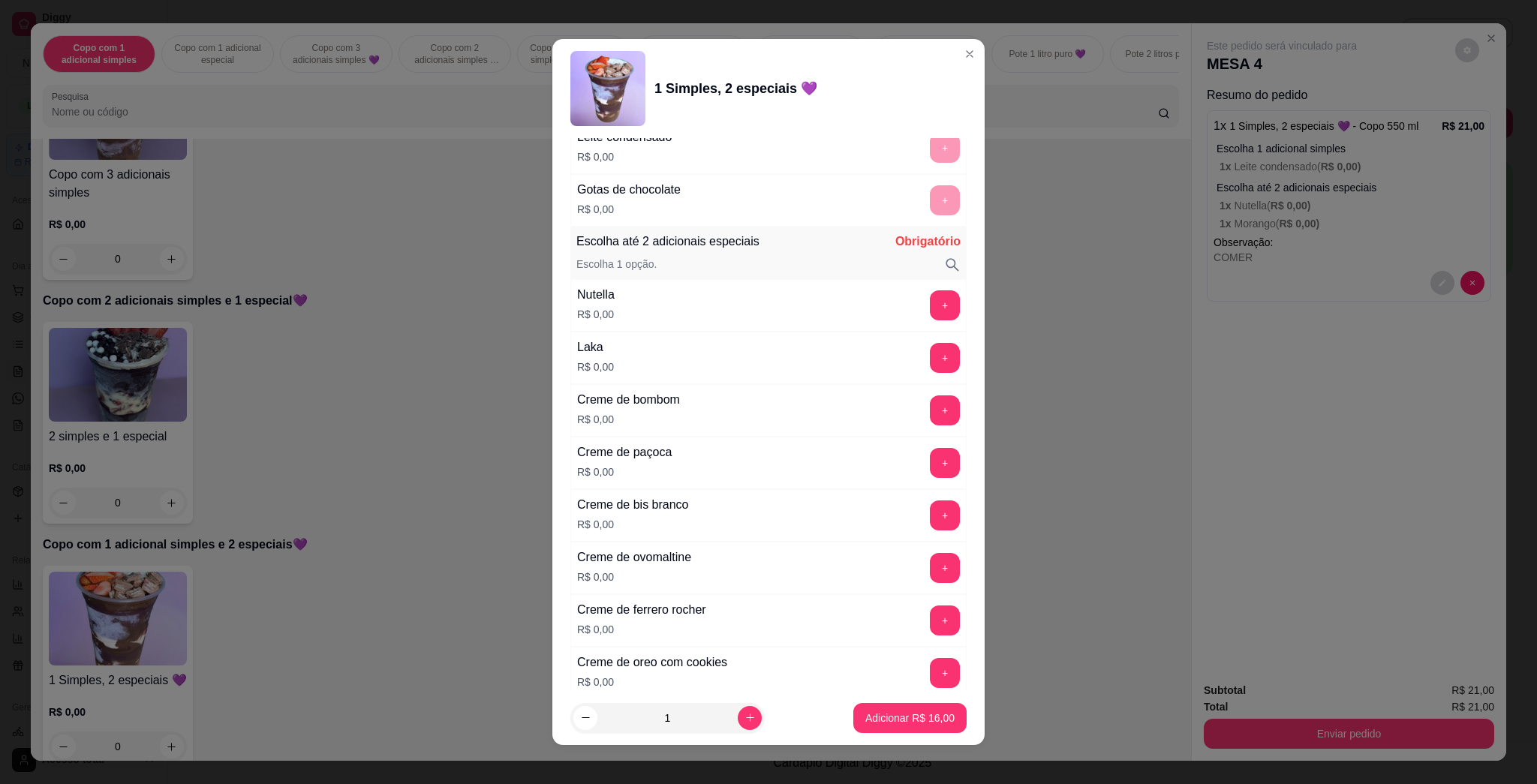
scroll to position [1500, 0]
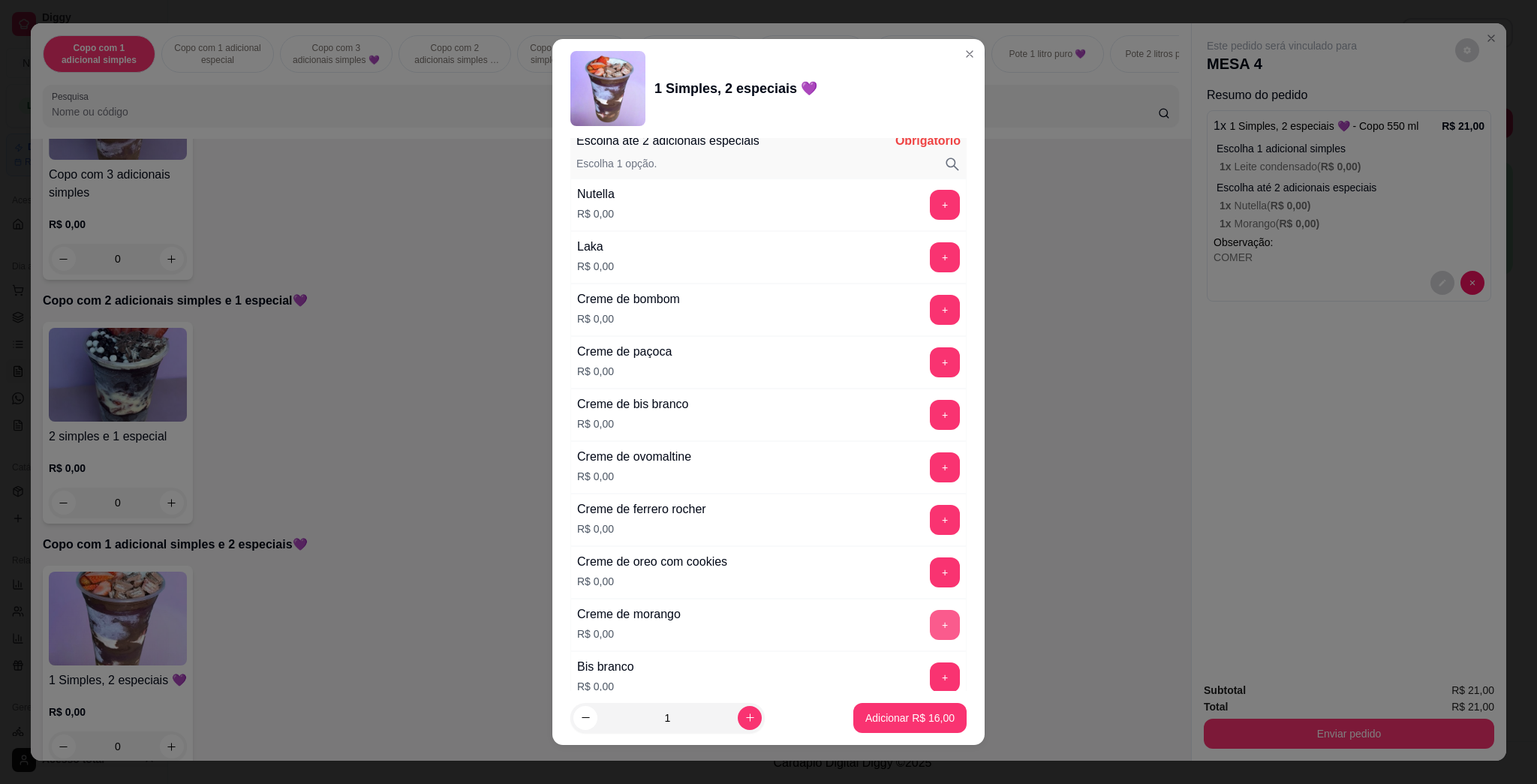
click at [767, 633] on button "+" at bounding box center [944, 624] width 30 height 30
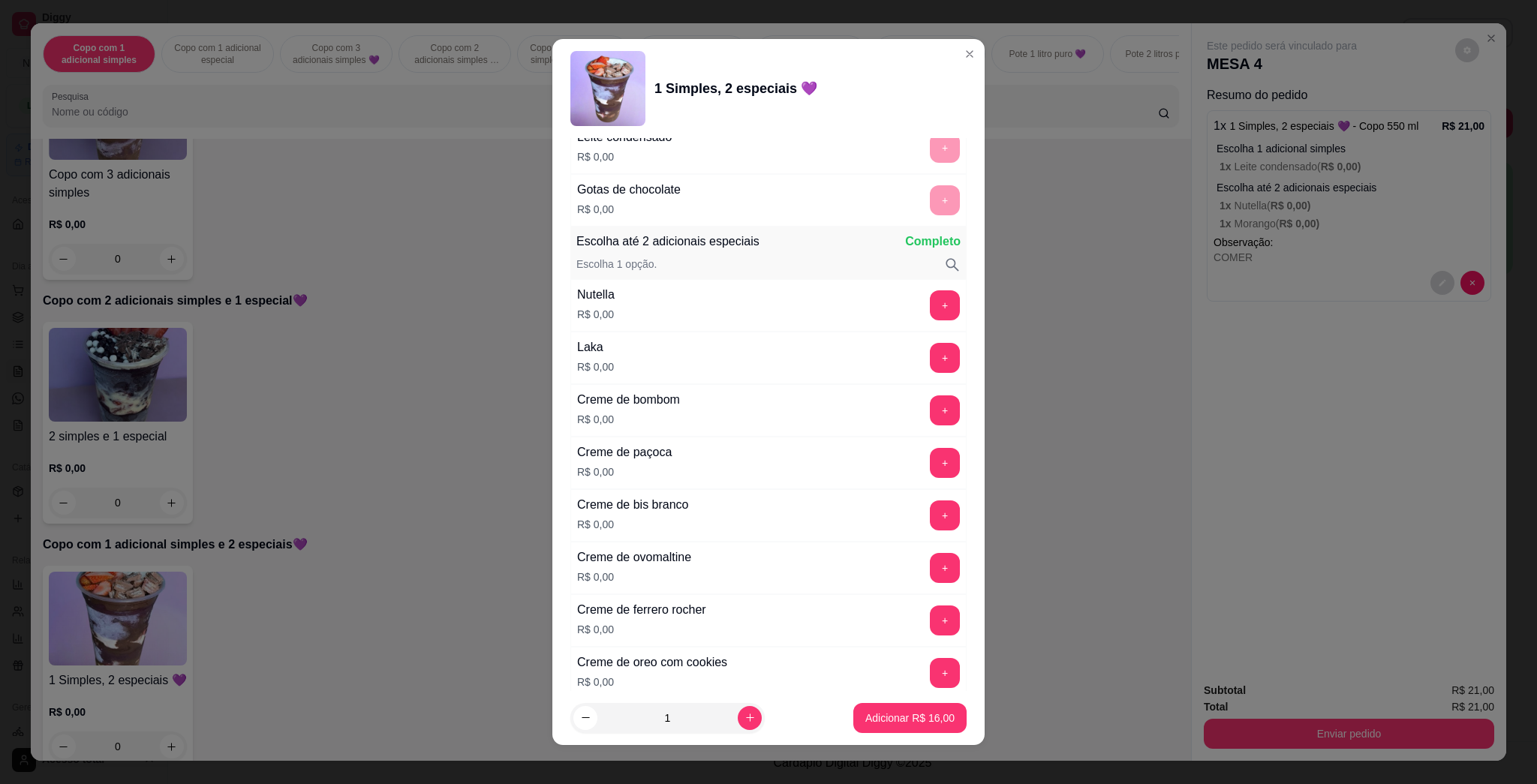
click at [767, 304] on button "+" at bounding box center [944, 305] width 30 height 30
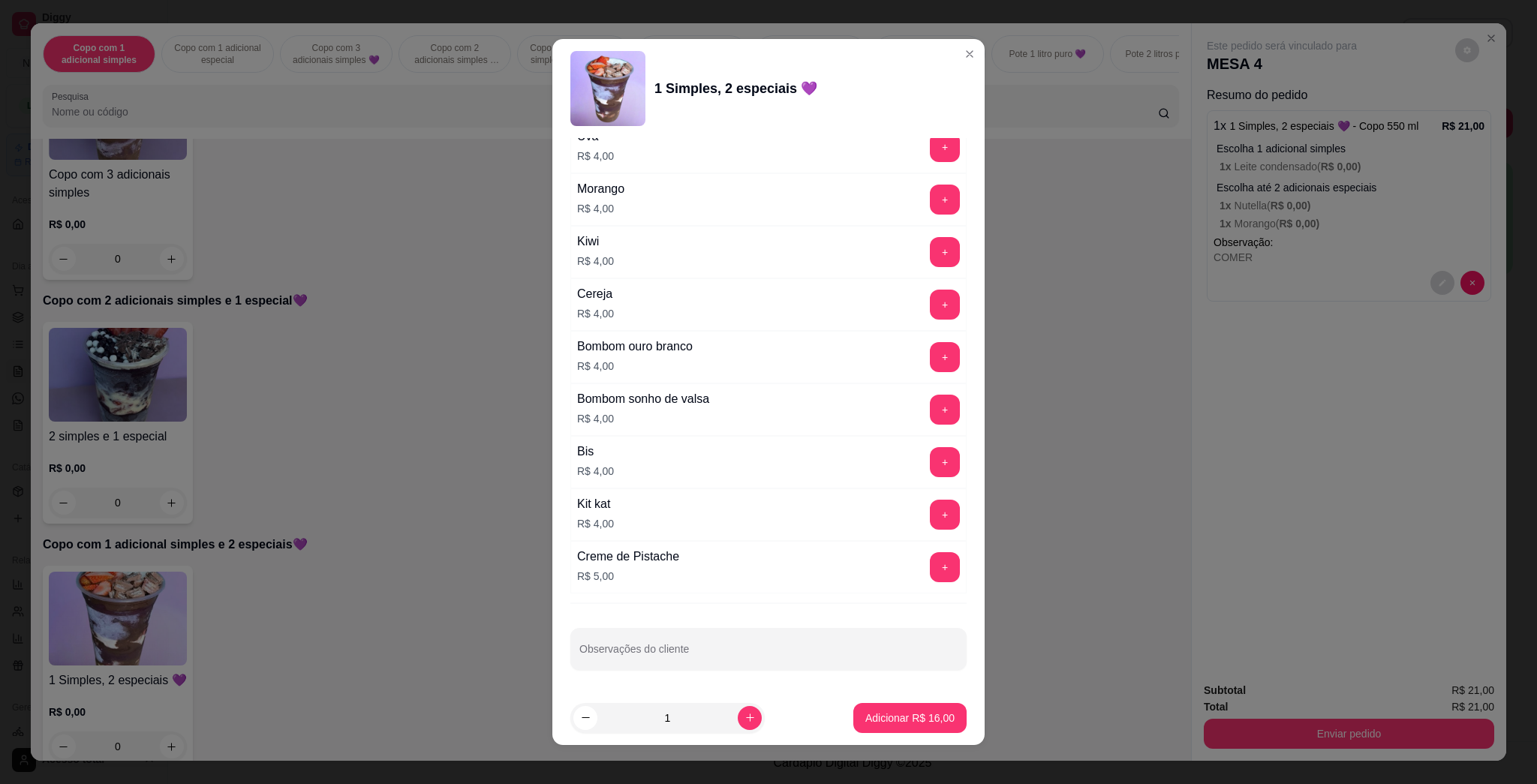
scroll to position [8, 0]
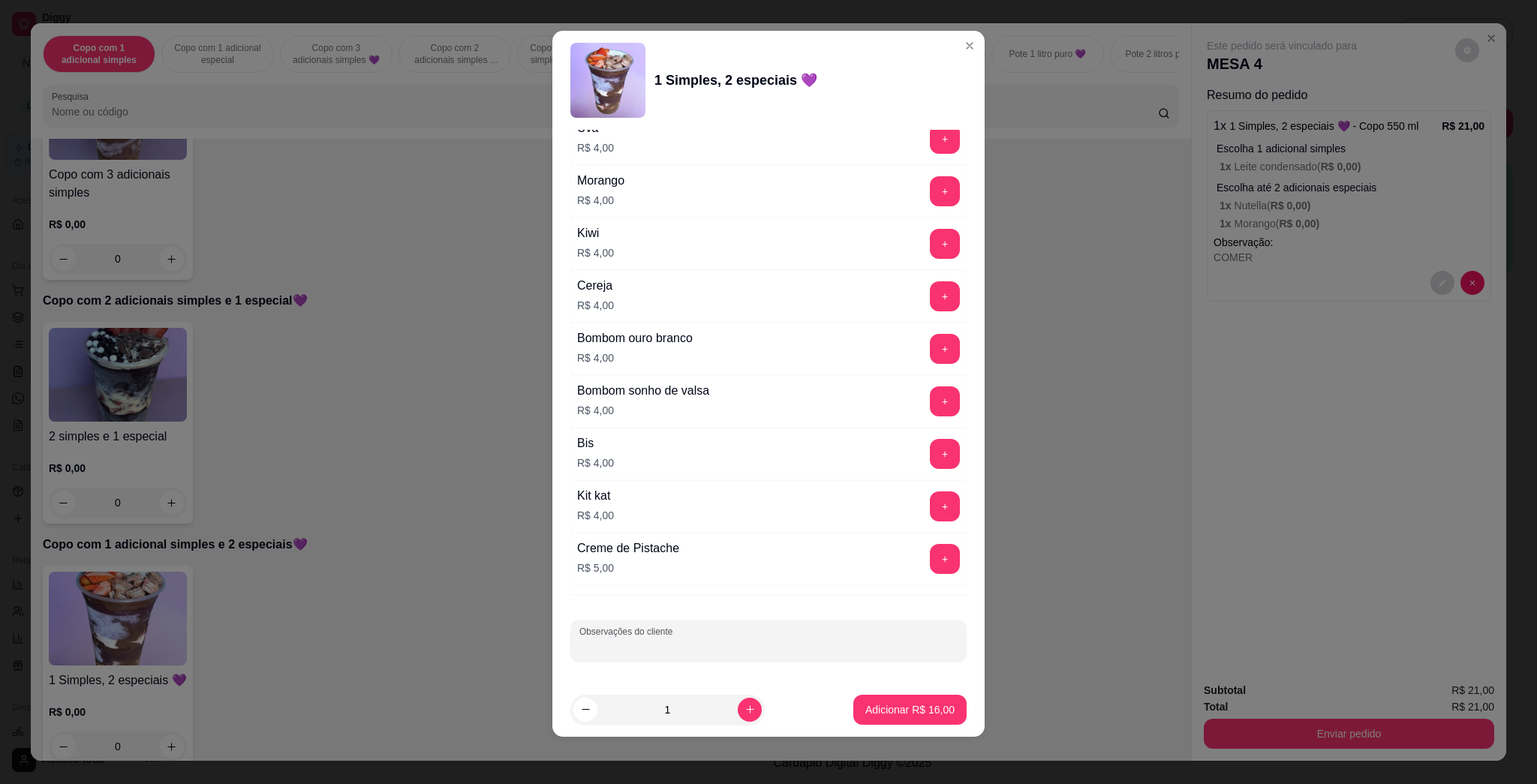
click at [767, 643] on input "Observações do cliente" at bounding box center [768, 646] width 378 height 15
type input "COMER"
click at [767, 714] on p "Adicionar R$ 16,00" at bounding box center [909, 709] width 89 height 15
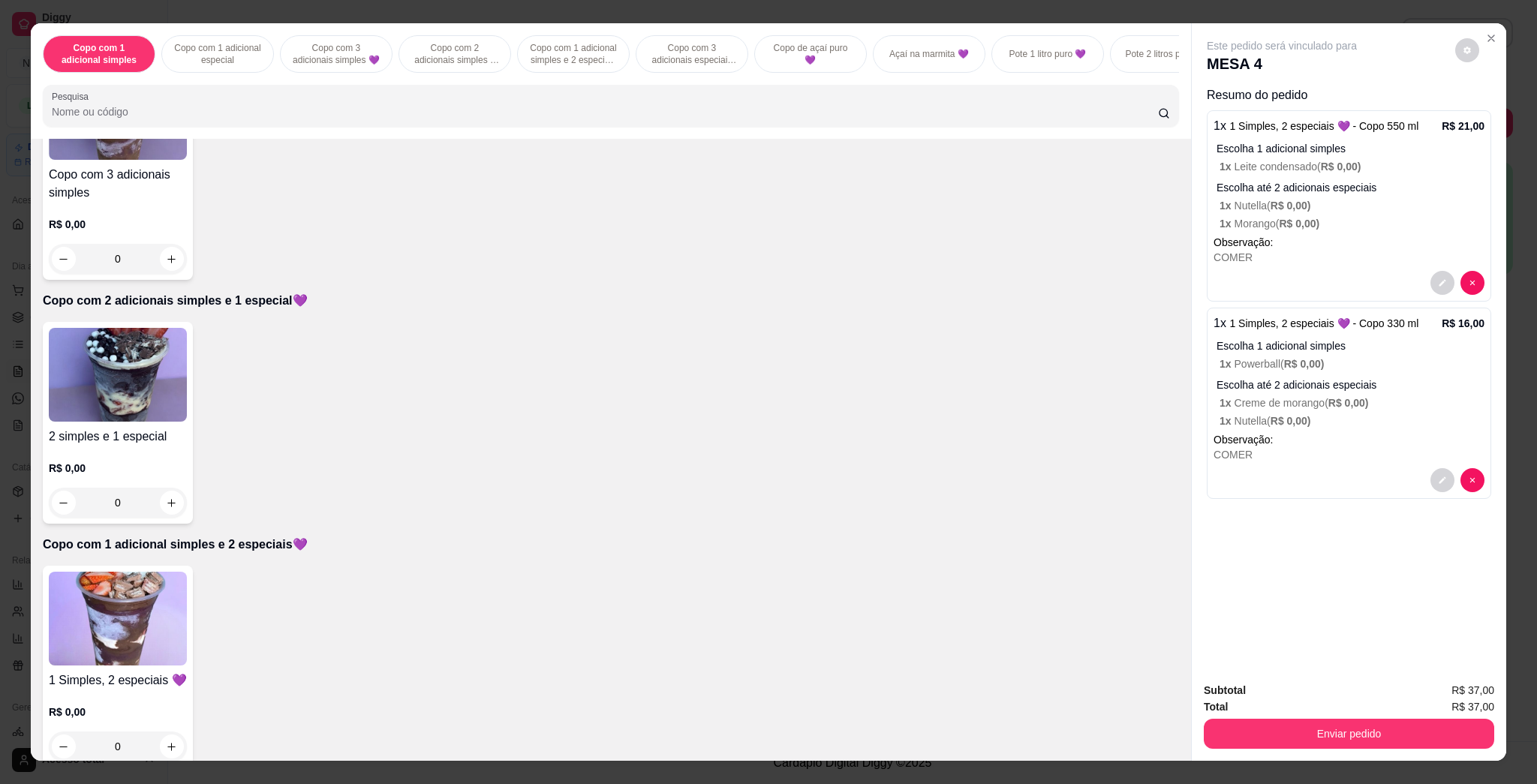
scroll to position [799, 0]
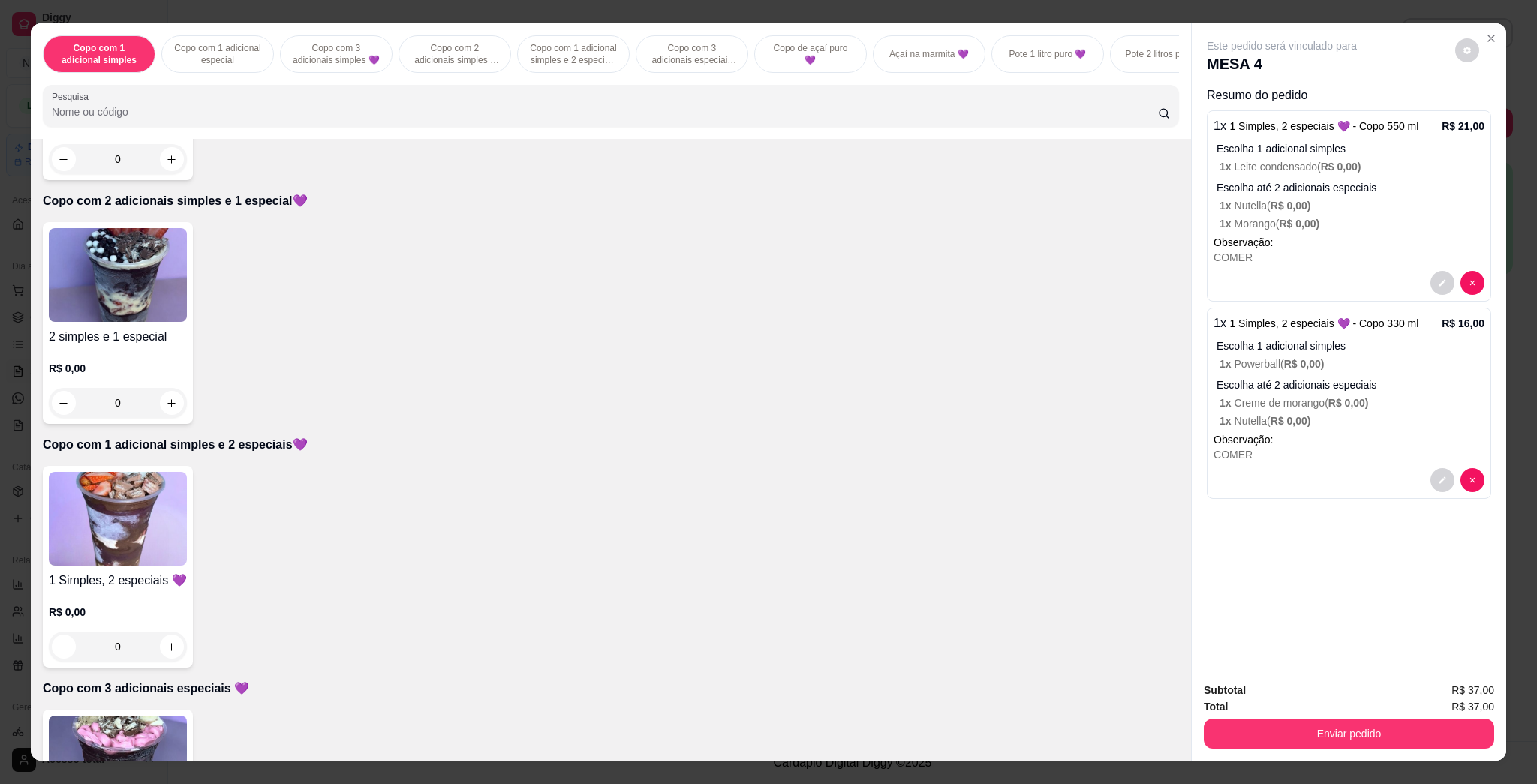
click at [142, 524] on img at bounding box center [117, 519] width 138 height 94
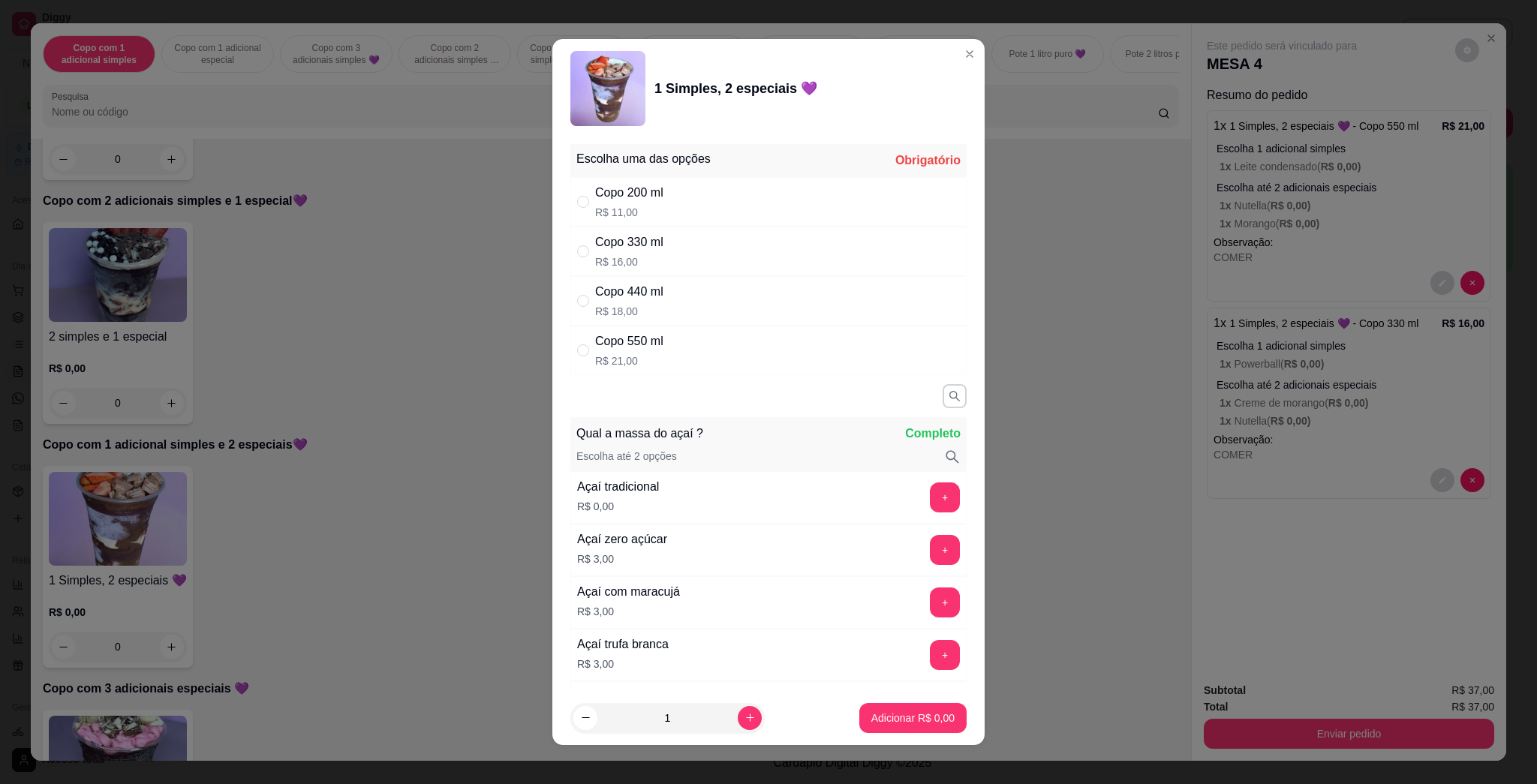
click at [647, 247] on div "Copo 330 ml" at bounding box center [629, 243] width 69 height 18
radio input "true"
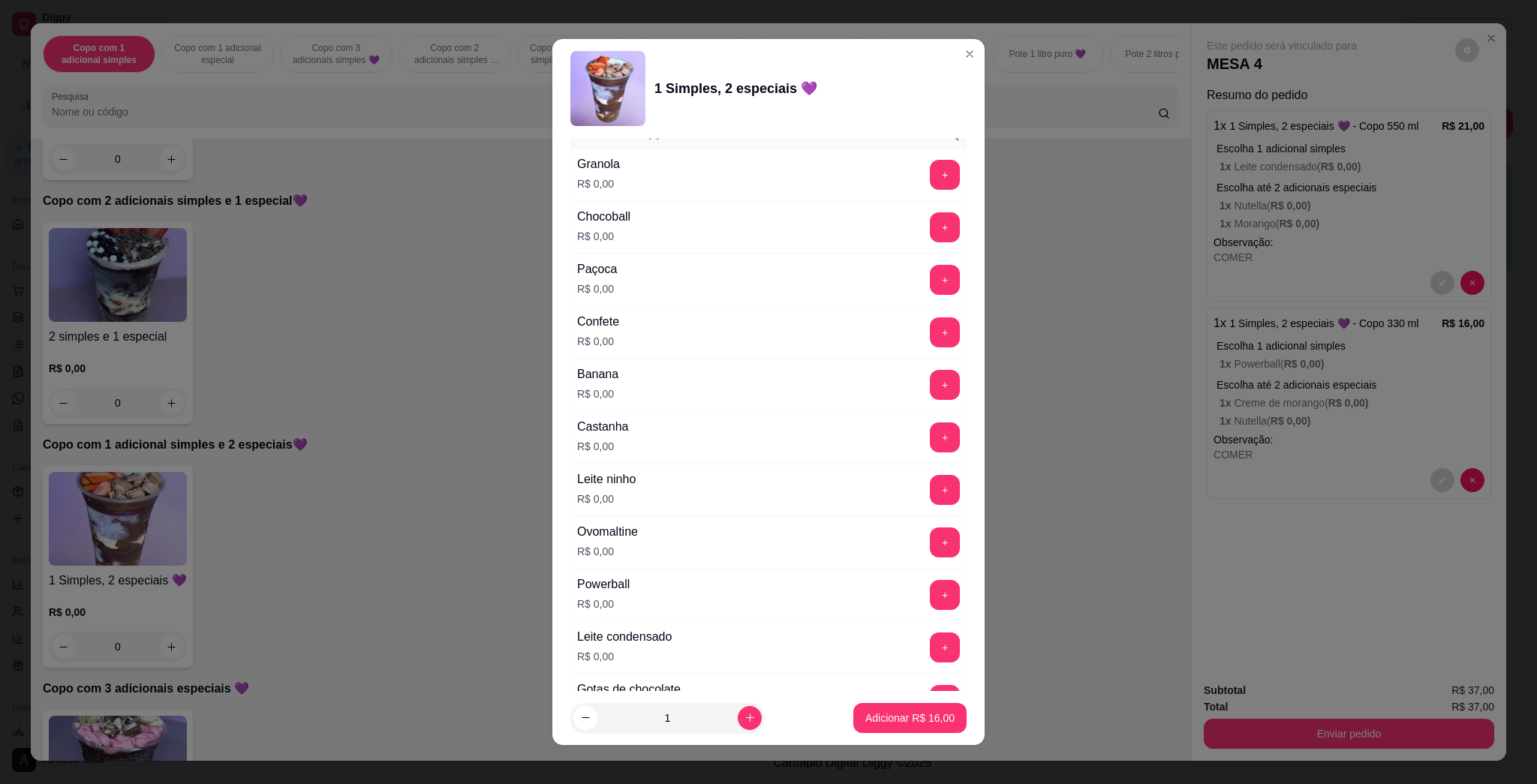
scroll to position [1000, 0]
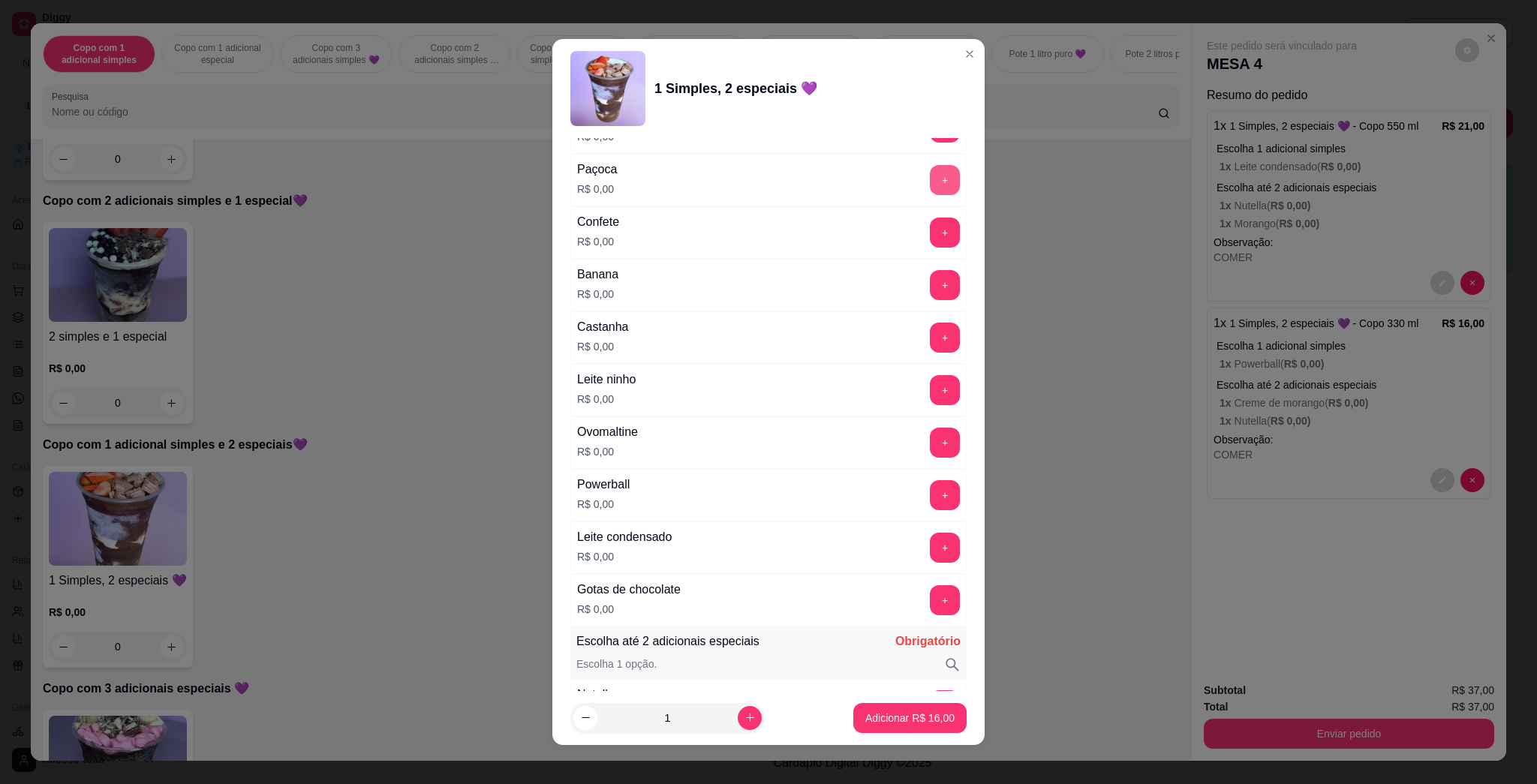
click at [767, 174] on button "+" at bounding box center [944, 180] width 30 height 30
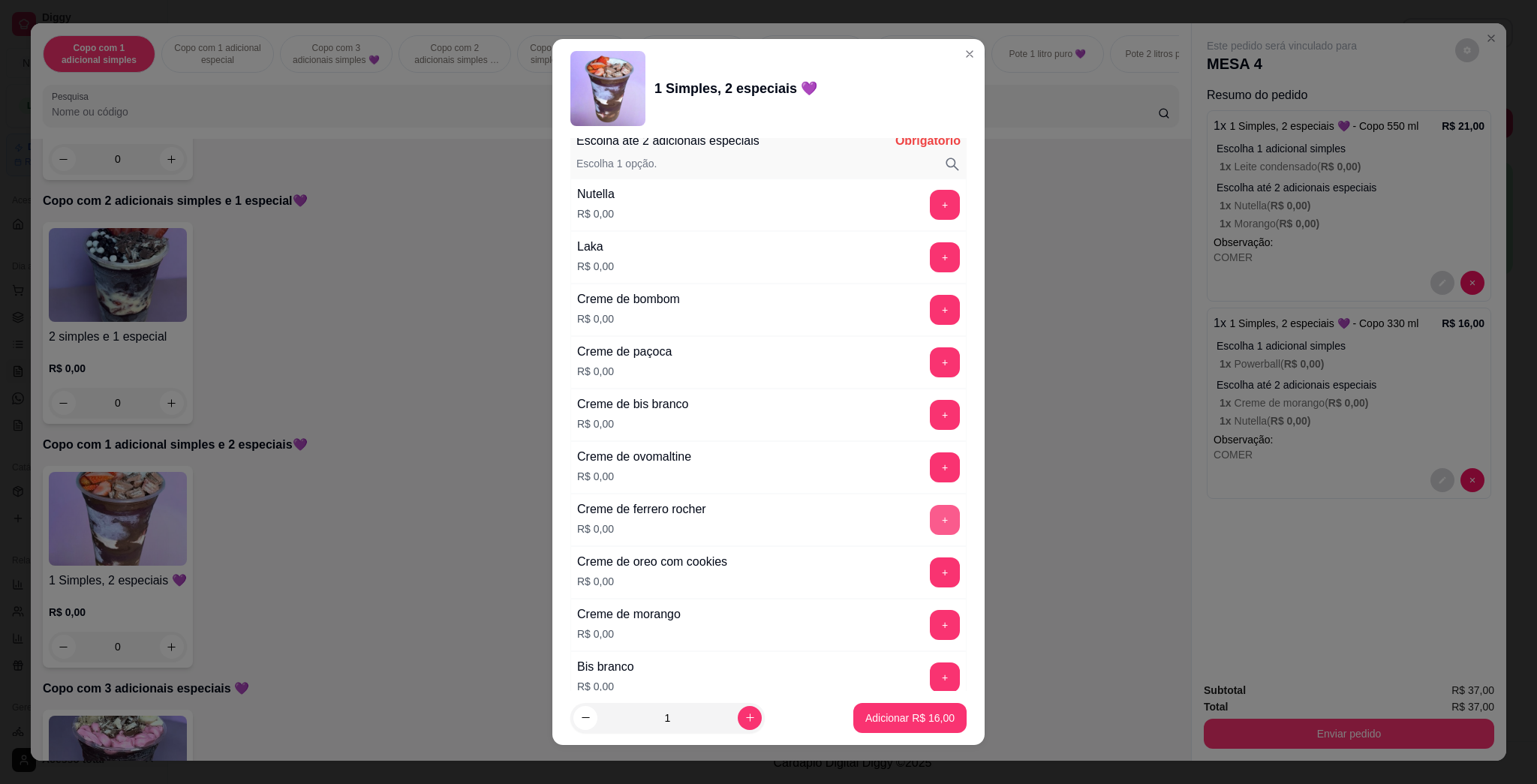
click at [767, 518] on button "+" at bounding box center [944, 519] width 30 height 30
click at [767, 257] on button "+" at bounding box center [944, 257] width 30 height 30
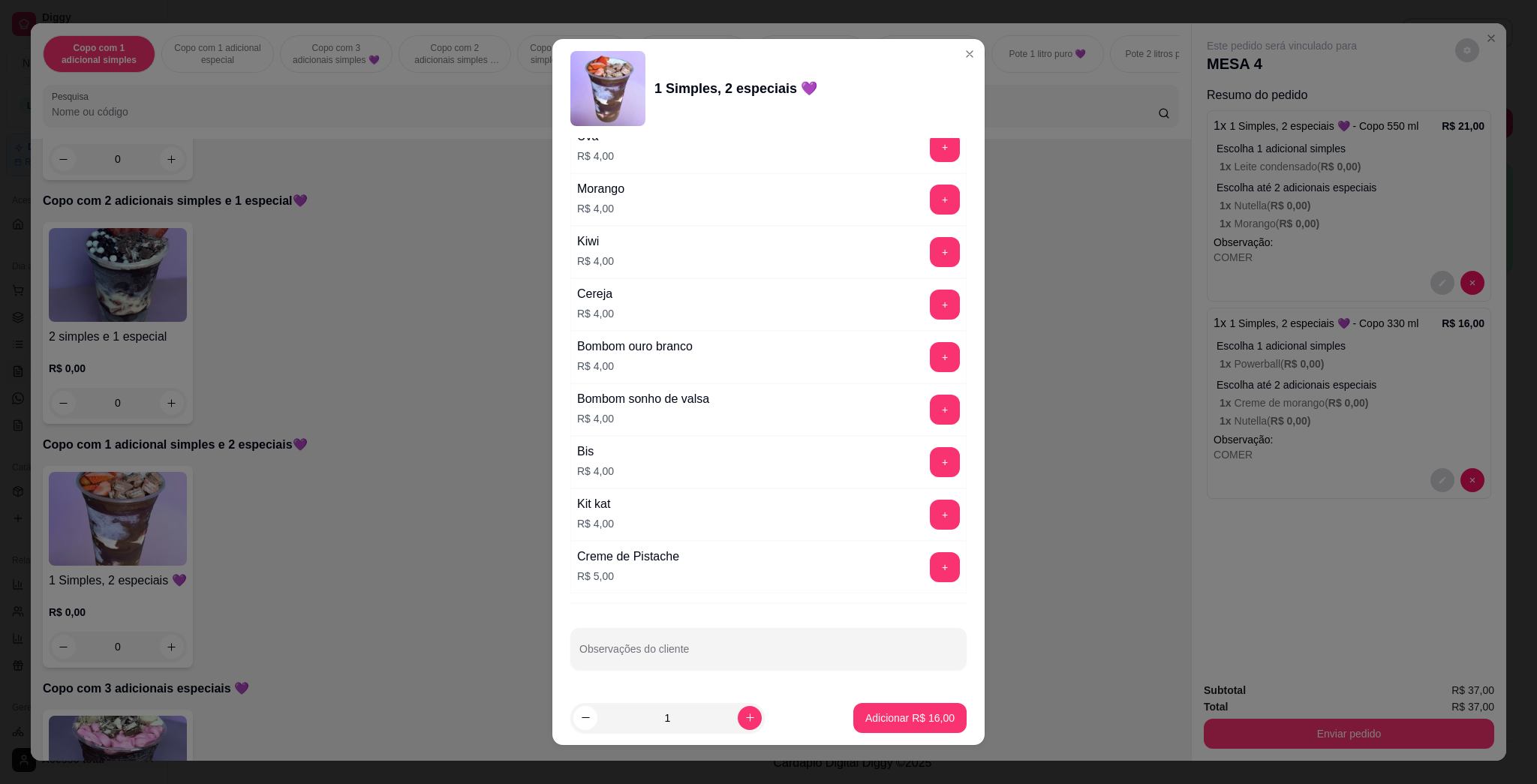
scroll to position [8, 0]
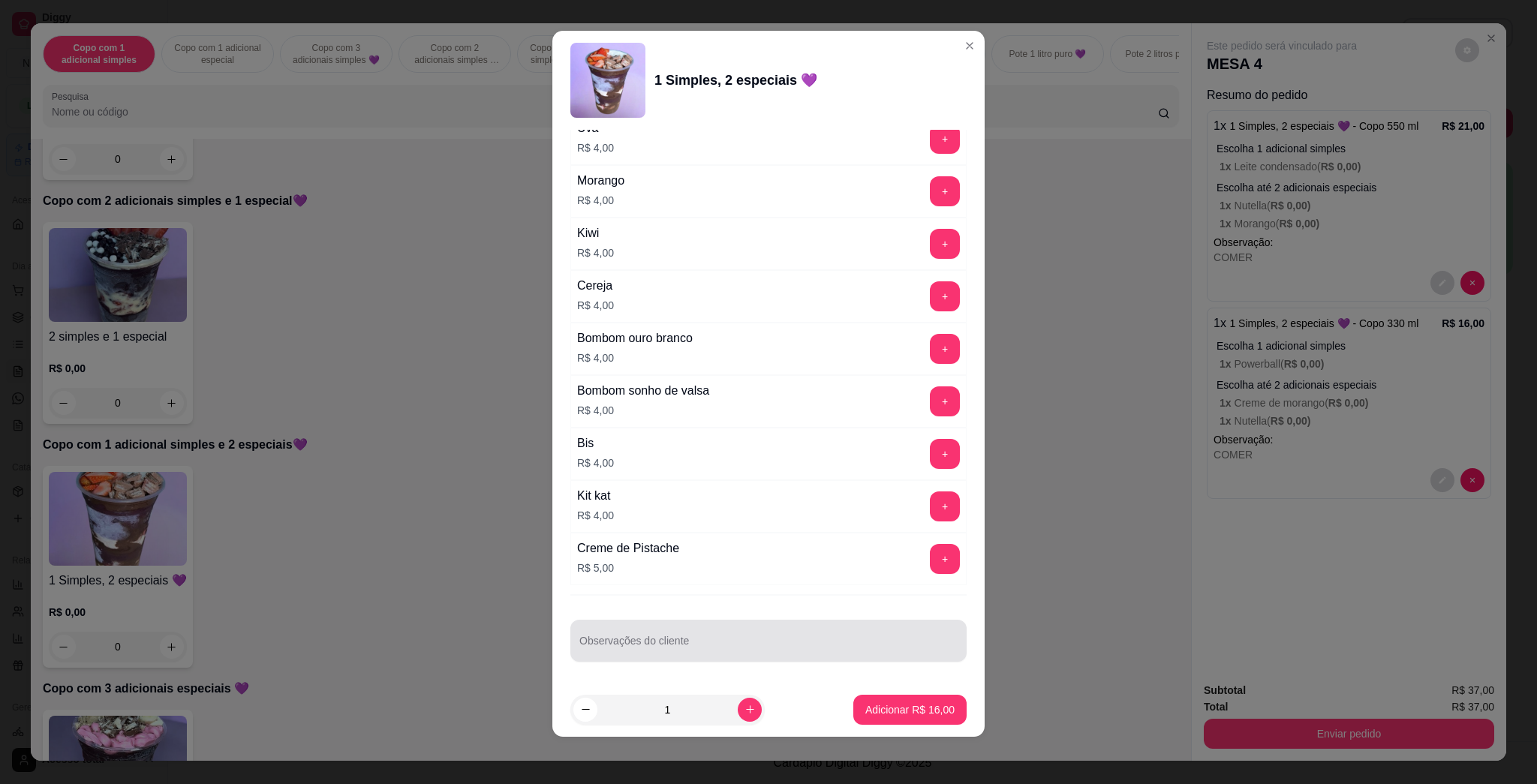
click at [708, 629] on div at bounding box center [768, 640] width 378 height 30
type input "COMER"
click at [767, 700] on button "Adicionar R$ 16,00" at bounding box center [910, 709] width 114 height 30
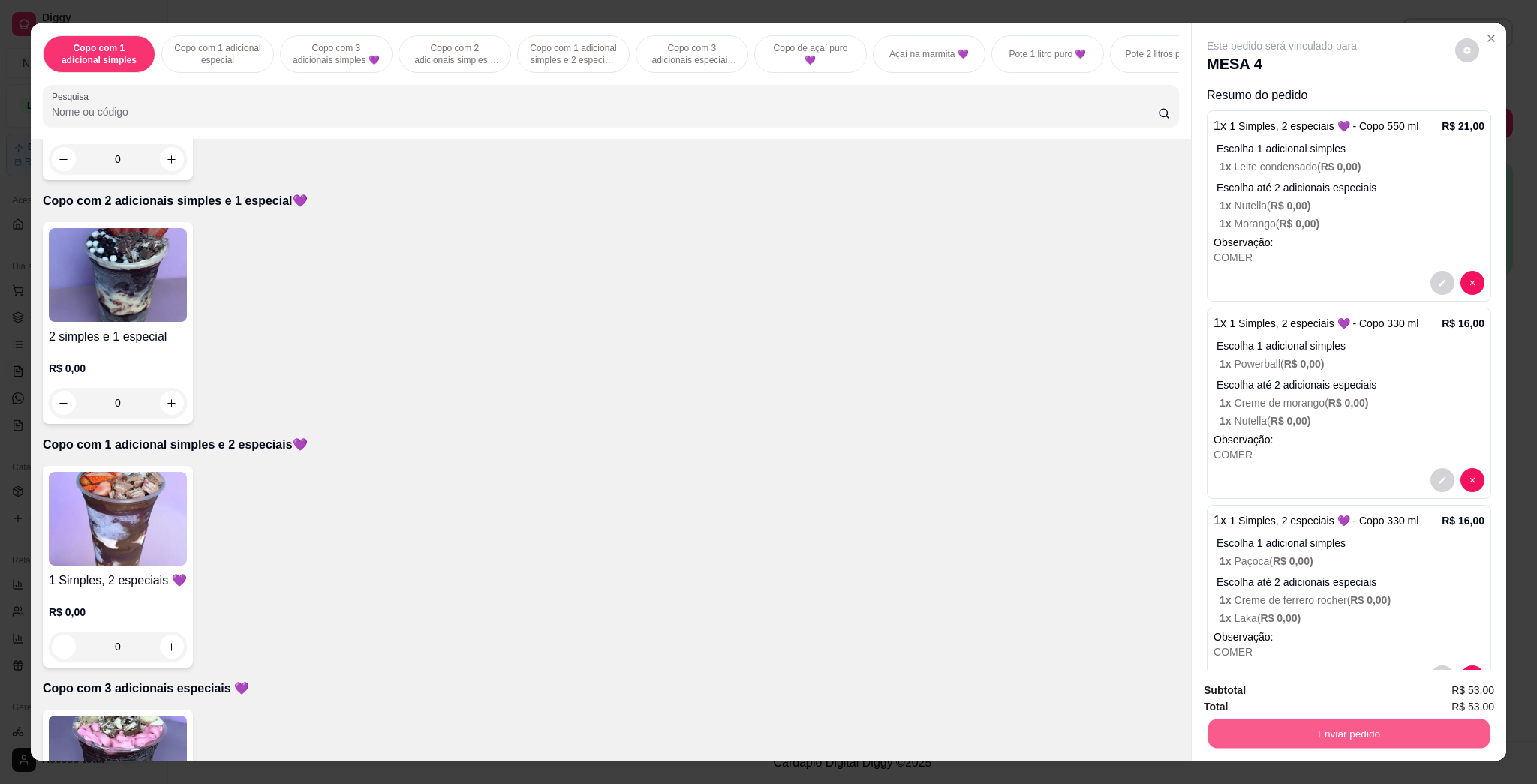
click at [767, 736] on button "Enviar pedido" at bounding box center [1348, 733] width 282 height 29
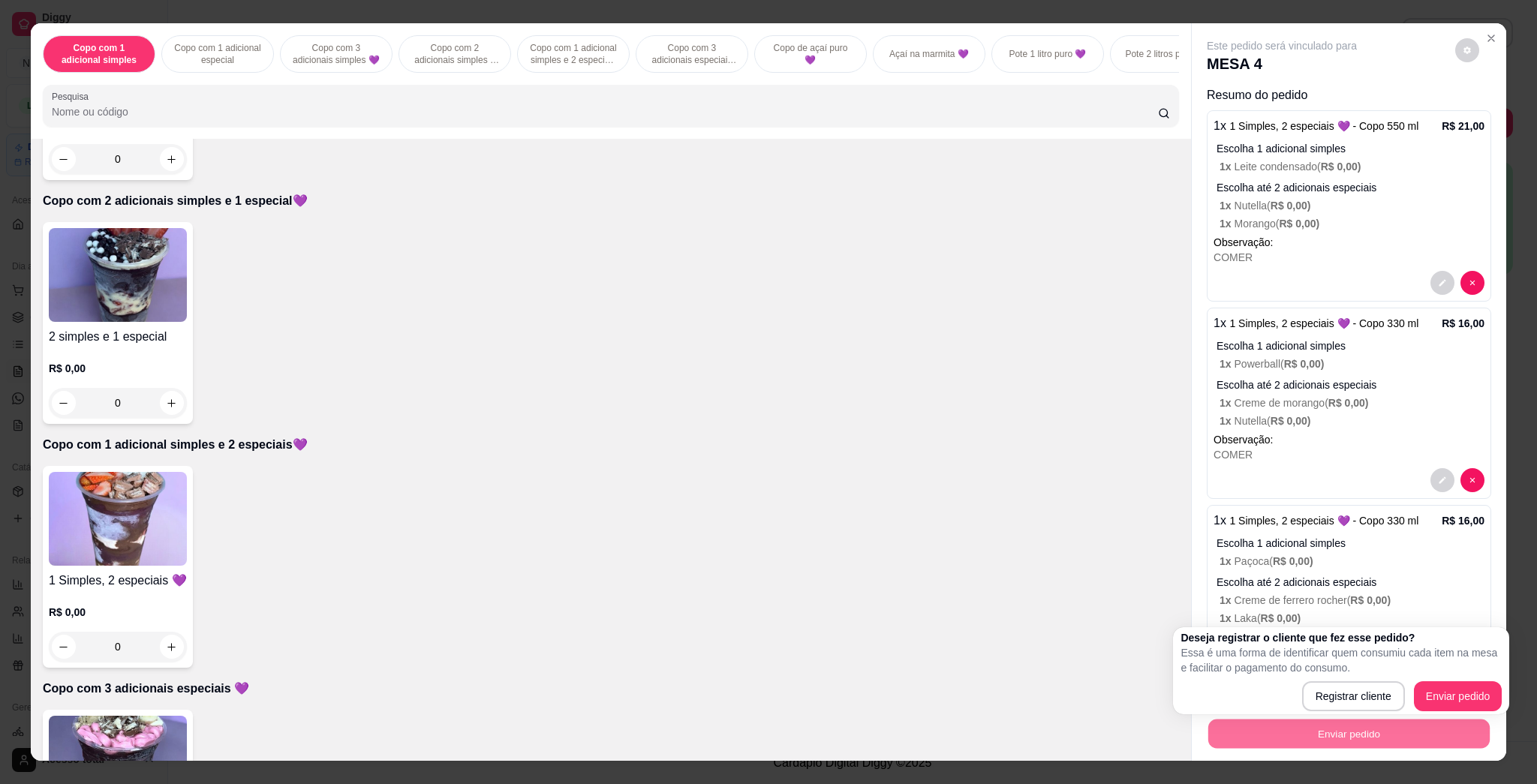
scroll to position [48, 0]
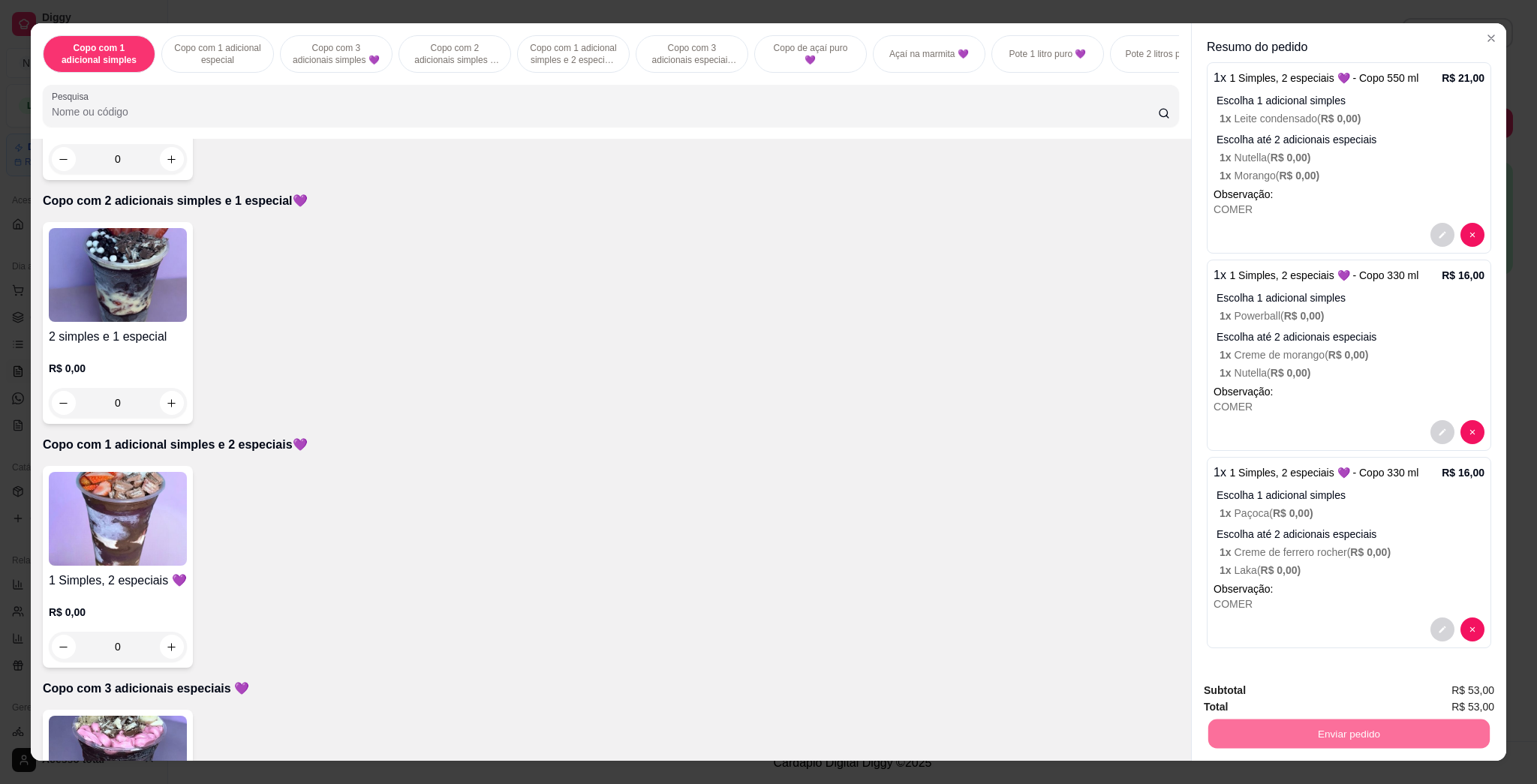
click at [767, 692] on button "Enviar pedido" at bounding box center [1453, 696] width 85 height 29
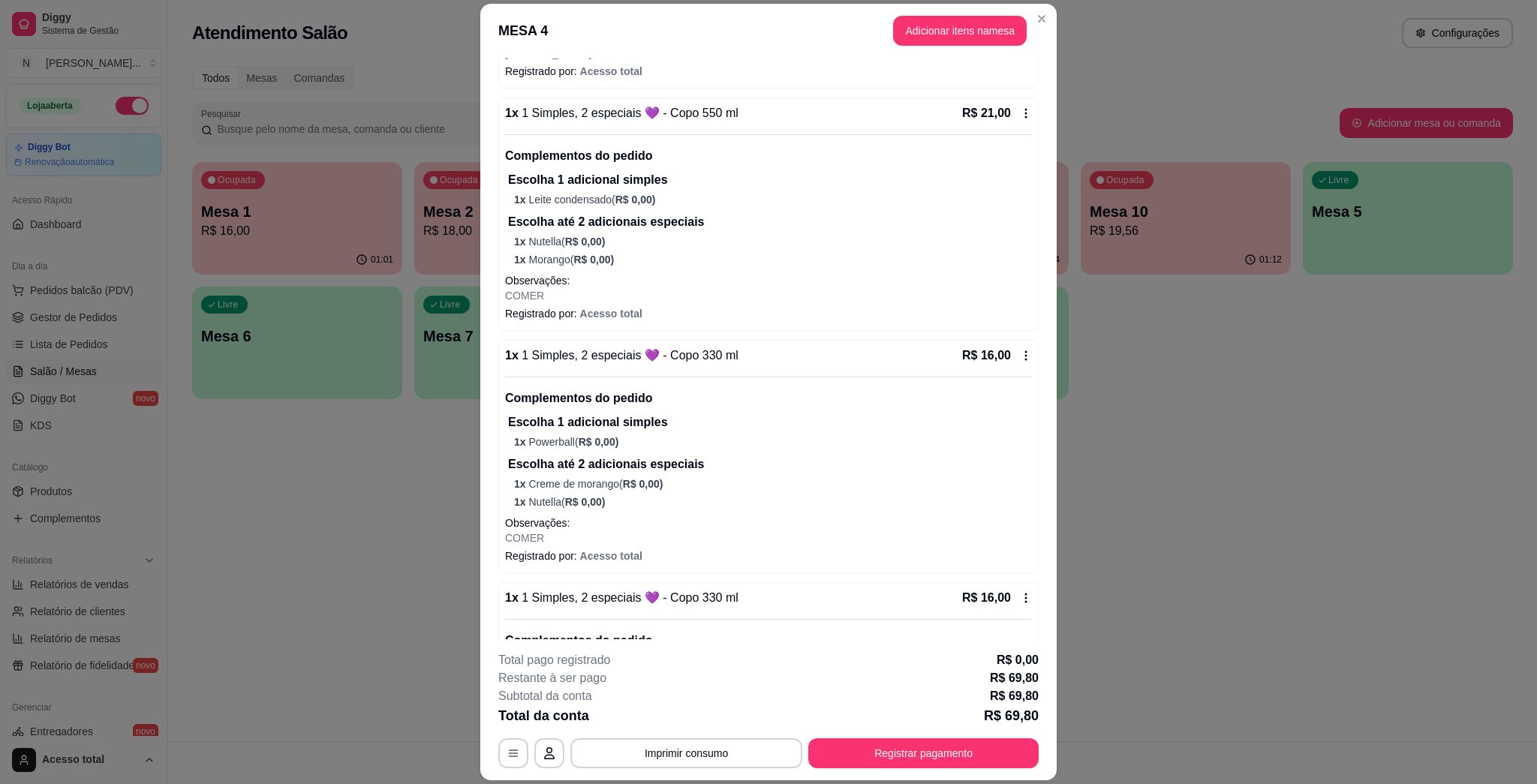
scroll to position [399, 0]
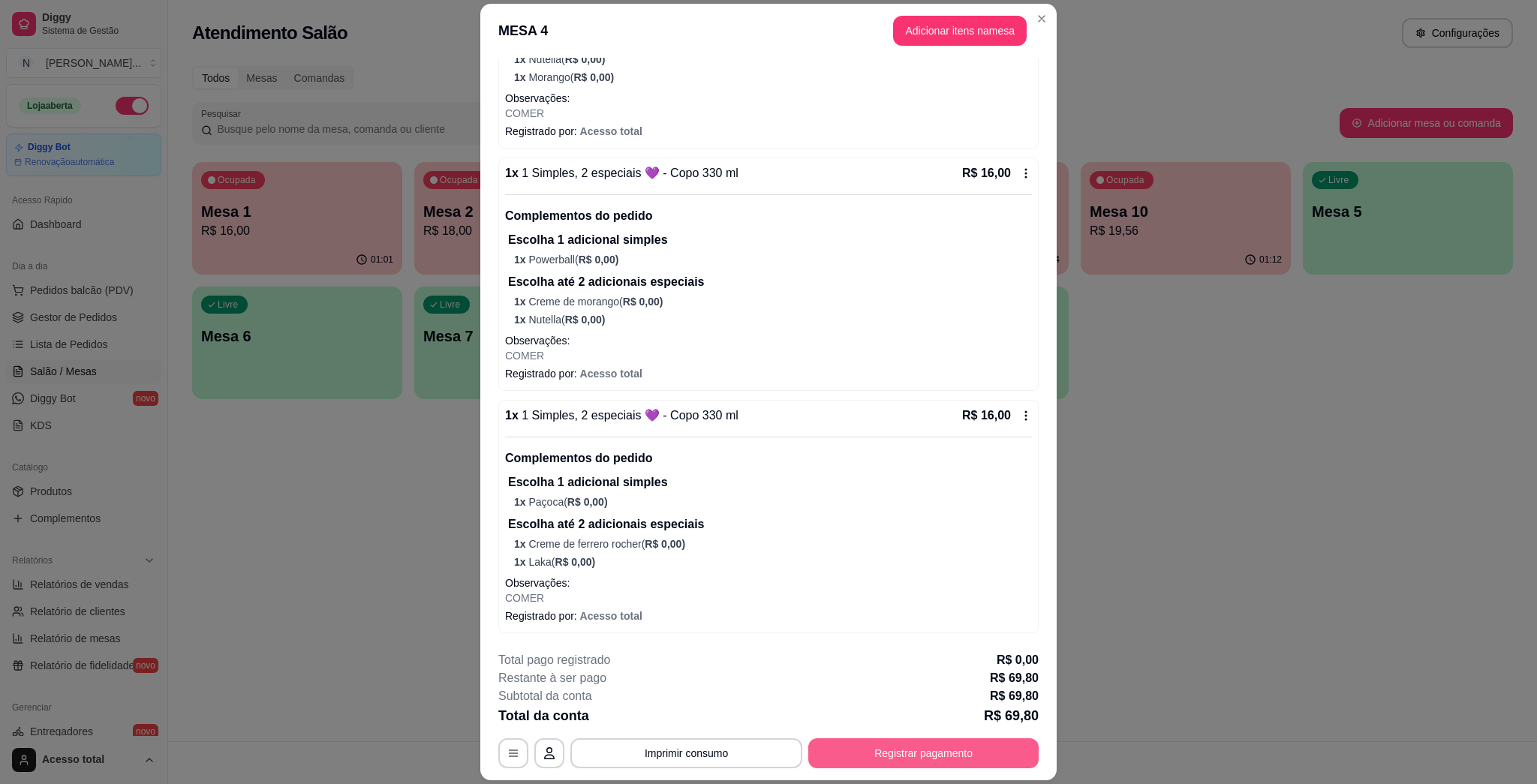
click at [767, 756] on button "Registrar pagamento" at bounding box center [922, 752] width 230 height 30
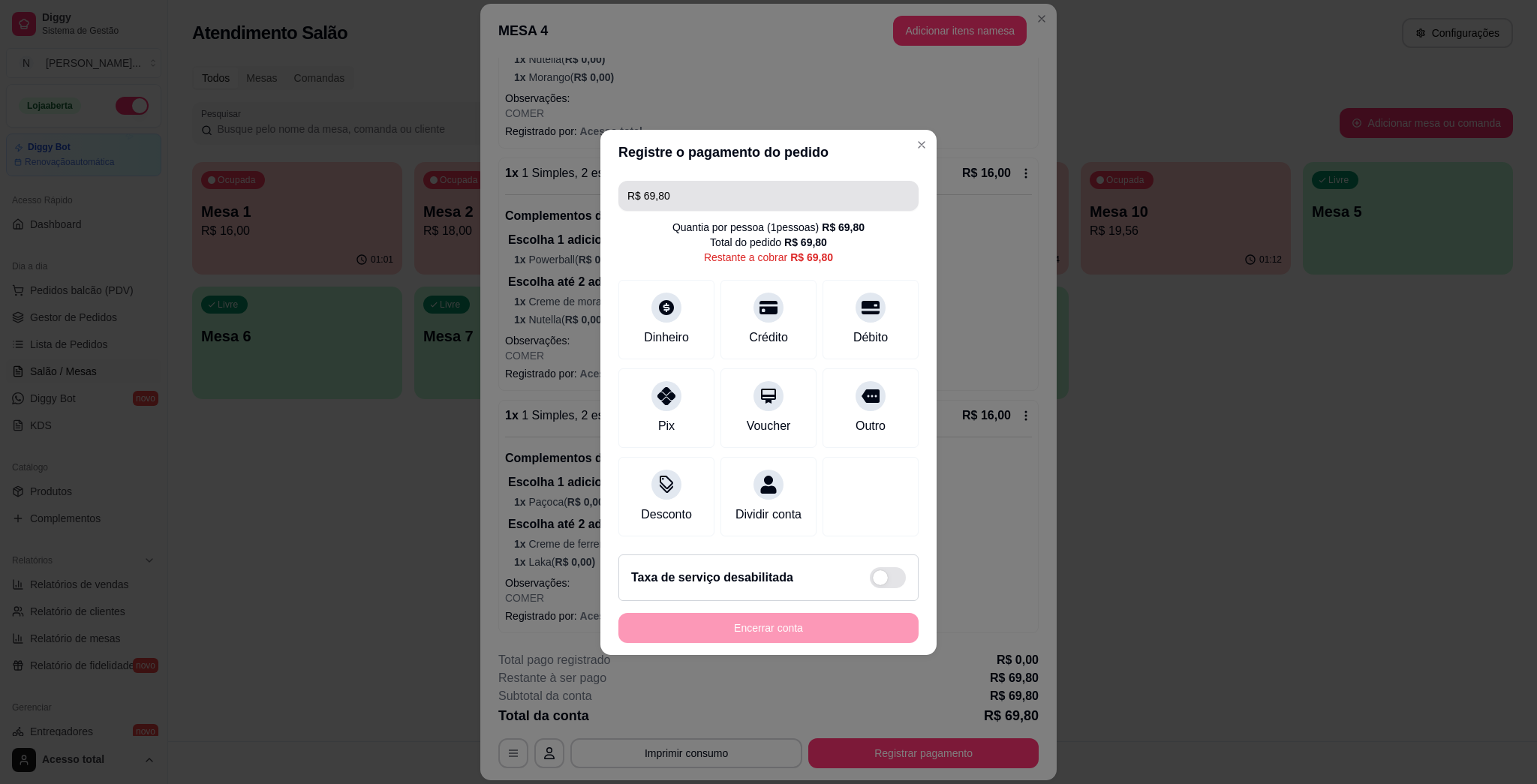
click at [715, 196] on input "R$ 69,80" at bounding box center [768, 195] width 282 height 30
click at [672, 398] on div at bounding box center [666, 392] width 33 height 33
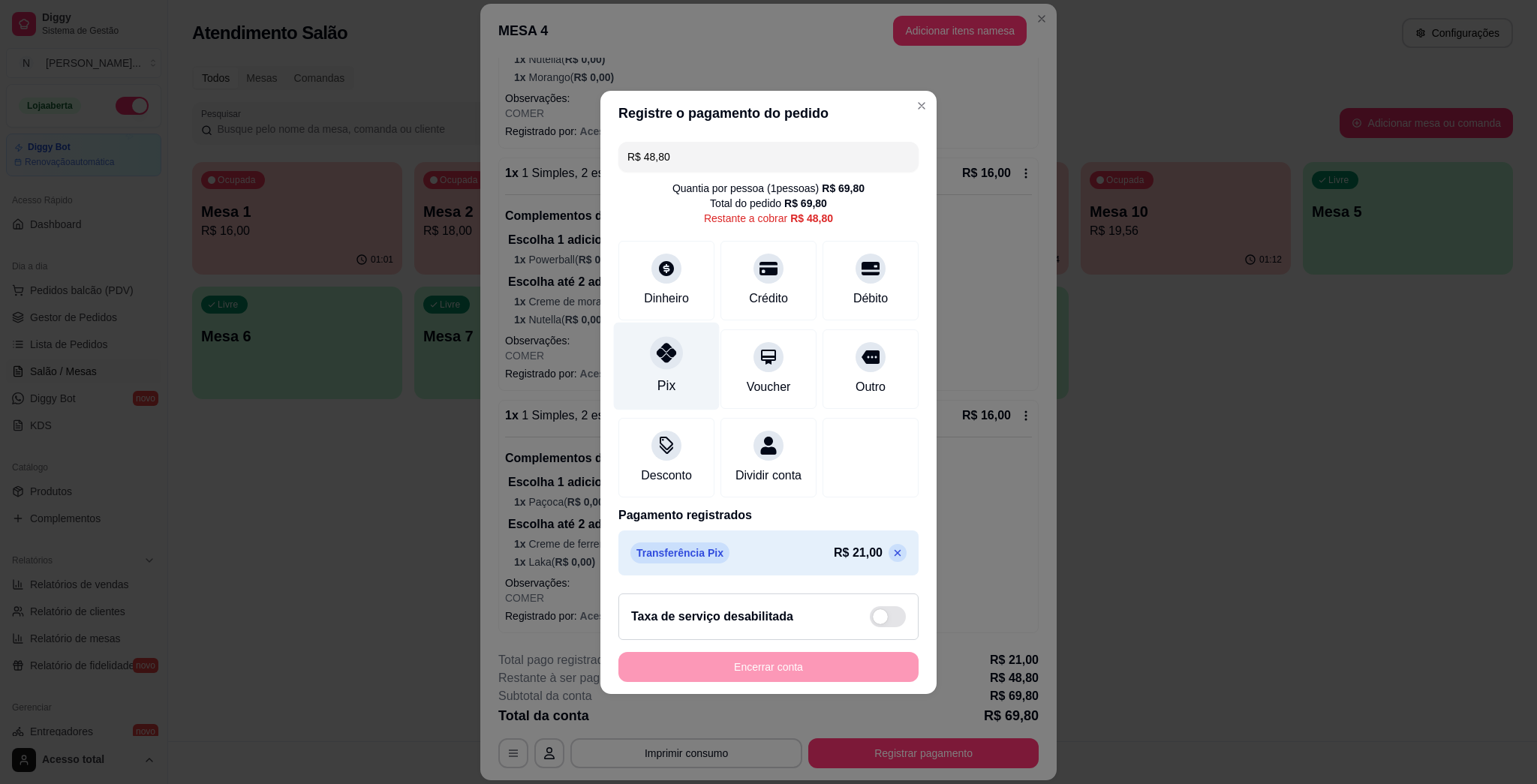
click at [665, 355] on div at bounding box center [666, 352] width 33 height 33
type input "R$ 0,00"
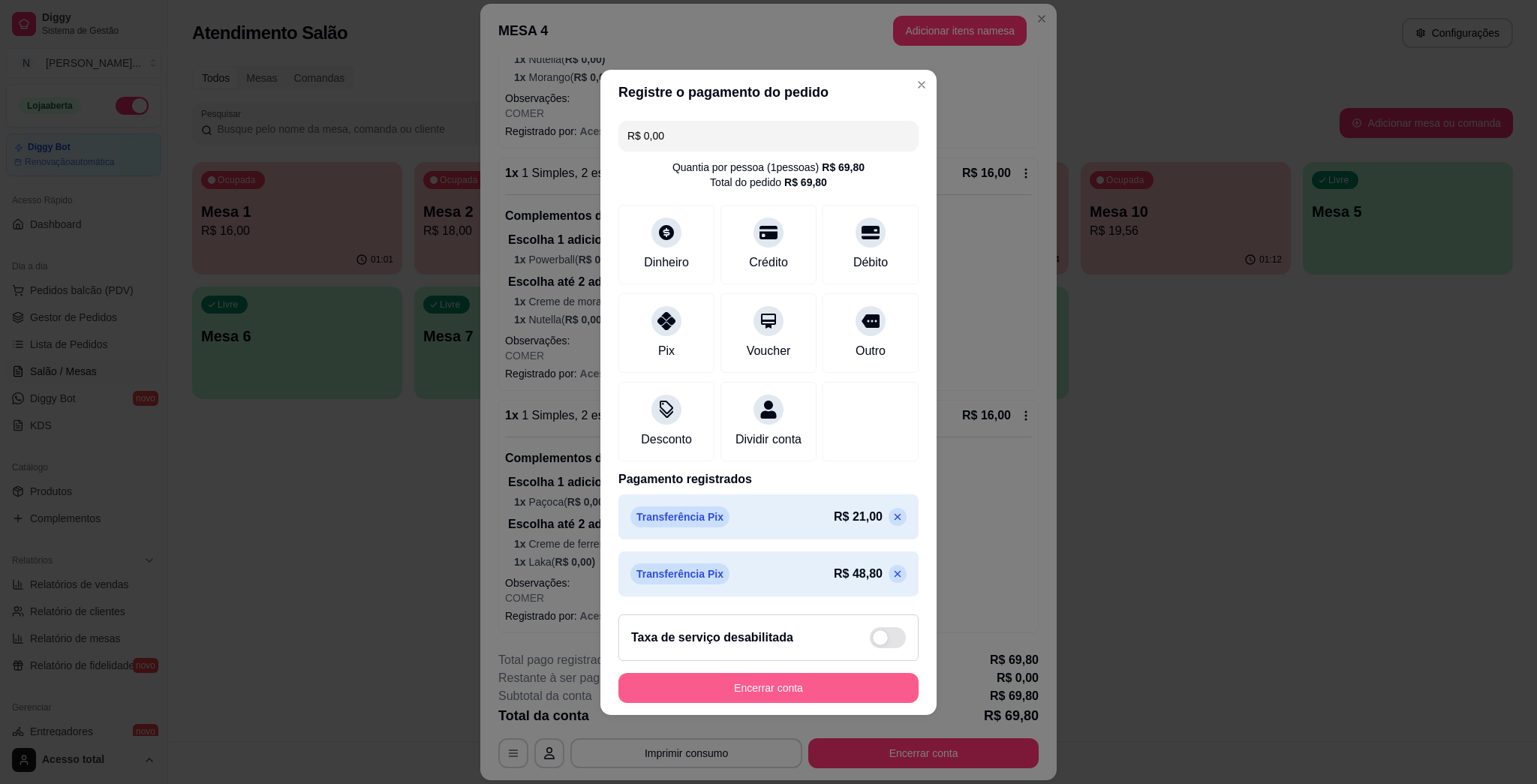
click at [767, 688] on button "Encerrar conta" at bounding box center [768, 687] width 301 height 30
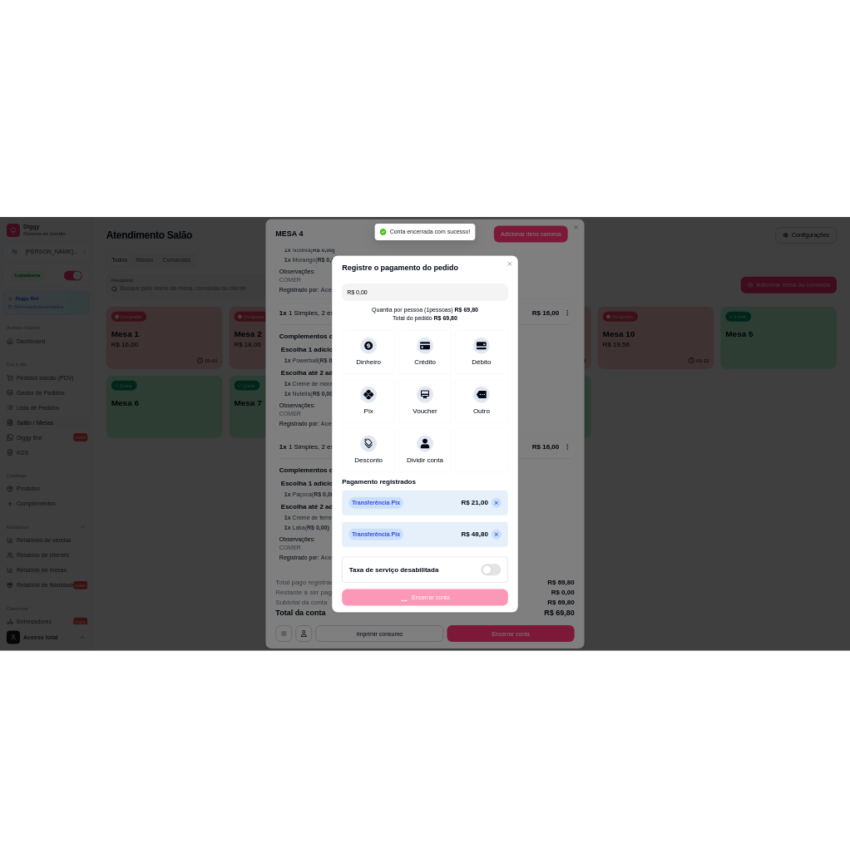
scroll to position [0, 0]
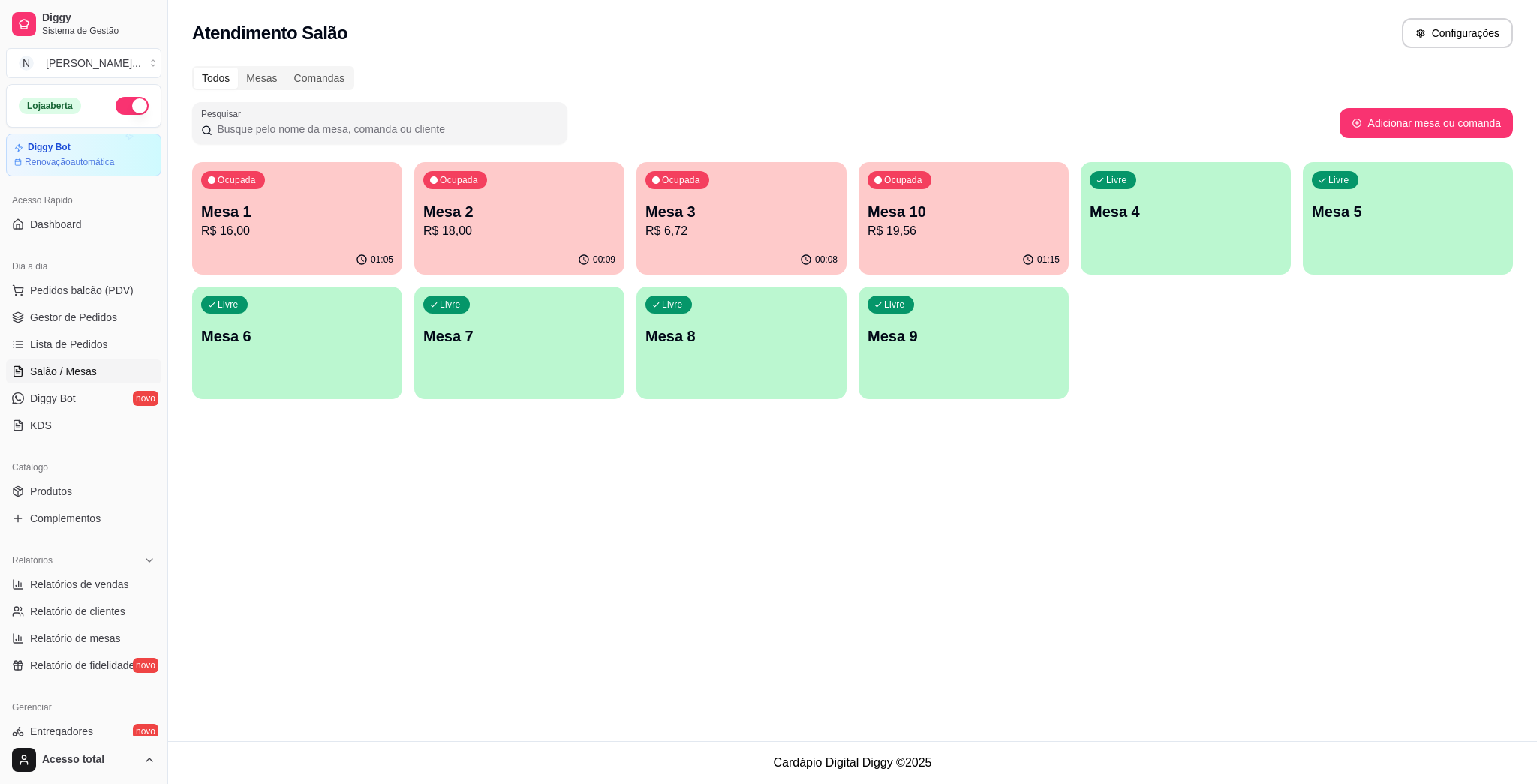
click at [321, 225] on p "R$ 16,00" at bounding box center [297, 231] width 192 height 18
click at [461, 220] on p "Mesa 2" at bounding box center [519, 211] width 192 height 21
click at [679, 198] on div "Ocupada Mesa 3 R$ 6,72" at bounding box center [741, 204] width 210 height 83
click at [767, 202] on p "Mesa 10" at bounding box center [963, 211] width 192 height 21
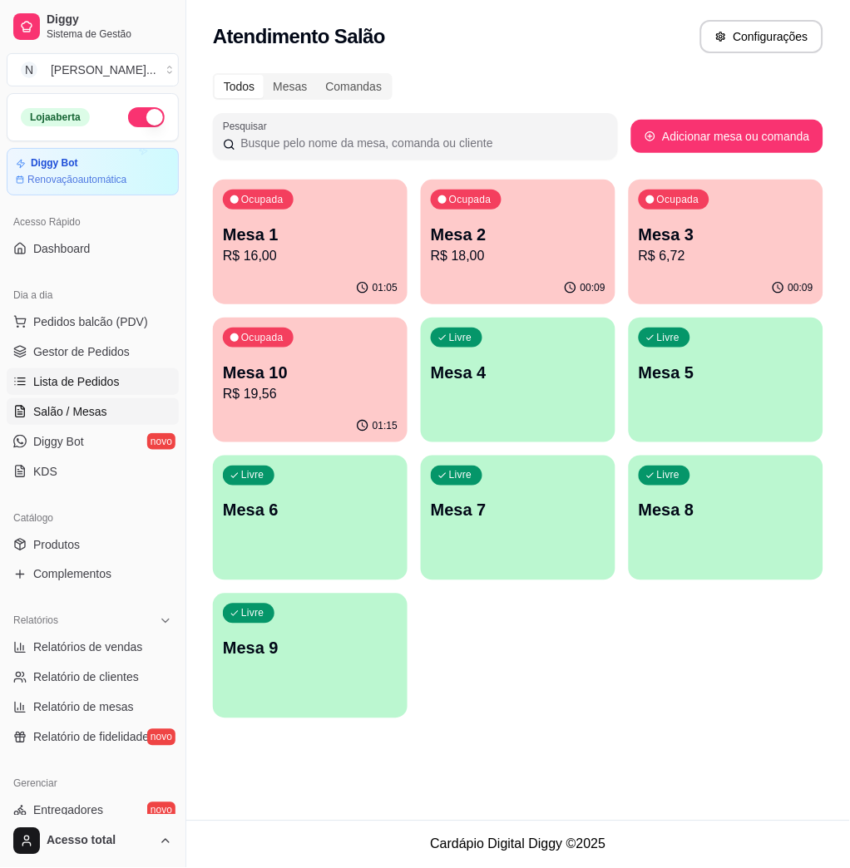
click at [98, 385] on span "Lista de Pedidos" at bounding box center [76, 381] width 86 height 17
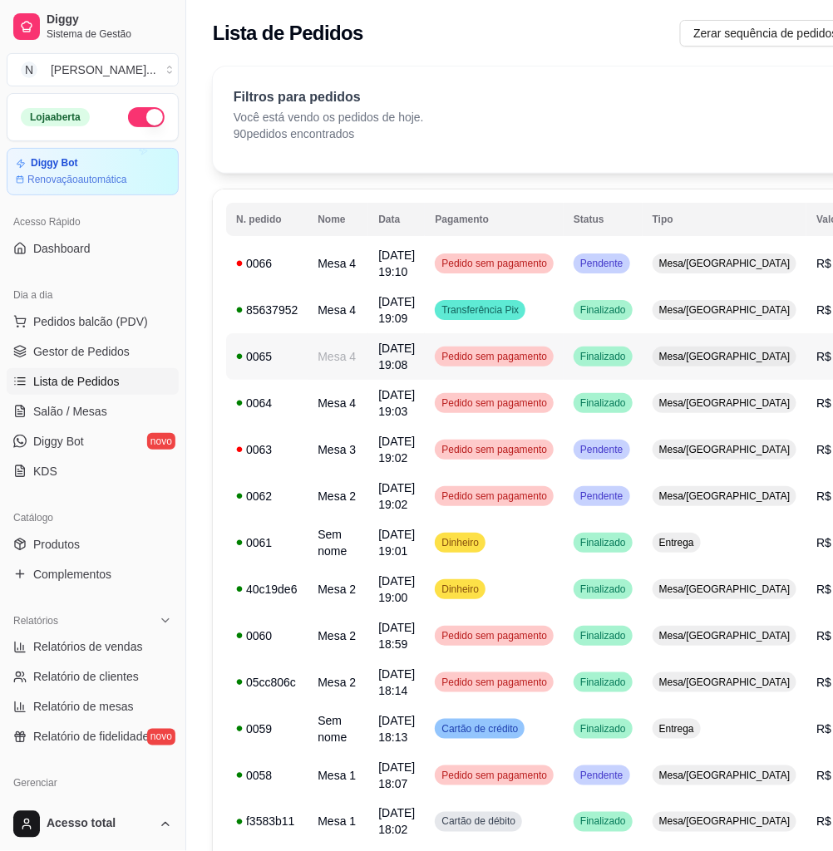
click at [564, 372] on td "Pedido sem pagamento" at bounding box center [494, 356] width 139 height 47
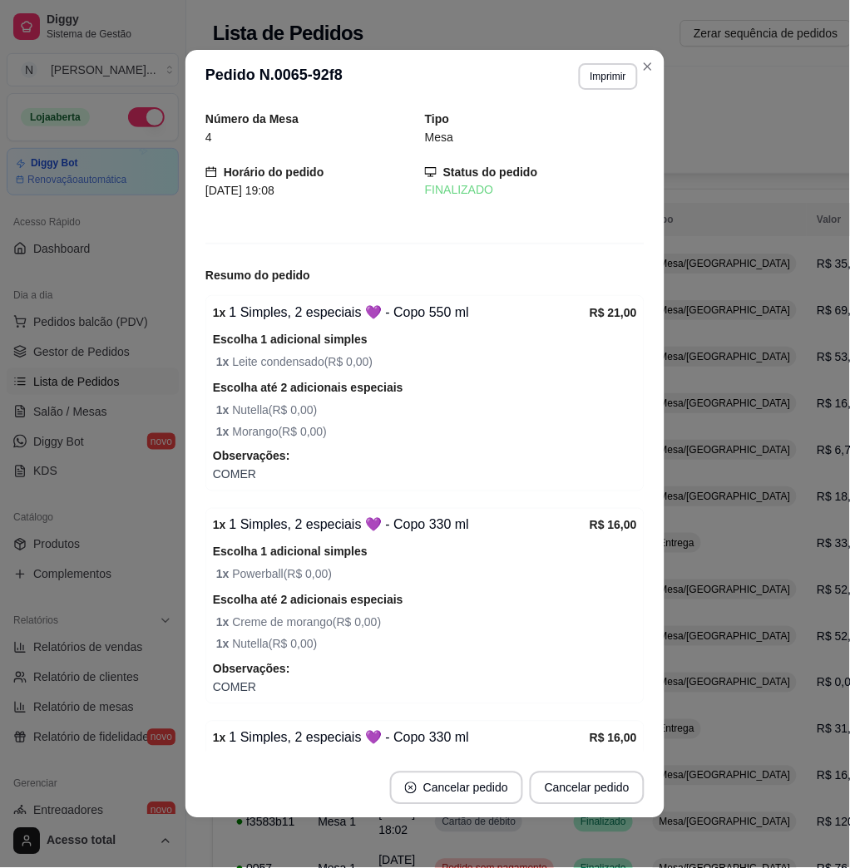
scroll to position [231, 0]
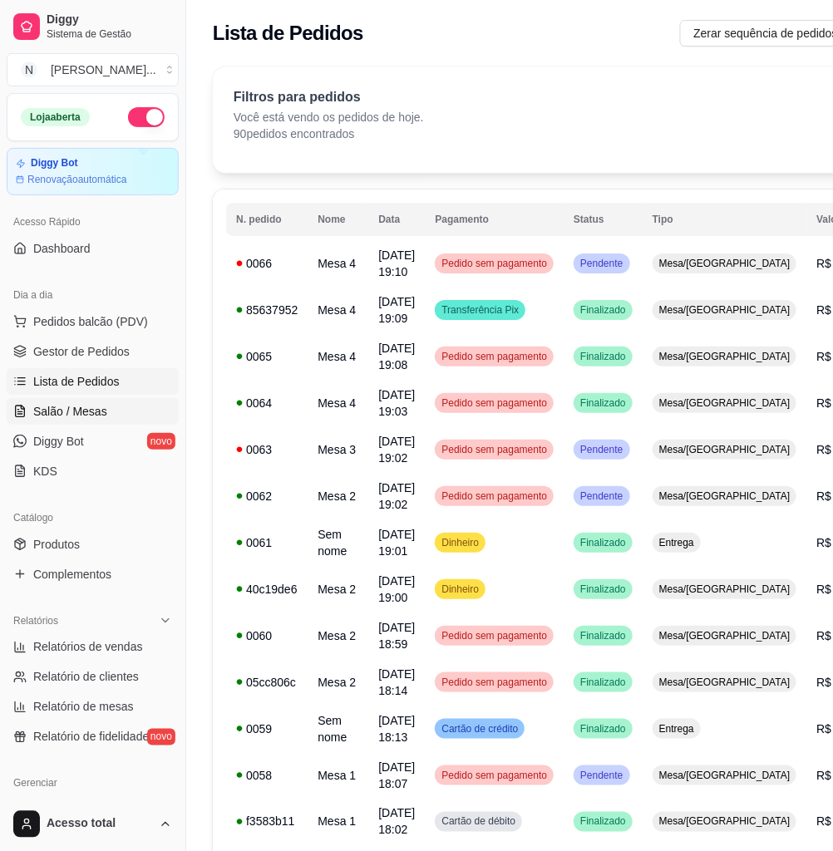
click at [126, 406] on link "Salão / Mesas" at bounding box center [93, 411] width 172 height 27
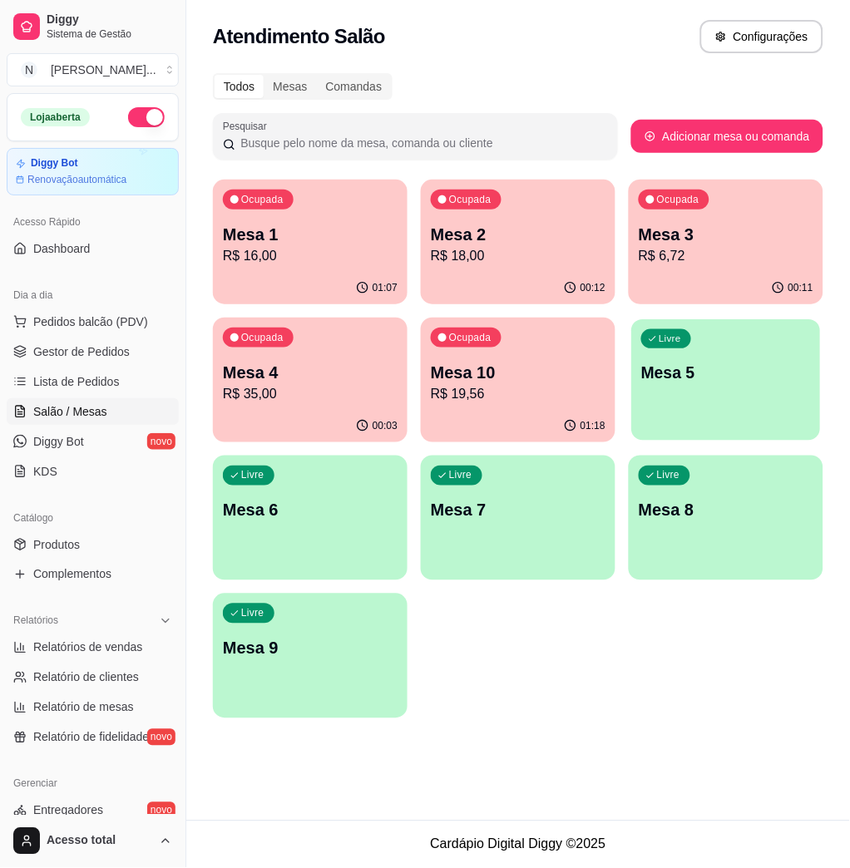
click at [722, 396] on div "Livre Mesa 5" at bounding box center [726, 369] width 189 height 101
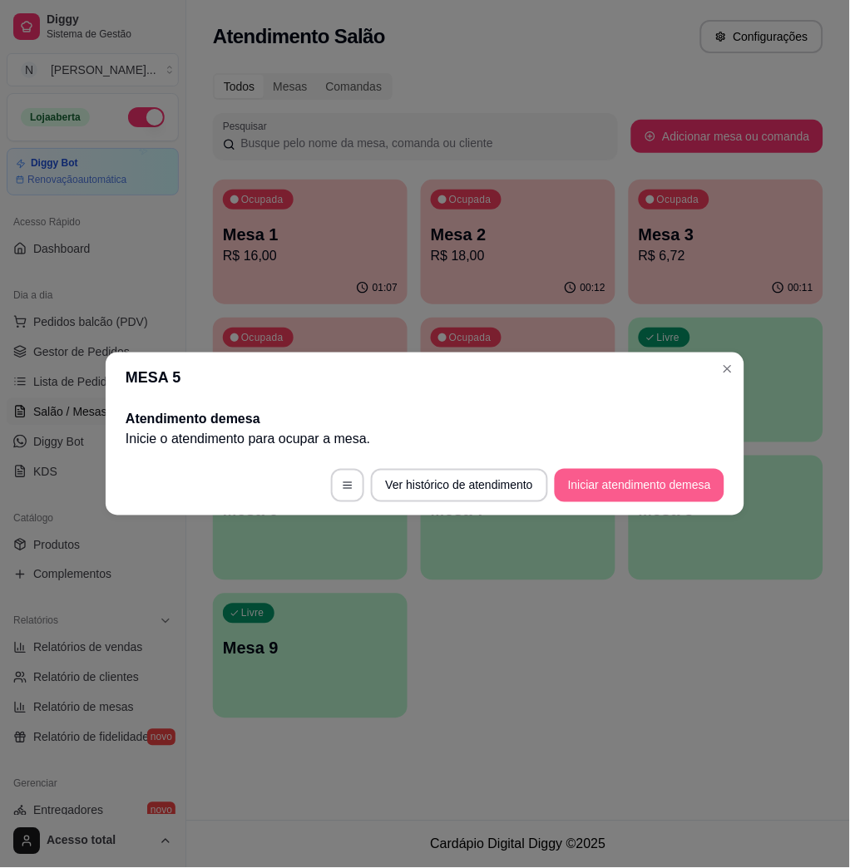
click at [678, 485] on button "Iniciar atendimento de mesa" at bounding box center [639, 485] width 170 height 33
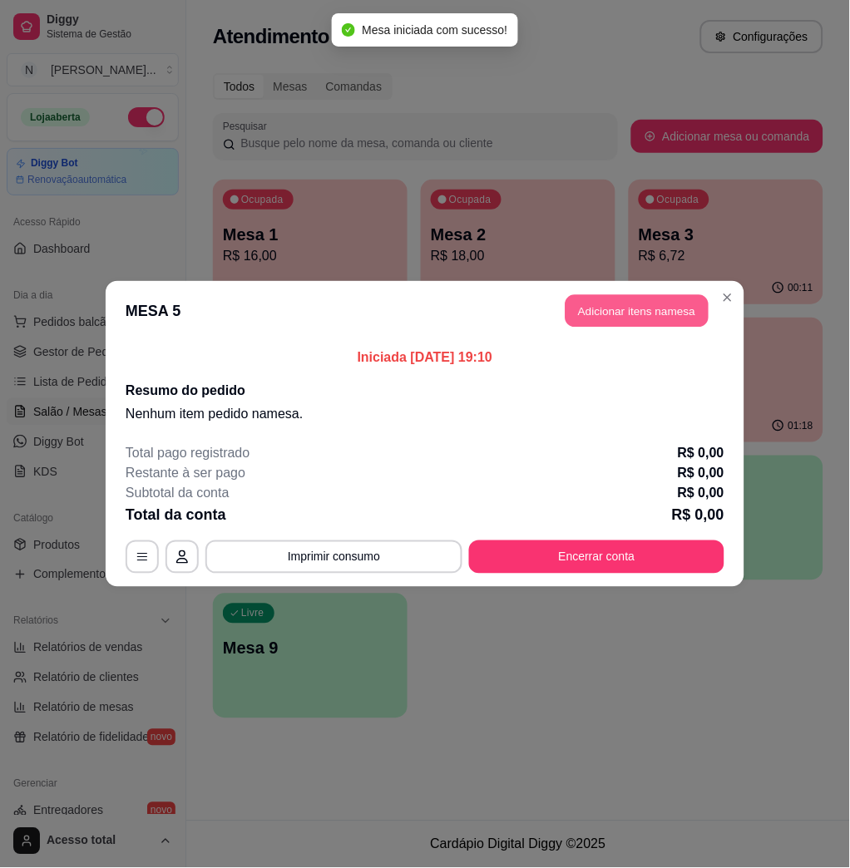
click at [604, 319] on button "Adicionar itens na mesa" at bounding box center [636, 311] width 143 height 32
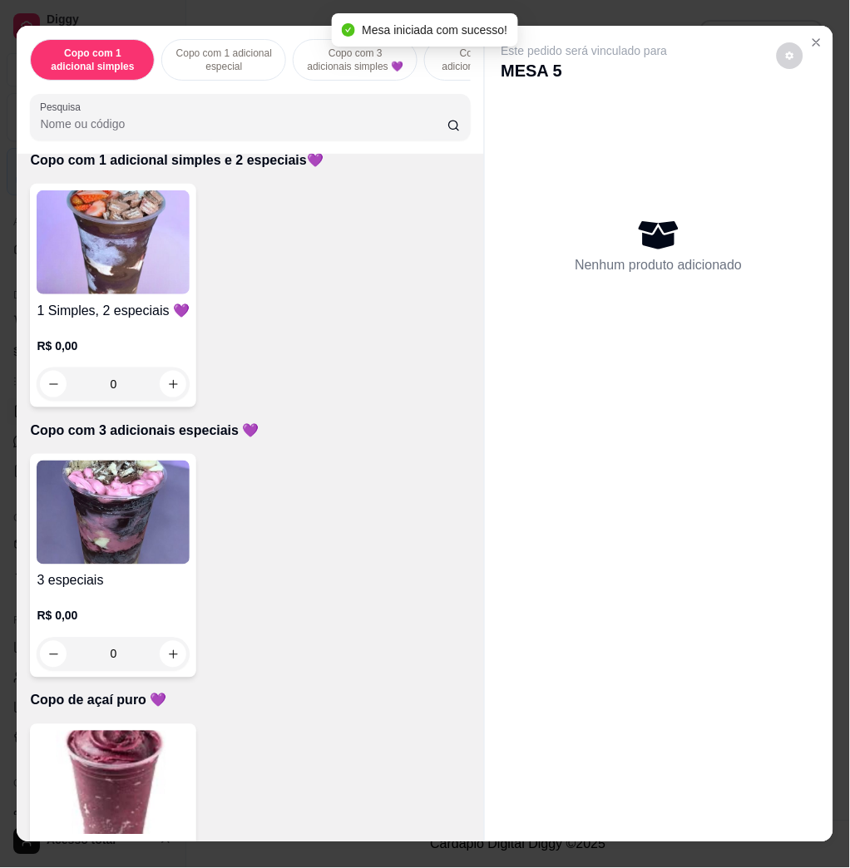
scroll to position [1330, 0]
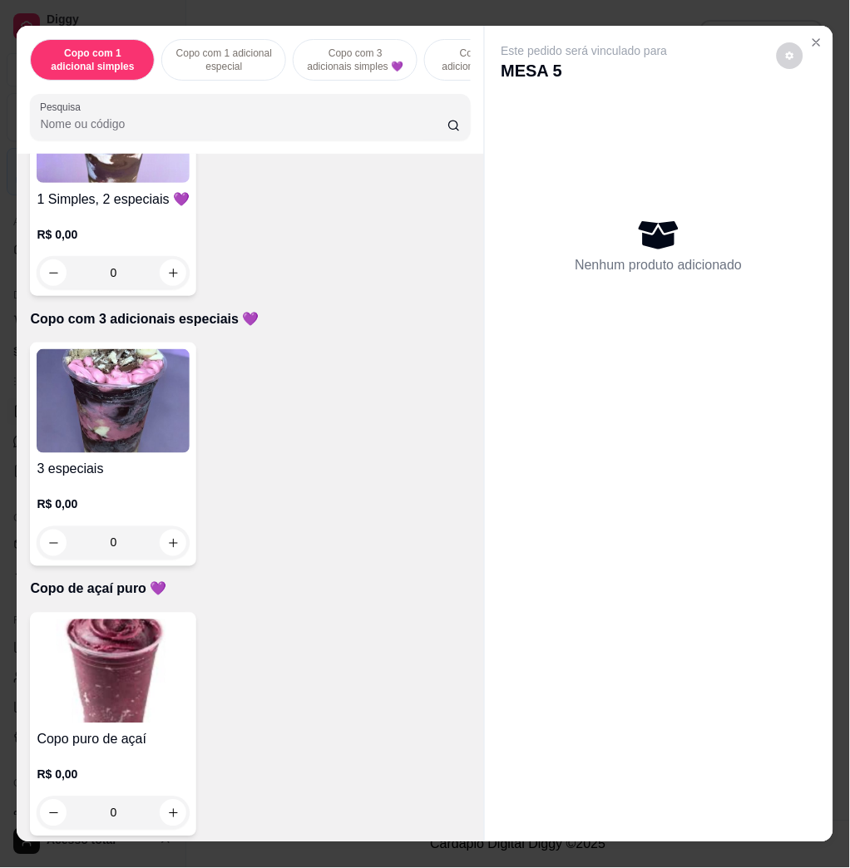
click at [129, 403] on img at bounding box center [113, 401] width 153 height 104
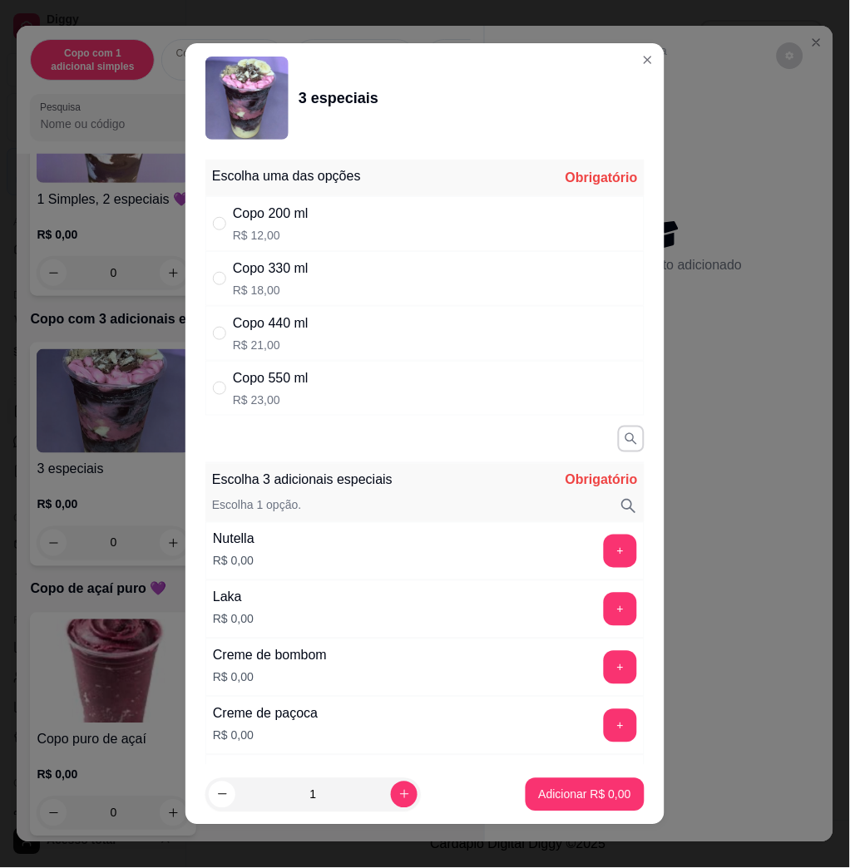
drag, startPoint x: 315, startPoint y: 278, endPoint x: 347, endPoint y: 333, distance: 62.6
click at [315, 277] on div "Copo 330 ml R$ 18,00" at bounding box center [424, 278] width 439 height 55
radio input "true"
click at [604, 554] on button "+" at bounding box center [620, 551] width 32 height 32
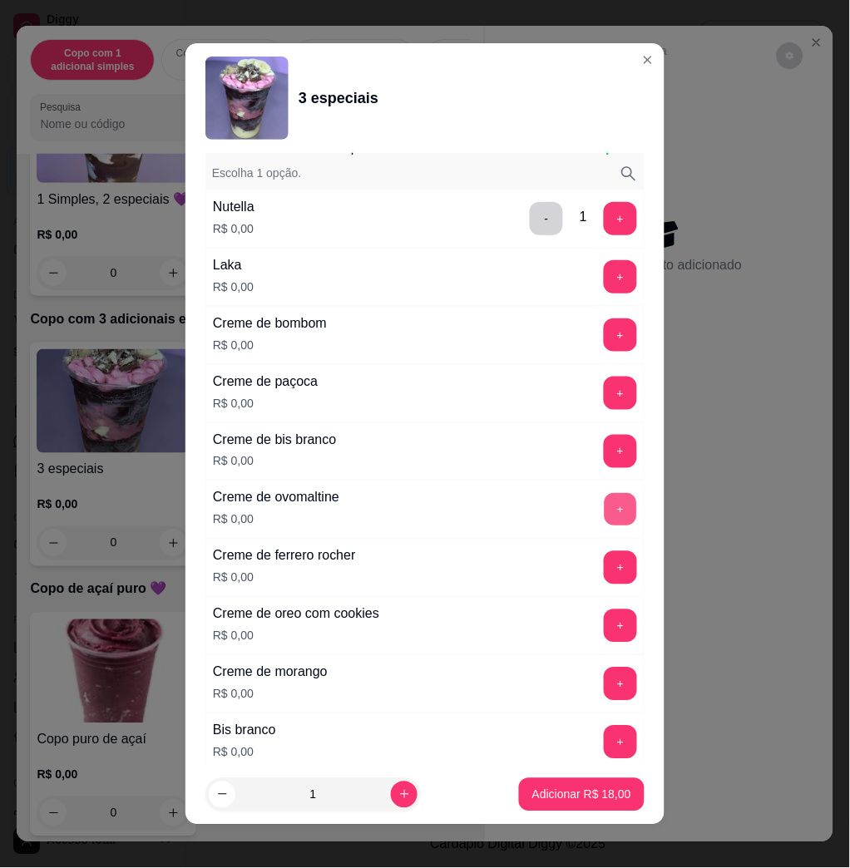
click at [604, 509] on button "+" at bounding box center [620, 510] width 32 height 32
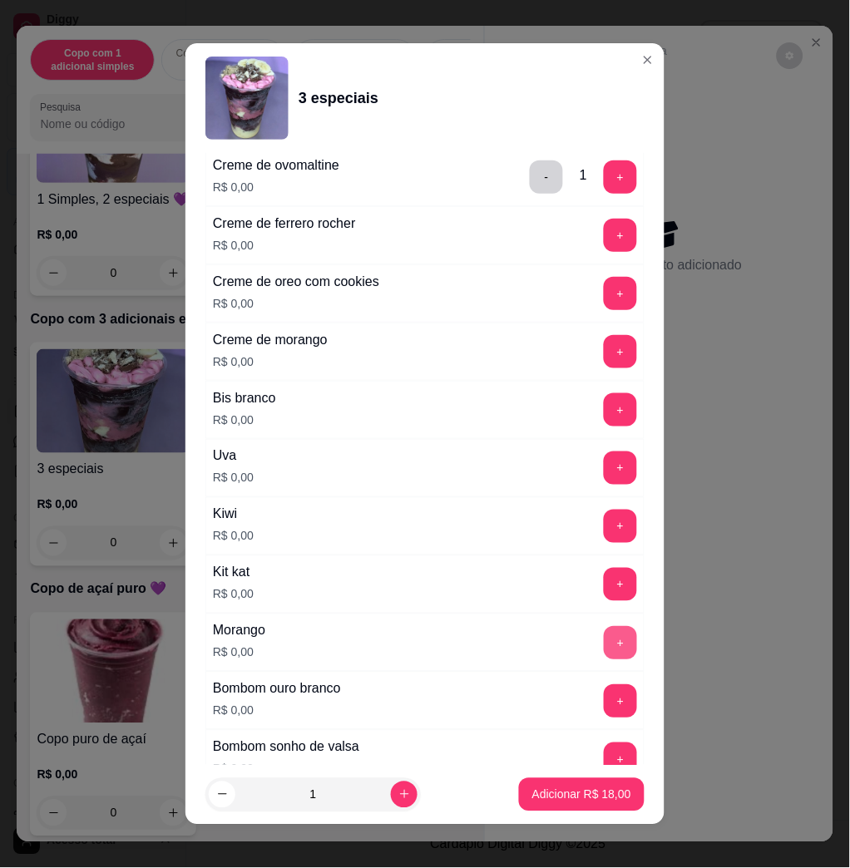
click at [604, 647] on button "+" at bounding box center [620, 642] width 33 height 33
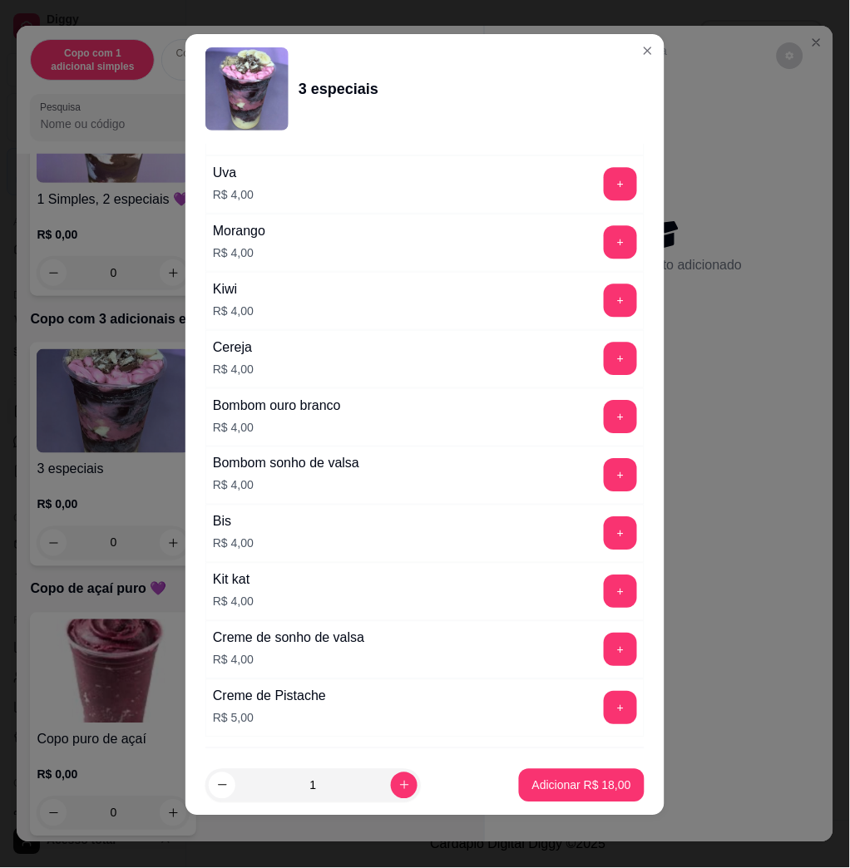
scroll to position [3422, 0]
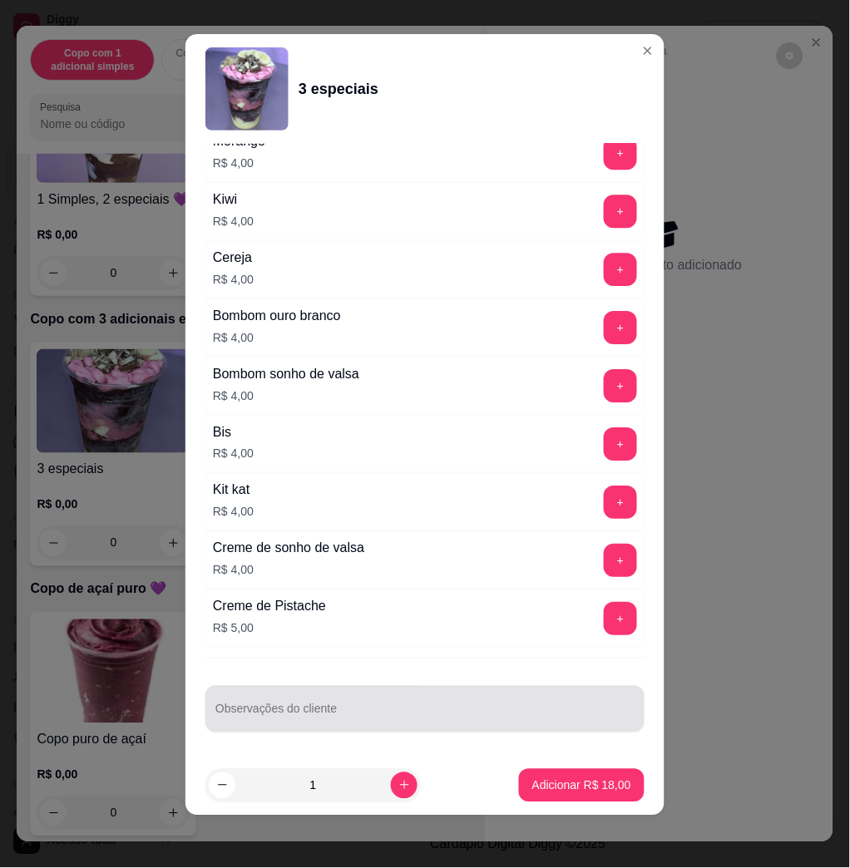
drag, startPoint x: 283, startPoint y: 691, endPoint x: 296, endPoint y: 678, distance: 17.6
click at [285, 691] on div "Observações do cliente" at bounding box center [424, 709] width 439 height 47
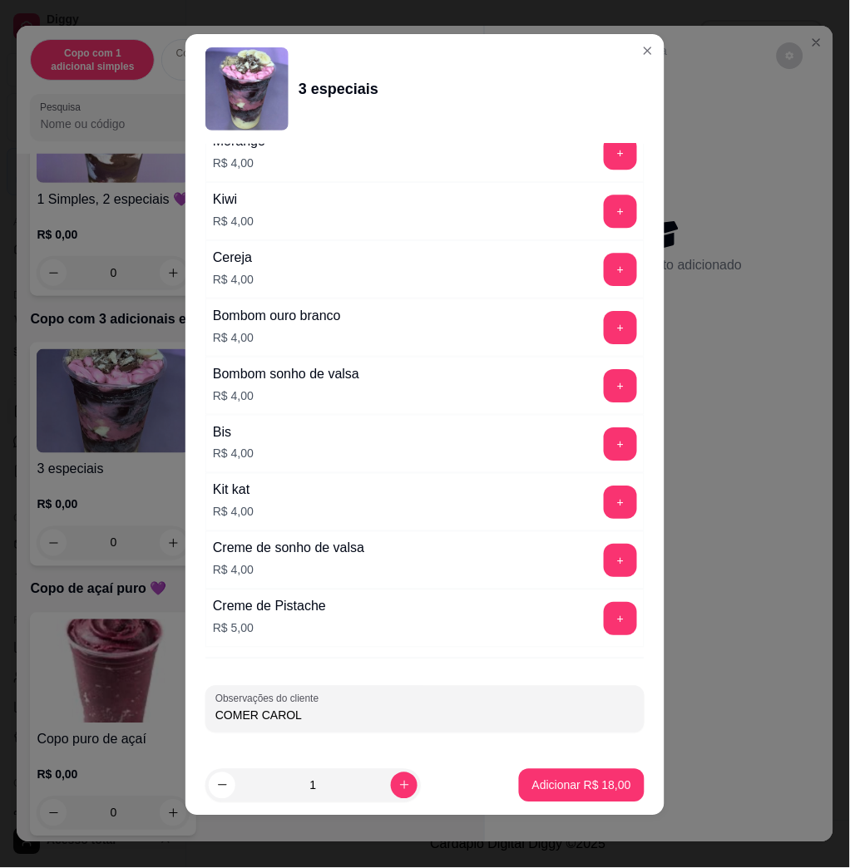
type input "COMER CAROL"
drag, startPoint x: 578, startPoint y: 751, endPoint x: 575, endPoint y: 772, distance: 21.8
click at [575, 766] on section "3 especiais Escolha uma das opções Completo Copo 200 ml R$ 12,00 Copo 330 ml R$…" at bounding box center [424, 424] width 479 height 781
click at [575, 786] on p "Adicionar R$ 18,00" at bounding box center [582, 785] width 96 height 16
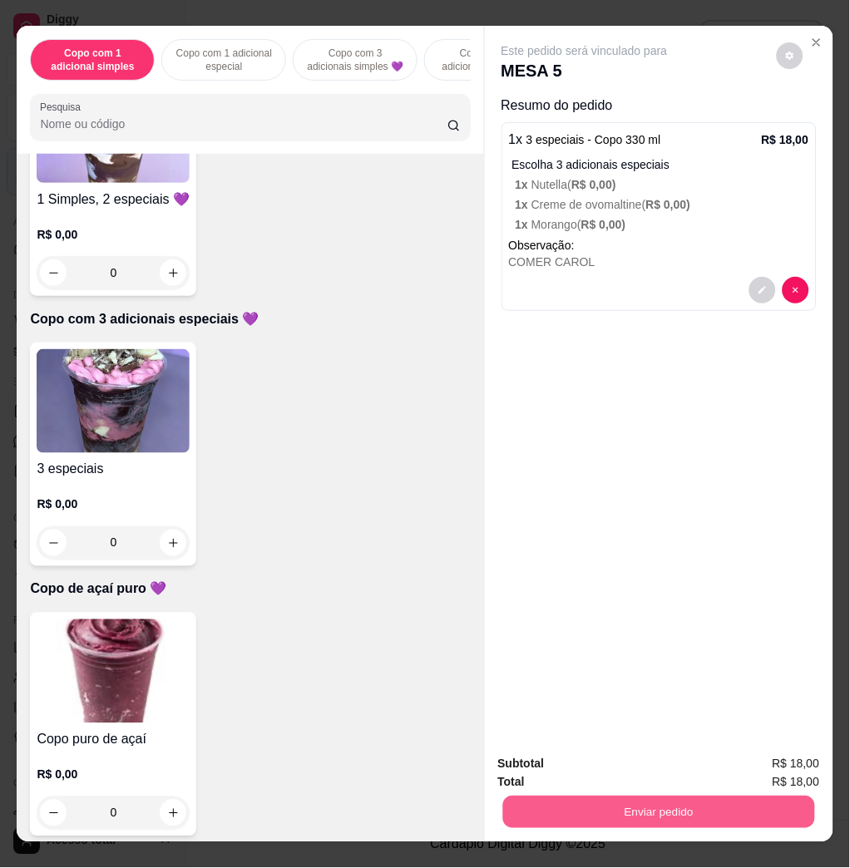
click at [708, 796] on button "Enviar pedido" at bounding box center [658, 812] width 312 height 32
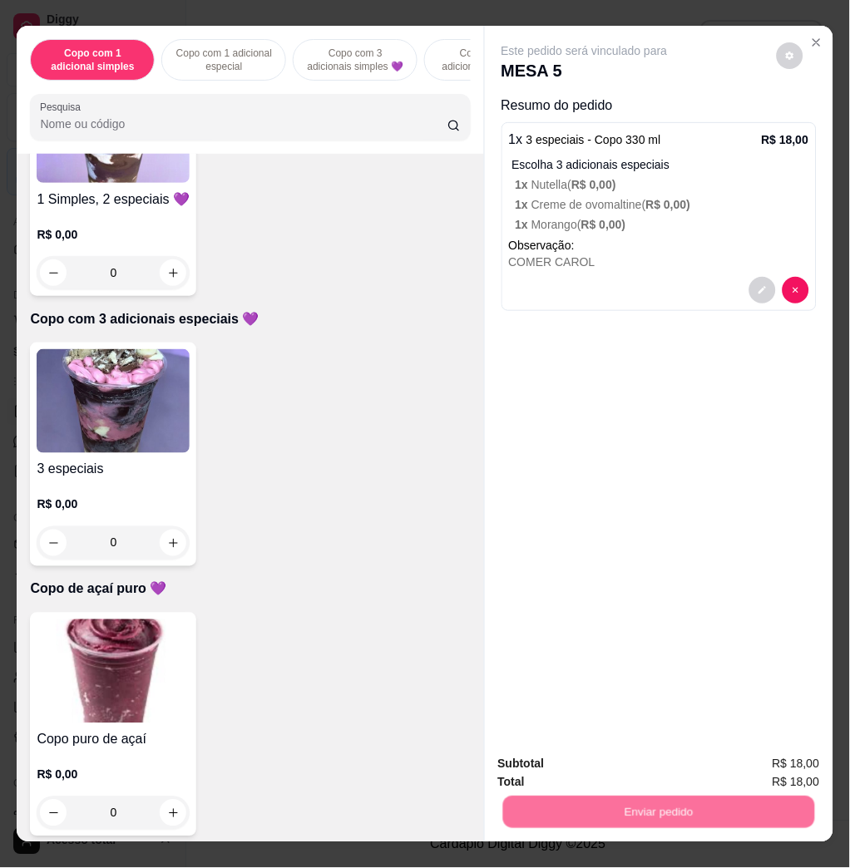
click at [732, 769] on button "Enviar pedido" at bounding box center [774, 763] width 94 height 32
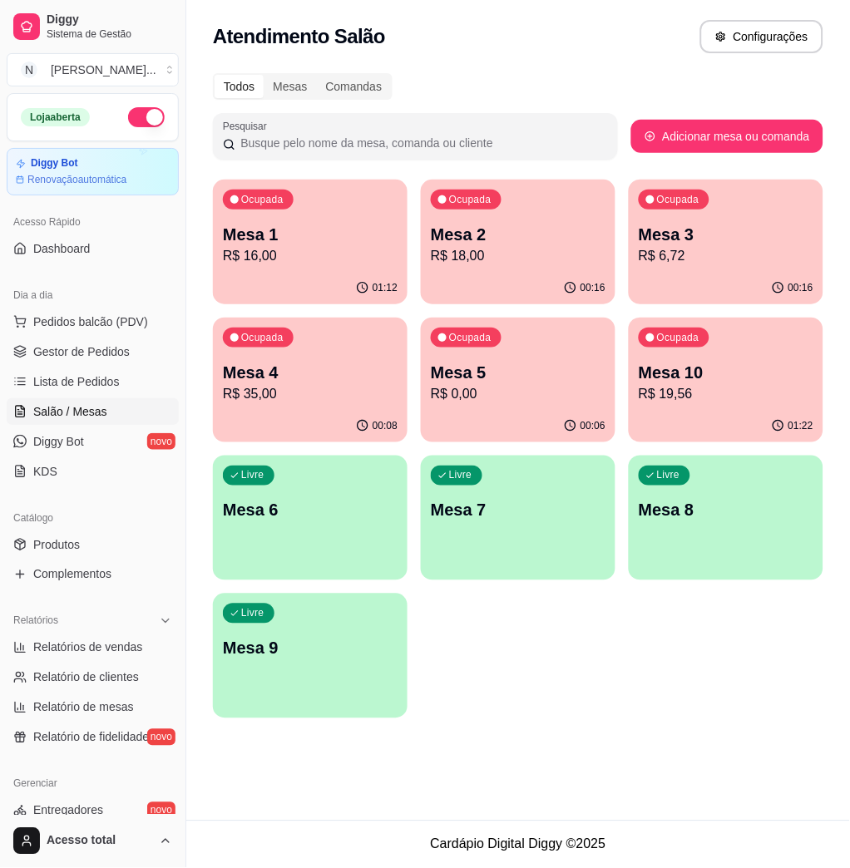
click at [511, 259] on p "R$ 18,00" at bounding box center [518, 256] width 175 height 20
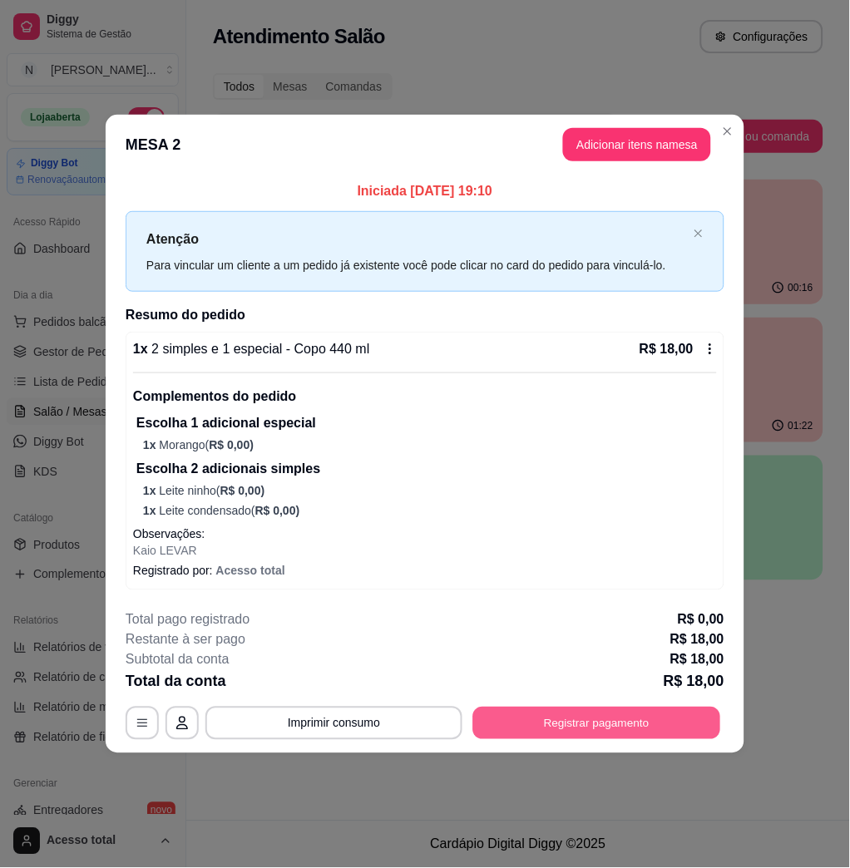
click at [589, 727] on button "Registrar pagamento" at bounding box center [597, 723] width 248 height 32
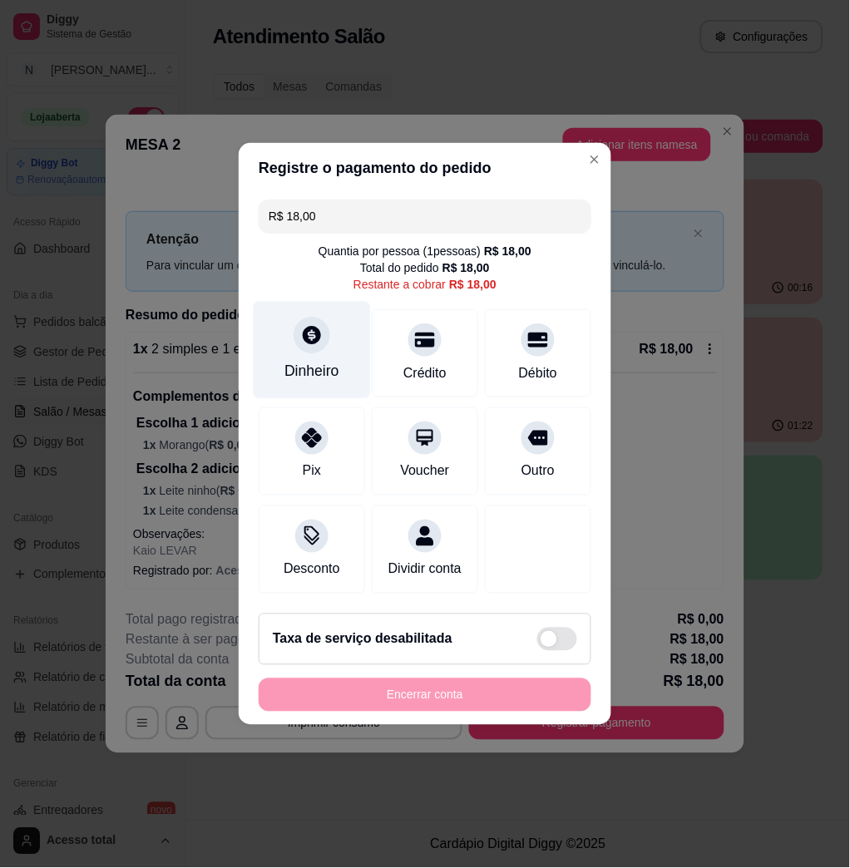
click at [313, 338] on div at bounding box center [311, 335] width 37 height 37
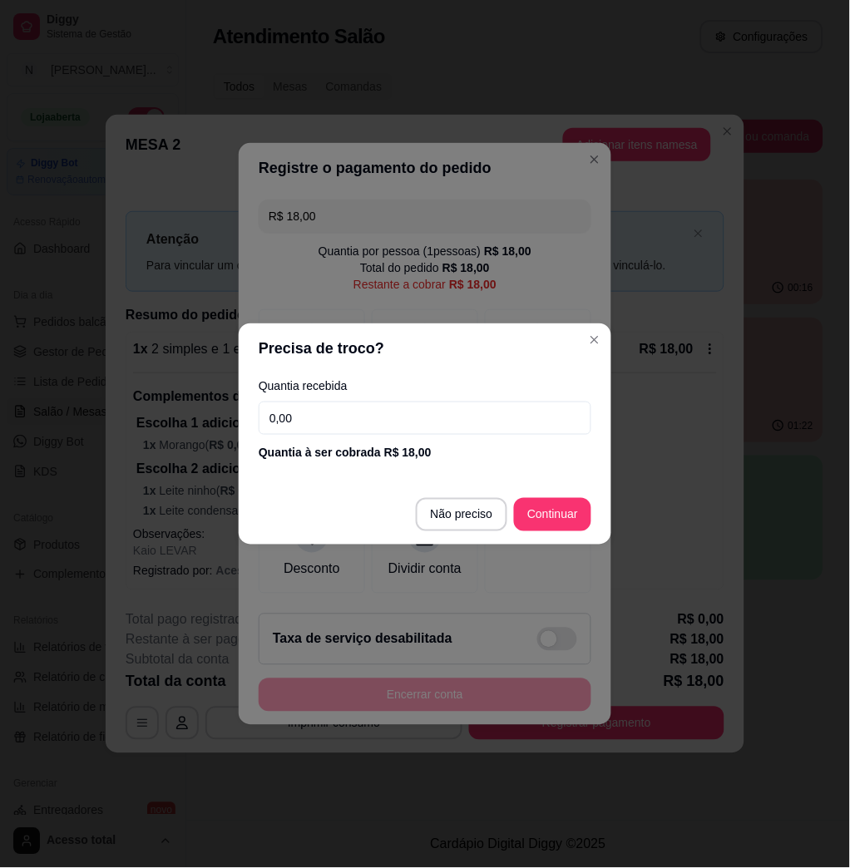
click at [353, 421] on input "0,00" at bounding box center [425, 418] width 333 height 33
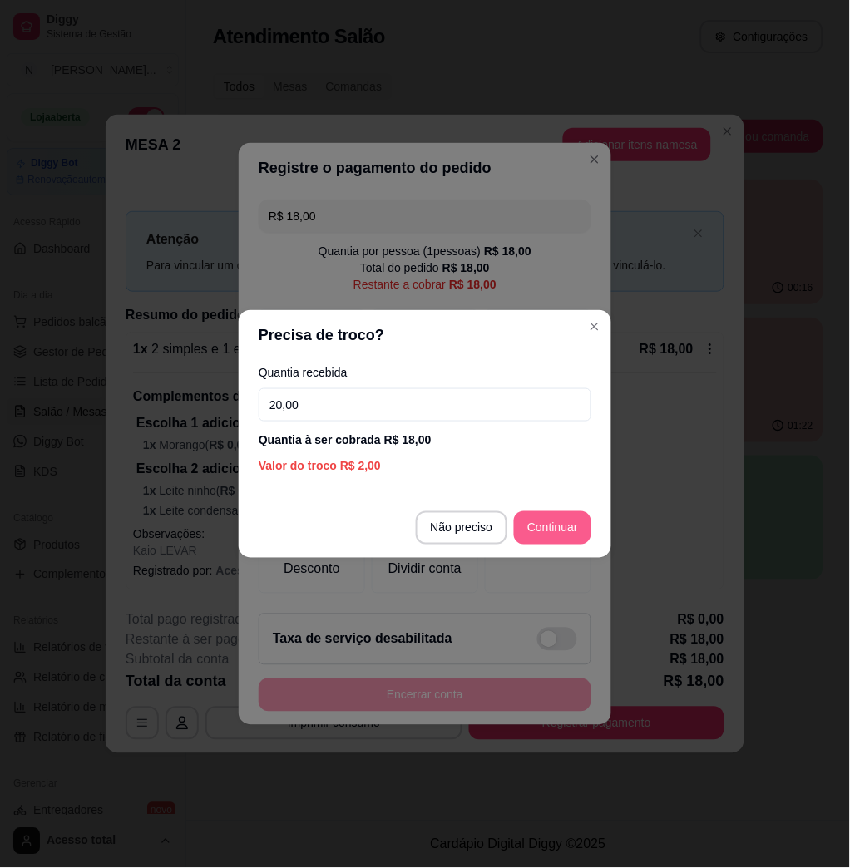
type input "20,00"
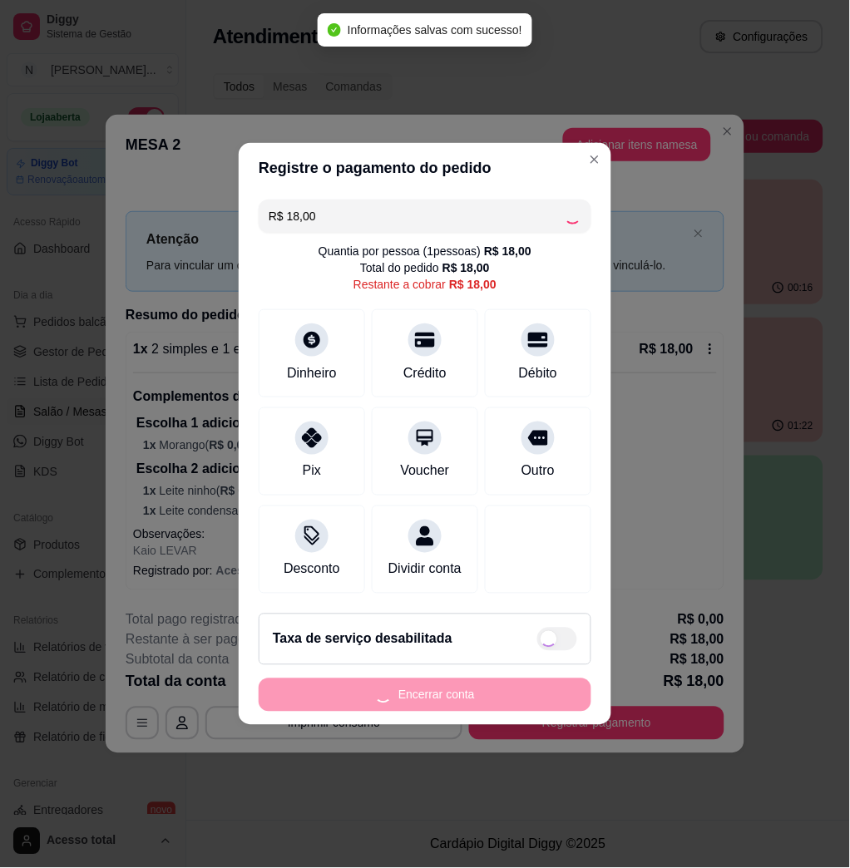
type input "R$ 0,00"
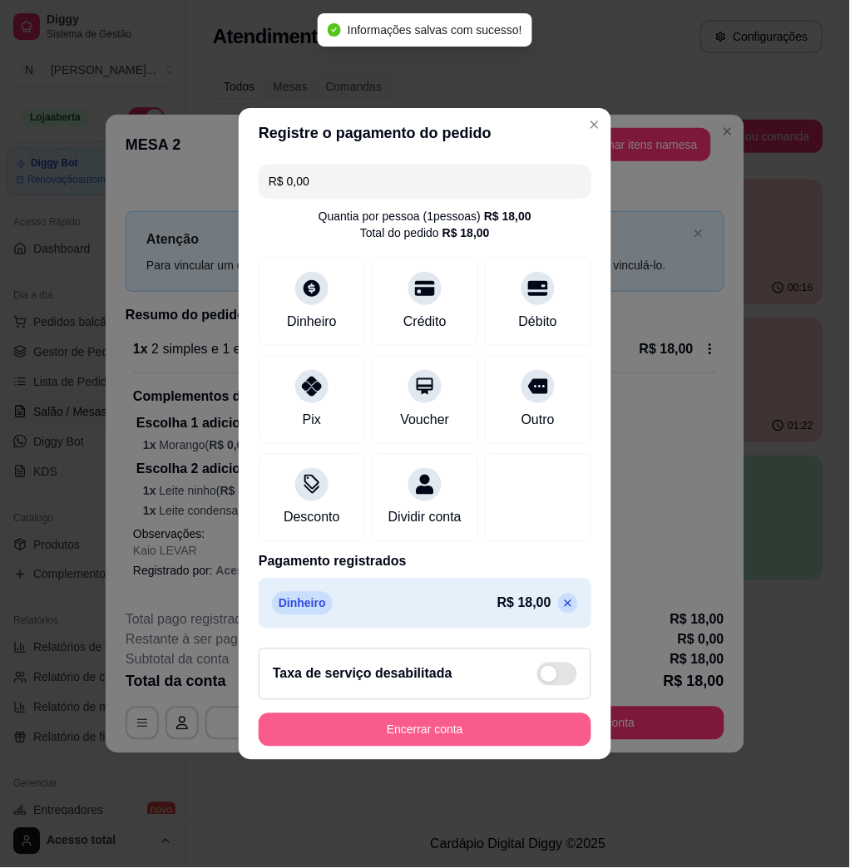
click at [412, 746] on button "Encerrar conta" at bounding box center [425, 729] width 333 height 33
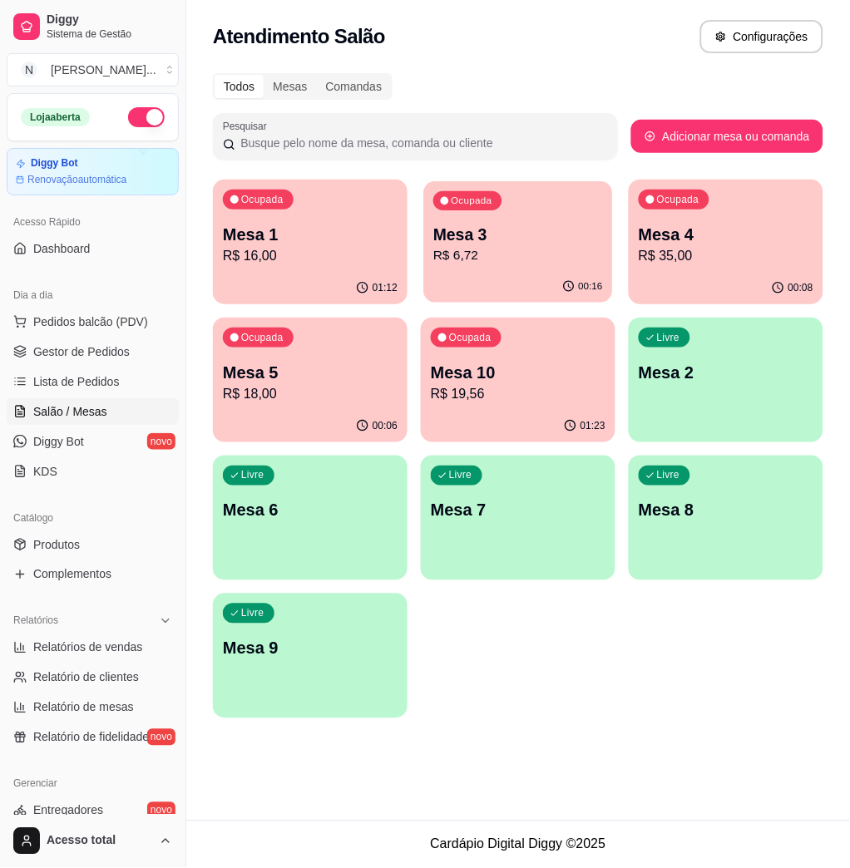
click at [537, 259] on p "R$ 6,72" at bounding box center [518, 255] width 170 height 19
click at [496, 389] on p "R$ 19,56" at bounding box center [518, 394] width 175 height 20
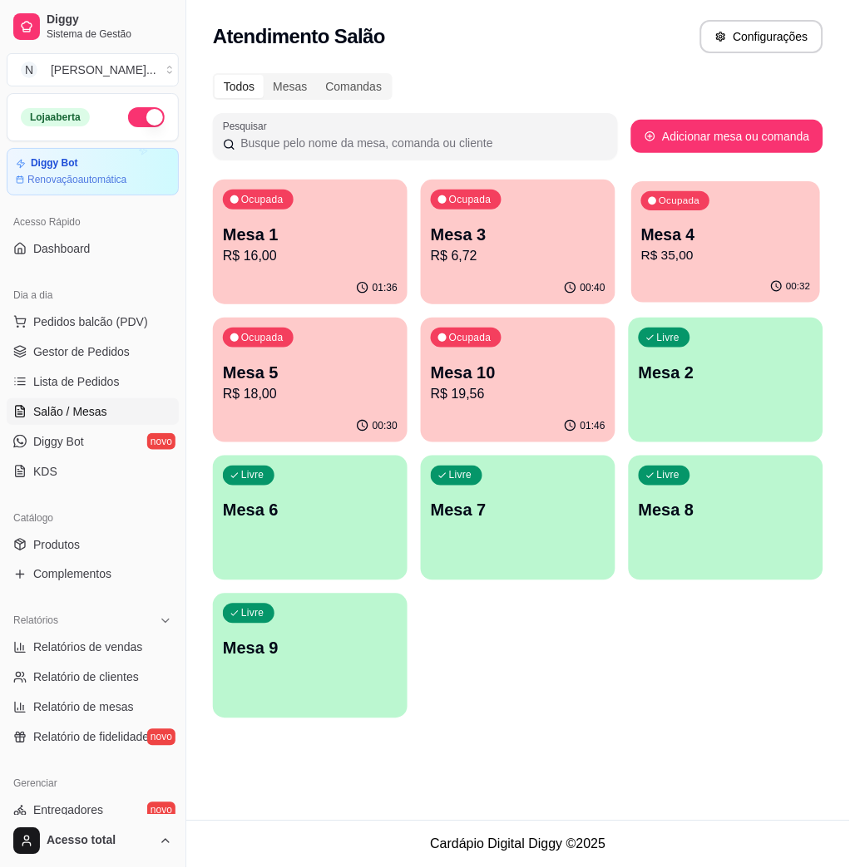
click at [661, 269] on div "Ocupada Mesa 4 R$ 35,00" at bounding box center [726, 226] width 189 height 90
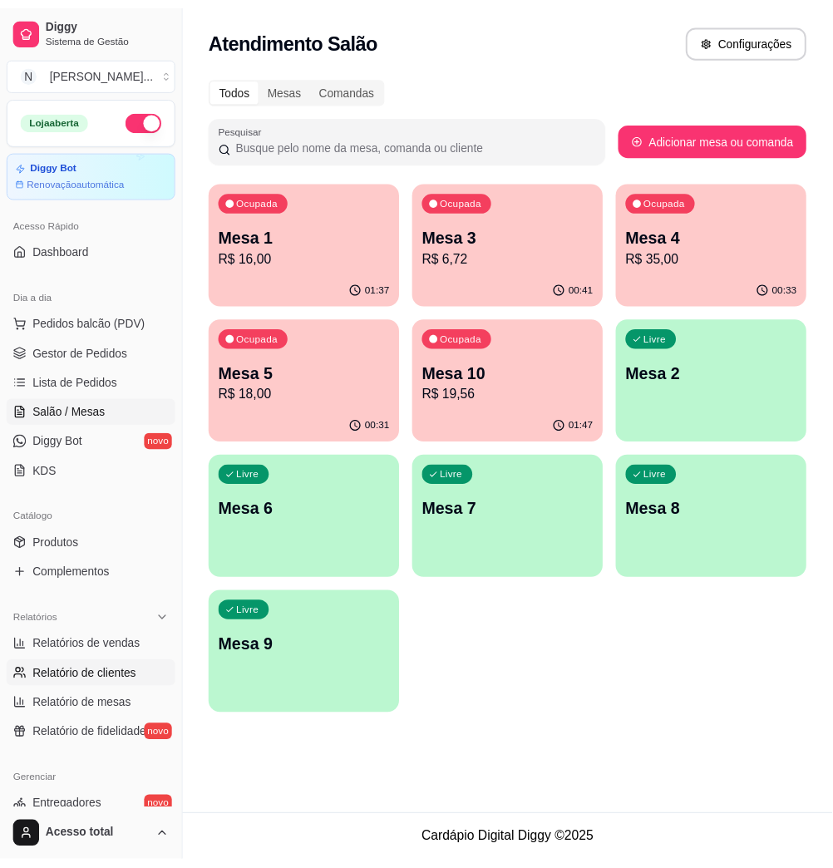
scroll to position [328, 0]
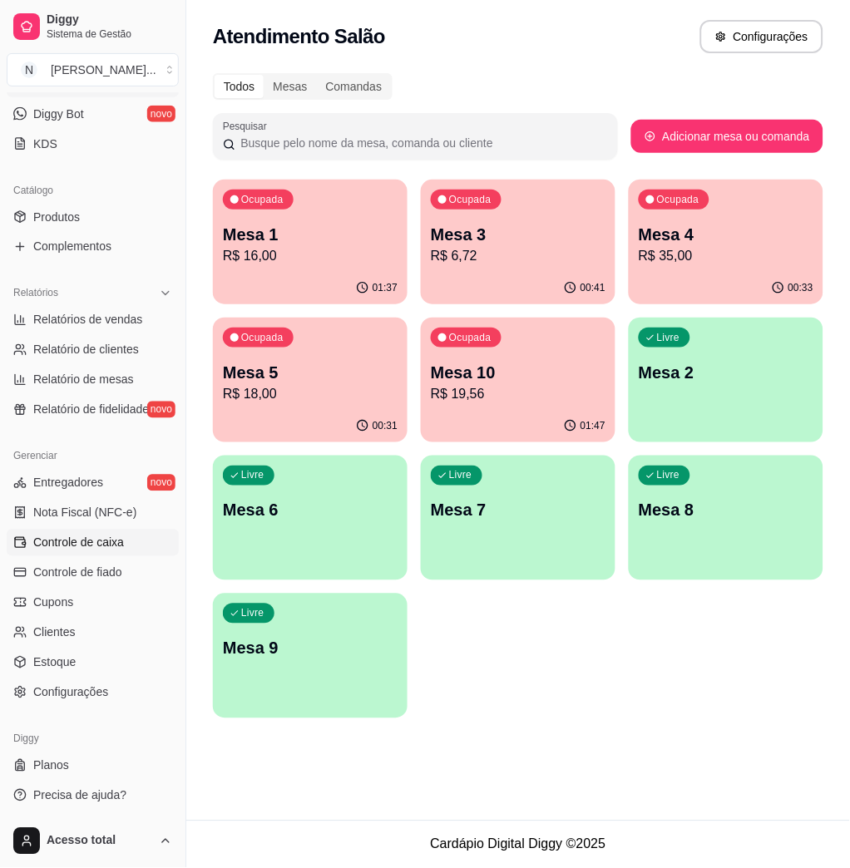
click at [81, 541] on span "Controle de caixa" at bounding box center [78, 543] width 91 height 17
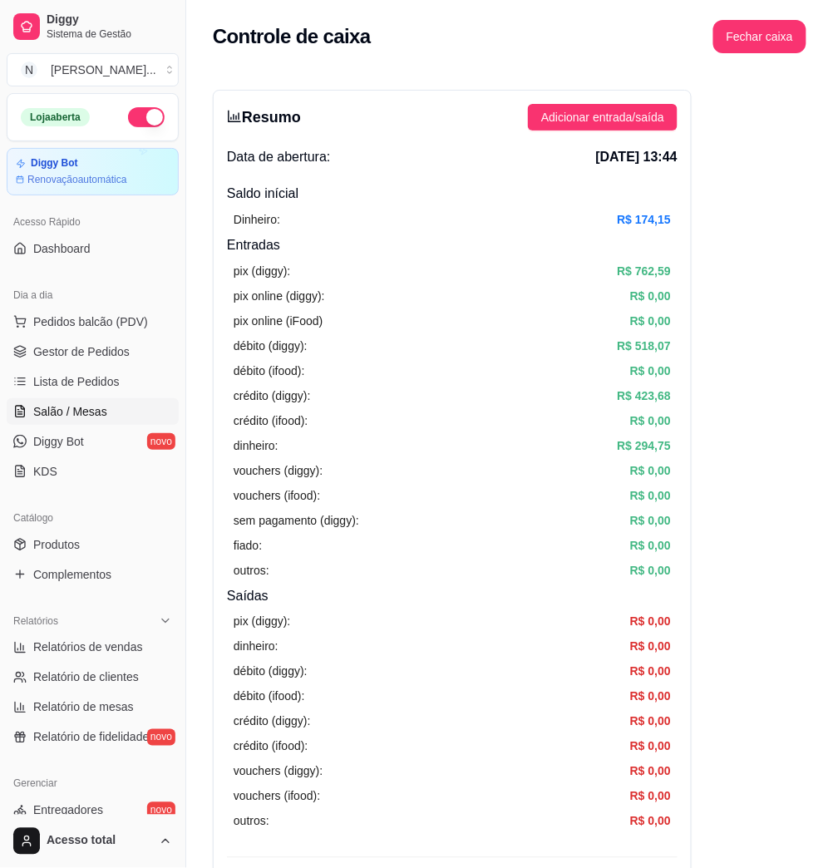
click at [96, 416] on span "Salão / Mesas" at bounding box center [70, 411] width 74 height 17
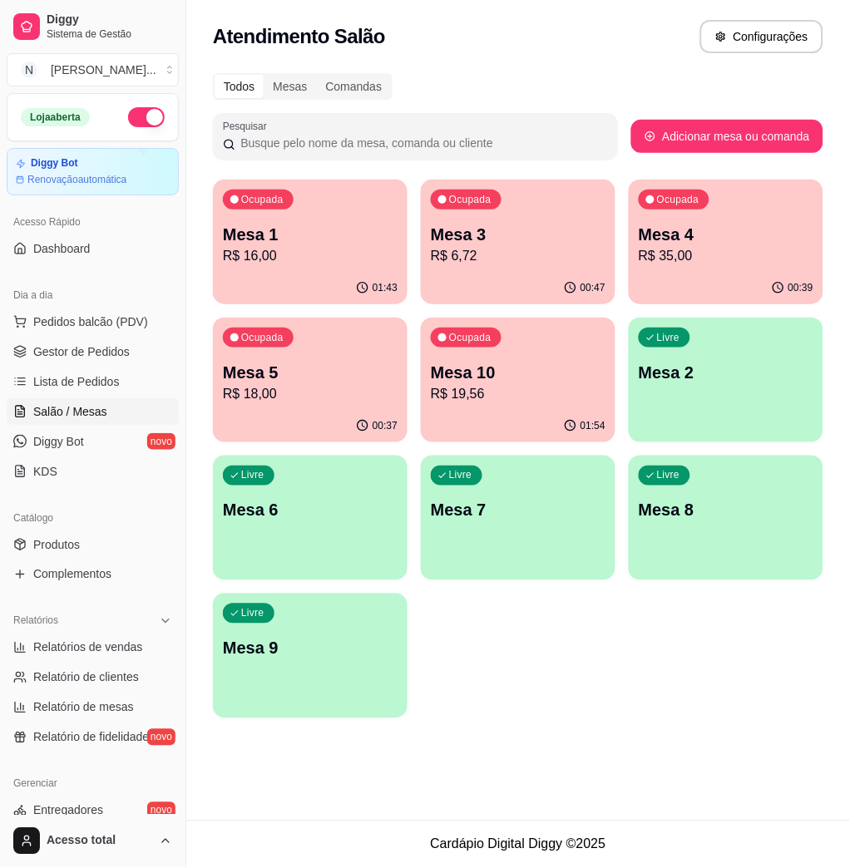
click at [535, 246] on p "R$ 6,72" at bounding box center [518, 256] width 175 height 20
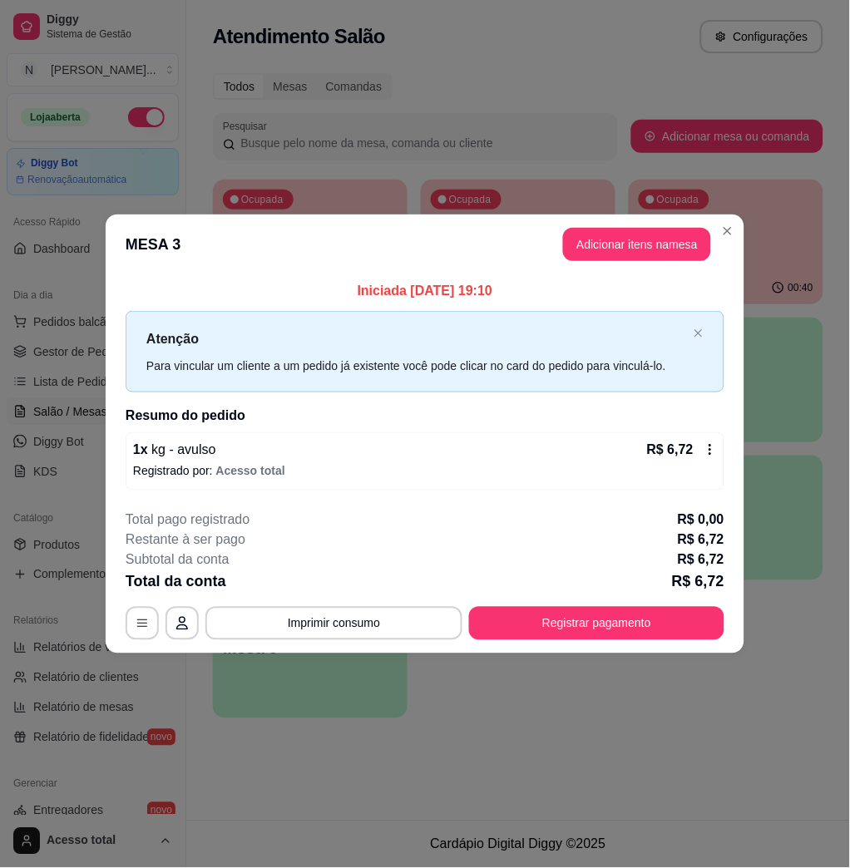
click at [710, 453] on icon at bounding box center [709, 449] width 13 height 13
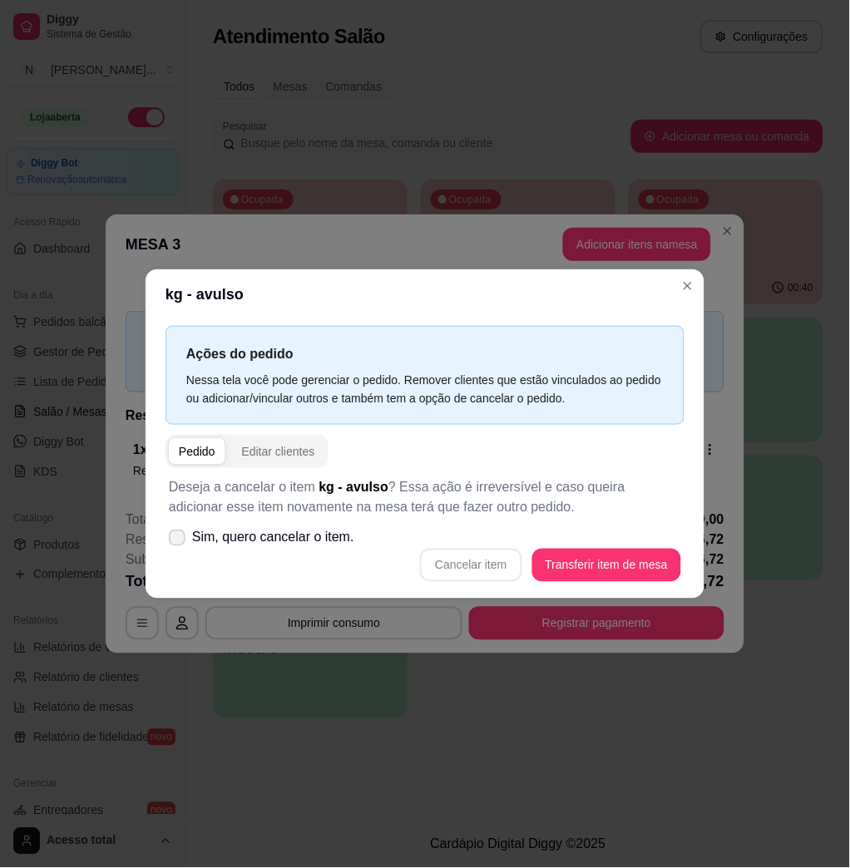
click at [186, 533] on label "Sim, quero cancelar o item." at bounding box center [261, 537] width 199 height 33
click at [179, 541] on input "Sim, quero cancelar o item." at bounding box center [173, 546] width 11 height 11
checkbox input "true"
click at [501, 564] on button "Cancelar item" at bounding box center [470, 565] width 101 height 33
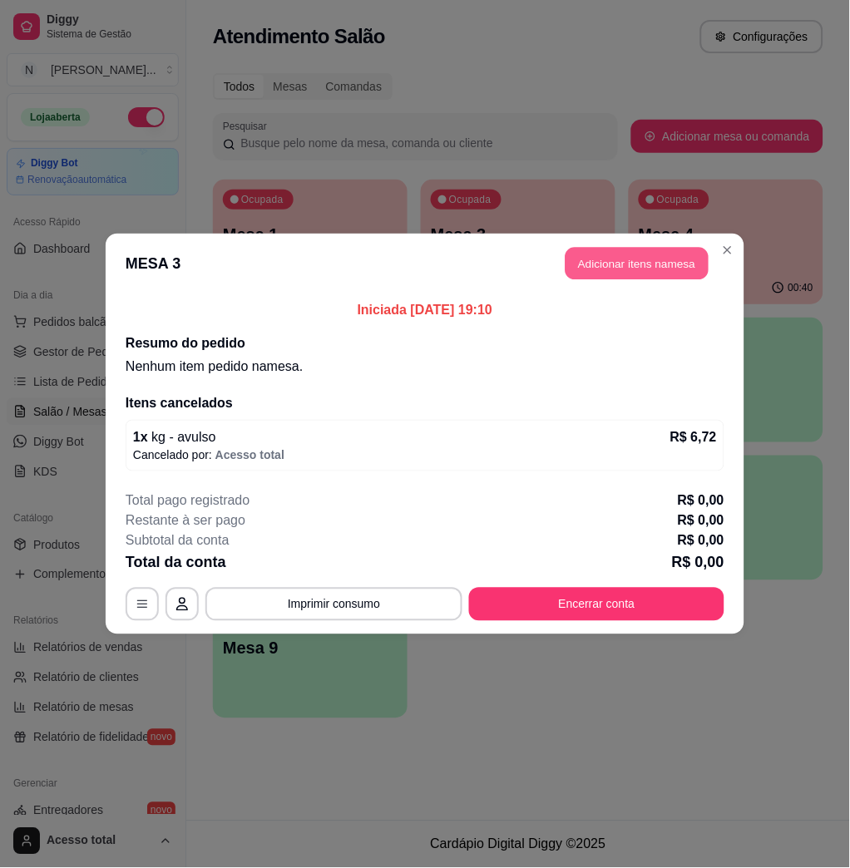
click at [672, 267] on button "Adicionar itens na mesa" at bounding box center [636, 264] width 143 height 32
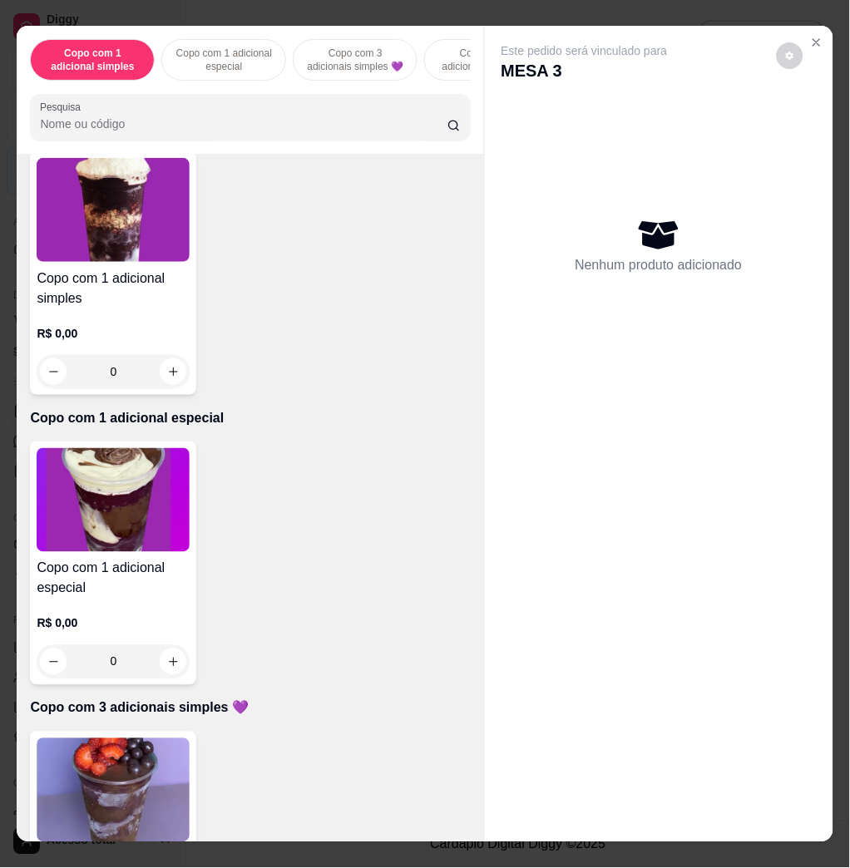
scroll to position [776, 0]
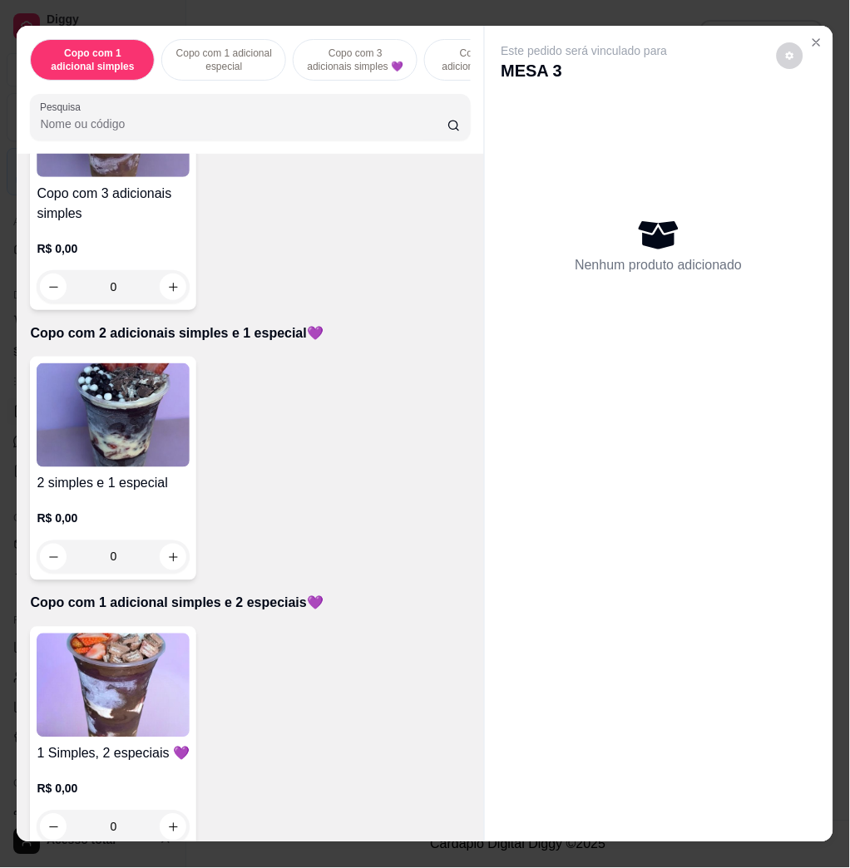
click at [86, 397] on img at bounding box center [113, 415] width 153 height 104
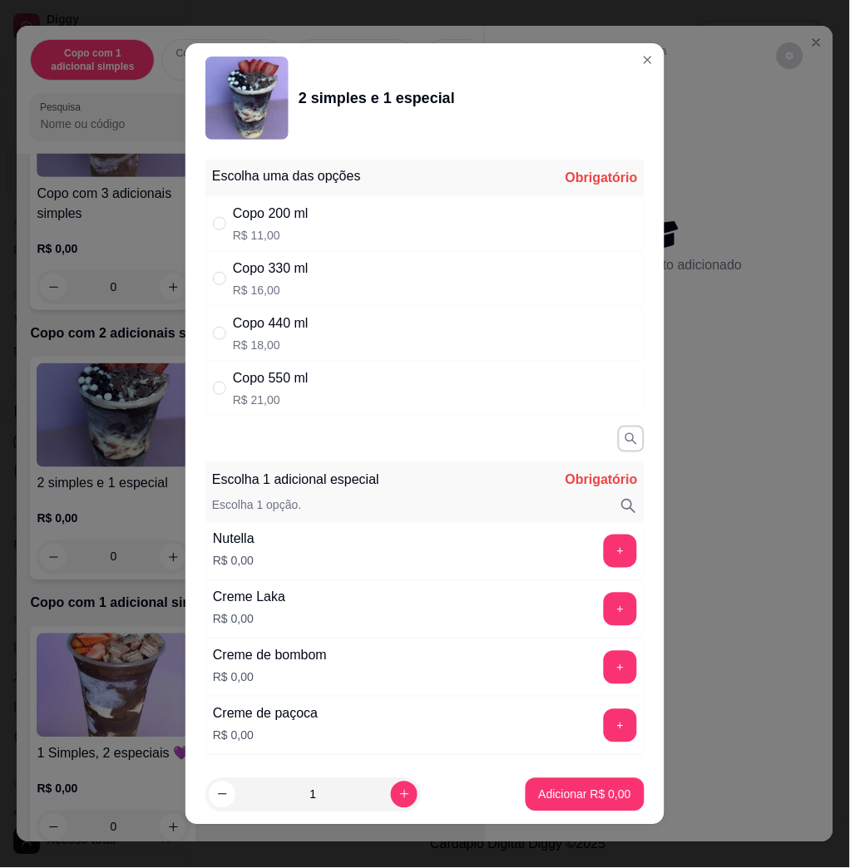
drag, startPoint x: 357, startPoint y: 384, endPoint x: 356, endPoint y: 410, distance: 25.8
click at [357, 382] on div "Copo 550 ml R$ 21,00" at bounding box center [424, 388] width 439 height 55
radio input "true"
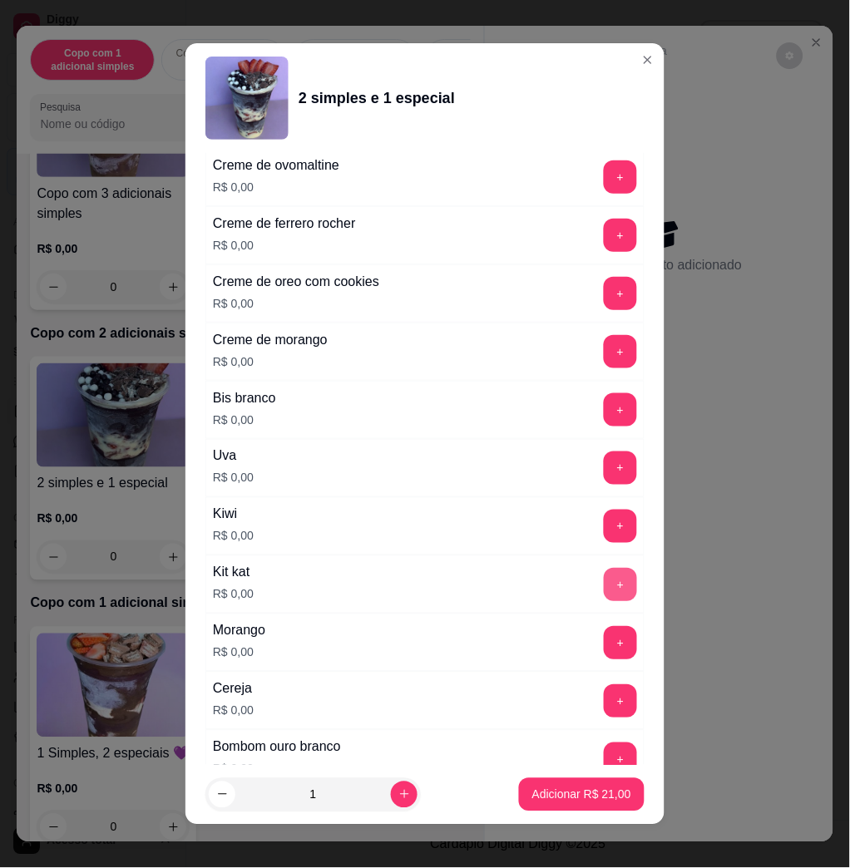
scroll to position [886, 0]
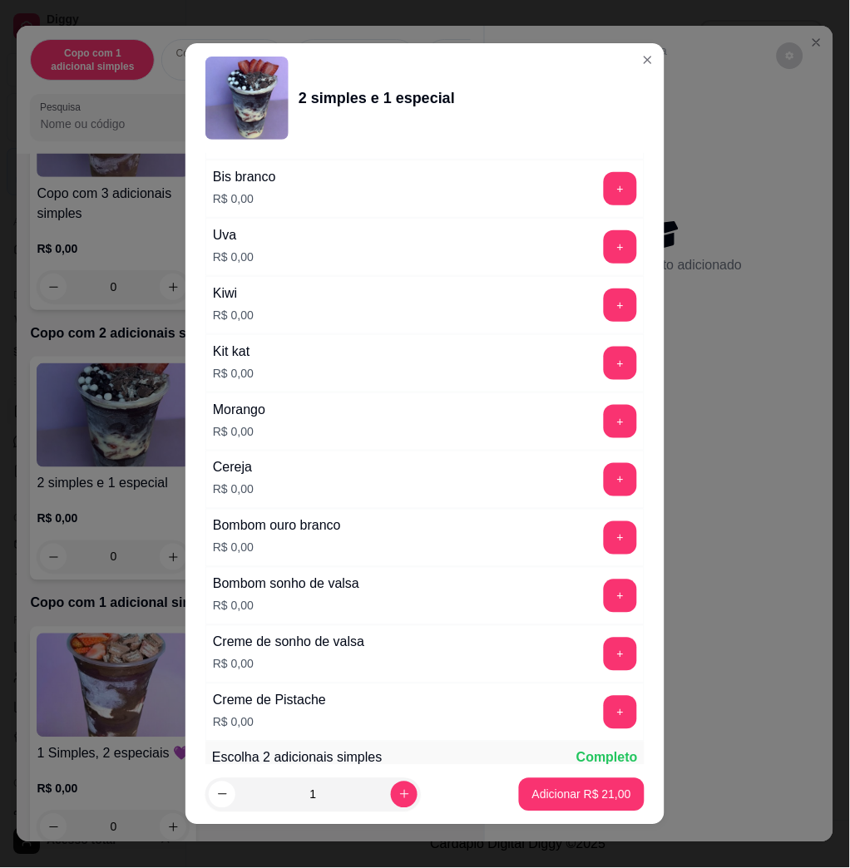
click at [604, 421] on button "+" at bounding box center [620, 421] width 33 height 33
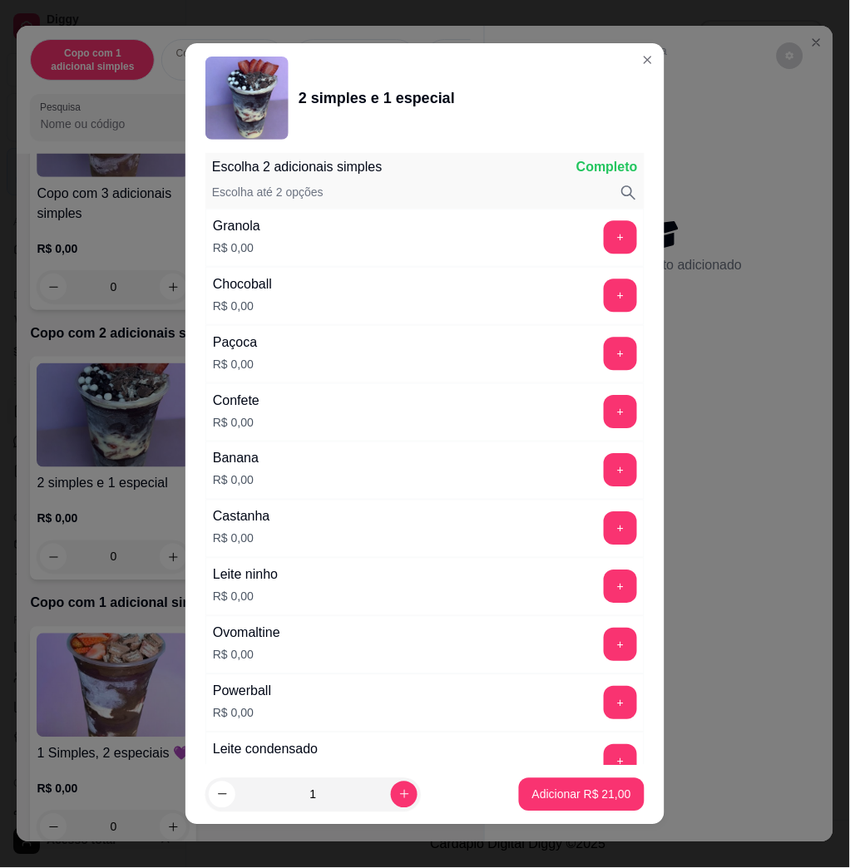
scroll to position [9, 0]
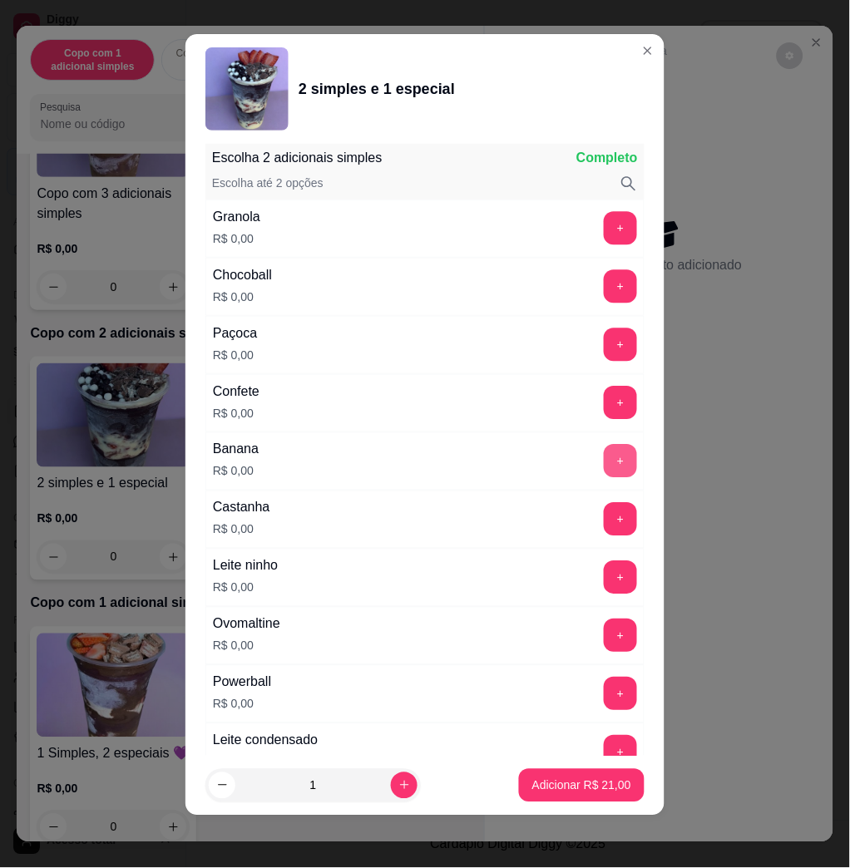
click at [604, 461] on button "+" at bounding box center [620, 461] width 33 height 33
click at [604, 592] on button "+" at bounding box center [620, 577] width 33 height 33
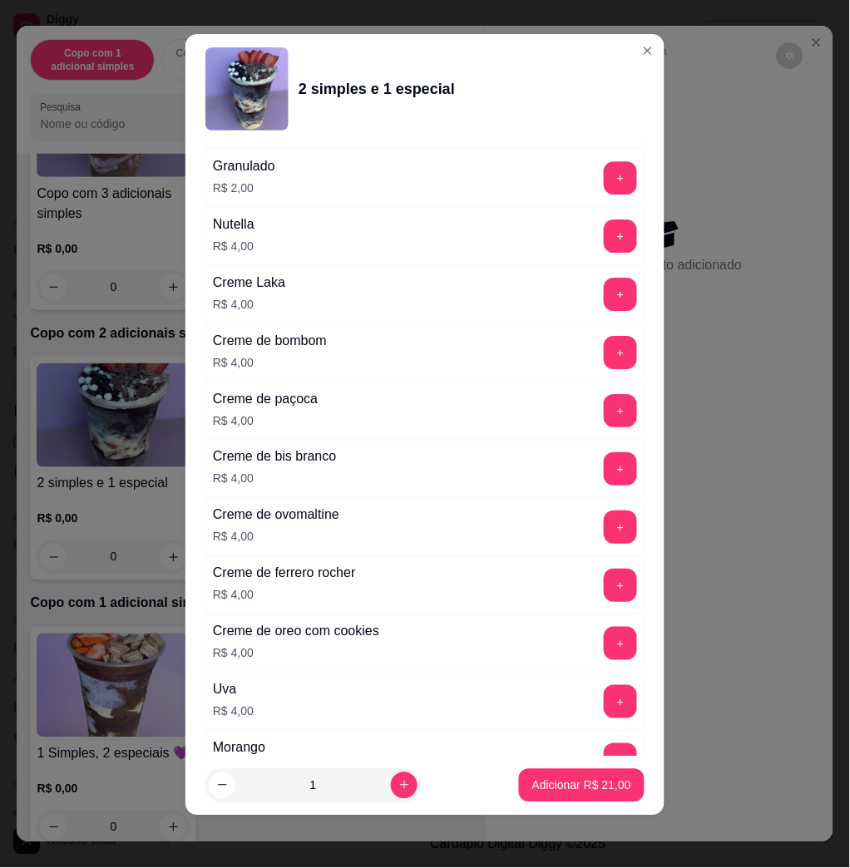
scroll to position [4121, 0]
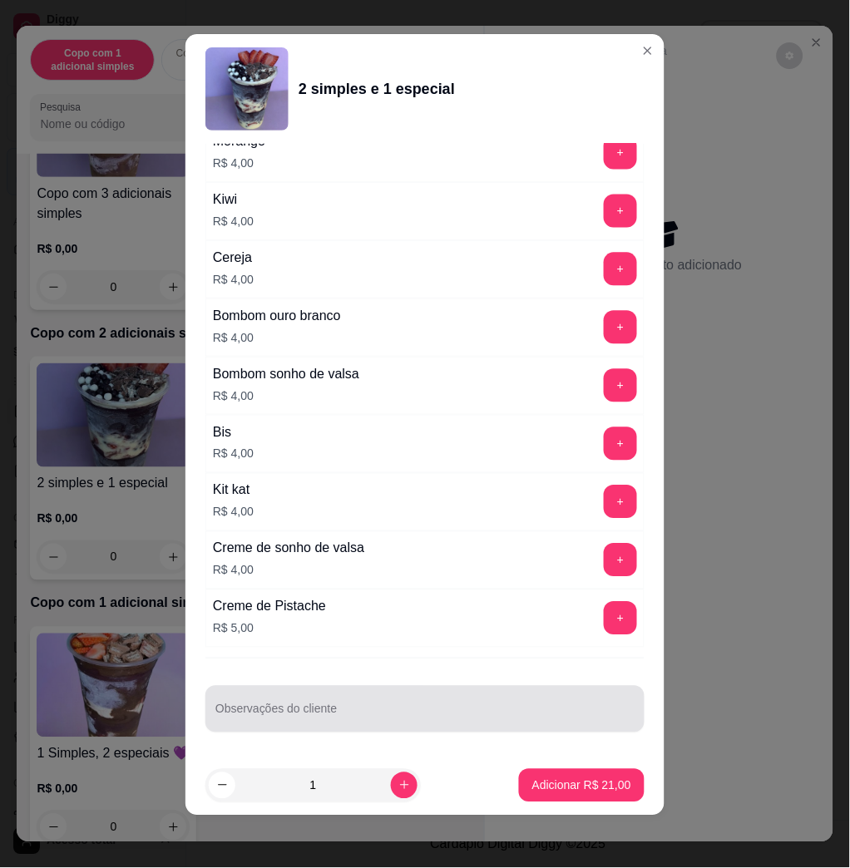
drag, startPoint x: 408, startPoint y: 717, endPoint x: 392, endPoint y: 695, distance: 27.3
click at [399, 716] on input "Observações do cliente" at bounding box center [424, 715] width 419 height 17
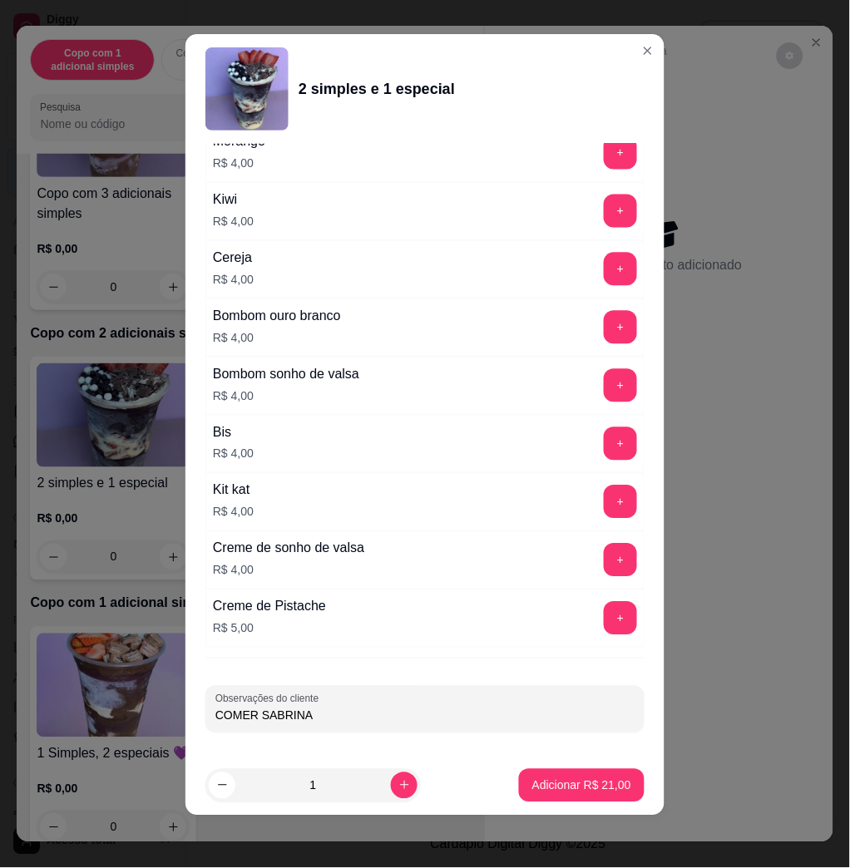
type input "COMER SABRINA"
click at [540, 771] on button "Adicionar R$ 21,00" at bounding box center [581, 785] width 122 height 32
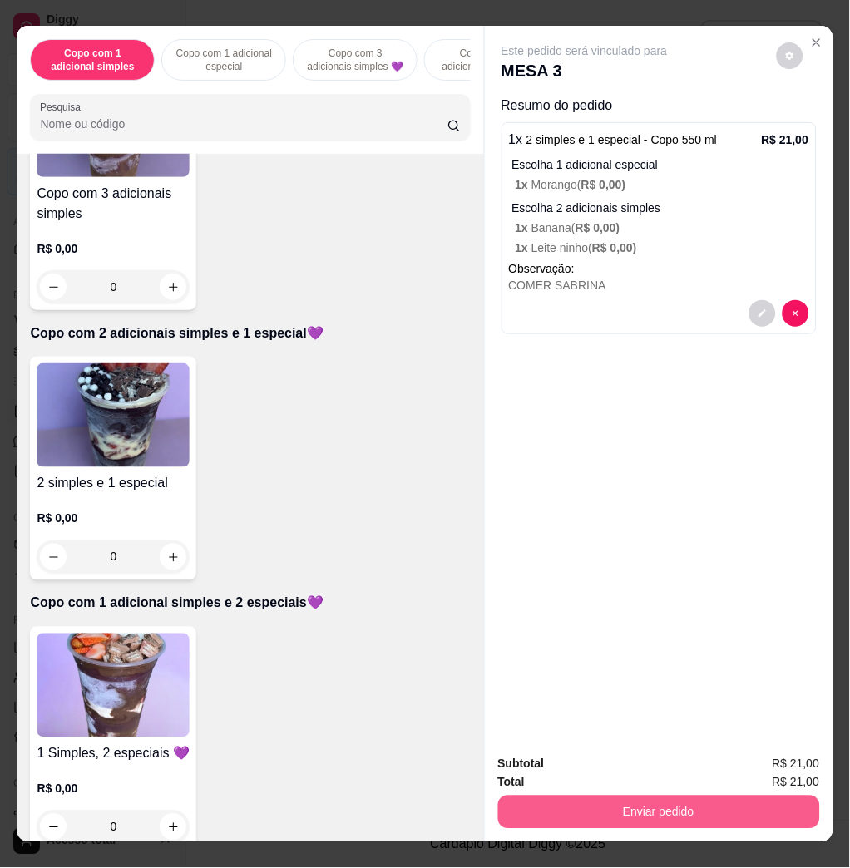
click at [683, 801] on button "Enviar pedido" at bounding box center [659, 812] width 322 height 33
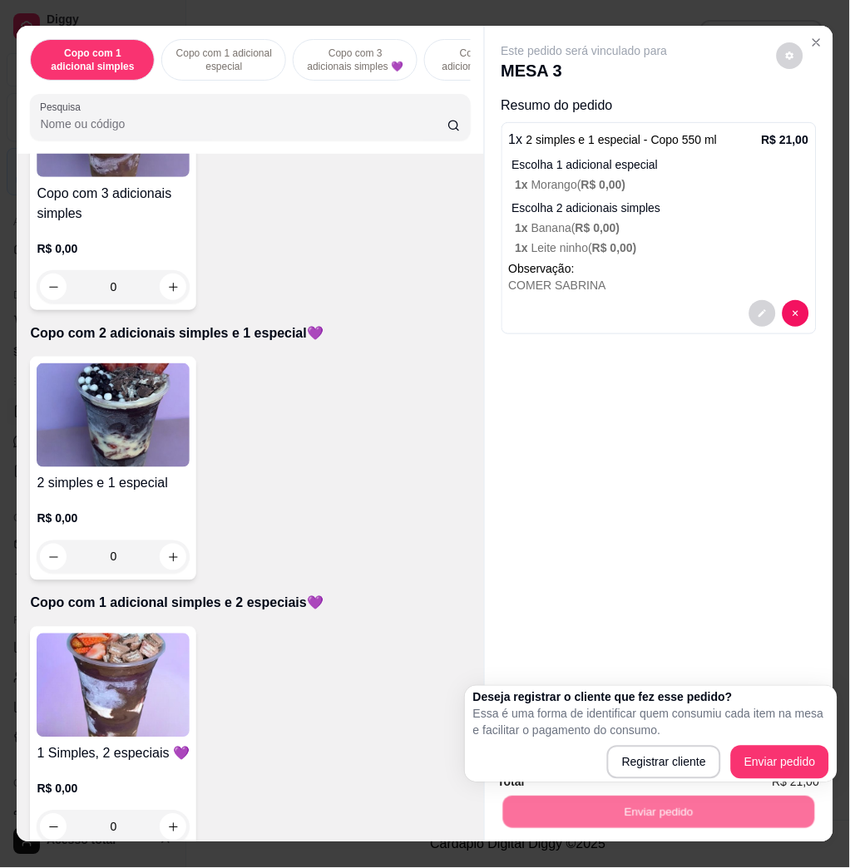
click at [745, 781] on div "Deseja registrar o cliente que fez esse pedido? Essa é uma forma de identificar…" at bounding box center [651, 734] width 372 height 96
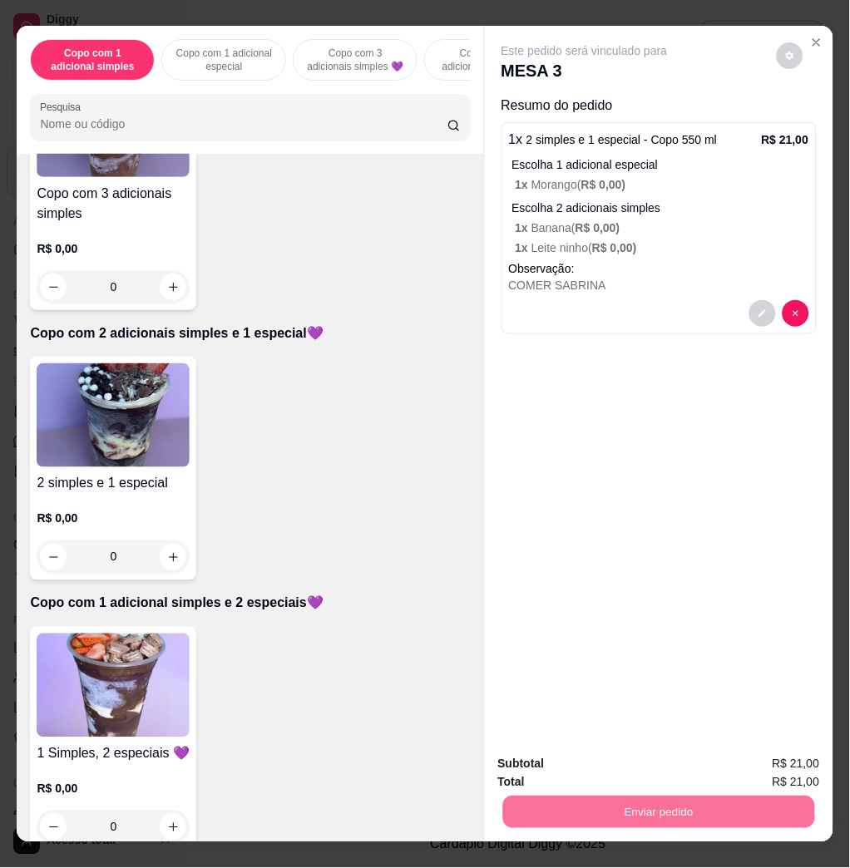
click at [755, 770] on button "Enviar pedido" at bounding box center [774, 763] width 94 height 32
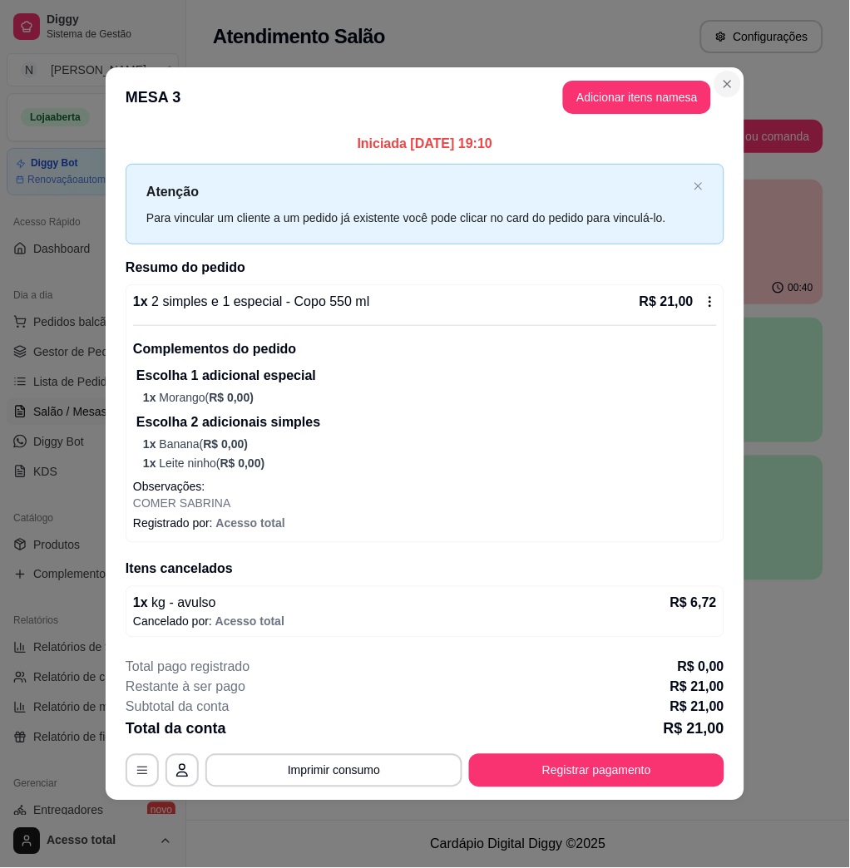
click at [730, 67] on header "MESA 3 Adicionar itens na mesa" at bounding box center [425, 97] width 638 height 60
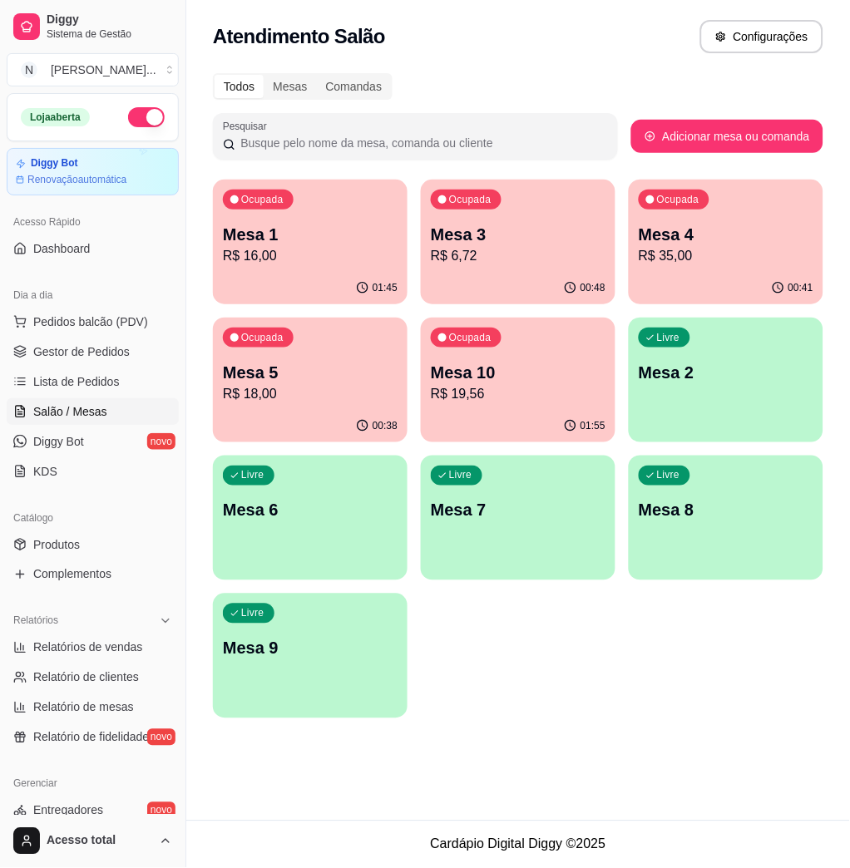
click at [301, 414] on div "00:38" at bounding box center [310, 426] width 195 height 32
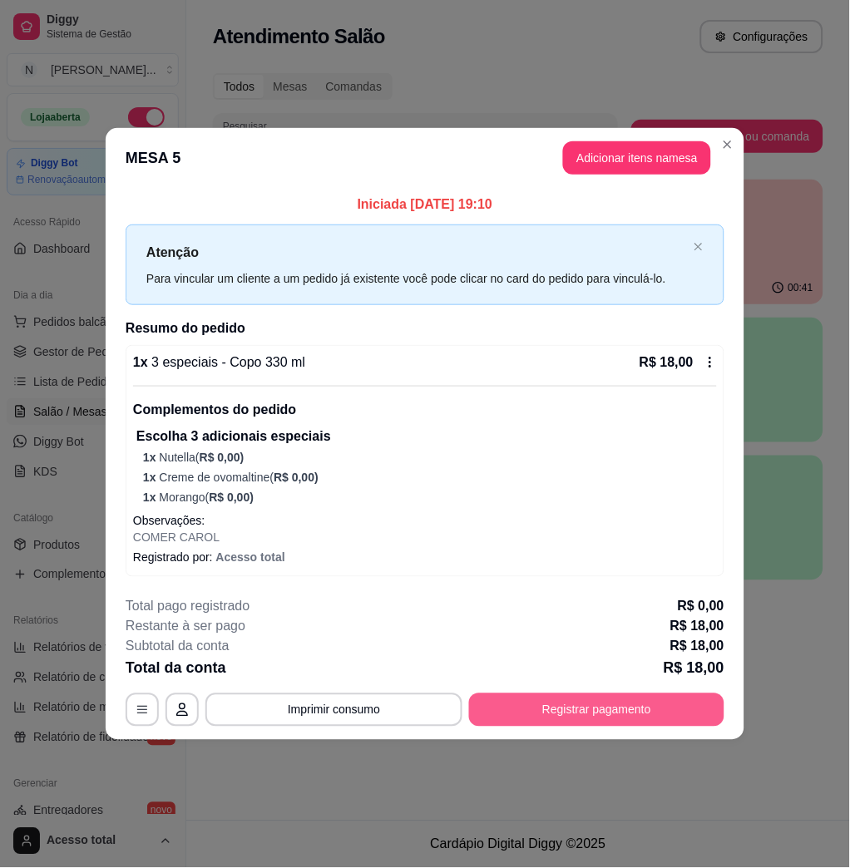
click at [563, 720] on button "Registrar pagamento" at bounding box center [596, 709] width 255 height 33
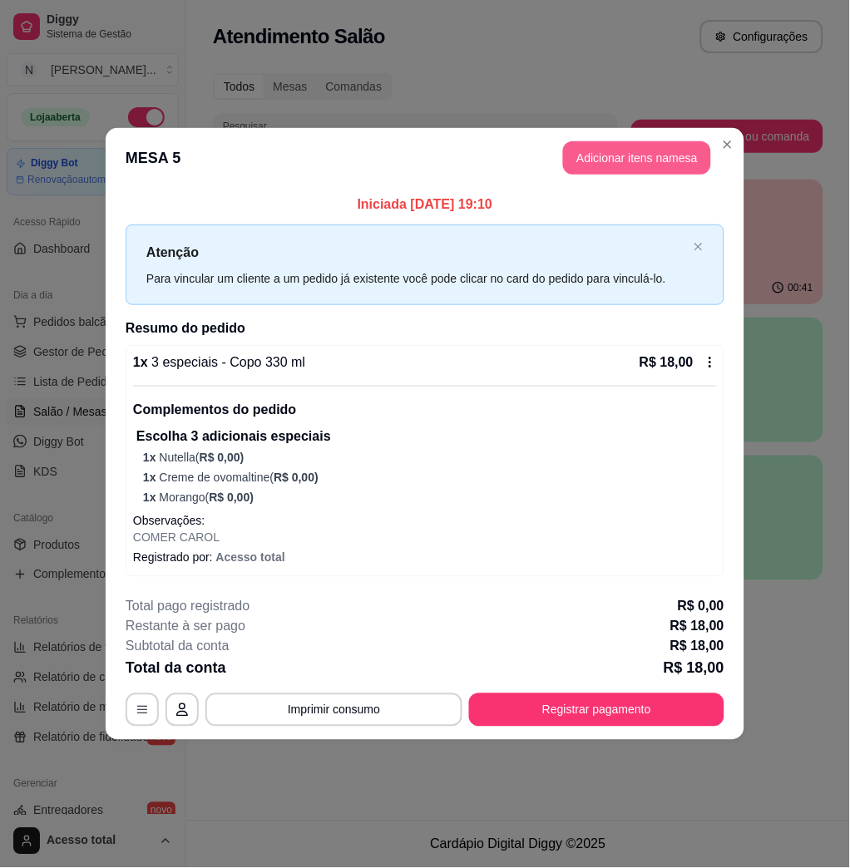
click at [614, 166] on button "Adicionar itens na mesa" at bounding box center [637, 157] width 148 height 33
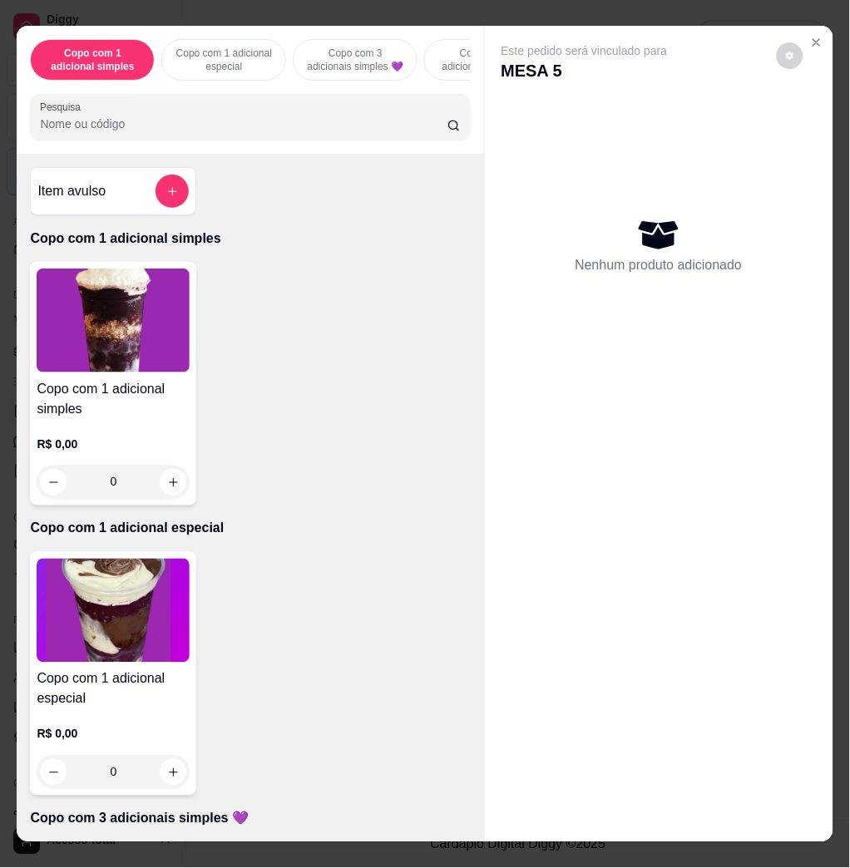
click at [183, 195] on div "Item avulso" at bounding box center [113, 191] width 166 height 48
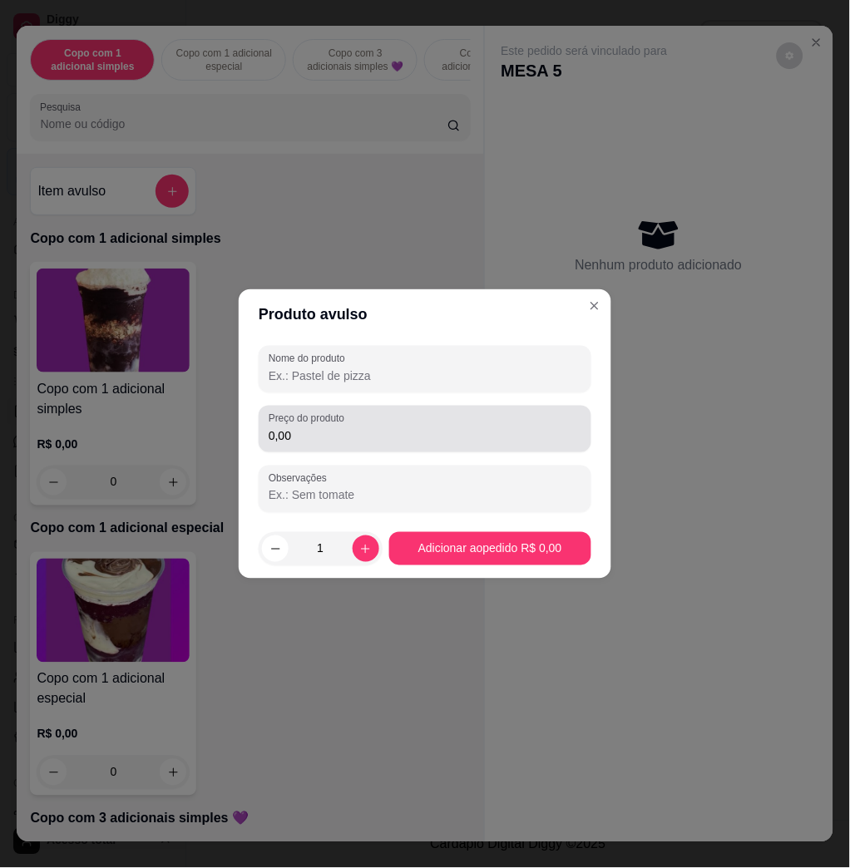
click at [312, 440] on input "0,00" at bounding box center [425, 435] width 313 height 17
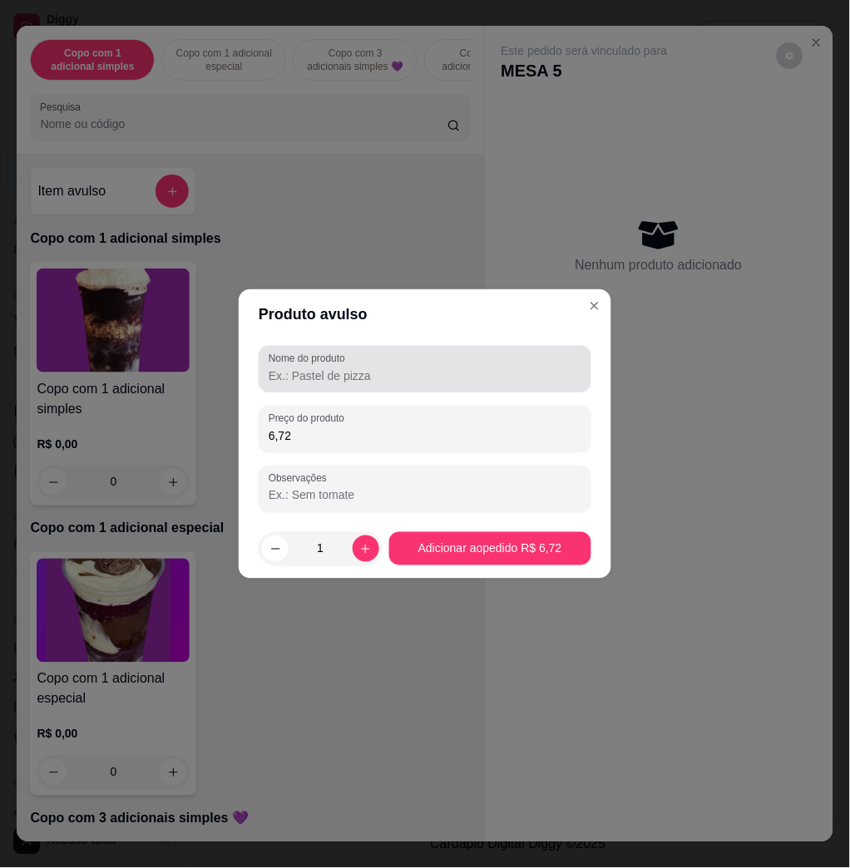
type input "6,72"
click at [367, 373] on input "Nome do produto" at bounding box center [425, 375] width 313 height 17
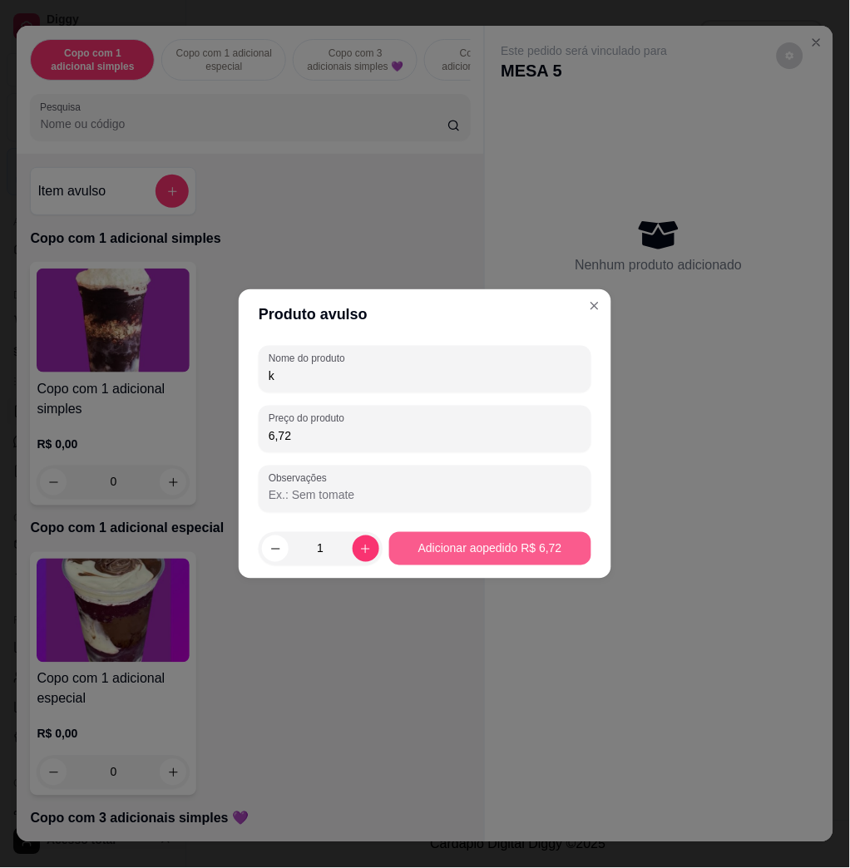
type input "k"
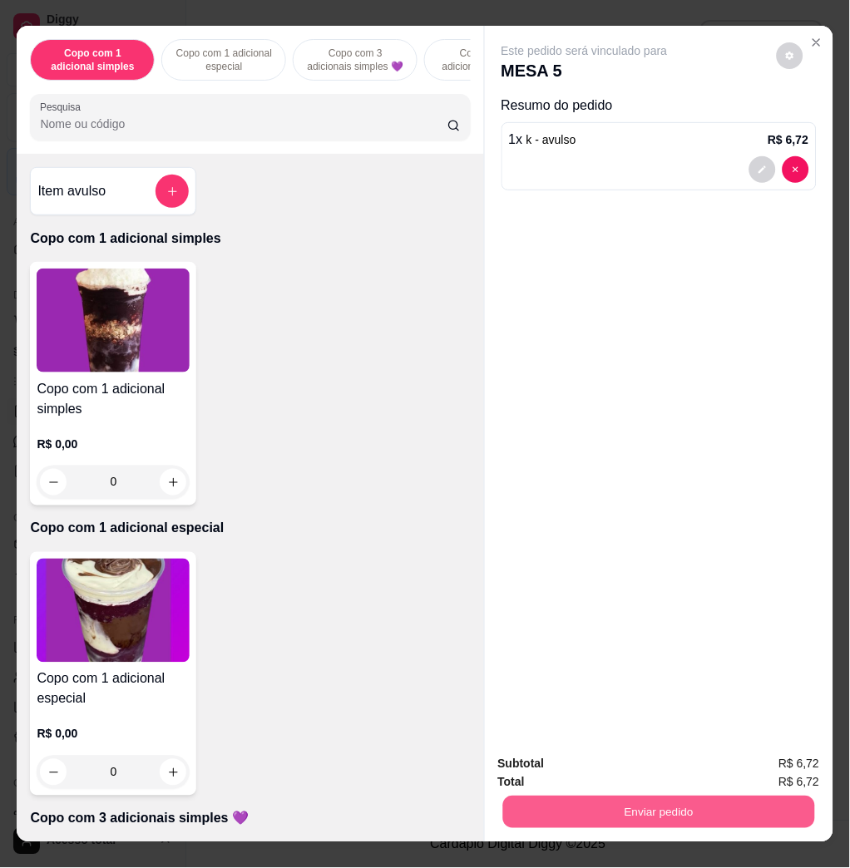
click at [665, 807] on button "Enviar pedido" at bounding box center [658, 812] width 312 height 32
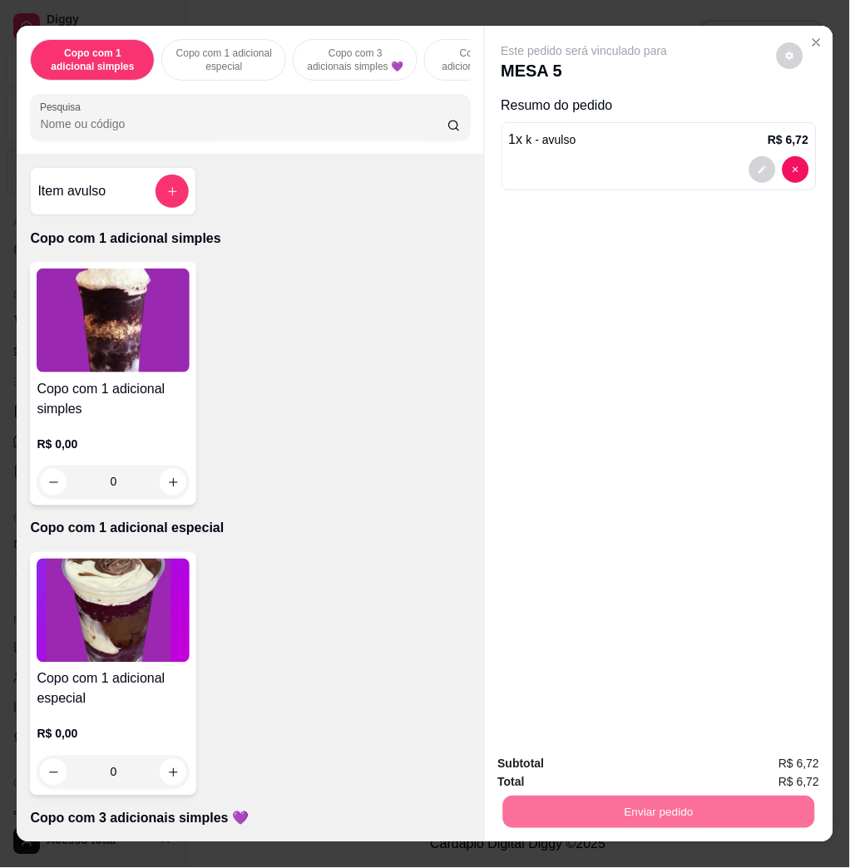
click at [777, 765] on button "Enviar pedido" at bounding box center [774, 763] width 94 height 32
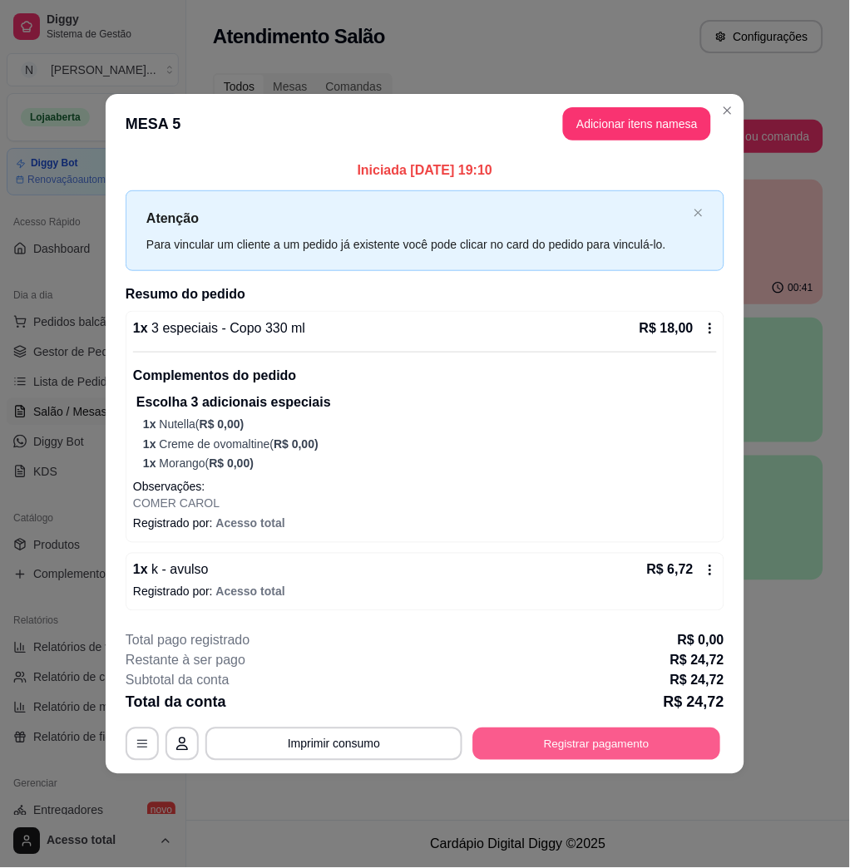
click at [557, 738] on button "Registrar pagamento" at bounding box center [597, 744] width 248 height 32
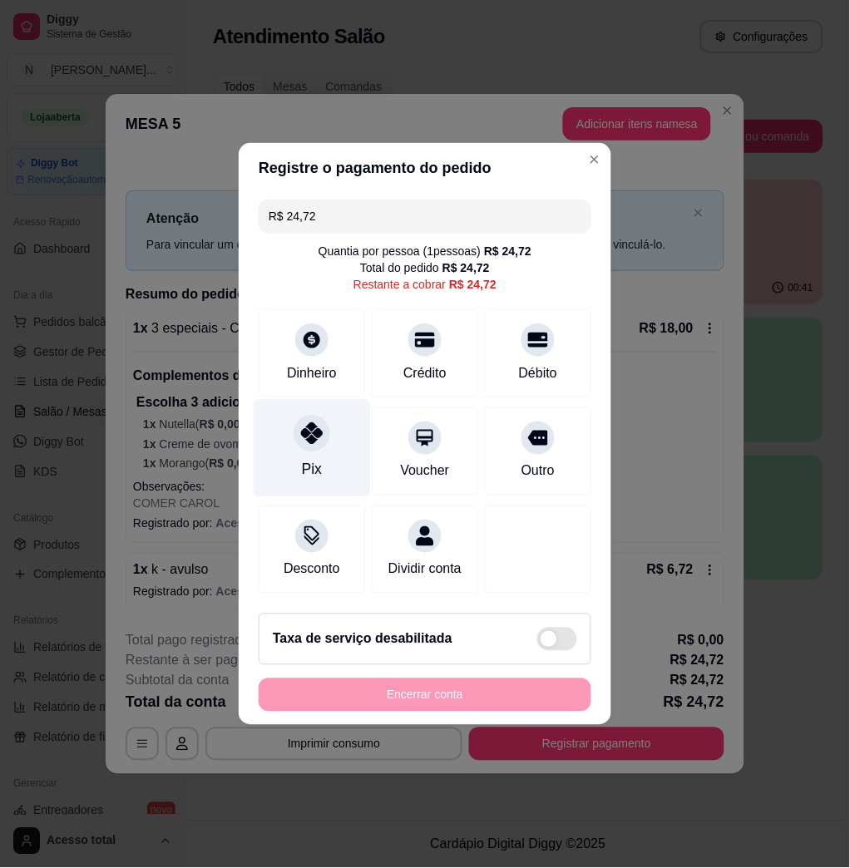
click at [287, 426] on div "Pix" at bounding box center [312, 448] width 117 height 97
type input "R$ 0,00"
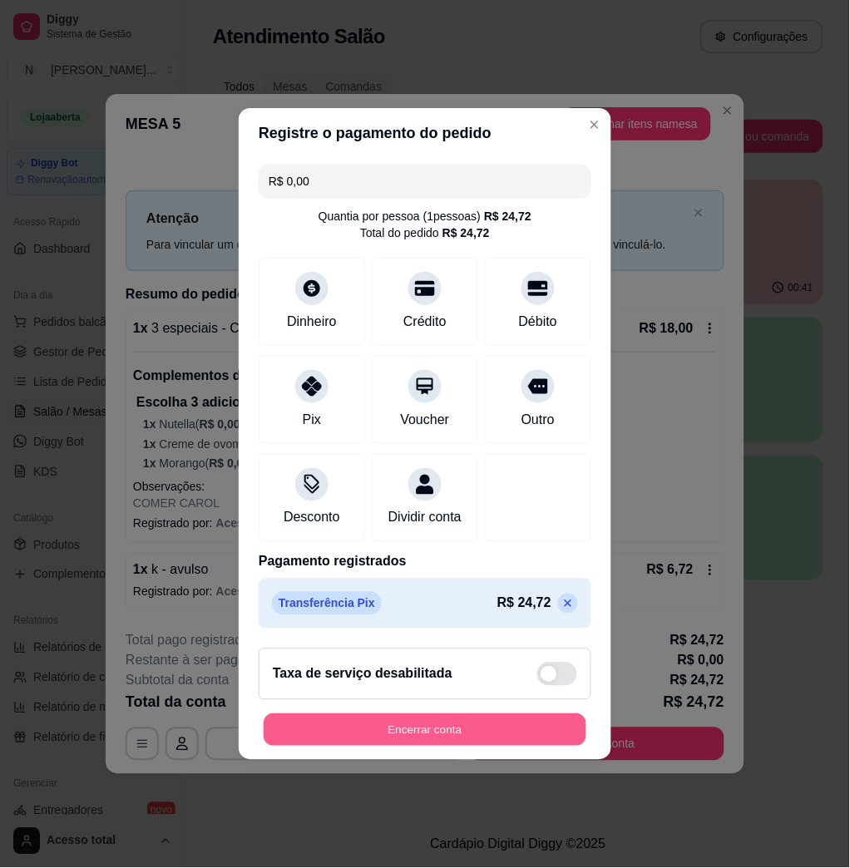
click at [548, 733] on button "Encerrar conta" at bounding box center [425, 730] width 323 height 32
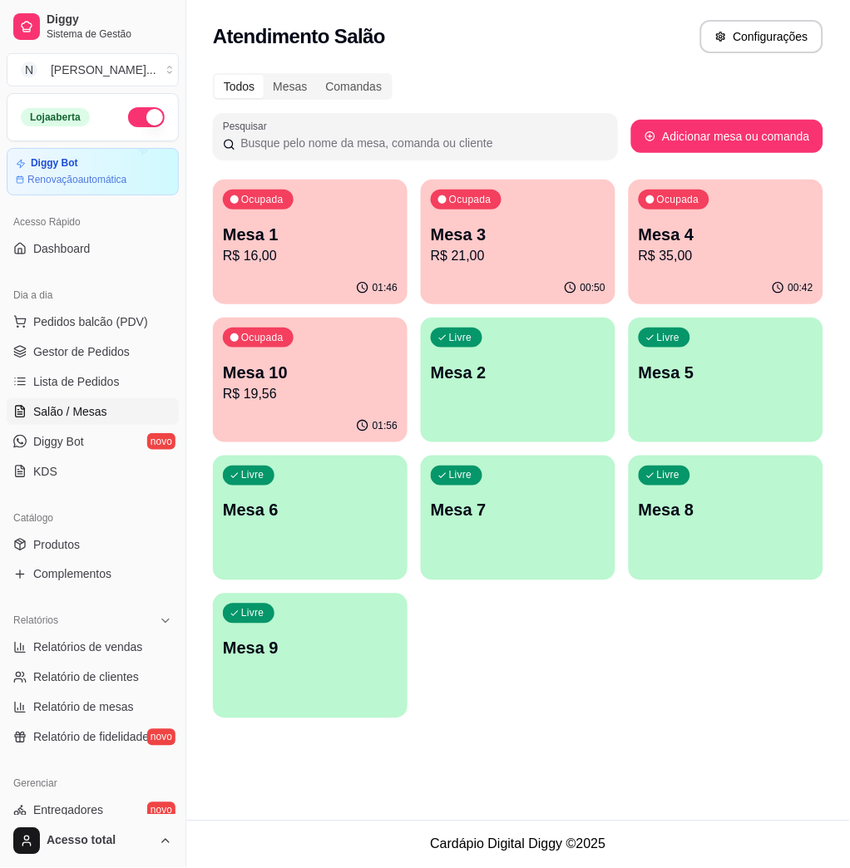
click at [283, 377] on p "Mesa 10" at bounding box center [310, 372] width 175 height 23
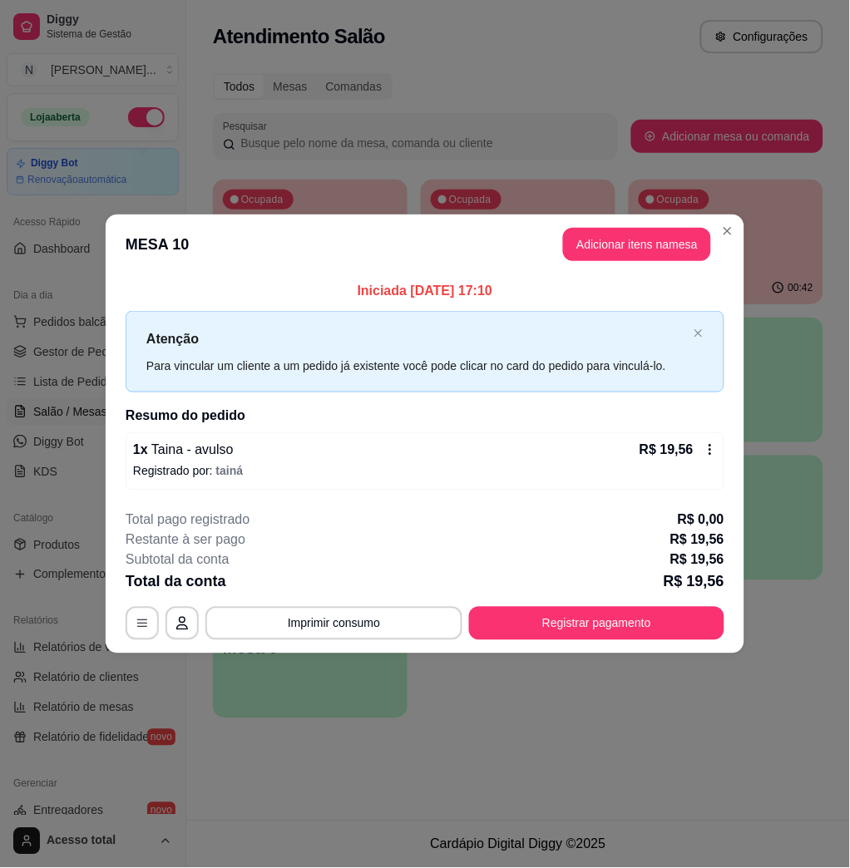
click at [135, 233] on header "MESA 10 Adicionar itens na mesa" at bounding box center [425, 244] width 638 height 60
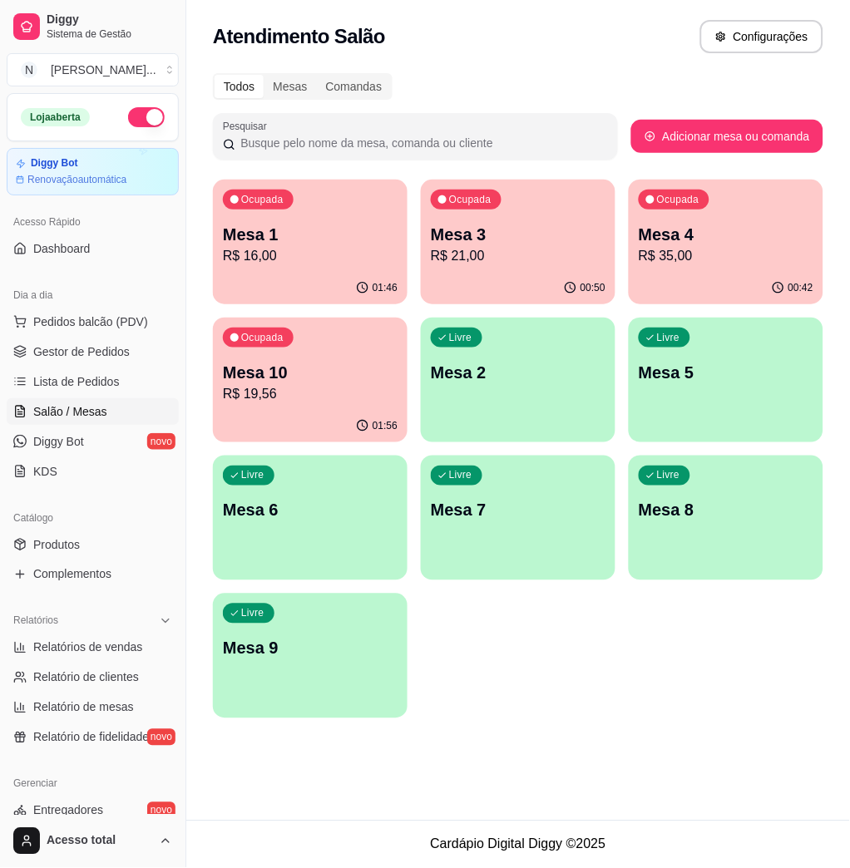
click at [313, 277] on div "01:46" at bounding box center [310, 288] width 195 height 32
click at [486, 276] on div "00:52" at bounding box center [518, 288] width 195 height 32
click at [745, 262] on p "R$ 35,00" at bounding box center [725, 256] width 175 height 20
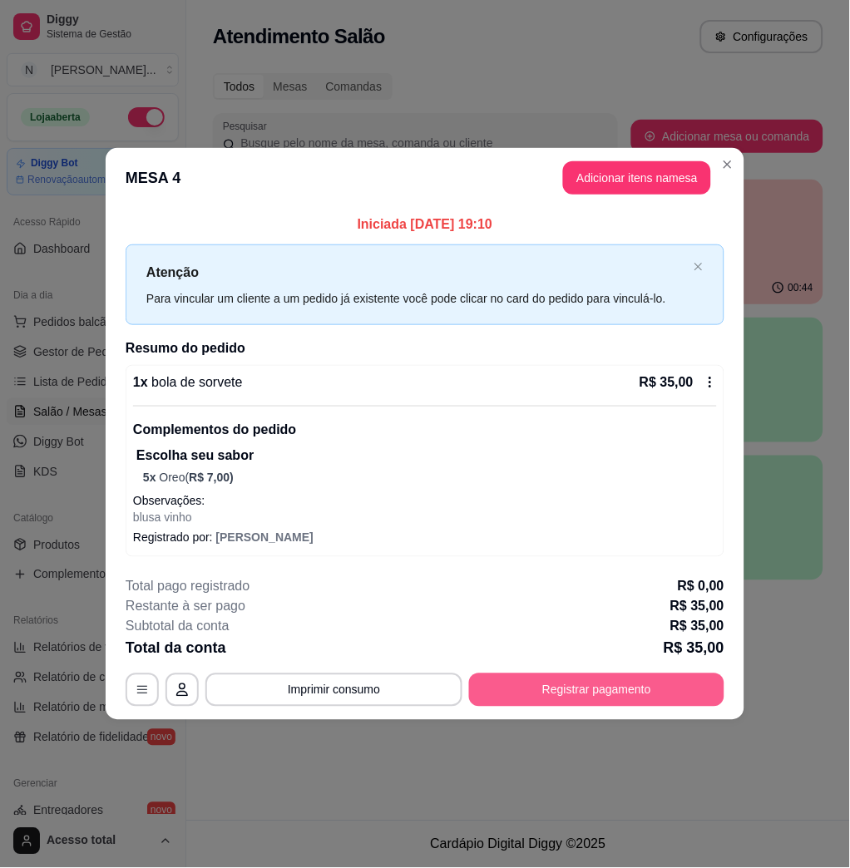
click at [541, 690] on button "Registrar pagamento" at bounding box center [596, 689] width 255 height 33
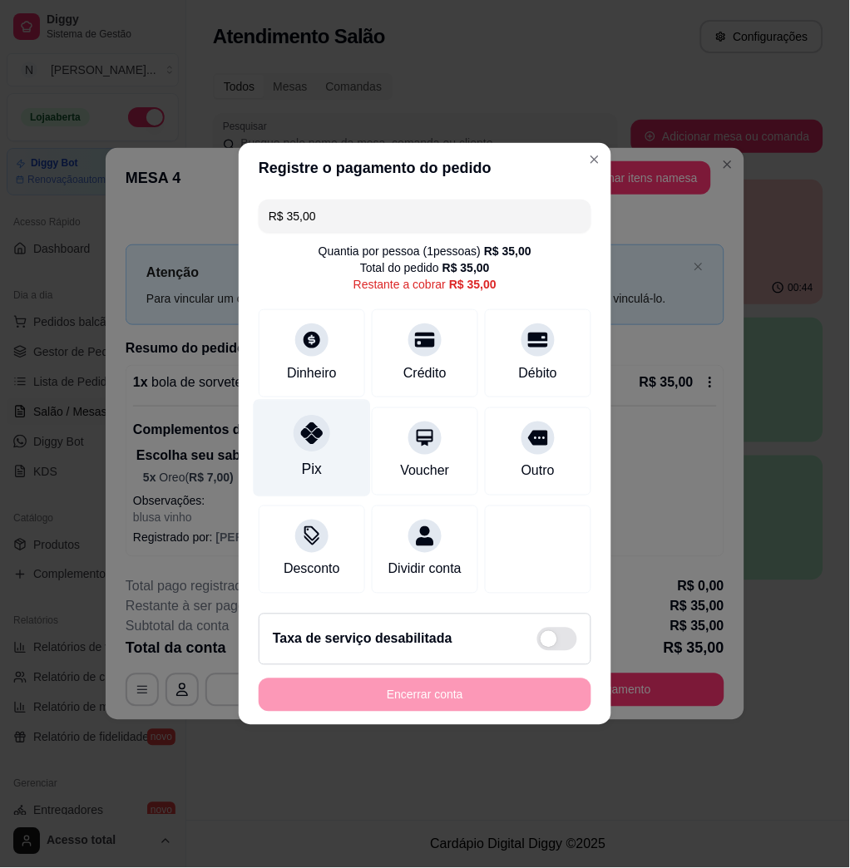
click at [313, 461] on div "Pix" at bounding box center [312, 470] width 20 height 22
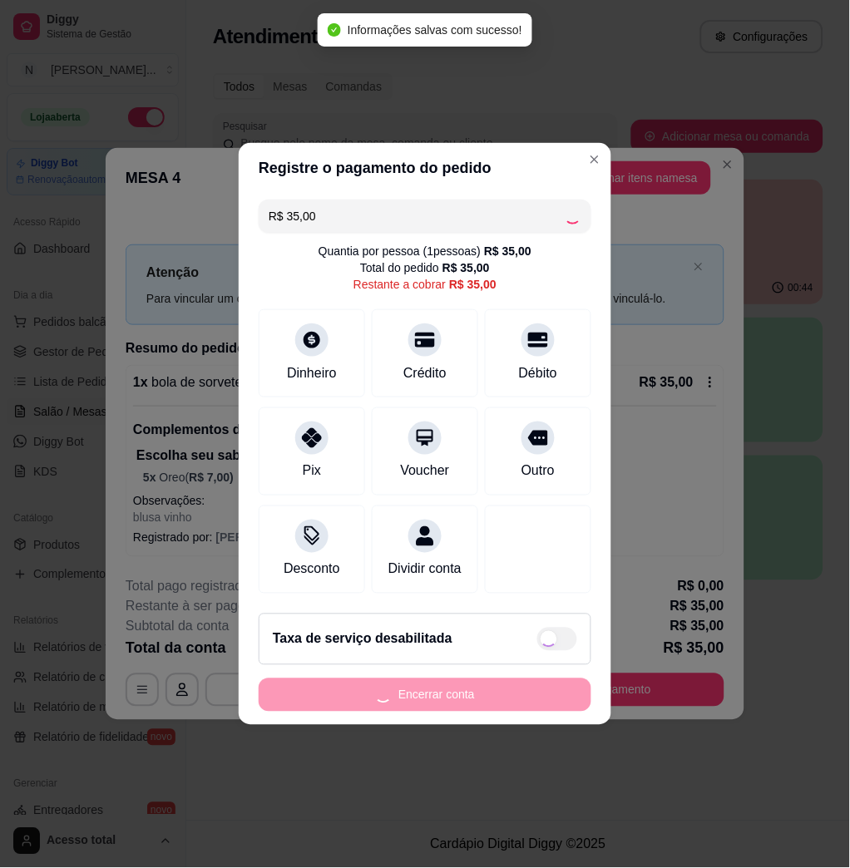
type input "R$ 0,00"
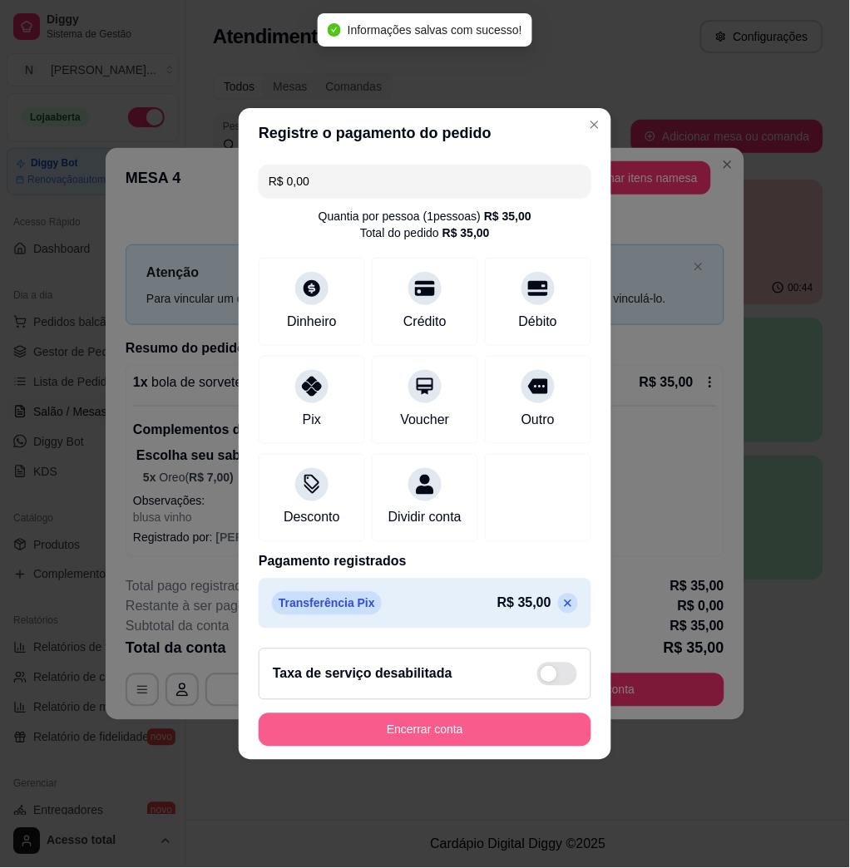
click at [397, 737] on button "Encerrar conta" at bounding box center [425, 729] width 333 height 33
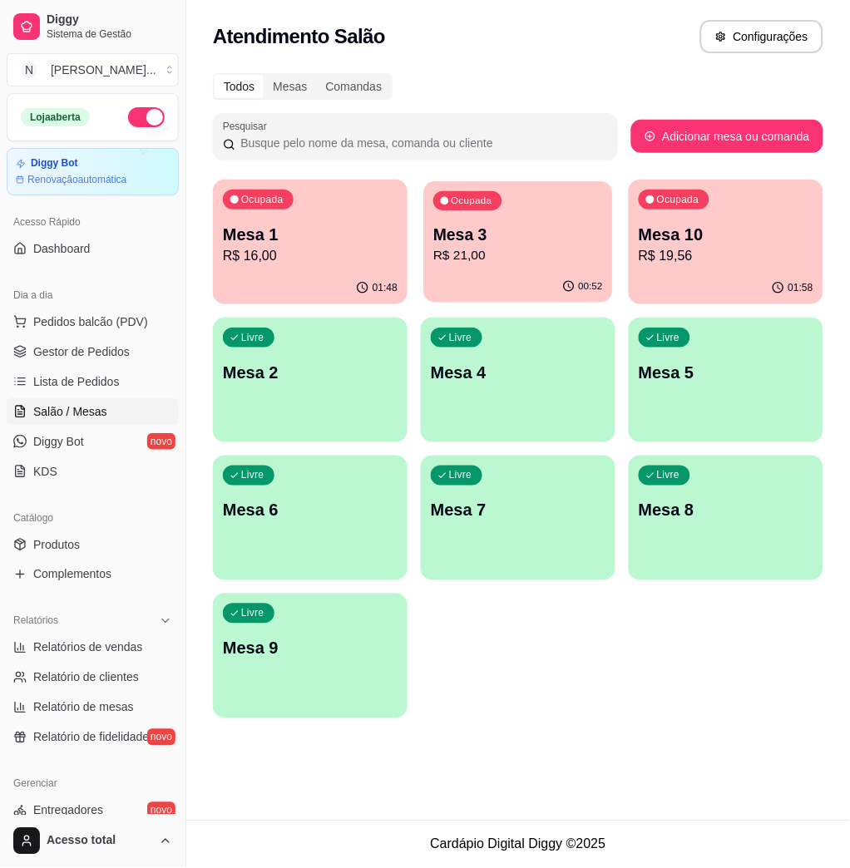
click at [509, 263] on p "R$ 21,00" at bounding box center [518, 255] width 170 height 19
